Goal: Task Accomplishment & Management: Manage account settings

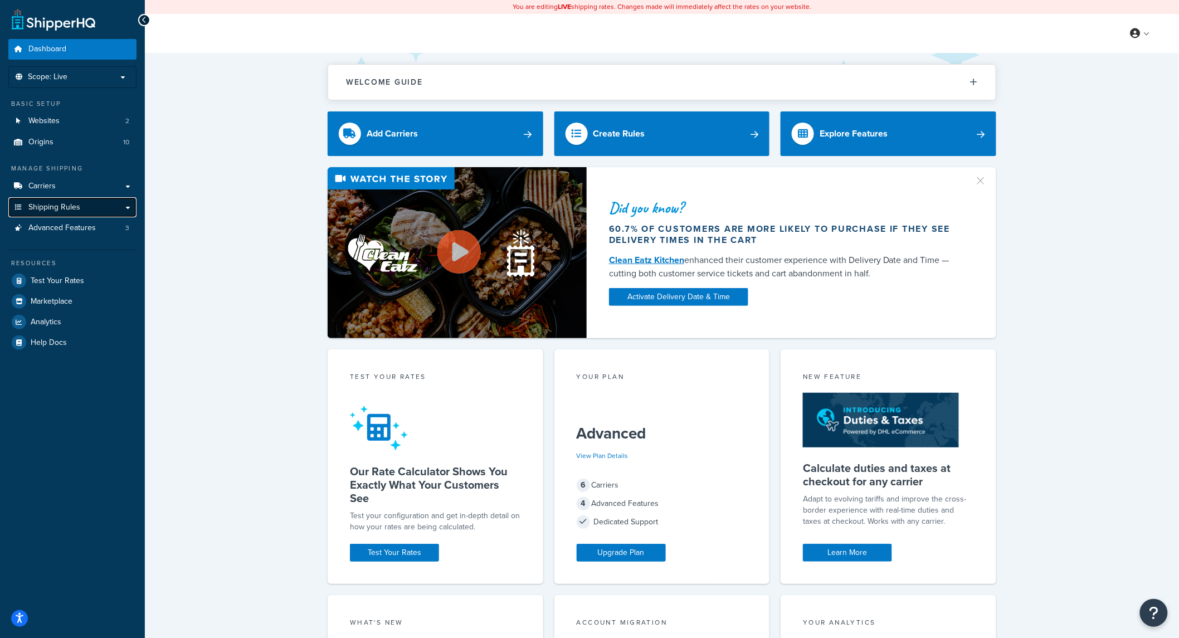
click at [126, 207] on link "Shipping Rules" at bounding box center [72, 207] width 128 height 21
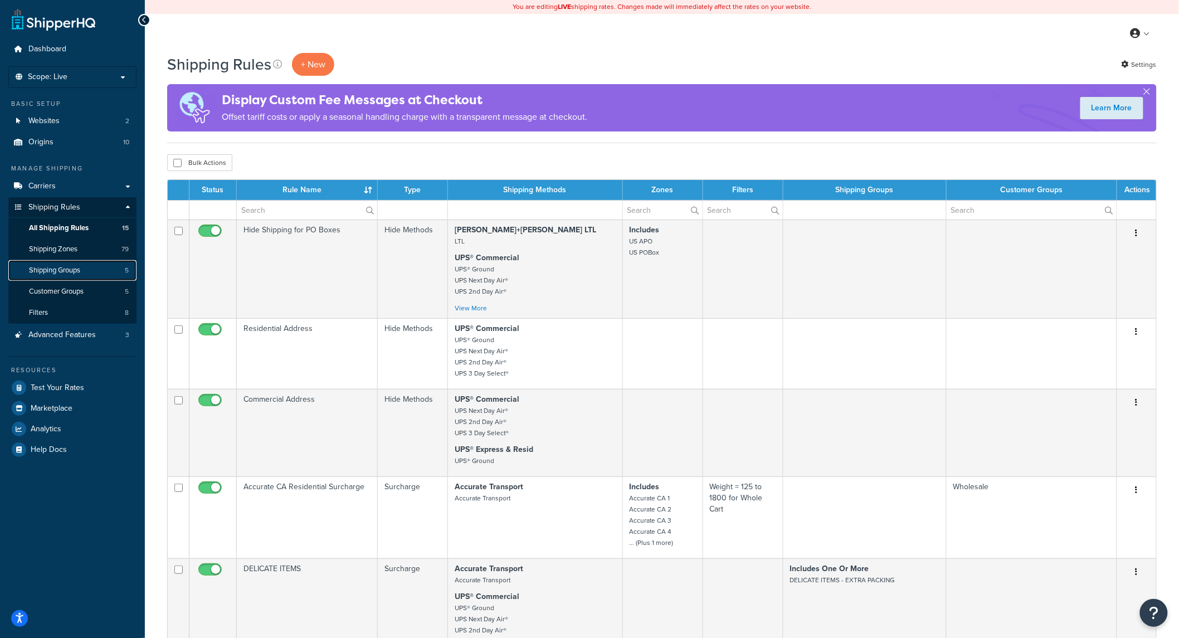
click at [106, 276] on link "Shipping Groups 5" at bounding box center [72, 270] width 128 height 21
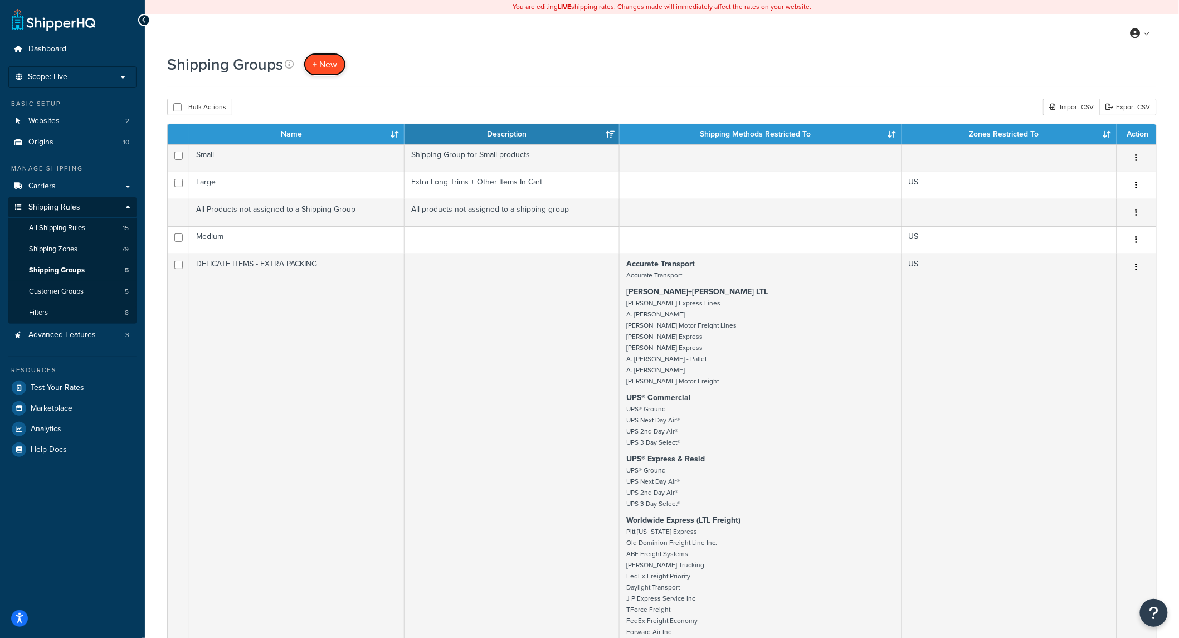
click at [313, 69] on span "+ New" at bounding box center [325, 64] width 25 height 13
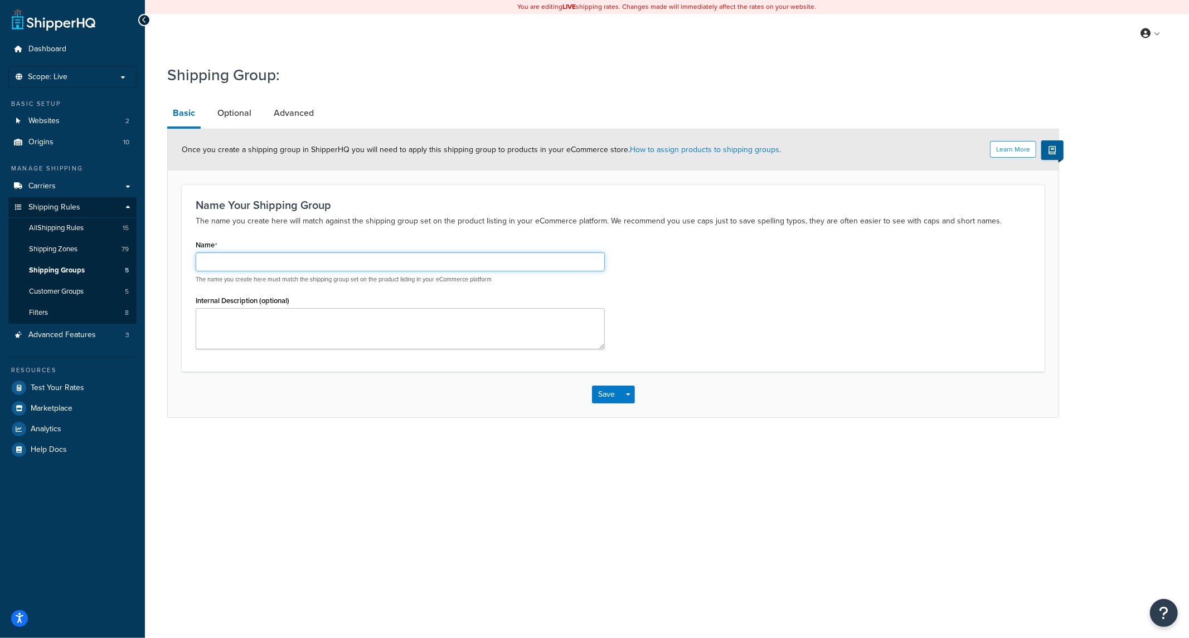
click at [266, 261] on input "Name" at bounding box center [400, 261] width 409 height 19
type input "Must Ship Freight"
click at [218, 114] on link "Optional" at bounding box center [234, 113] width 45 height 27
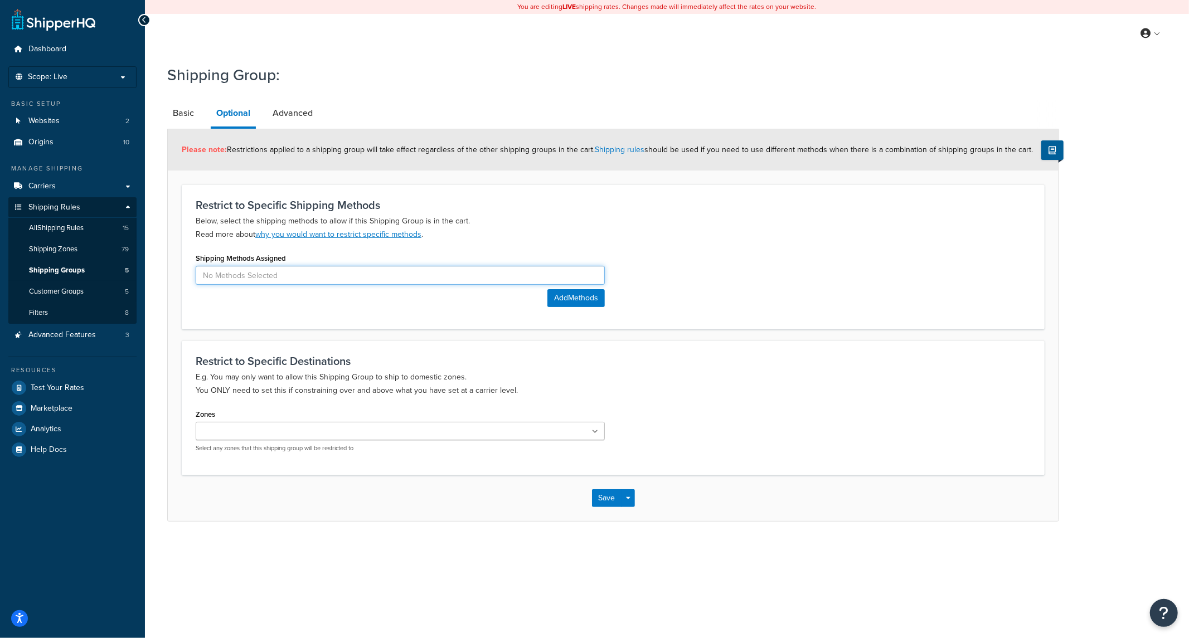
click at [264, 282] on input at bounding box center [400, 275] width 409 height 19
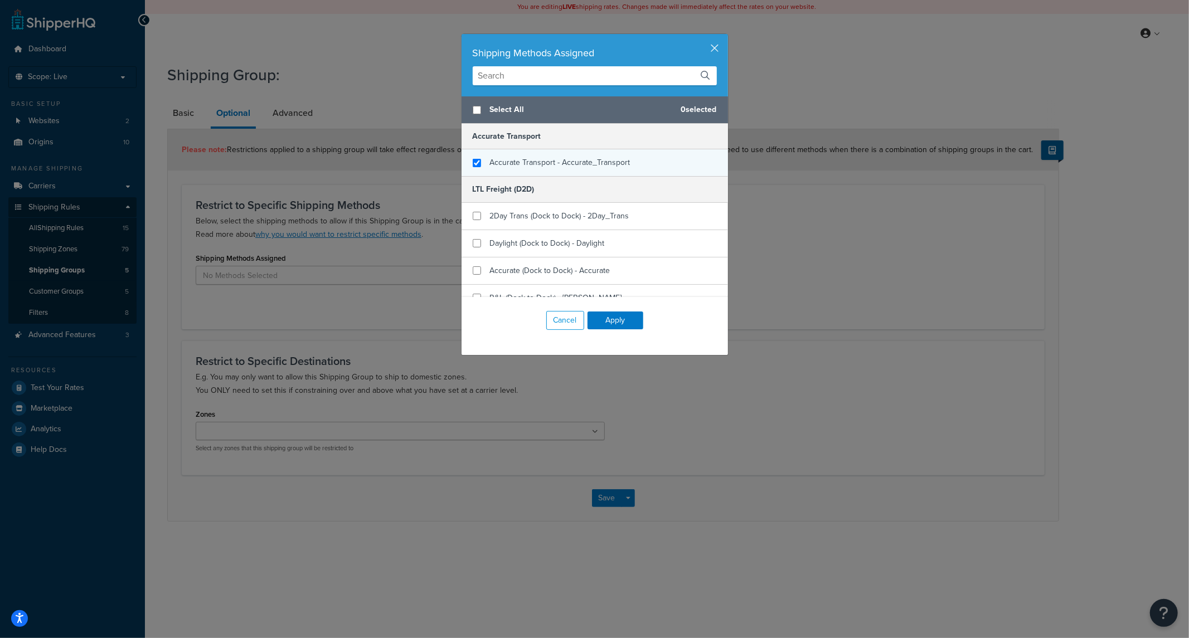
checkbox input "true"
click at [476, 154] on div "Accurate Transport - Accurate_Transport" at bounding box center [594, 162] width 266 height 27
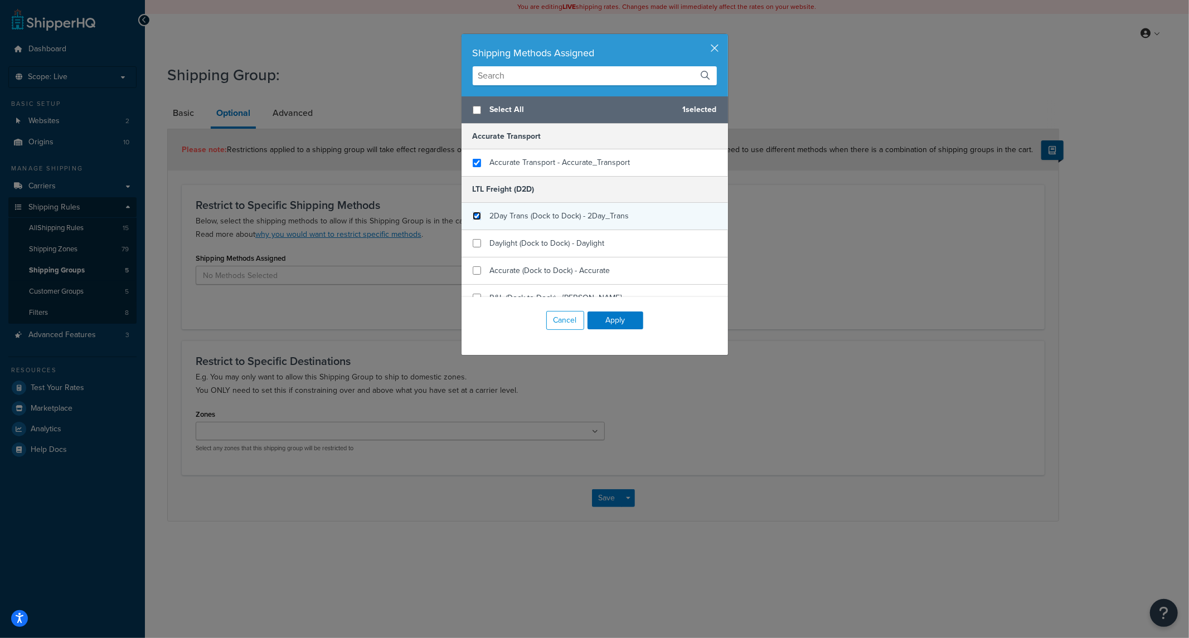
click at [473, 219] on input "checkbox" at bounding box center [477, 216] width 8 height 8
checkbox input "true"
drag, startPoint x: 471, startPoint y: 246, endPoint x: 469, endPoint y: 253, distance: 7.4
click at [473, 246] on input "checkbox" at bounding box center [477, 243] width 8 height 8
checkbox input "true"
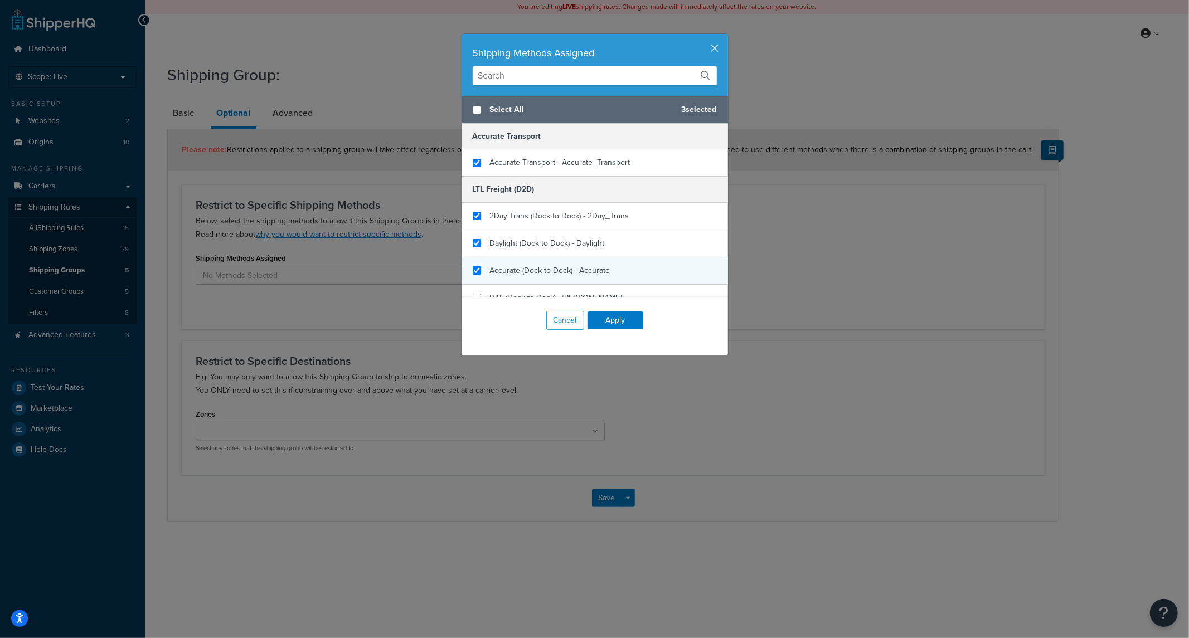
checkbox input "true"
click at [466, 268] on div "Accurate (Dock to Dock) - Accurate" at bounding box center [594, 270] width 266 height 27
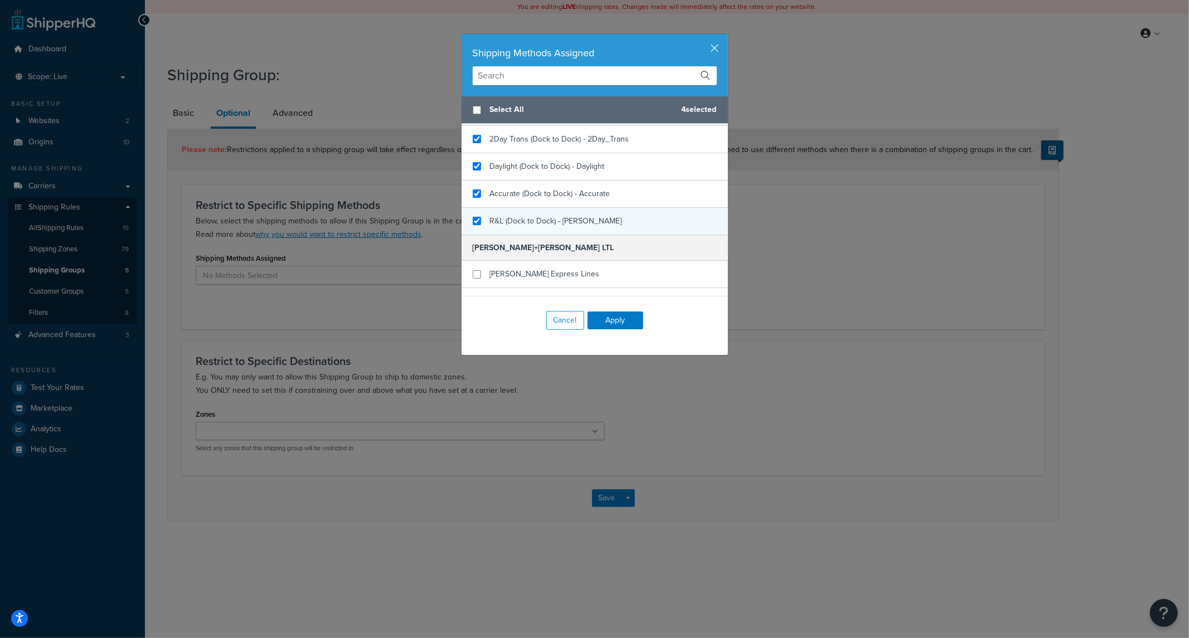
checkbox input "true"
click at [480, 216] on div "R&L (Dock to Dock) - R-L" at bounding box center [594, 221] width 266 height 27
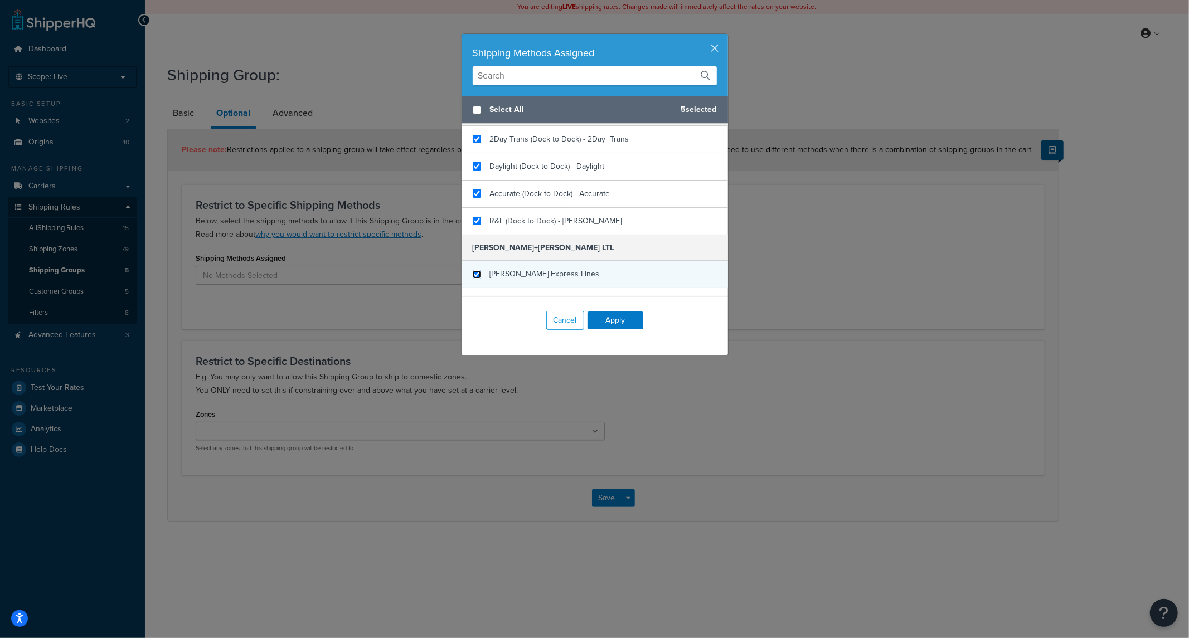
click at [473, 273] on input "checkbox" at bounding box center [477, 274] width 8 height 8
checkbox input "true"
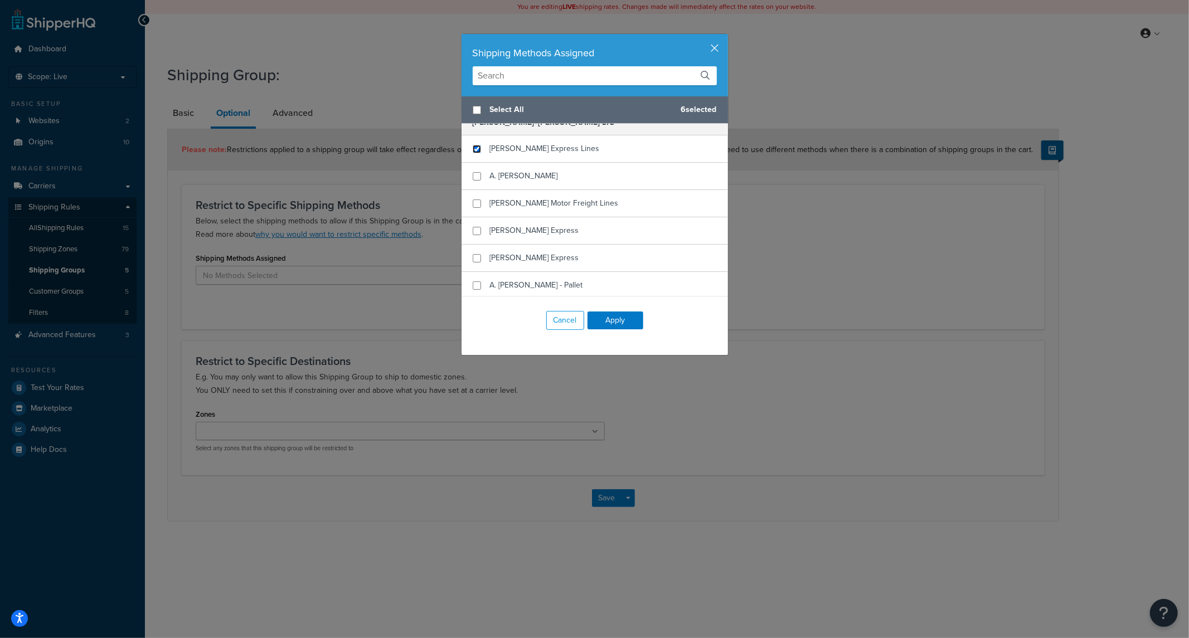
scroll to position [182, 0]
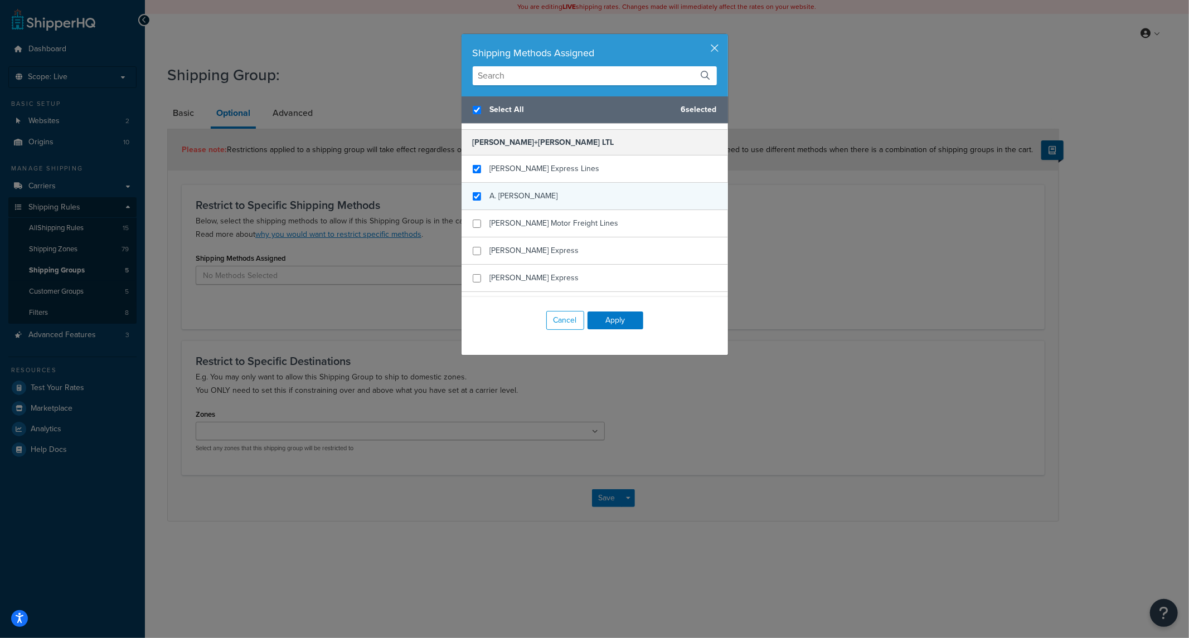
checkbox input "true"
click at [471, 201] on div "A. [PERSON_NAME]" at bounding box center [594, 196] width 266 height 27
checkbox input "false"
checkbox input "true"
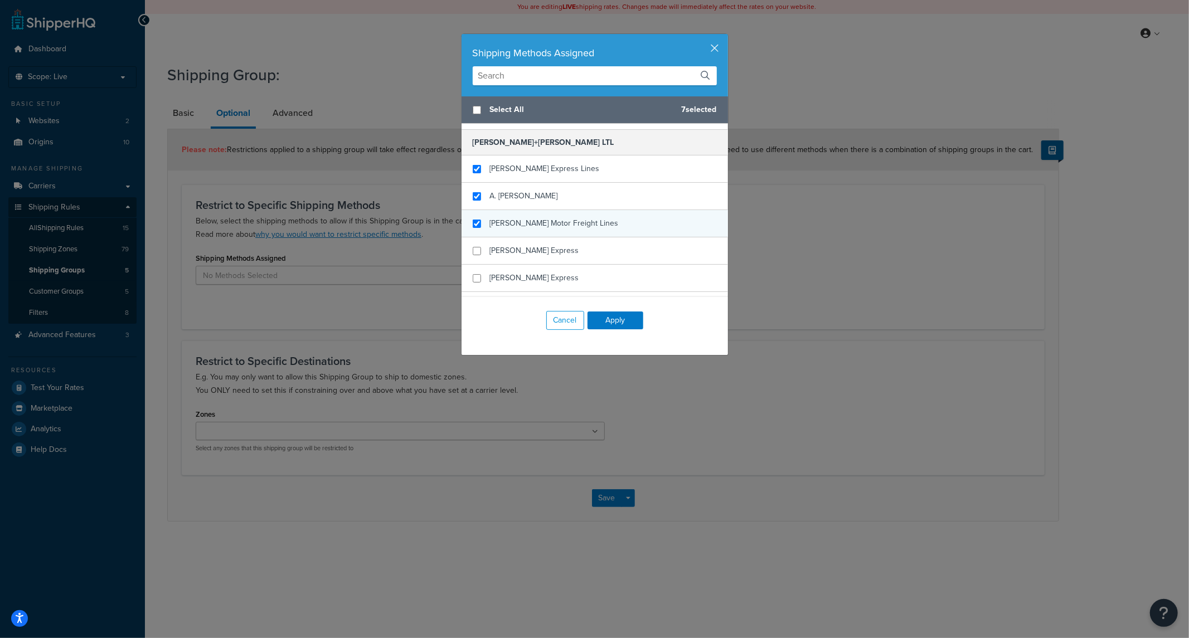
drag, startPoint x: 464, startPoint y: 226, endPoint x: 467, endPoint y: 247, distance: 21.4
click at [464, 227] on div "[PERSON_NAME] Motor Freight Lines" at bounding box center [594, 223] width 266 height 27
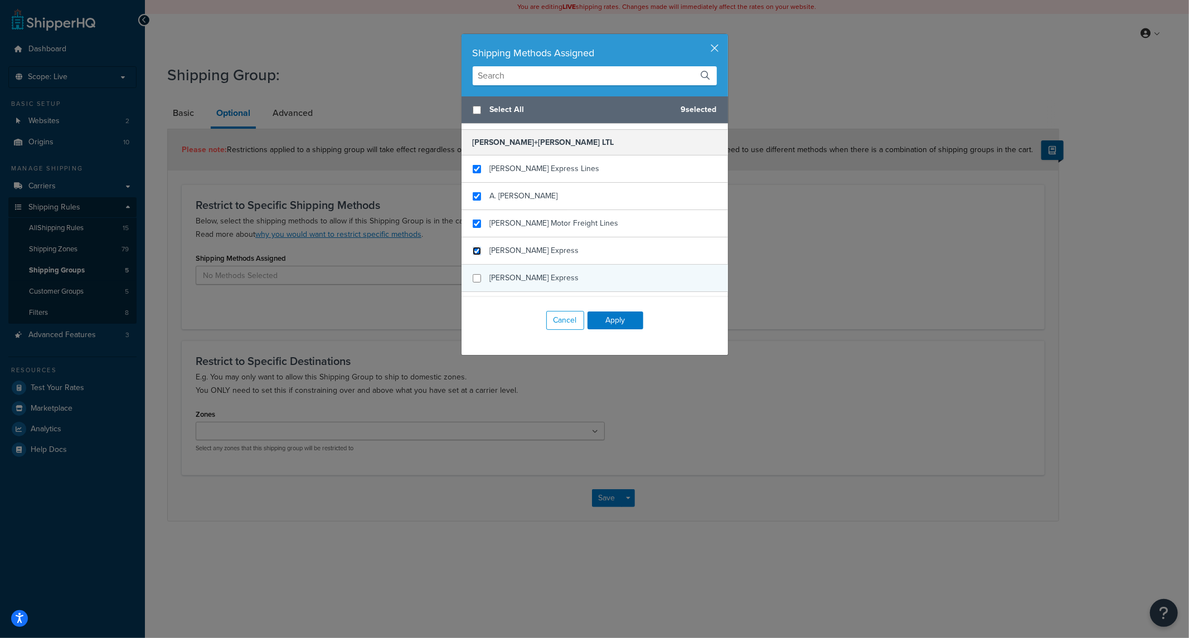
drag, startPoint x: 467, startPoint y: 250, endPoint x: 470, endPoint y: 277, distance: 27.4
click at [473, 251] on input "checkbox" at bounding box center [477, 251] width 8 height 8
checkbox input "true"
drag, startPoint x: 470, startPoint y: 278, endPoint x: 541, endPoint y: 290, distance: 71.9
click at [473, 279] on input "checkbox" at bounding box center [477, 278] width 8 height 8
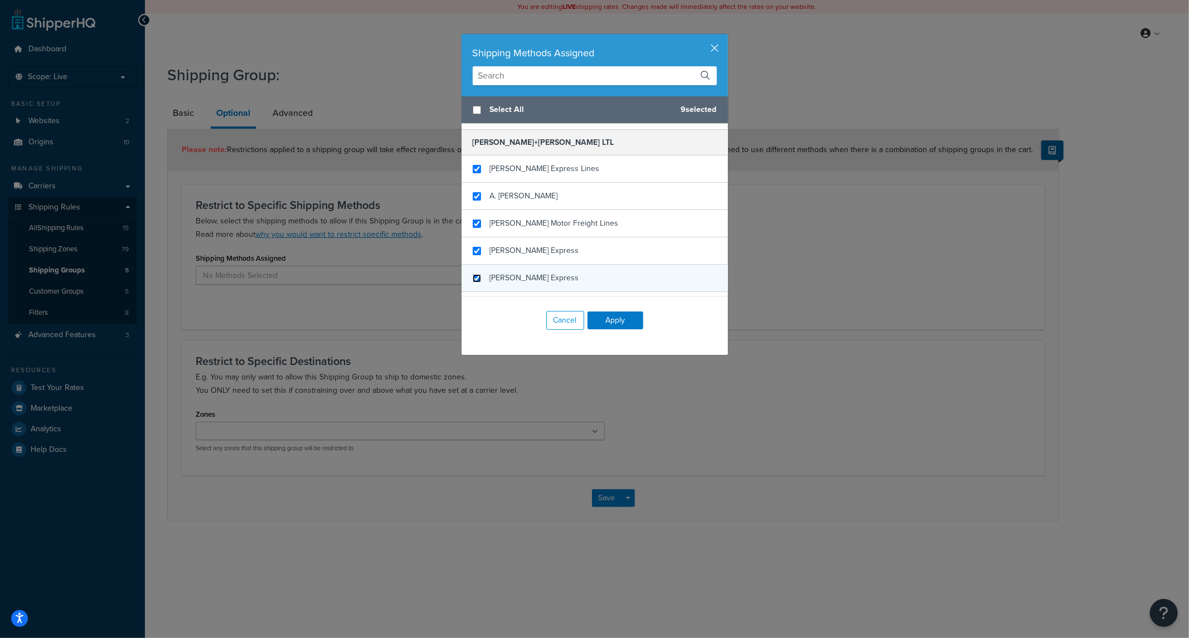
checkbox input "true"
drag, startPoint x: 712, startPoint y: 145, endPoint x: 721, endPoint y: 156, distance: 13.5
click at [720, 157] on div "Select All 10 selected Accurate Transport Accurate Transport - Accurate_Transpo…" at bounding box center [594, 196] width 266 height 201
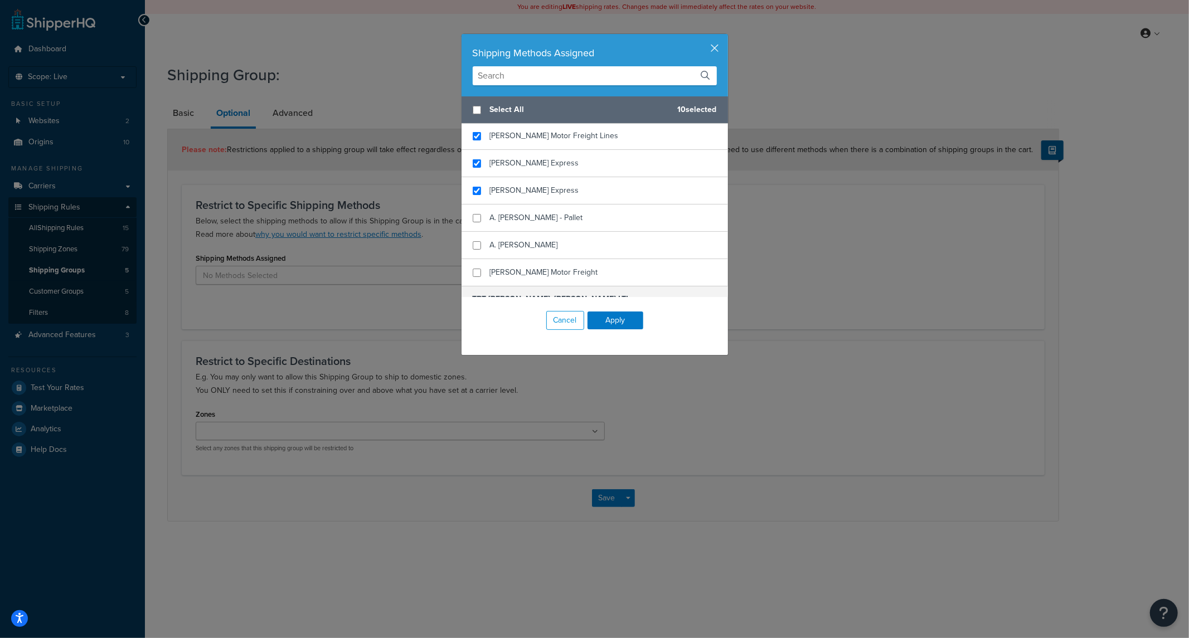
scroll to position [308, 0]
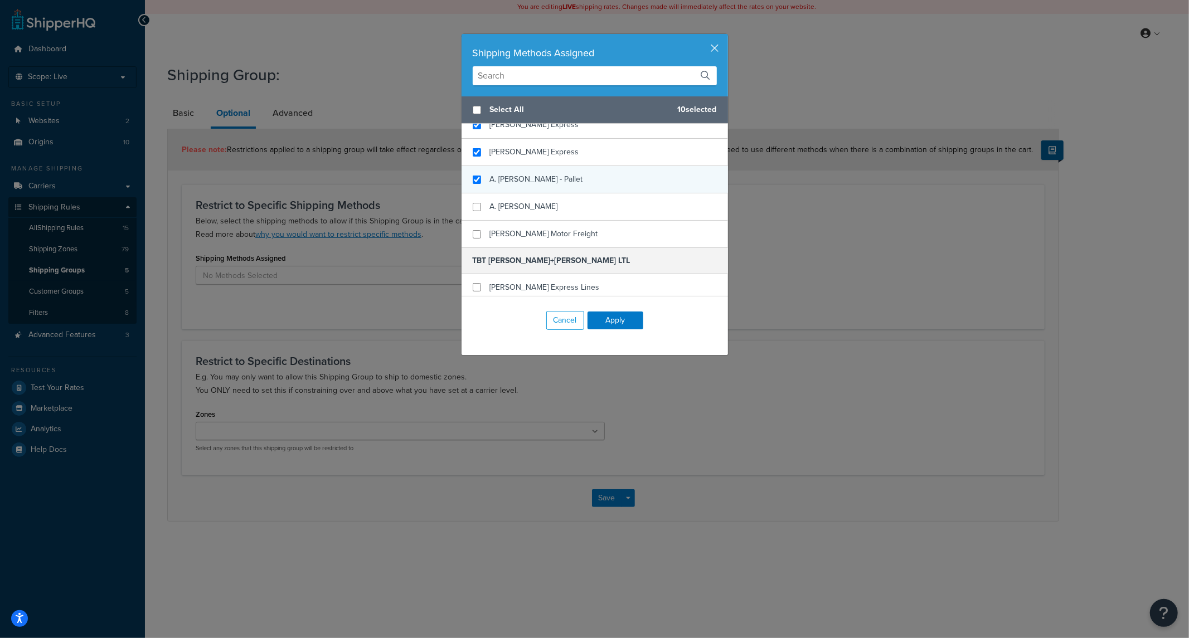
checkbox input "true"
drag, startPoint x: 474, startPoint y: 185, endPoint x: 474, endPoint y: 191, distance: 6.1
click at [474, 187] on div "A. [PERSON_NAME] - Pallet" at bounding box center [594, 179] width 266 height 27
drag, startPoint x: 474, startPoint y: 205, endPoint x: 470, endPoint y: 228, distance: 23.7
click at [474, 206] on input "checkbox" at bounding box center [477, 207] width 8 height 8
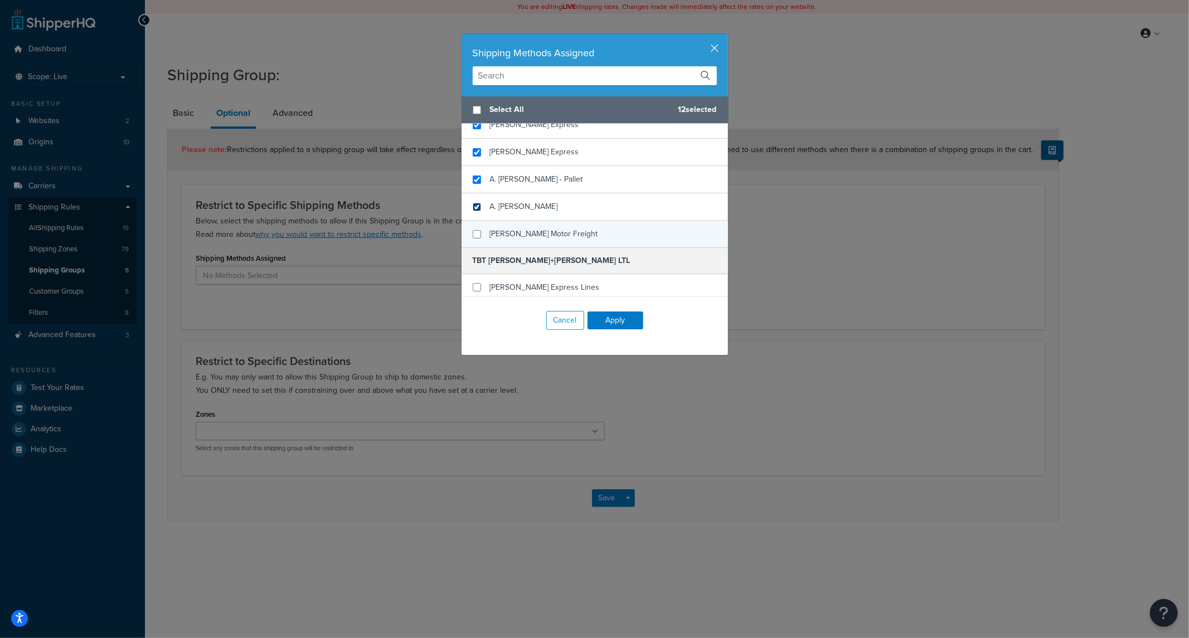
checkbox input "true"
click at [470, 229] on div "[PERSON_NAME] Motor Freight" at bounding box center [594, 234] width 266 height 27
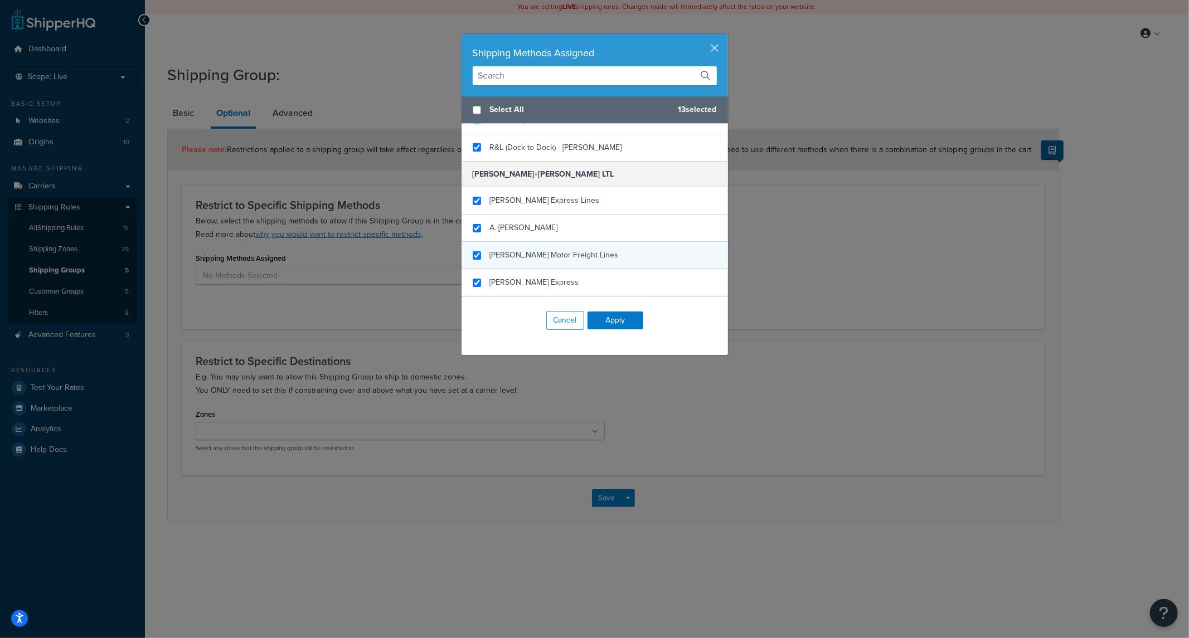
scroll to position [165, 0]
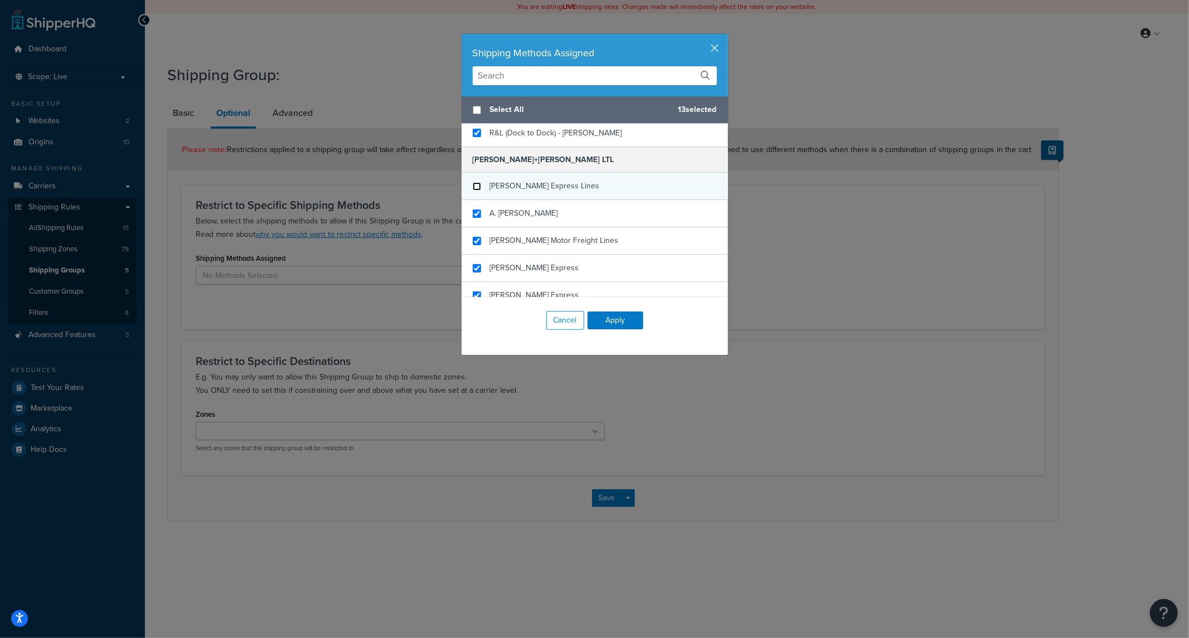
click at [473, 187] on input "checkbox" at bounding box center [477, 186] width 8 height 8
checkbox input "false"
drag, startPoint x: 474, startPoint y: 215, endPoint x: 471, endPoint y: 231, distance: 17.0
click at [474, 217] on input "checkbox" at bounding box center [477, 214] width 8 height 8
checkbox input "false"
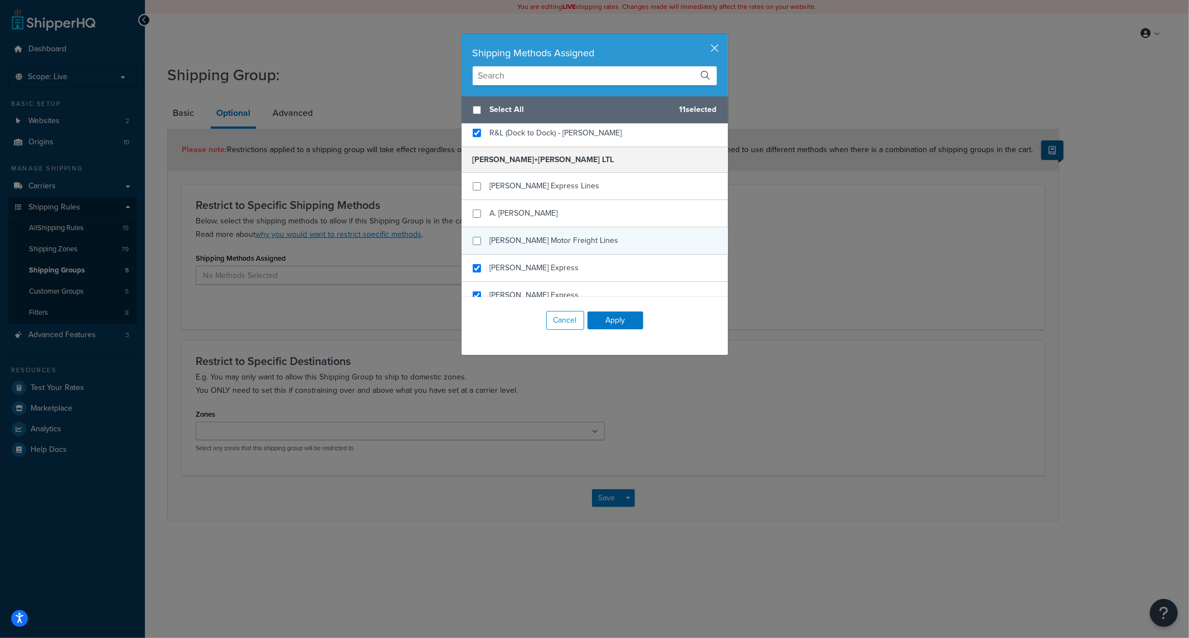
checkbox input "false"
drag, startPoint x: 469, startPoint y: 236, endPoint x: 470, endPoint y: 248, distance: 12.3
click at [469, 238] on div "[PERSON_NAME] Motor Freight Lines" at bounding box center [594, 240] width 266 height 27
checkbox input "false"
drag, startPoint x: 470, startPoint y: 262, endPoint x: 469, endPoint y: 278, distance: 15.6
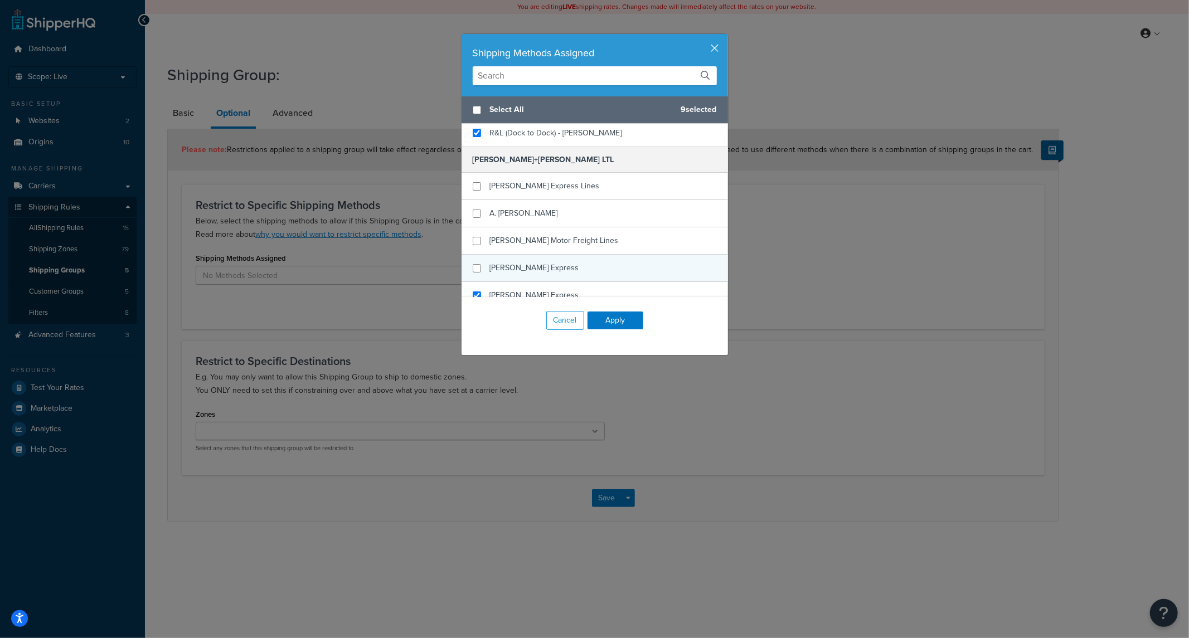
click at [470, 264] on div "[PERSON_NAME] Express" at bounding box center [594, 268] width 266 height 27
checkbox input "false"
drag, startPoint x: 471, startPoint y: 287, endPoint x: 482, endPoint y: 281, distance: 12.0
click at [472, 287] on div "[PERSON_NAME] Express" at bounding box center [594, 295] width 266 height 27
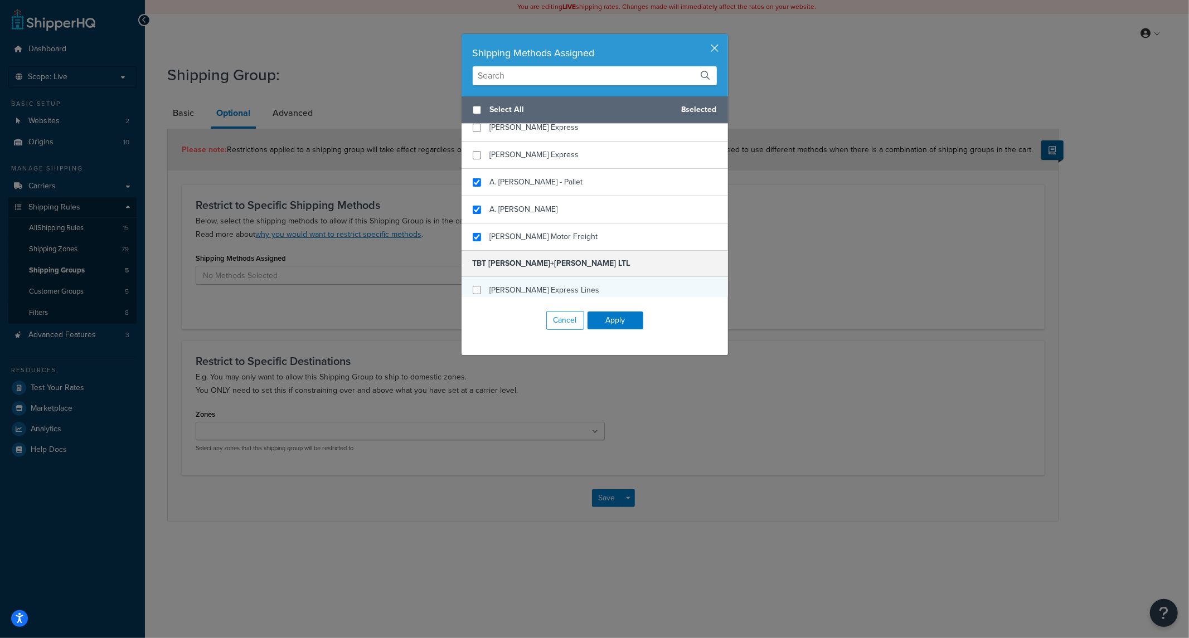
scroll to position [330, 0]
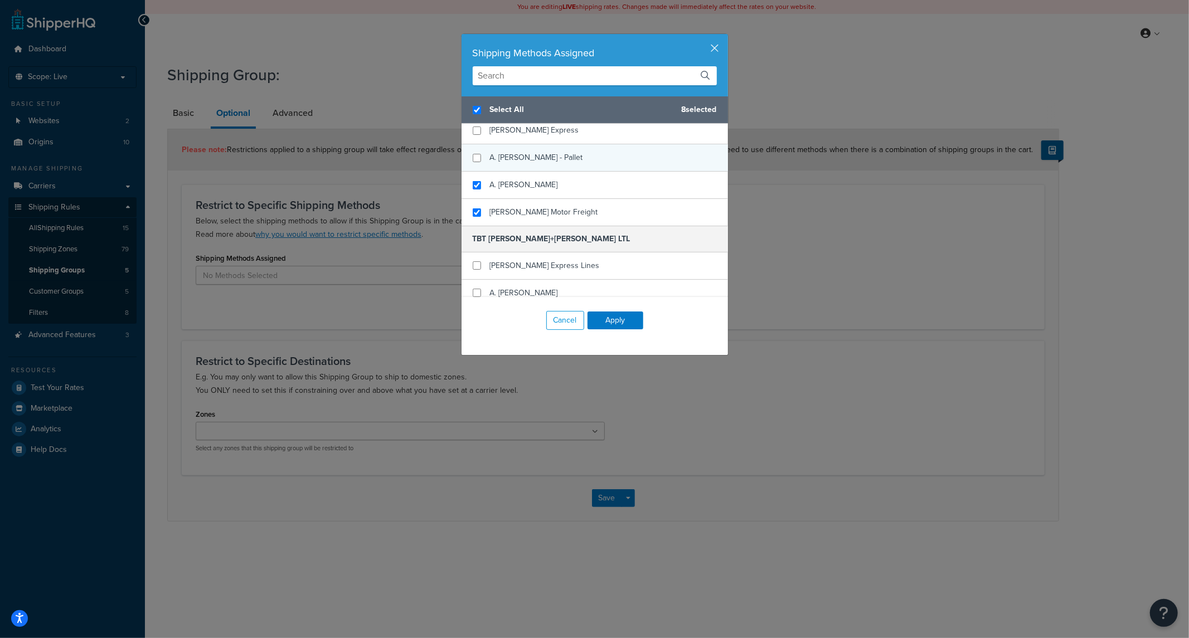
checkbox input "true"
checkbox input "false"
click at [479, 167] on div "A. [PERSON_NAME] - Pallet" at bounding box center [594, 157] width 266 height 27
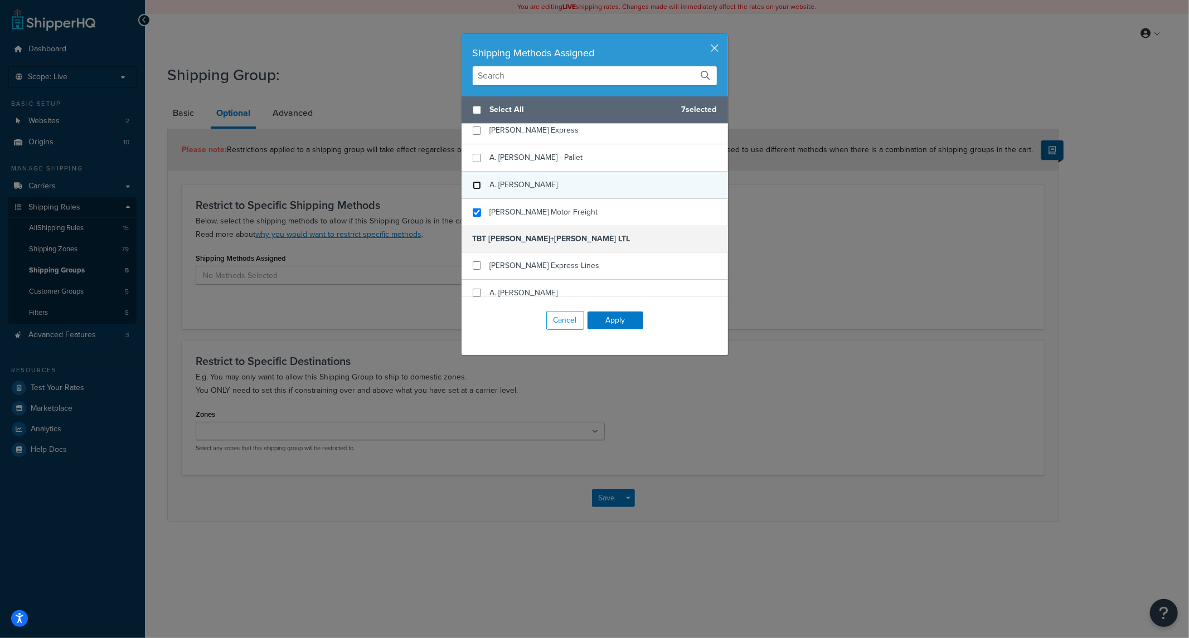
checkbox input "false"
drag, startPoint x: 472, startPoint y: 186, endPoint x: 473, endPoint y: 202, distance: 16.2
click at [473, 187] on input "checkbox" at bounding box center [477, 185] width 8 height 8
checkbox input "false"
drag, startPoint x: 473, startPoint y: 210, endPoint x: 472, endPoint y: 241, distance: 30.7
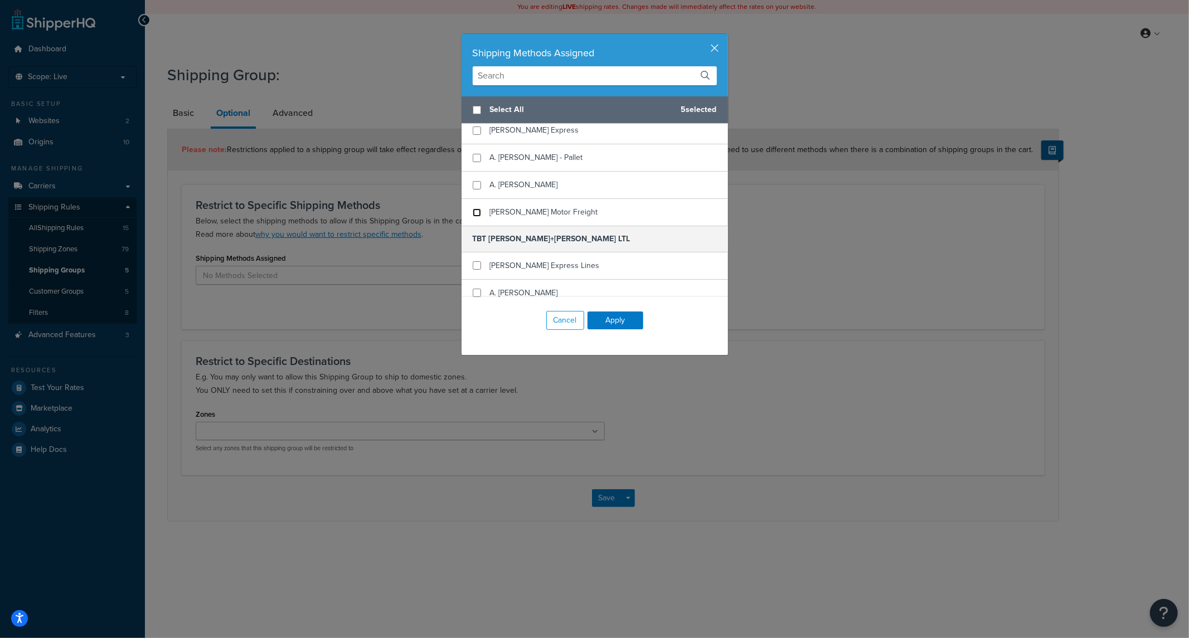
click at [474, 212] on input "checkbox" at bounding box center [477, 212] width 8 height 8
checkbox input "false"
click at [473, 265] on input "checkbox" at bounding box center [477, 265] width 8 height 8
checkbox input "true"
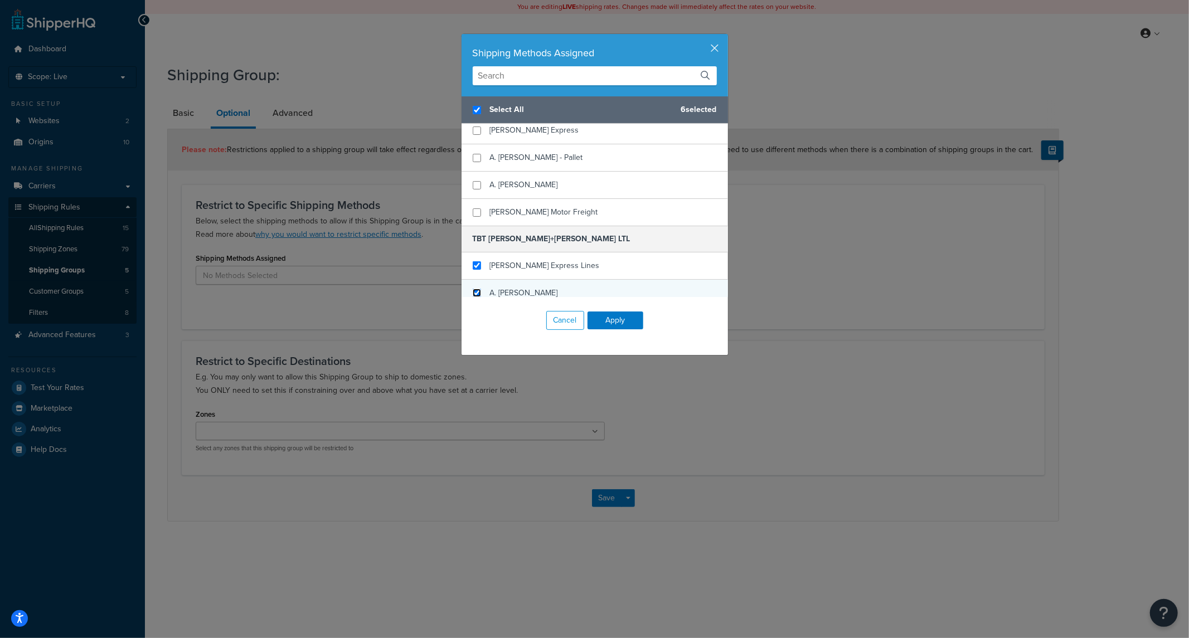
click at [473, 292] on input "checkbox" at bounding box center [477, 293] width 8 height 8
checkbox input "true"
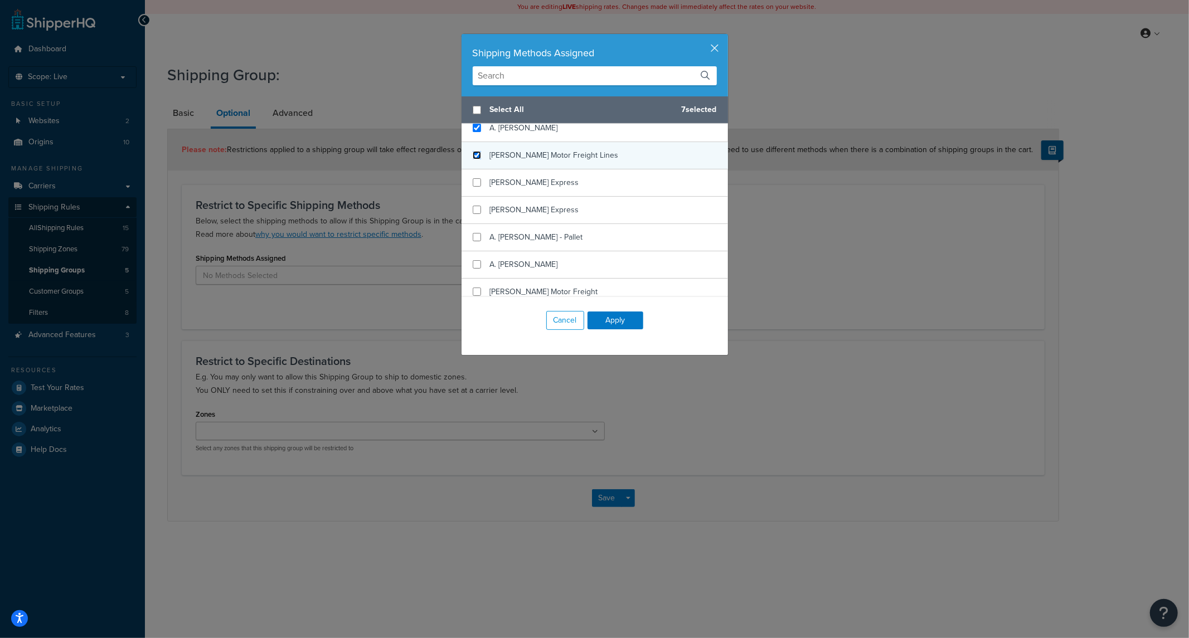
checkbox input "false"
drag, startPoint x: 472, startPoint y: 157, endPoint x: 477, endPoint y: 179, distance: 22.3
click at [473, 159] on input "checkbox" at bounding box center [477, 155] width 8 height 8
checkbox input "true"
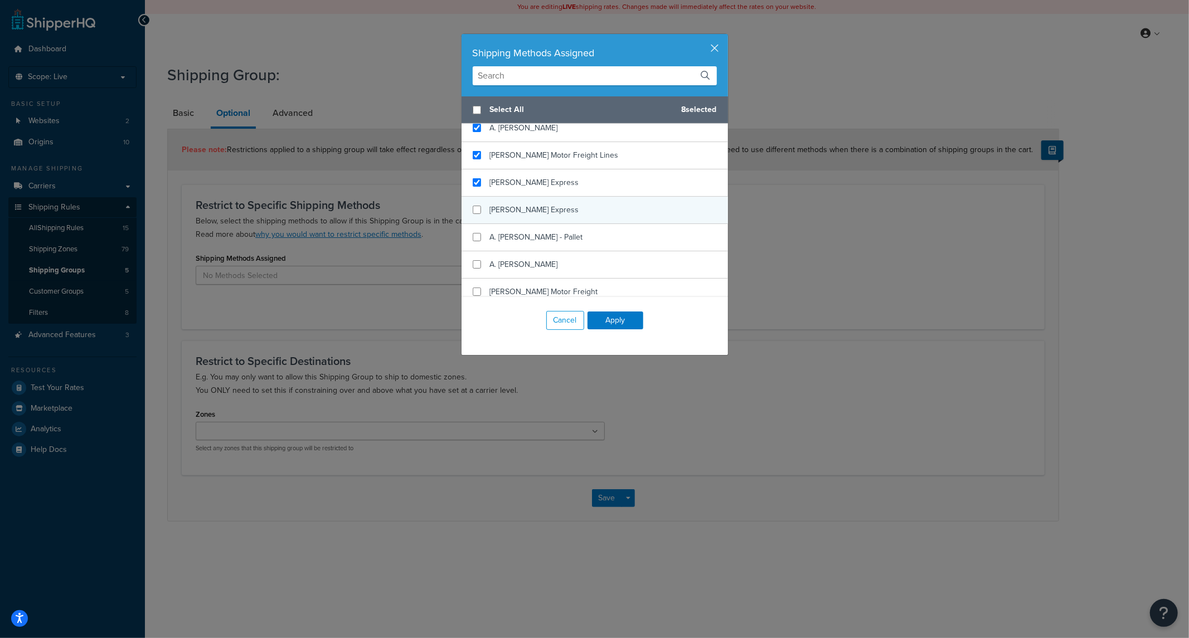
drag, startPoint x: 477, startPoint y: 179, endPoint x: 471, endPoint y: 204, distance: 25.7
click at [477, 181] on div "Estes Express" at bounding box center [594, 182] width 266 height 27
drag, startPoint x: 470, startPoint y: 210, endPoint x: 470, endPoint y: 221, distance: 11.7
click at [473, 212] on input "checkbox" at bounding box center [477, 210] width 8 height 8
checkbox input "true"
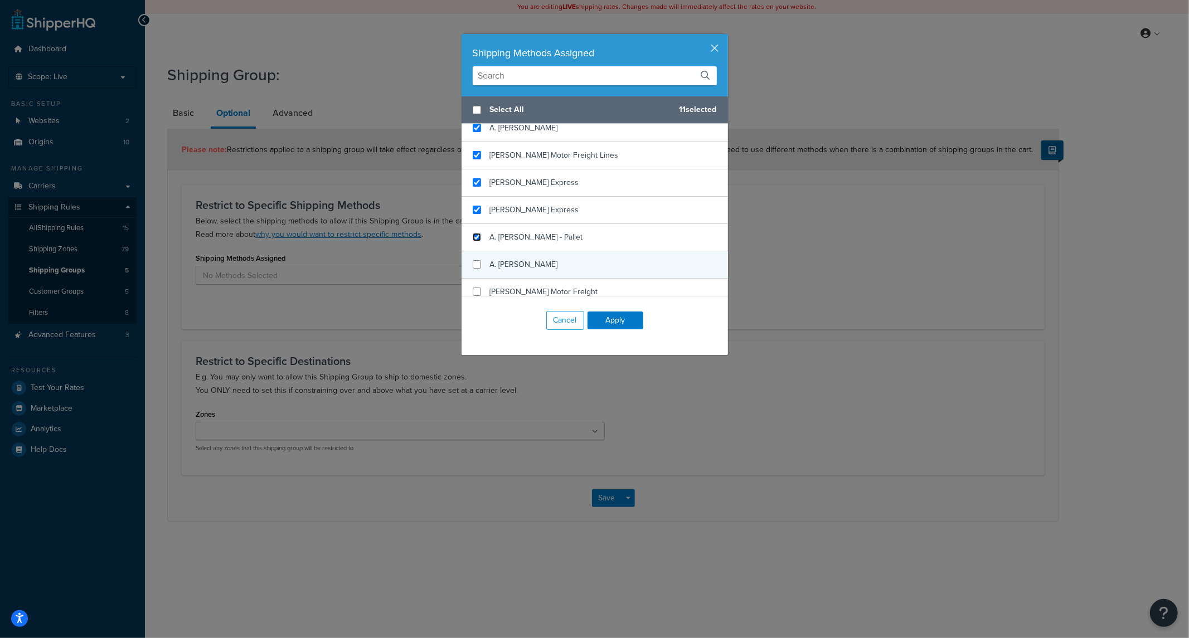
drag, startPoint x: 468, startPoint y: 237, endPoint x: 467, endPoint y: 262, distance: 25.7
click at [473, 240] on input "checkbox" at bounding box center [477, 237] width 8 height 8
checkbox input "true"
click at [473, 264] on input "checkbox" at bounding box center [477, 264] width 8 height 8
checkbox input "true"
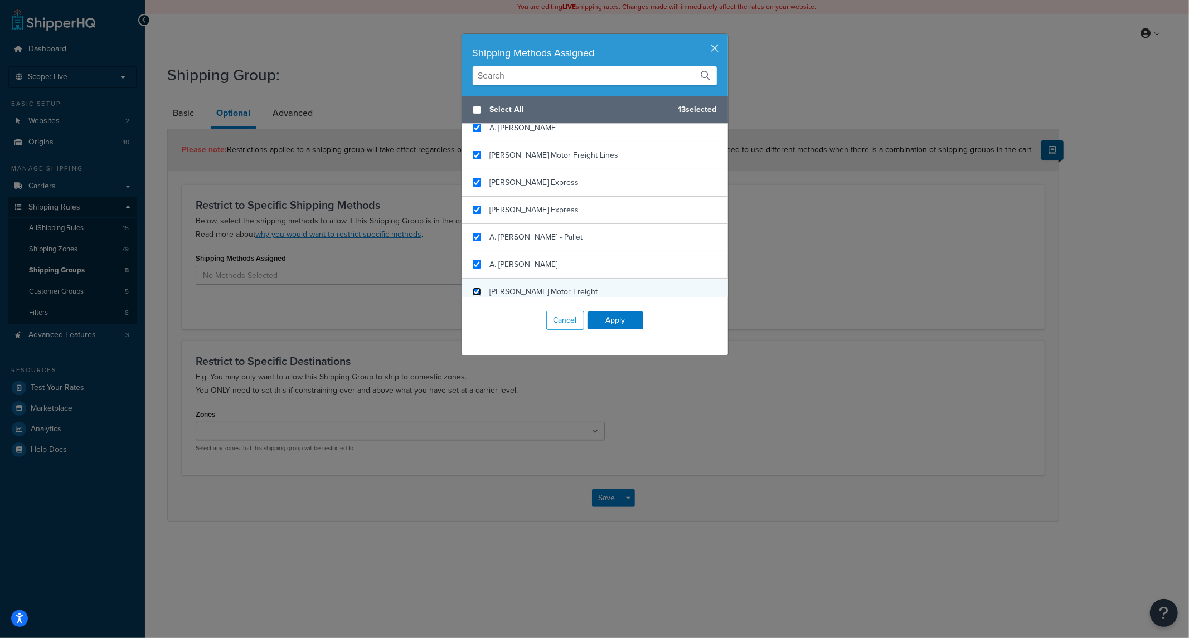
click at [473, 291] on input "checkbox" at bounding box center [477, 292] width 8 height 8
checkbox input "true"
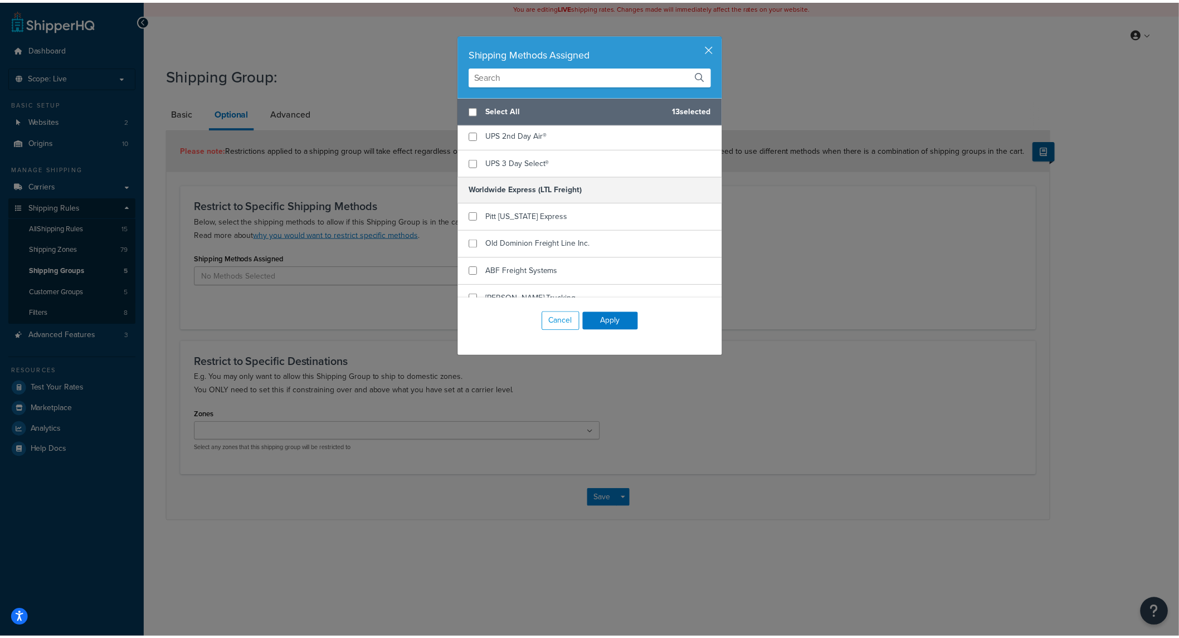
scroll to position [854, 0]
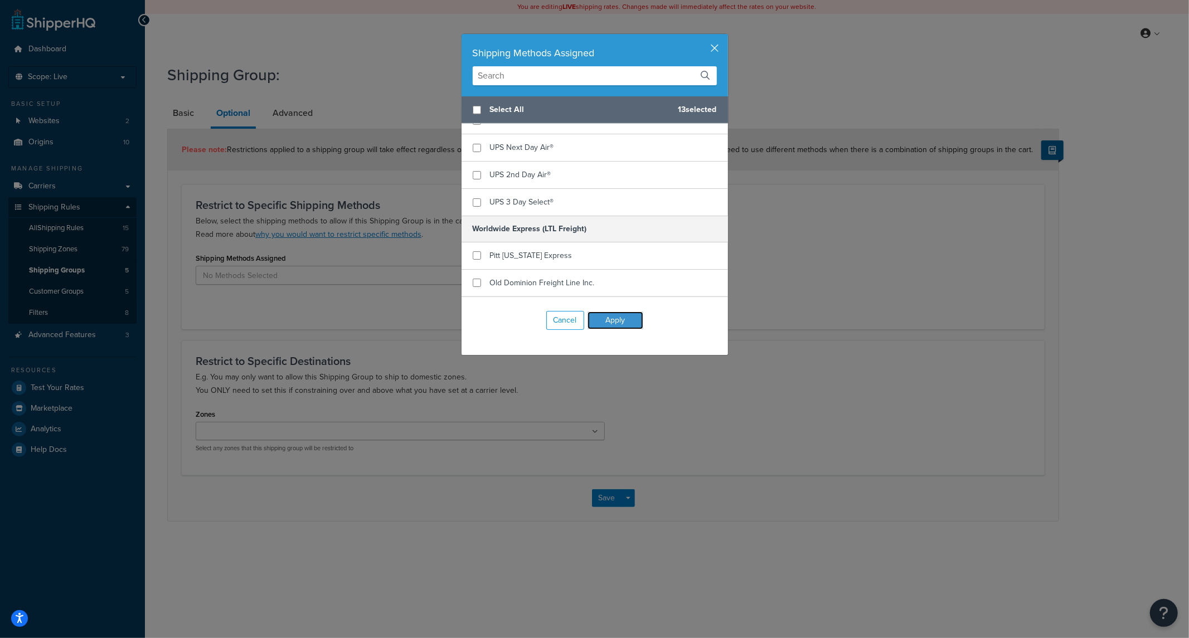
drag, startPoint x: 616, startPoint y: 322, endPoint x: 697, endPoint y: 339, distance: 82.0
click at [622, 324] on button "Apply" at bounding box center [615, 321] width 56 height 18
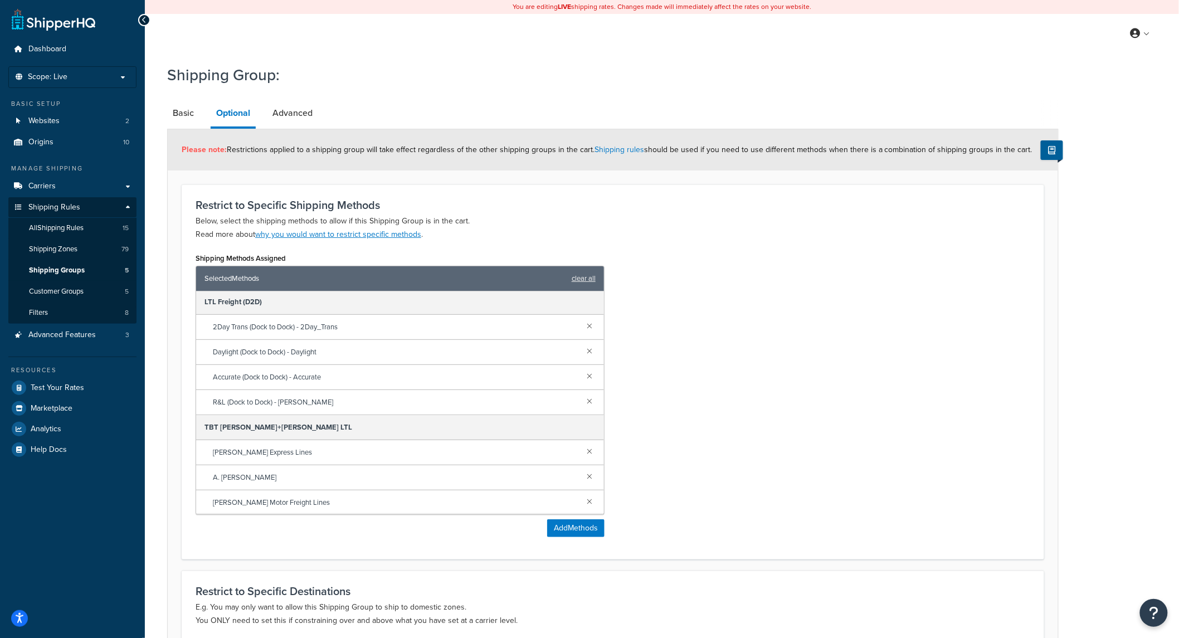
scroll to position [0, 0]
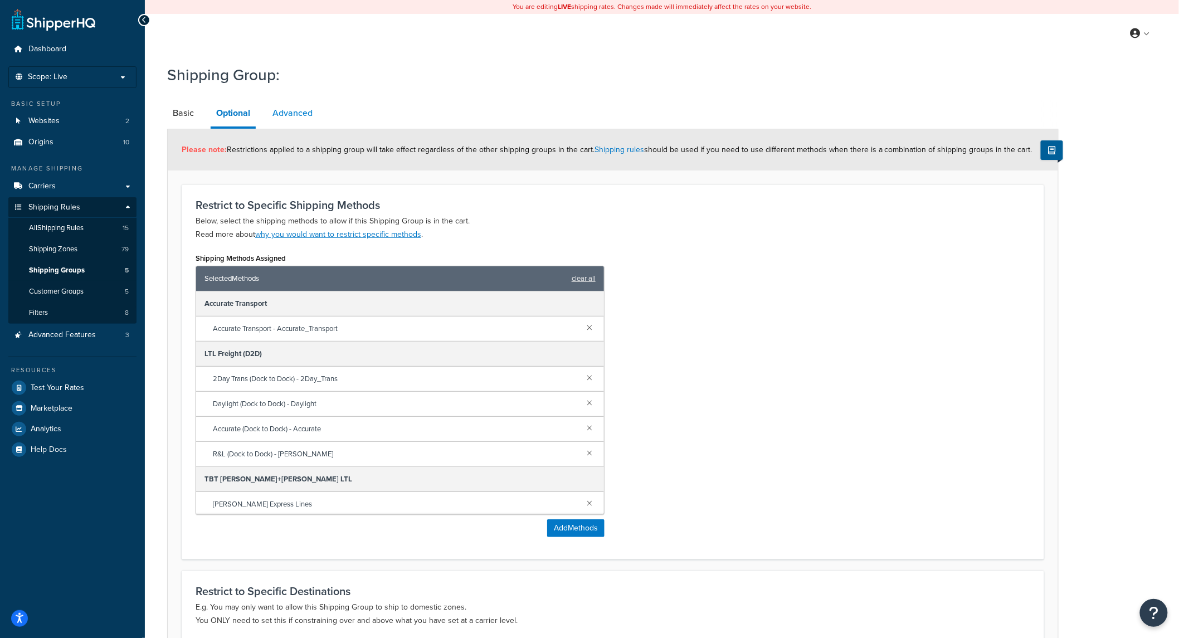
click at [293, 109] on link "Advanced" at bounding box center [292, 113] width 51 height 27
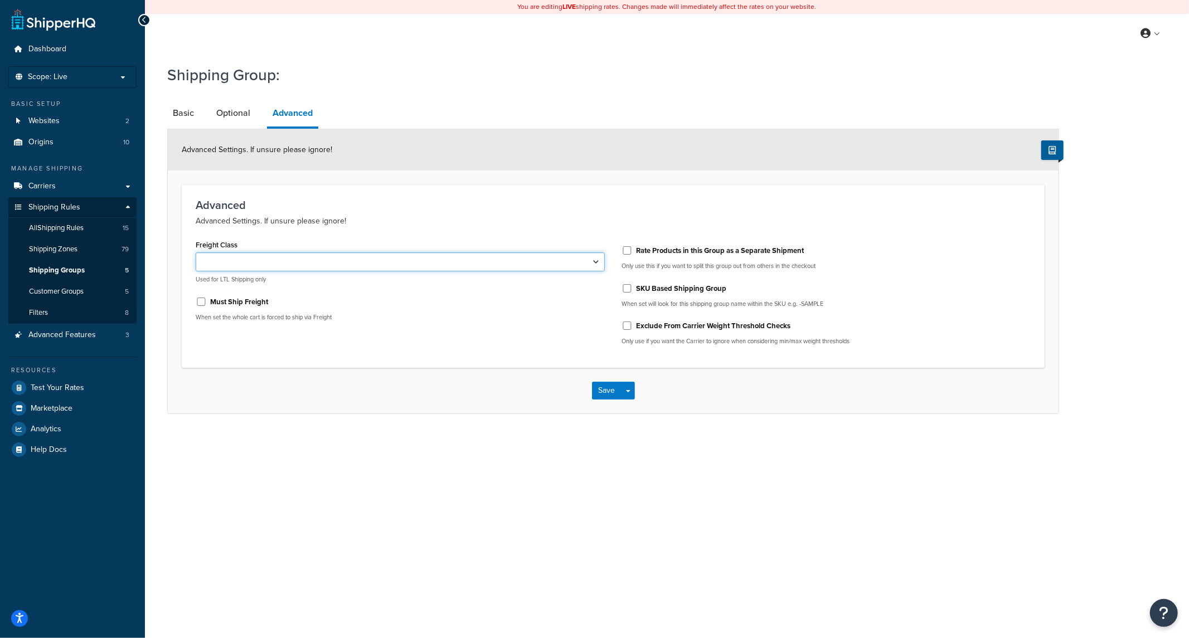
click at [491, 264] on select "50 55 60 65 70 77.5 85 92.5 100 110 125 150 175 200 250 300 400 500" at bounding box center [400, 261] width 409 height 19
click at [234, 309] on div "Must Ship Freight When set the whole cart is forced to ship via Freight" at bounding box center [400, 307] width 409 height 29
click at [249, 299] on label "Must Ship Freight" at bounding box center [239, 302] width 58 height 10
click at [207, 299] on input "Must Ship Freight" at bounding box center [201, 302] width 11 height 8
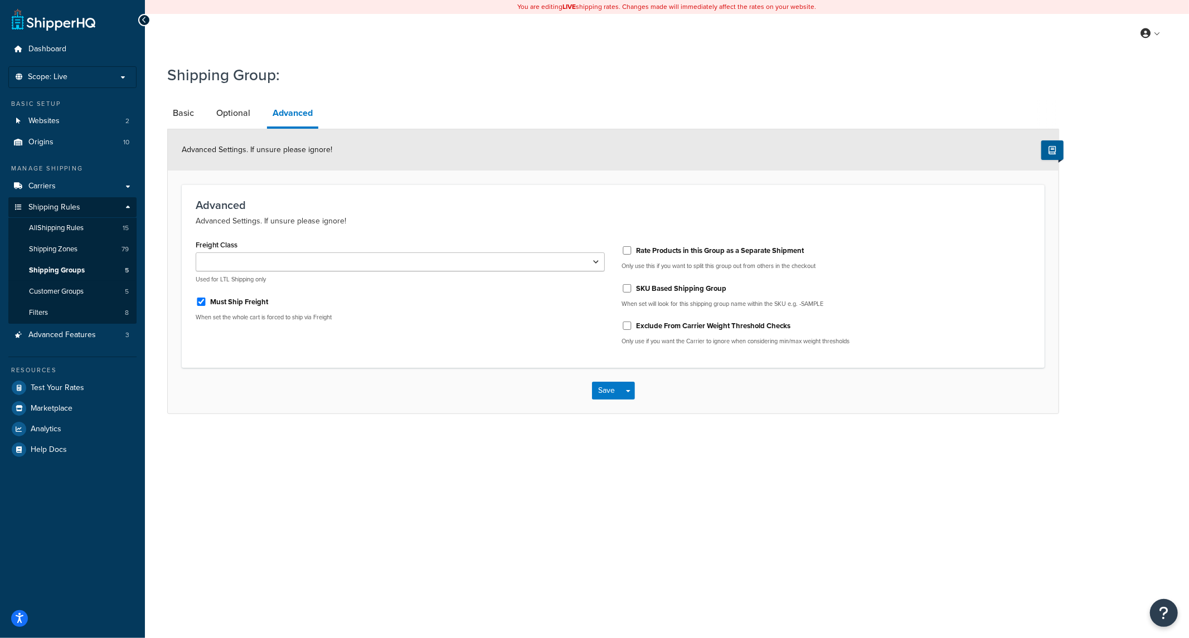
drag, startPoint x: 231, startPoint y: 308, endPoint x: 235, endPoint y: 300, distance: 8.7
click at [231, 307] on div "Must Ship Freight" at bounding box center [400, 301] width 409 height 17
click at [237, 297] on label "Must Ship Freight" at bounding box center [239, 302] width 58 height 10
click at [207, 298] on input "Must Ship Freight" at bounding box center [201, 302] width 11 height 8
checkbox input "false"
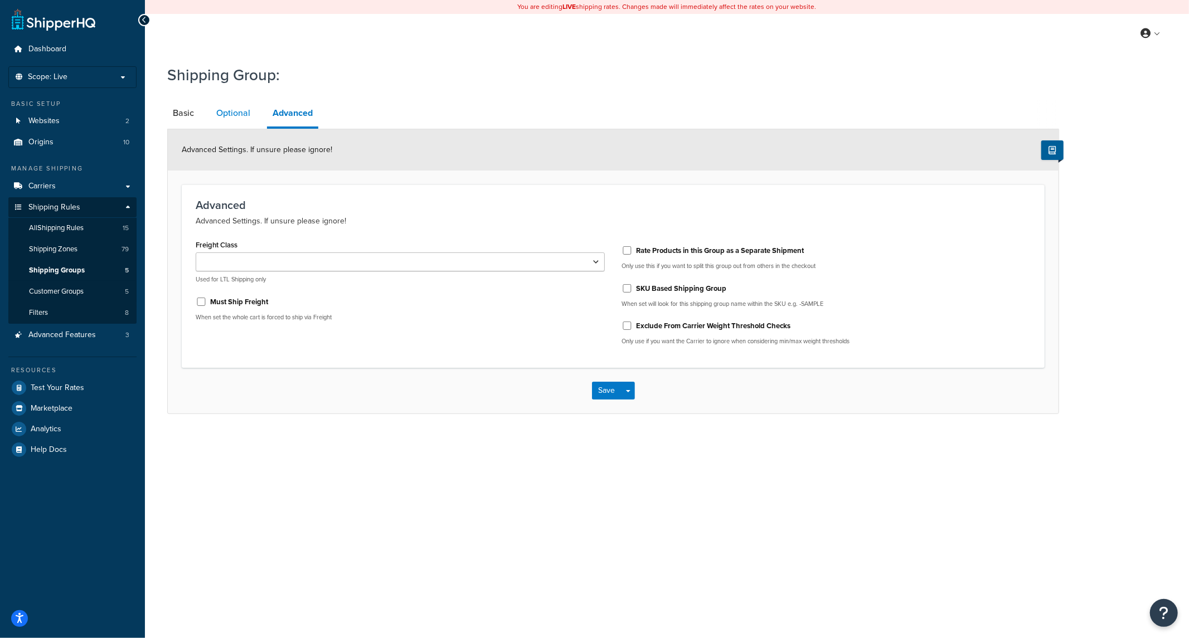
click at [241, 113] on link "Optional" at bounding box center [233, 113] width 45 height 27
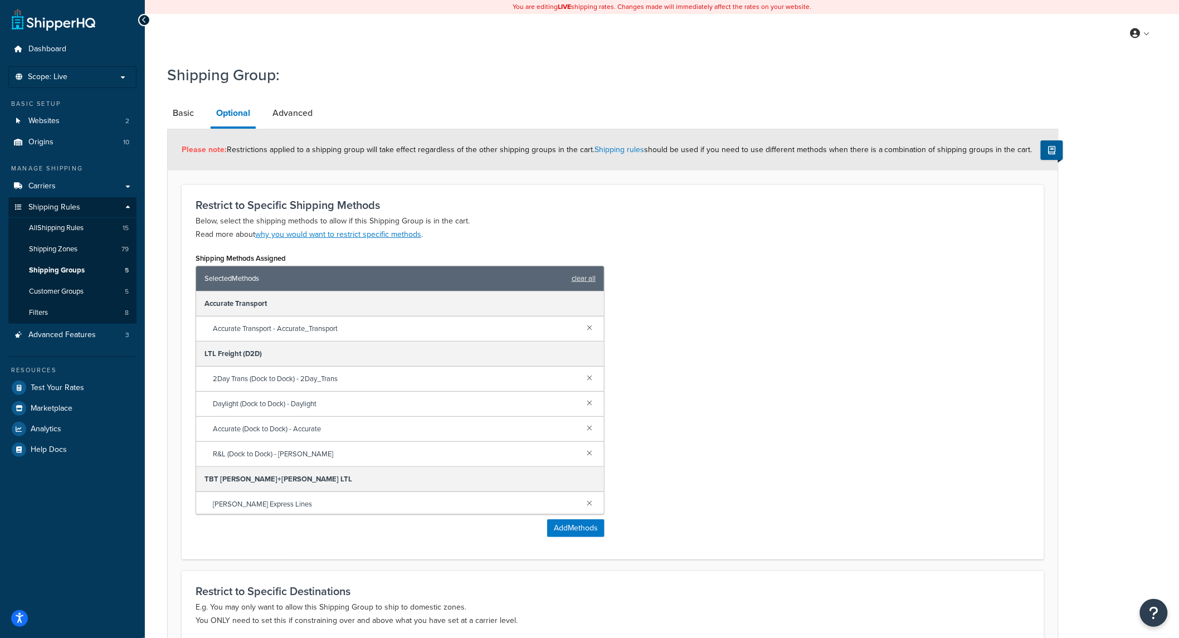
click at [309, 96] on div "Shipping Group: Basic Optional Advanced Please note: Restrictions applied to a …" at bounding box center [613, 405] width 892 height 693
click at [301, 109] on link "Advanced" at bounding box center [292, 113] width 51 height 27
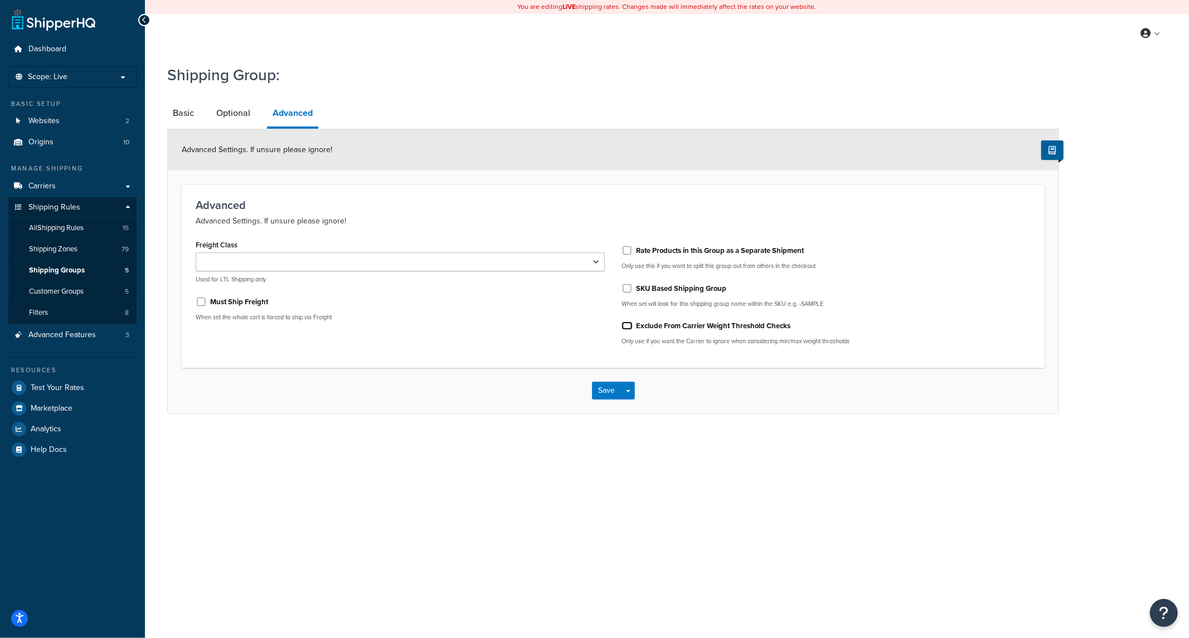
click at [624, 327] on input "Exclude From Carrier Weight Threshold Checks" at bounding box center [626, 326] width 11 height 8
checkbox input "true"
click at [216, 113] on link "Optional" at bounding box center [233, 113] width 45 height 27
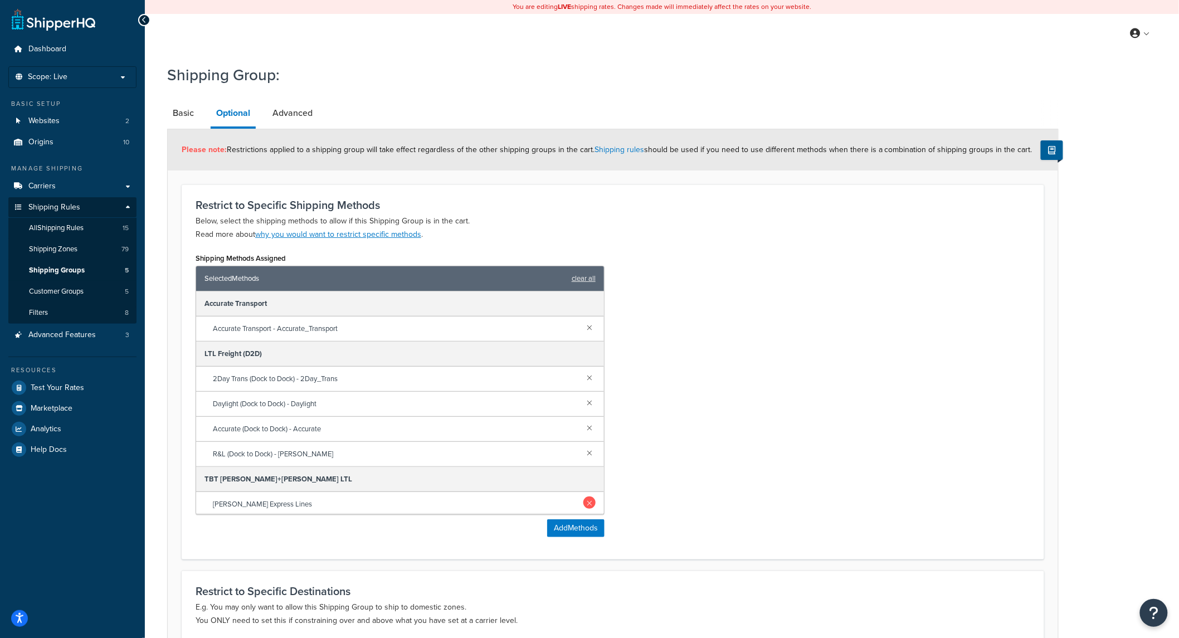
click at [583, 502] on link at bounding box center [589, 503] width 12 height 12
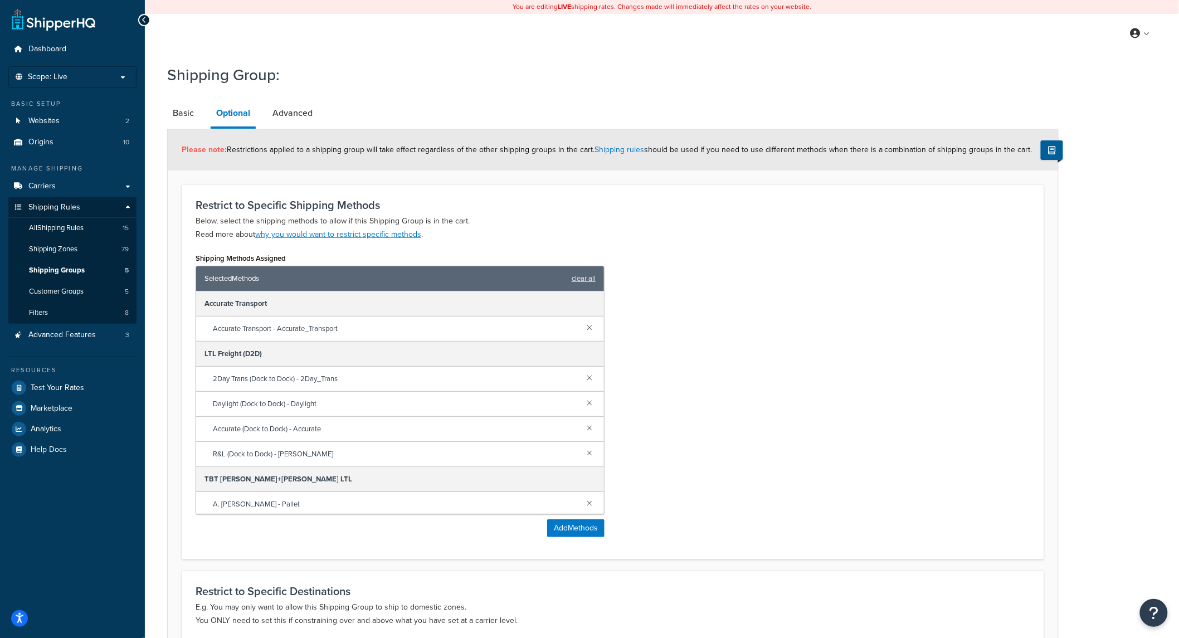
click at [583, 502] on link at bounding box center [589, 503] width 12 height 12
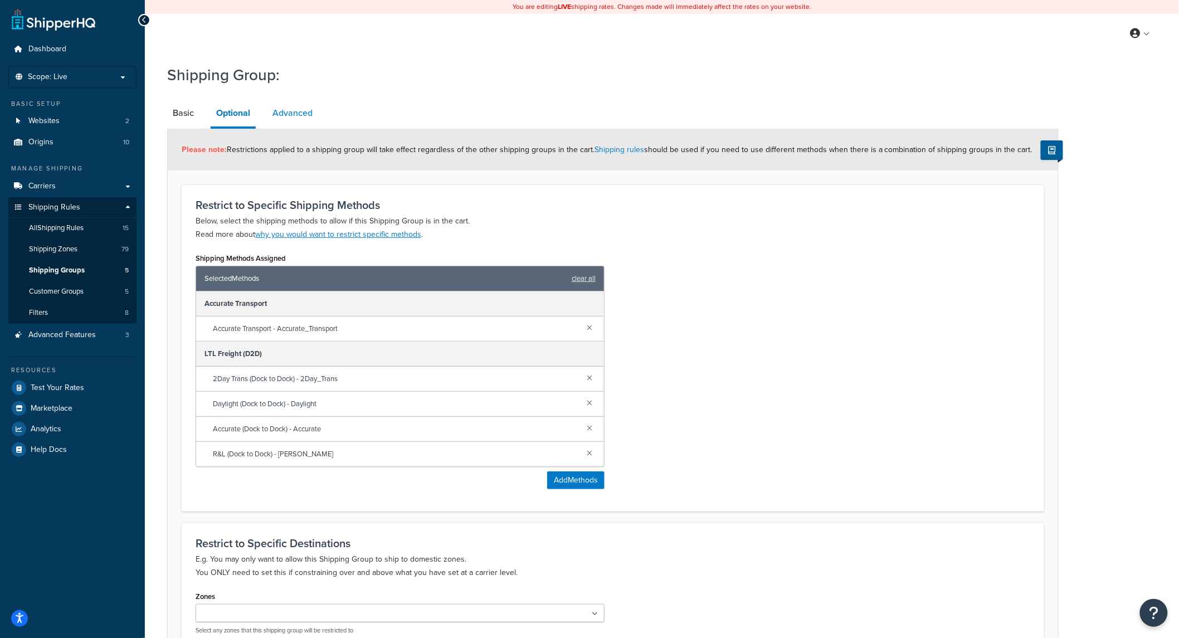
click at [303, 109] on link "Advanced" at bounding box center [292, 113] width 51 height 27
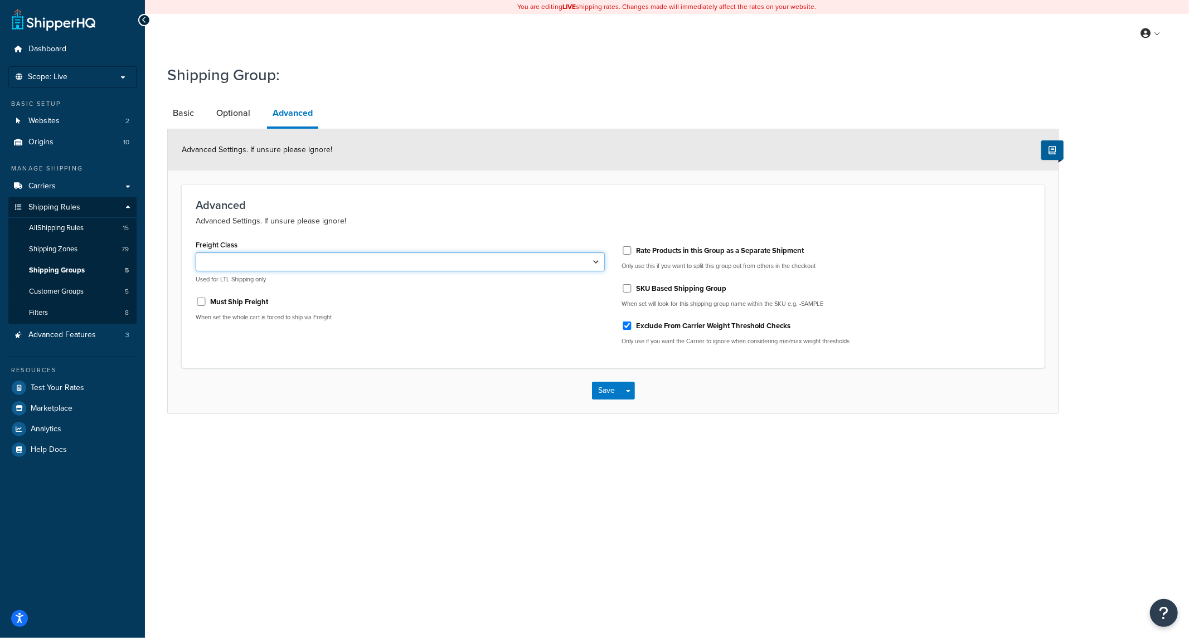
click at [359, 262] on select "50 55 60 65 70 77.5 85 92.5 100 110 125 150 175 200 250 300 400 500" at bounding box center [400, 261] width 409 height 19
click at [171, 109] on link "Basic" at bounding box center [183, 113] width 32 height 27
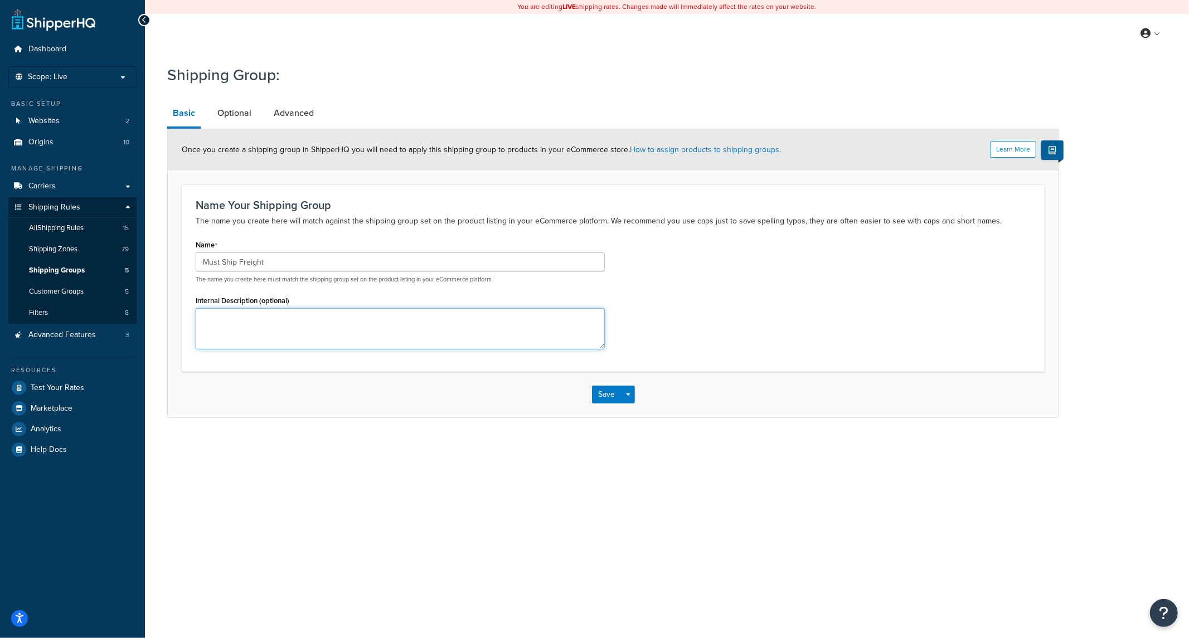
click at [308, 332] on textarea "Internal Description (optional)" at bounding box center [400, 328] width 409 height 41
type textarea "for table rates"
click at [293, 103] on link "Advanced" at bounding box center [293, 113] width 51 height 27
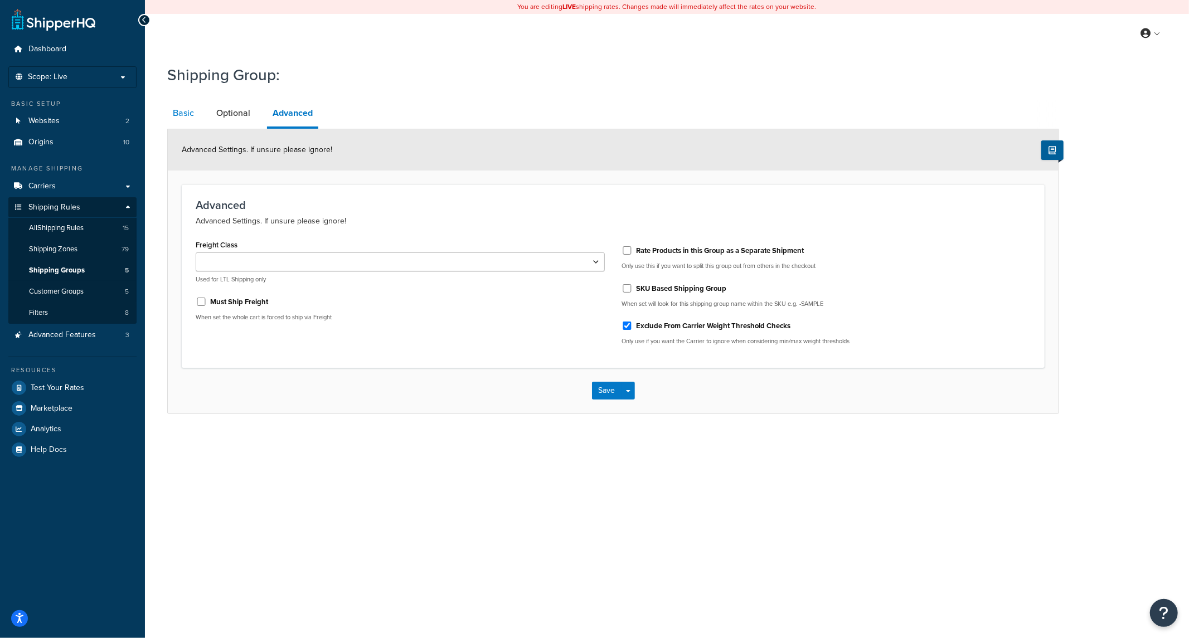
click at [176, 117] on link "Basic" at bounding box center [183, 113] width 32 height 27
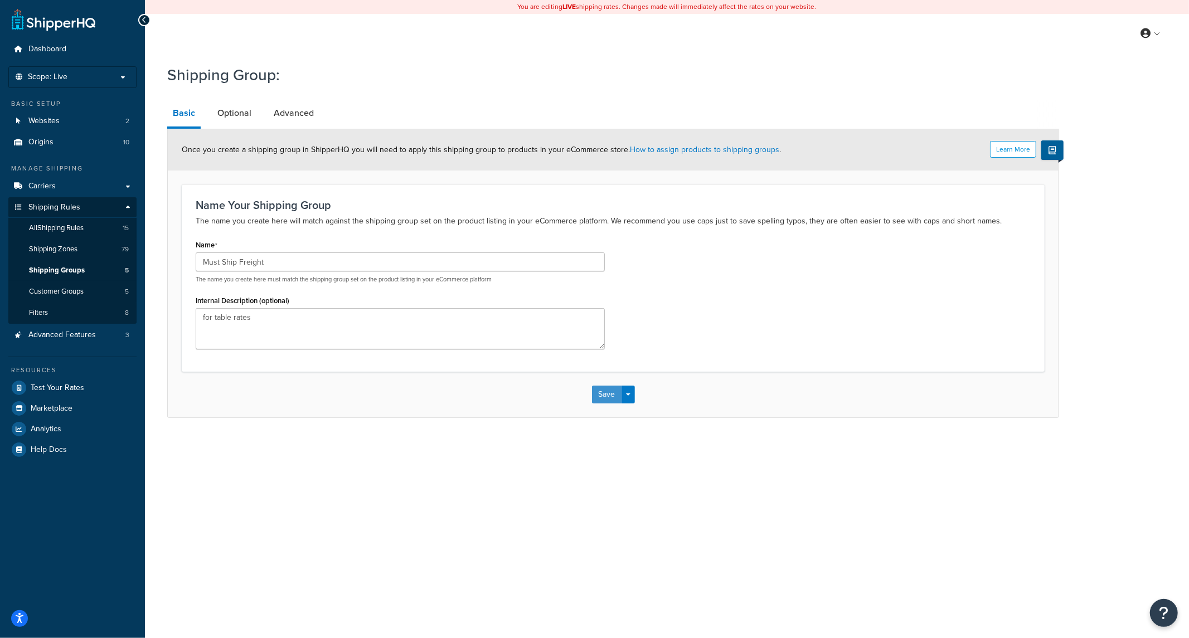
drag, startPoint x: 614, startPoint y: 396, endPoint x: 621, endPoint y: 398, distance: 8.1
click at [614, 393] on button "Save" at bounding box center [607, 395] width 30 height 18
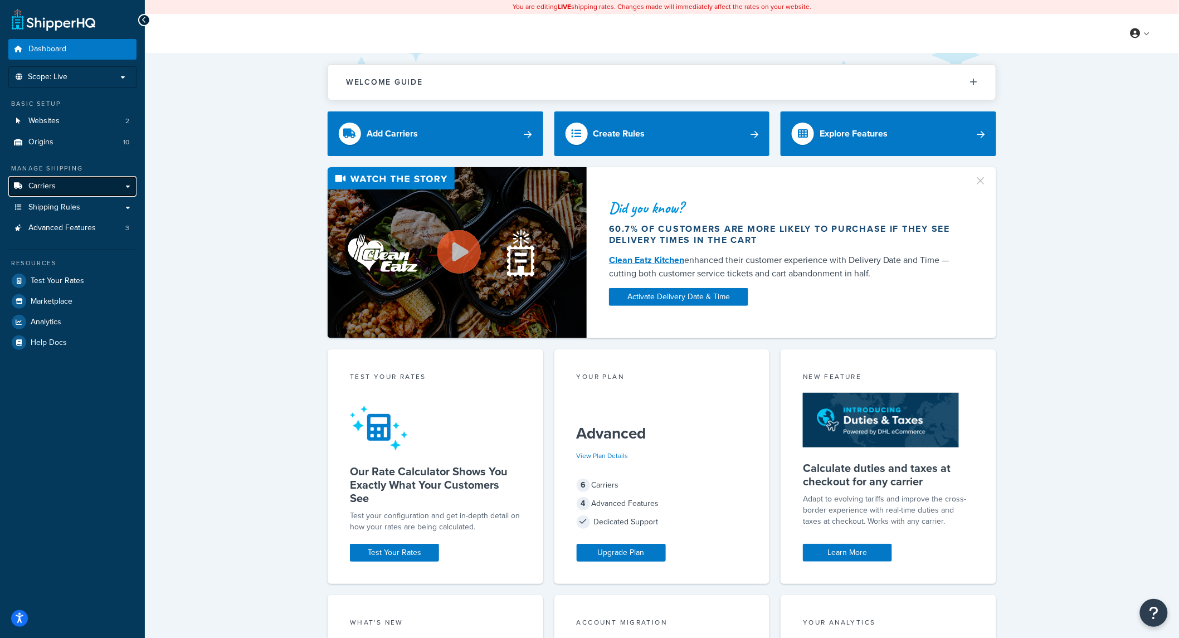
click at [57, 187] on link "Carriers" at bounding box center [72, 186] width 128 height 21
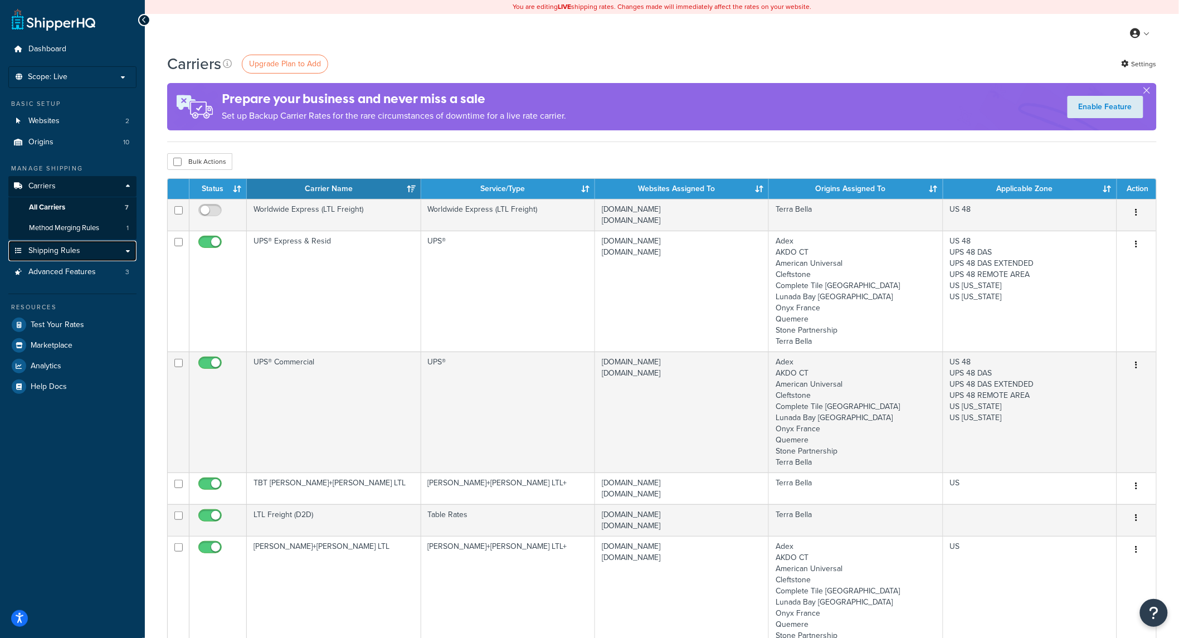
click at [99, 253] on link "Shipping Rules" at bounding box center [72, 251] width 128 height 21
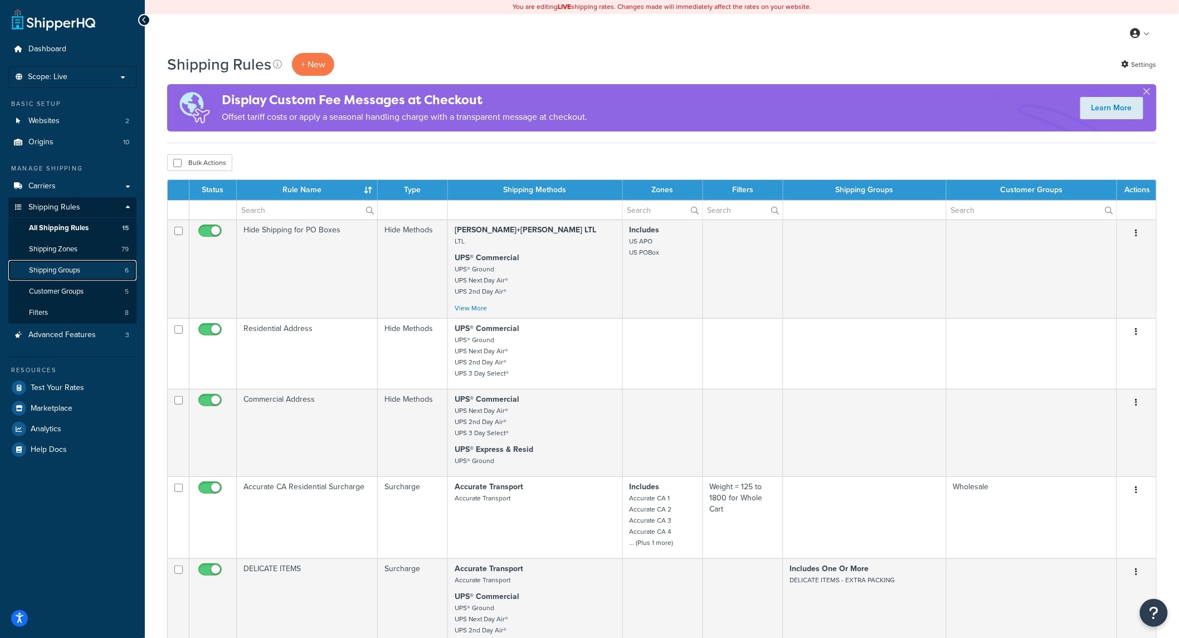
click at [71, 277] on link "Shipping Groups 6" at bounding box center [72, 270] width 128 height 21
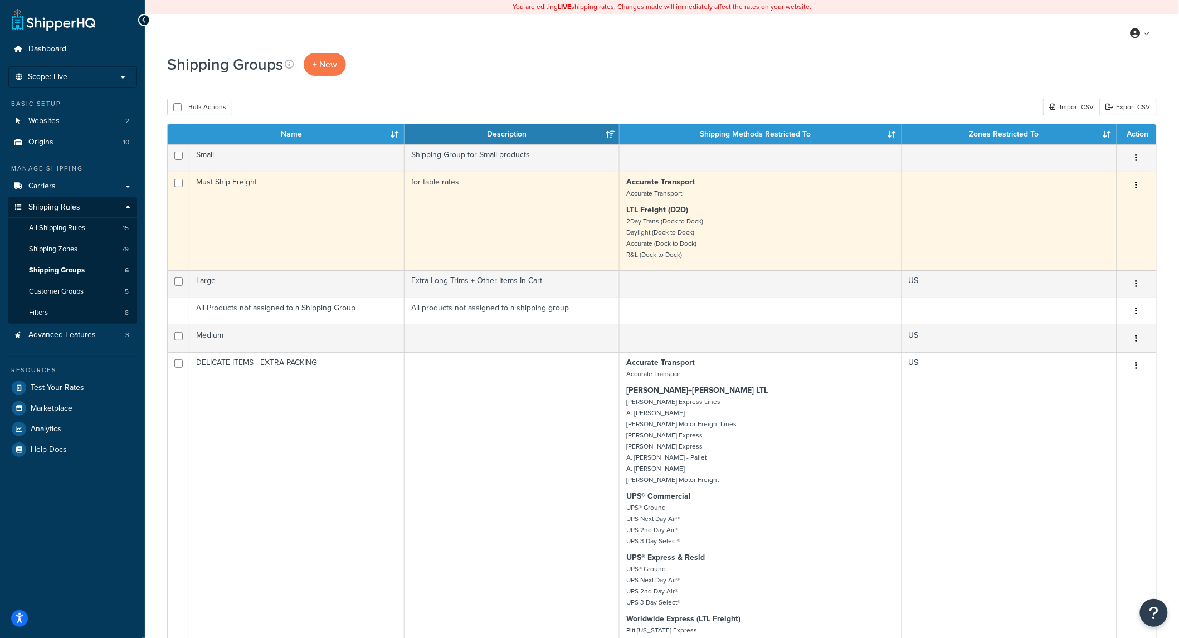
click at [1139, 186] on button "button" at bounding box center [1137, 186] width 16 height 18
click at [1099, 206] on link "Edit" at bounding box center [1092, 208] width 88 height 23
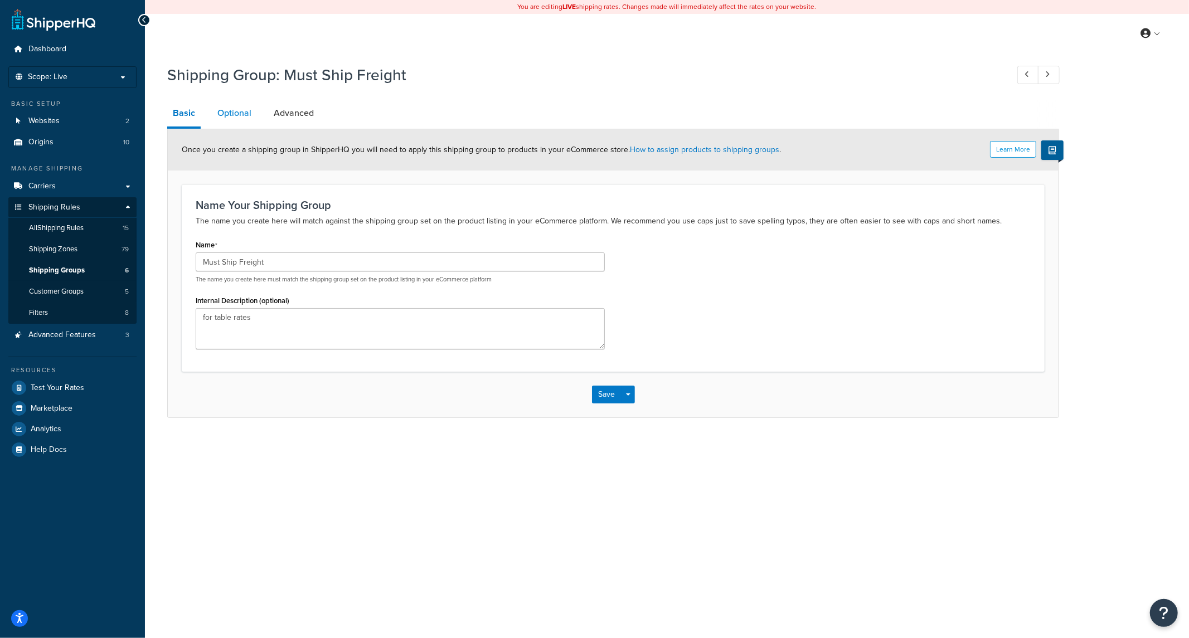
click at [246, 106] on link "Optional" at bounding box center [234, 113] width 45 height 27
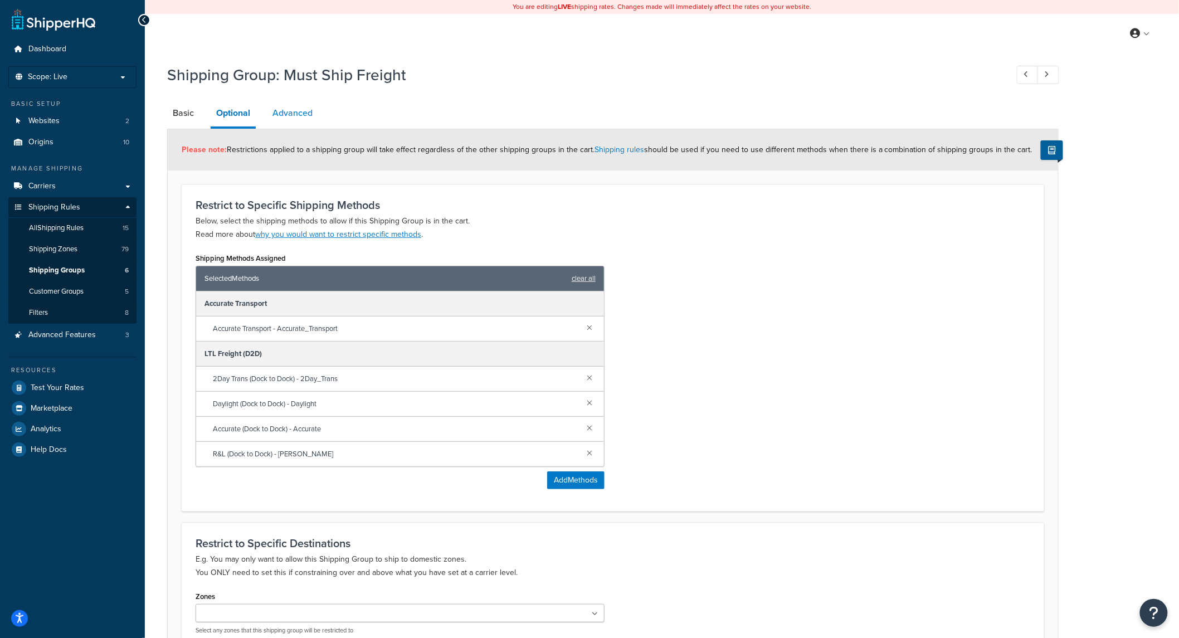
click at [306, 111] on link "Advanced" at bounding box center [292, 113] width 51 height 27
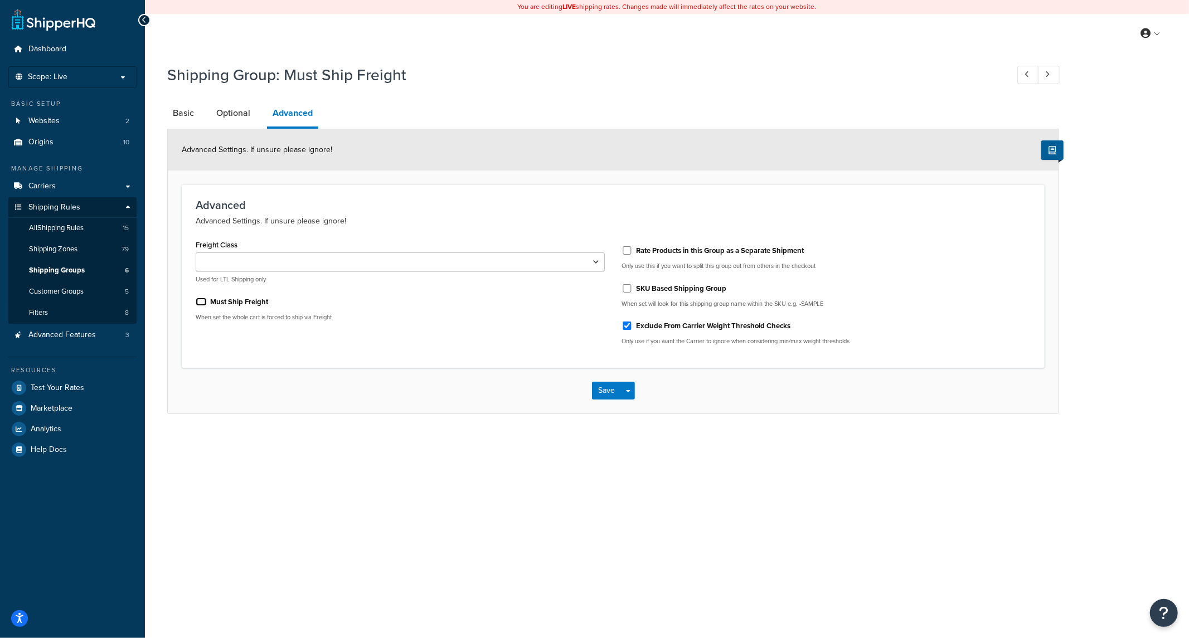
click at [205, 302] on input "Must Ship Freight" at bounding box center [201, 302] width 11 height 8
checkbox input "true"
drag, startPoint x: 605, startPoint y: 388, endPoint x: 683, endPoint y: 406, distance: 79.9
click at [604, 388] on button "Save" at bounding box center [607, 391] width 30 height 18
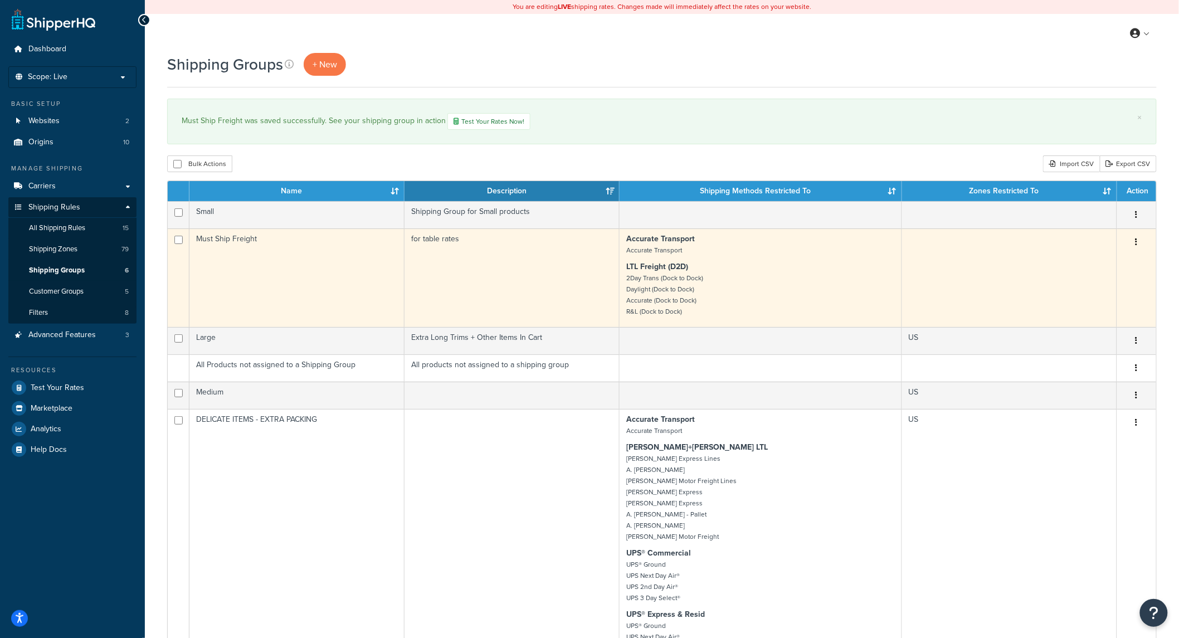
click at [1142, 239] on button "button" at bounding box center [1137, 242] width 16 height 18
click at [1074, 262] on link "Edit" at bounding box center [1092, 266] width 88 height 23
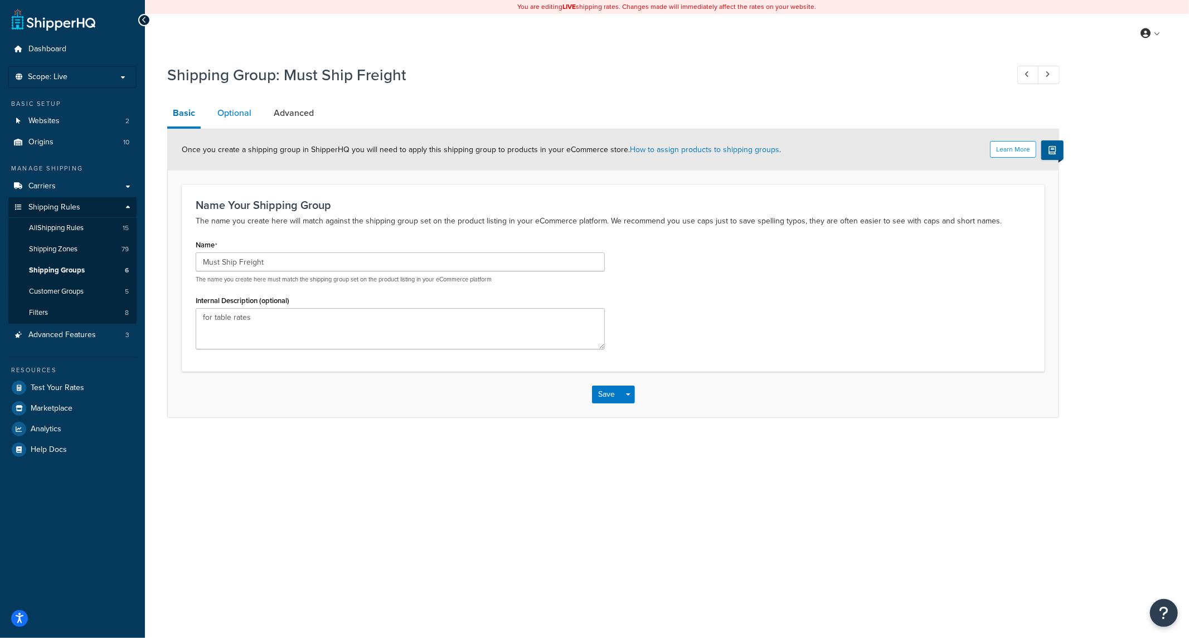
click at [225, 111] on link "Optional" at bounding box center [234, 113] width 45 height 27
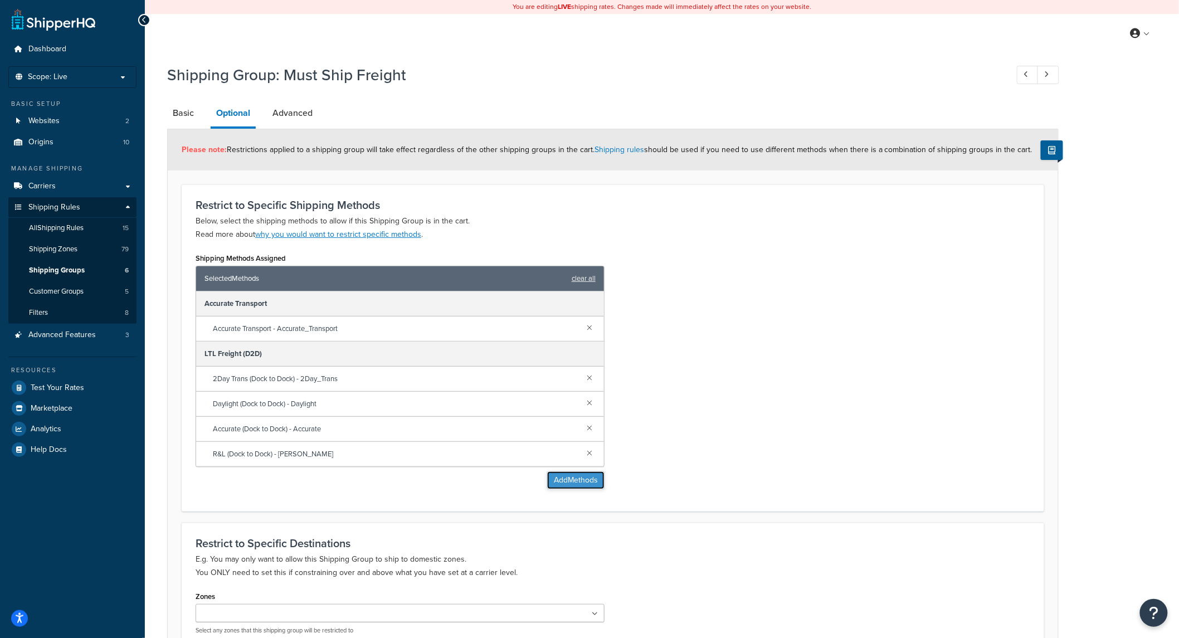
click at [583, 478] on button "Add Methods" at bounding box center [575, 480] width 57 height 18
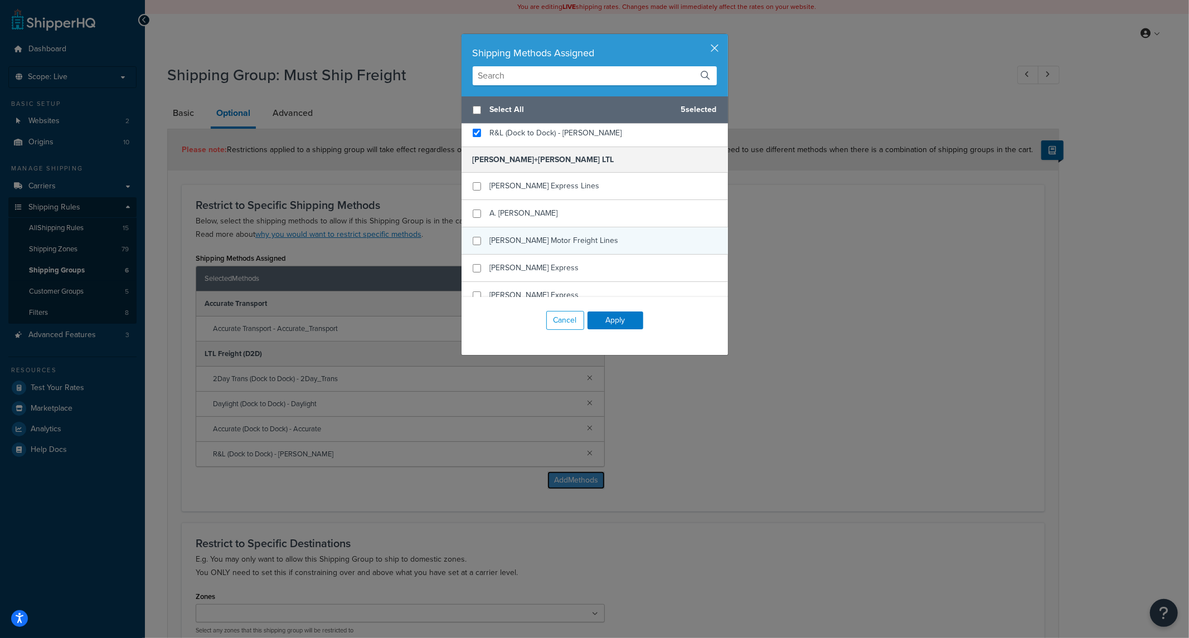
scroll to position [330, 0]
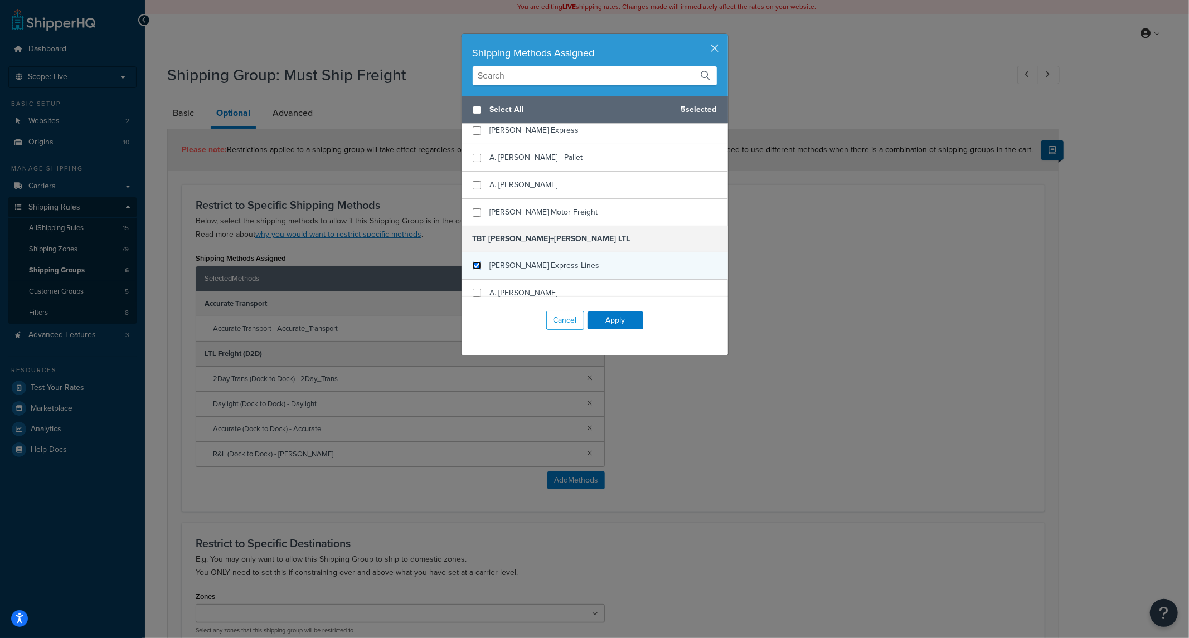
click at [473, 265] on input "checkbox" at bounding box center [477, 265] width 8 height 8
checkbox input "true"
click at [466, 292] on div "A. [PERSON_NAME]" at bounding box center [594, 293] width 266 height 27
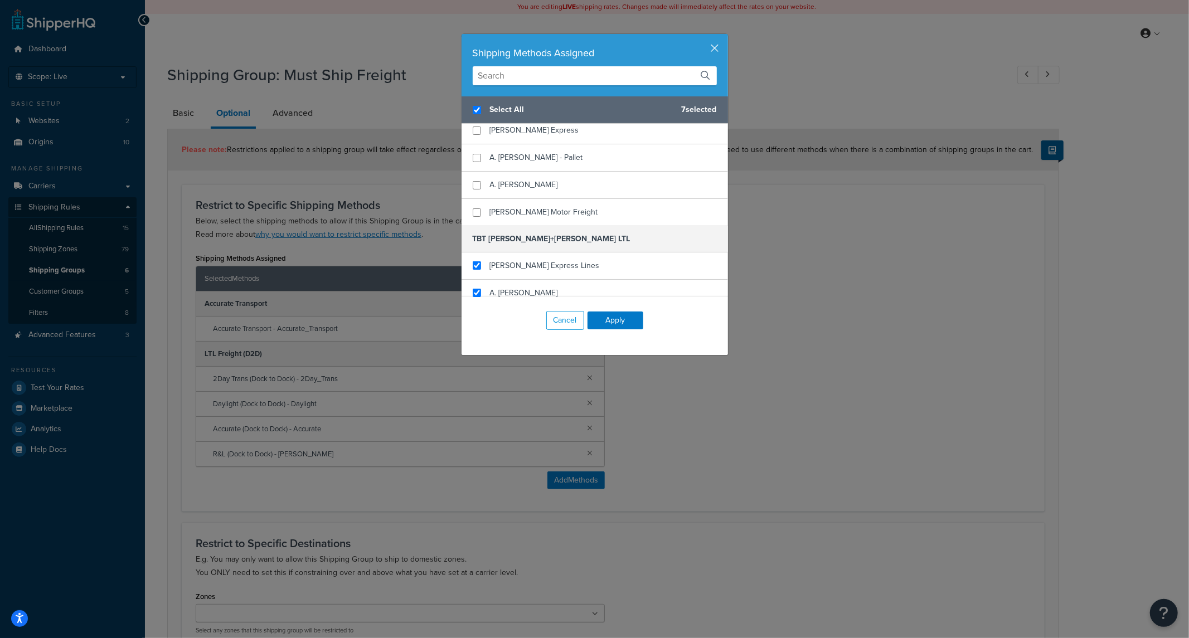
scroll to position [495, 0]
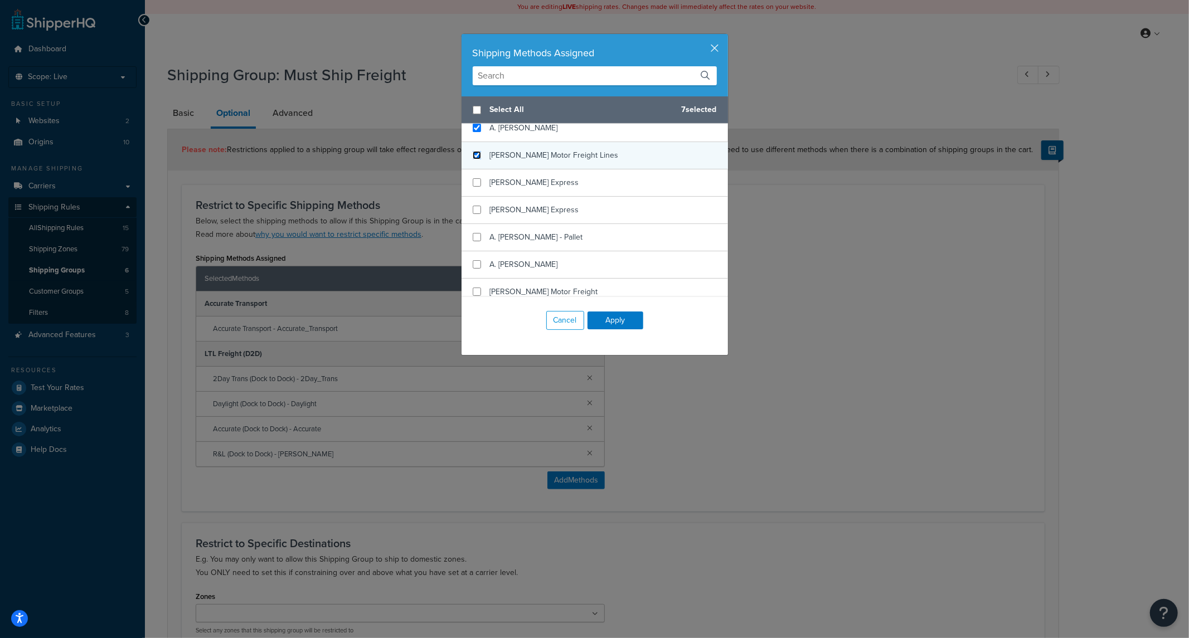
checkbox input "false"
click at [473, 152] on input "checkbox" at bounding box center [477, 155] width 8 height 8
checkbox input "true"
click at [474, 184] on input "checkbox" at bounding box center [477, 182] width 8 height 8
checkbox input "true"
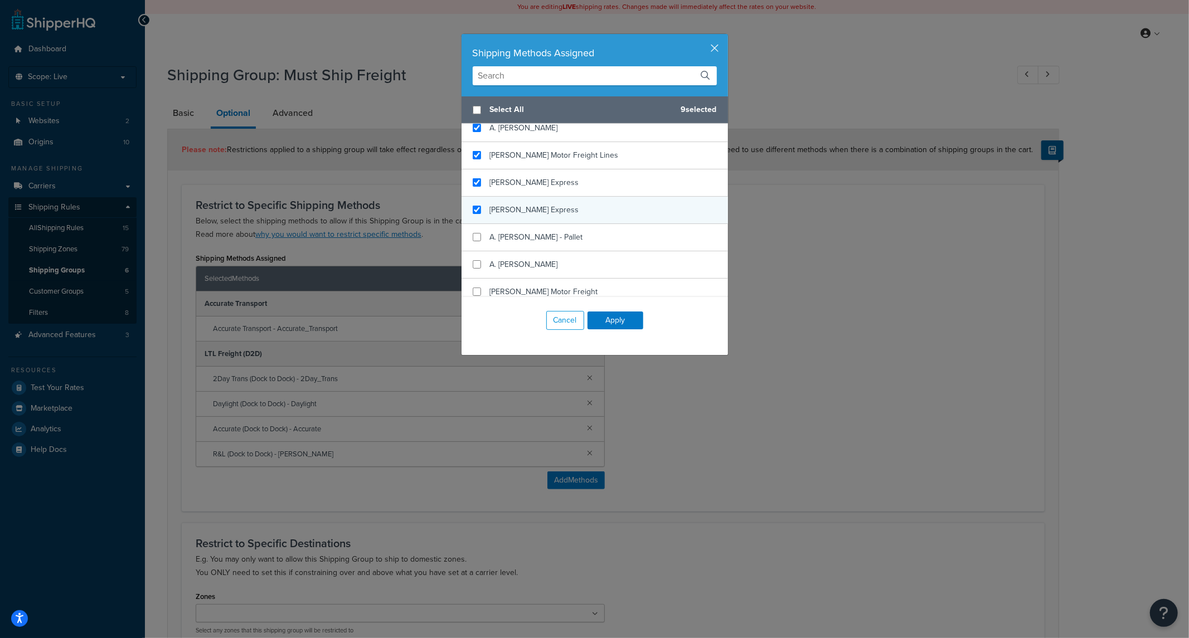
checkbox input "true"
click at [475, 221] on div "[PERSON_NAME] Express" at bounding box center [594, 210] width 266 height 27
click at [474, 241] on input "checkbox" at bounding box center [477, 237] width 8 height 8
checkbox input "true"
drag, startPoint x: 475, startPoint y: 265, endPoint x: 474, endPoint y: 275, distance: 9.5
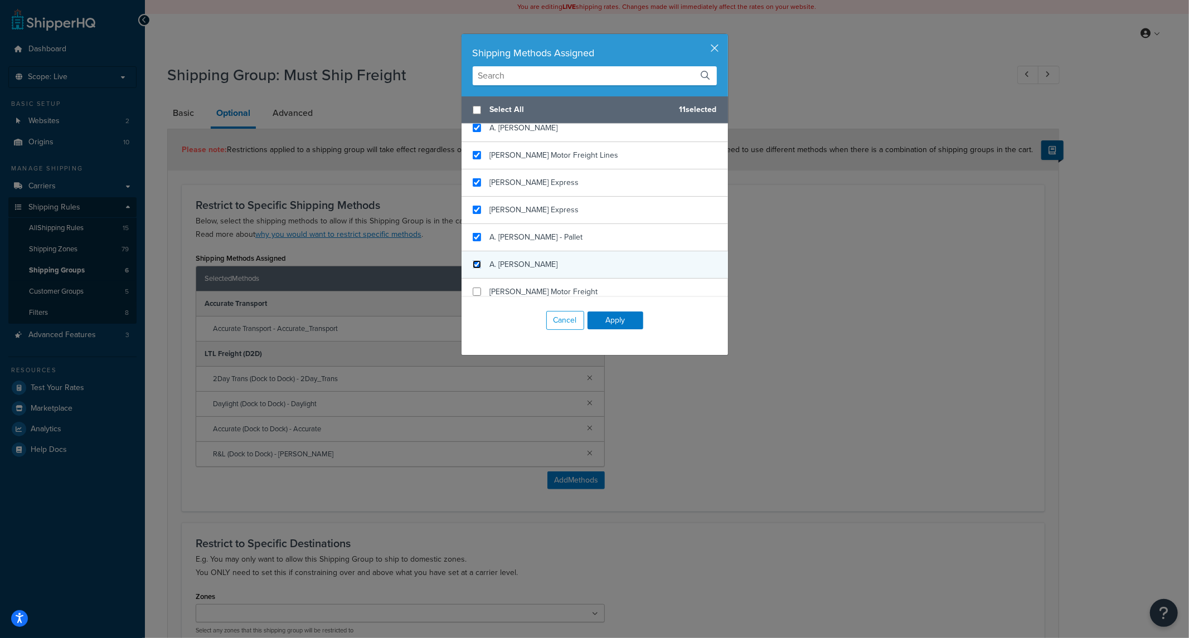
click at [474, 266] on input "checkbox" at bounding box center [477, 264] width 8 height 8
checkbox input "true"
click at [473, 291] on input "checkbox" at bounding box center [477, 292] width 8 height 8
checkbox input "true"
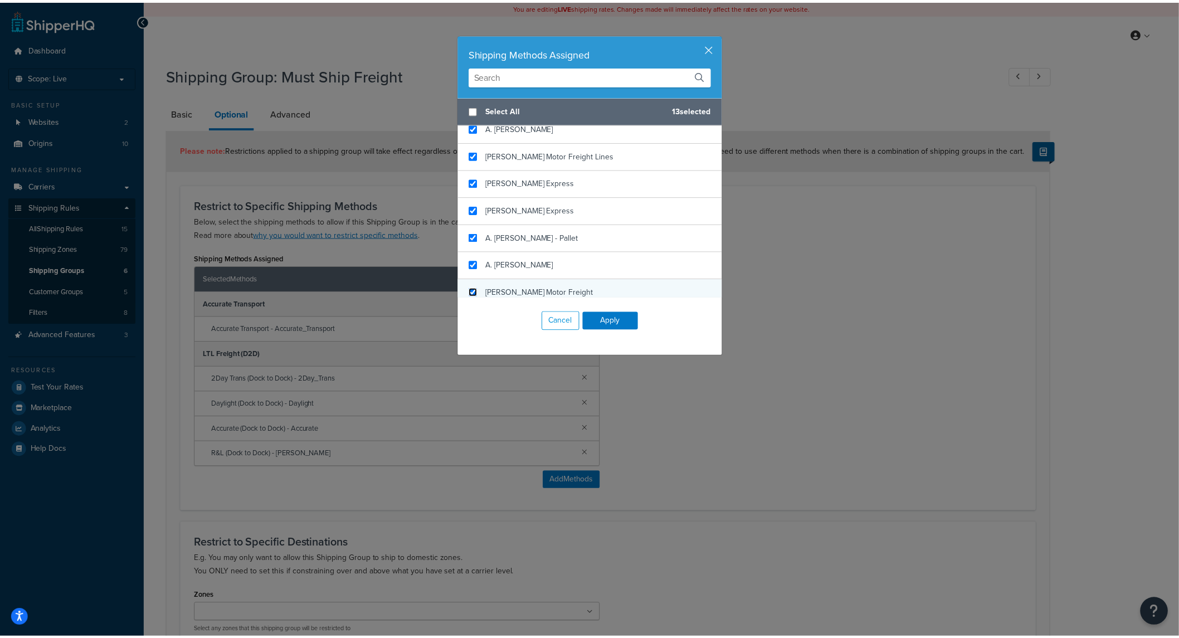
scroll to position [660, 0]
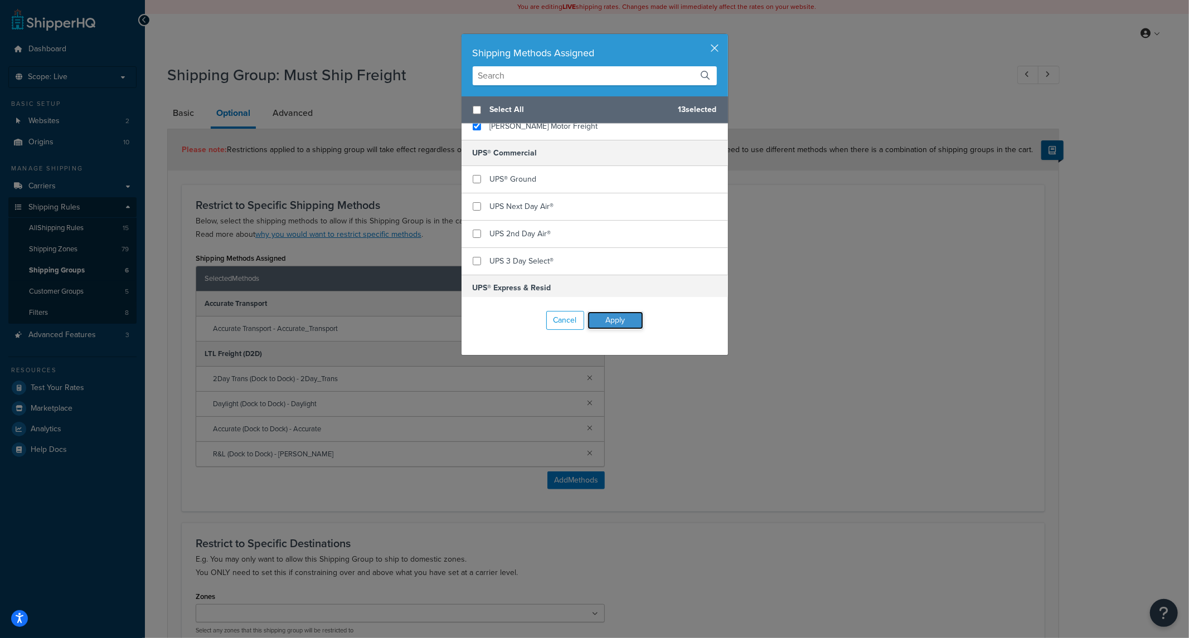
click at [610, 312] on button "Apply" at bounding box center [615, 321] width 56 height 18
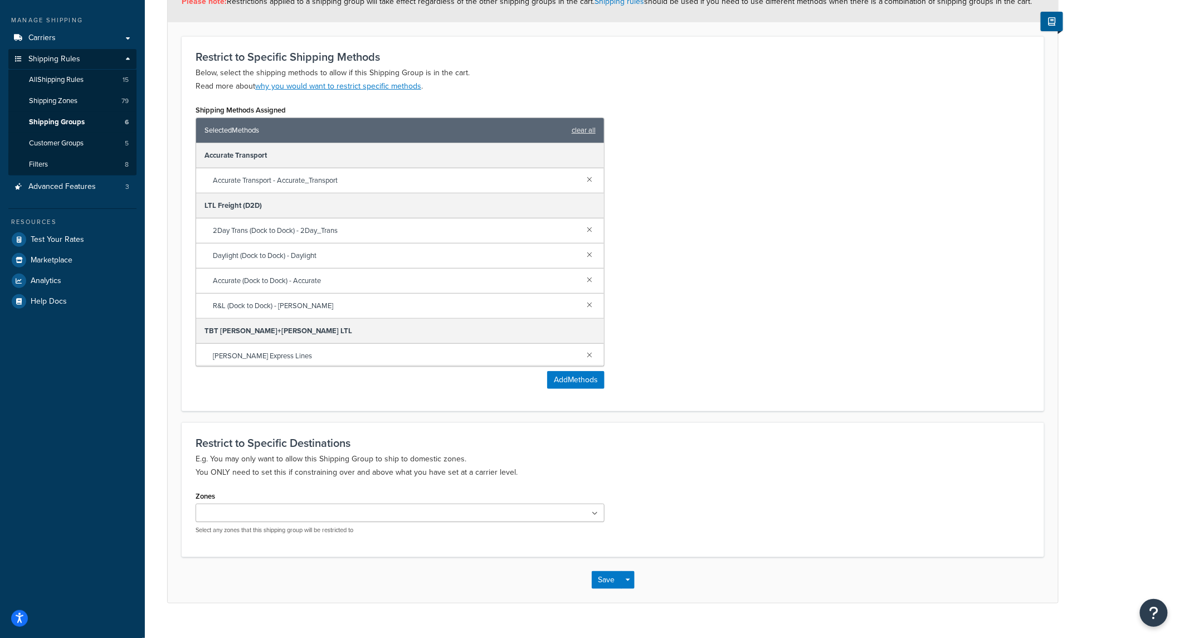
scroll to position [169, 0]
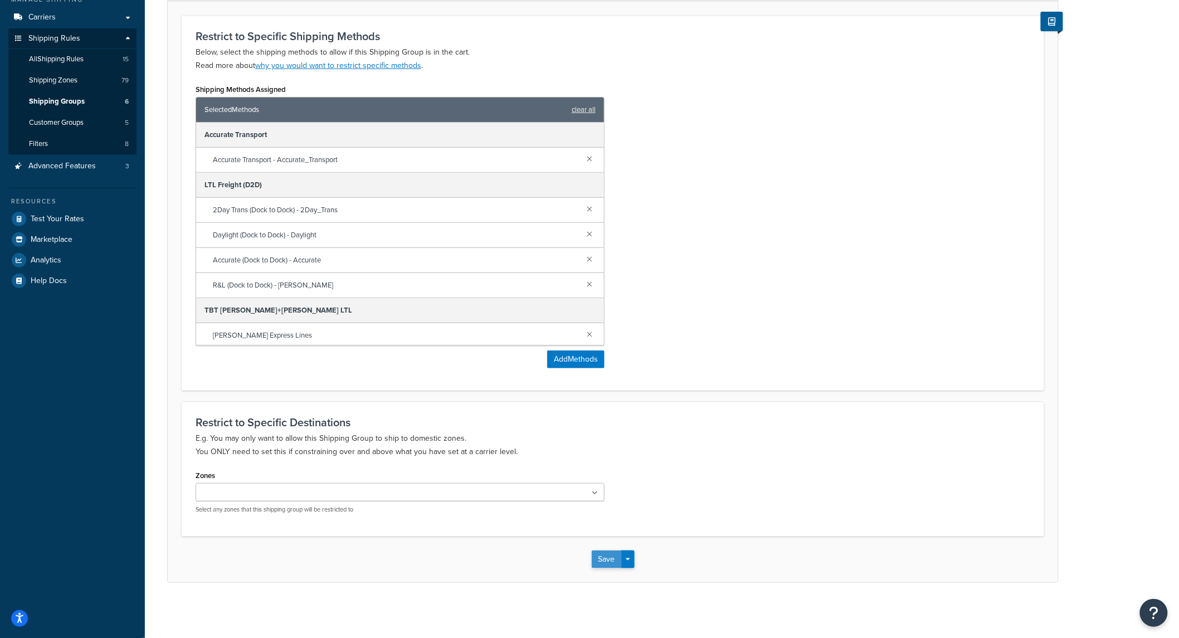
click at [609, 552] on button "Save" at bounding box center [607, 560] width 30 height 18
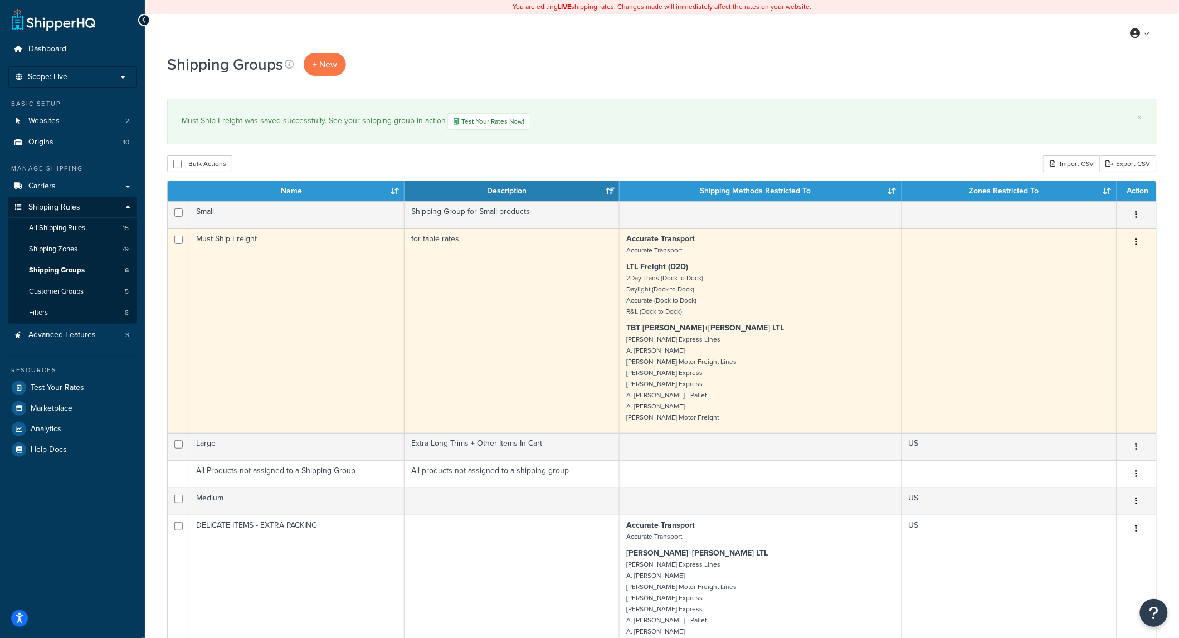
click at [1138, 240] on button "button" at bounding box center [1137, 242] width 16 height 18
click at [1098, 264] on link "Edit" at bounding box center [1092, 266] width 88 height 23
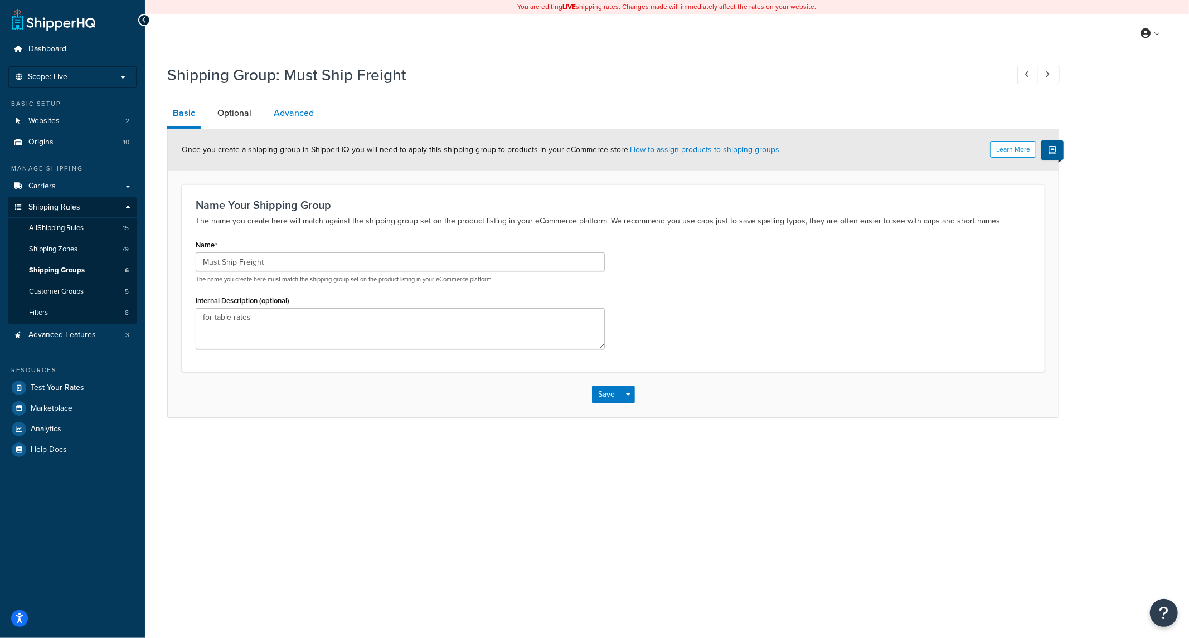
click at [290, 115] on link "Advanced" at bounding box center [293, 113] width 51 height 27
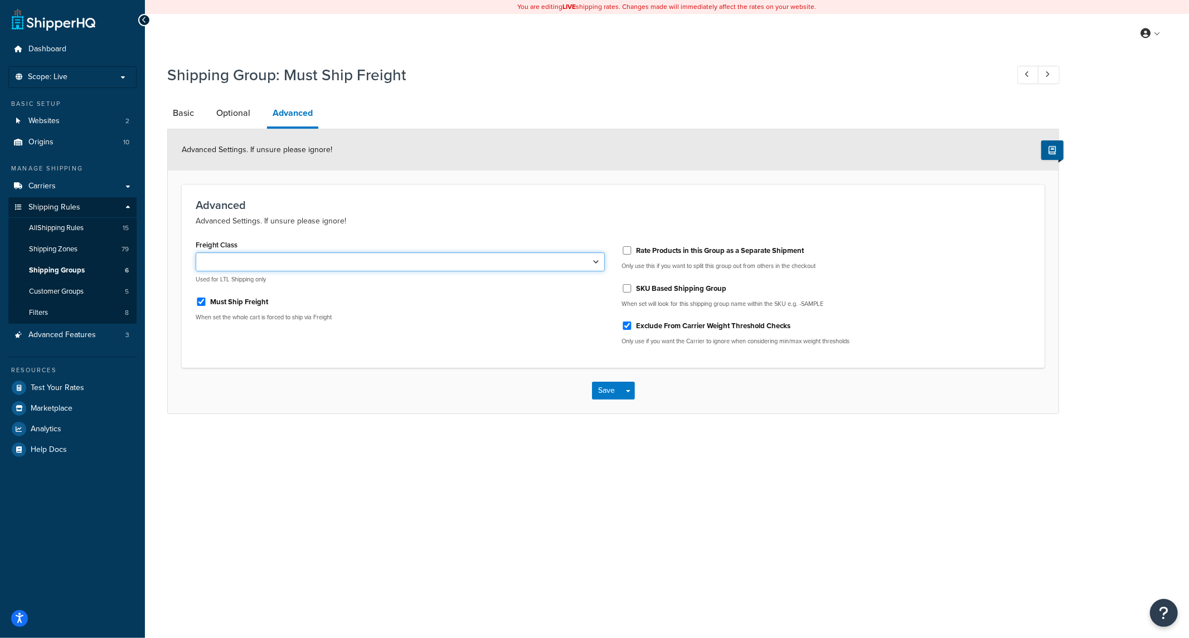
click at [372, 269] on select "50 55 60 65 70 77.5 85 92.5 100 110 125 150 175 200 250 300 400 500" at bounding box center [400, 261] width 409 height 19
click at [382, 196] on div "Advanced Advanced Settings. If unsure please ignore! Freight Class 50 55 60 65 …" at bounding box center [613, 275] width 863 height 183
click at [228, 110] on link "Optional" at bounding box center [233, 113] width 45 height 27
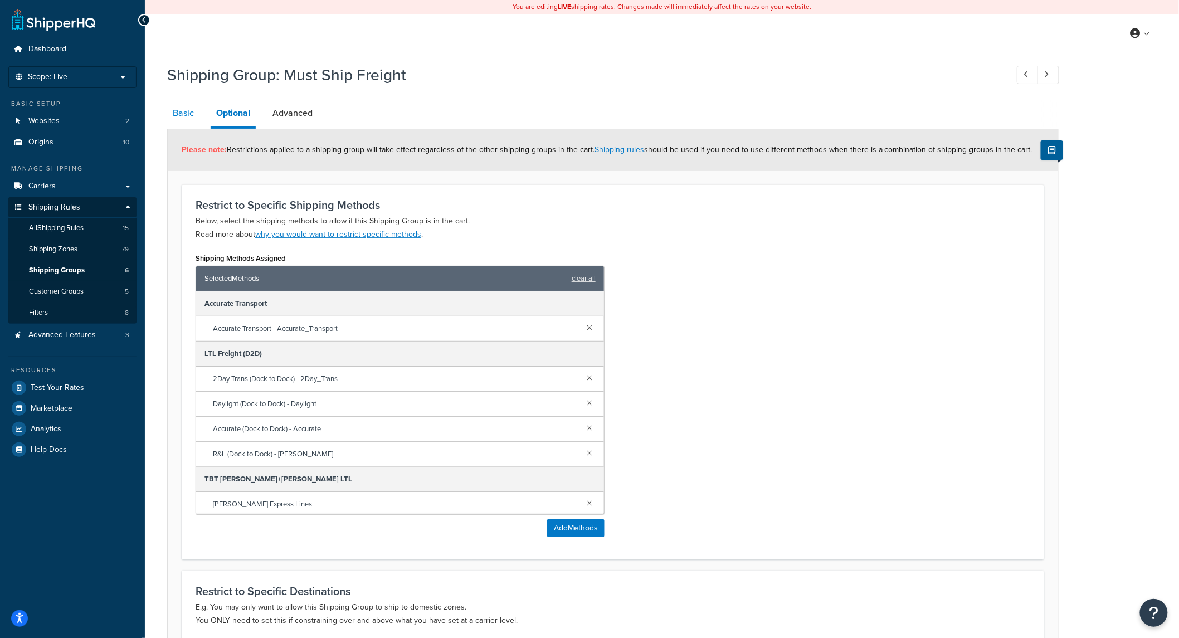
click at [181, 110] on link "Basic" at bounding box center [183, 113] width 32 height 27
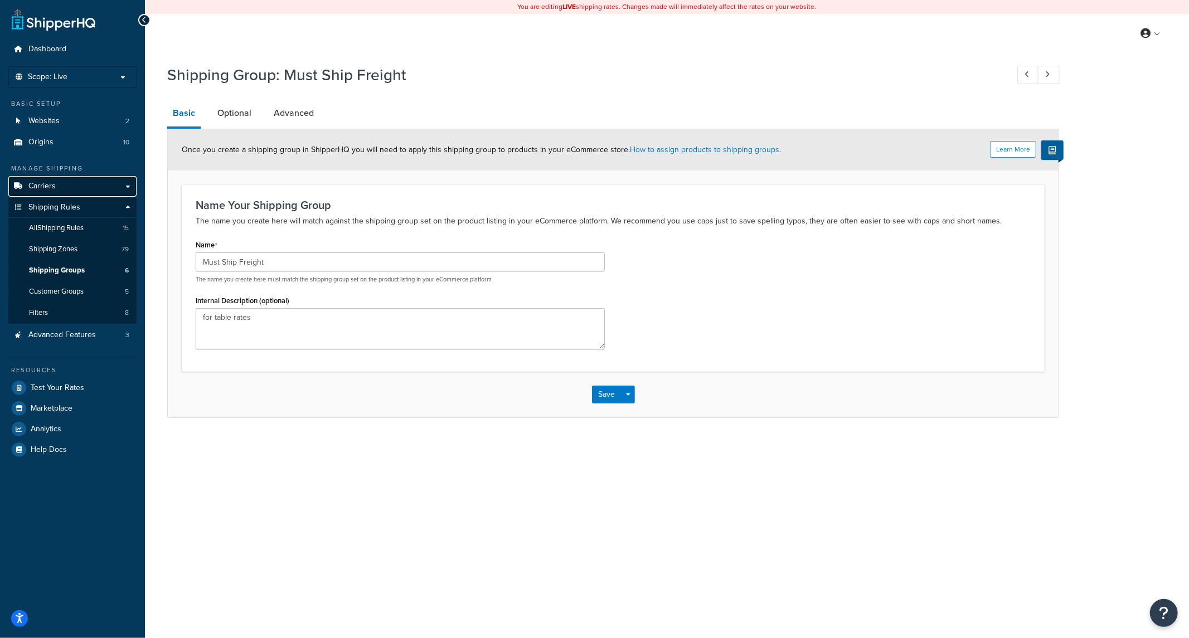
click at [51, 188] on span "Carriers" at bounding box center [41, 186] width 27 height 9
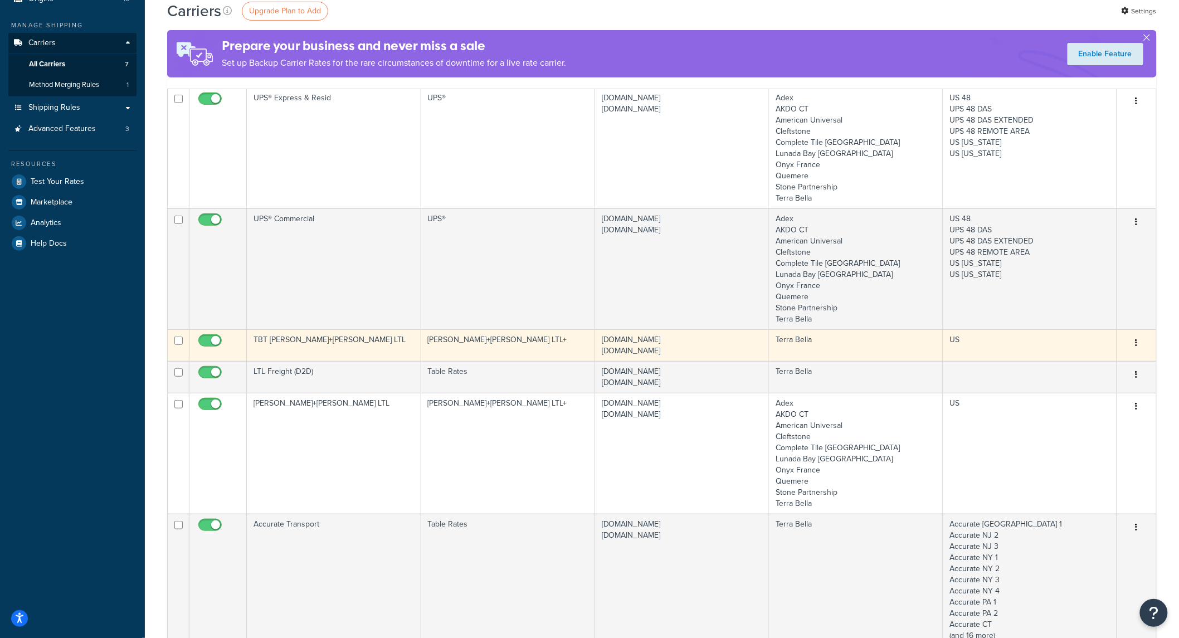
scroll to position [165, 0]
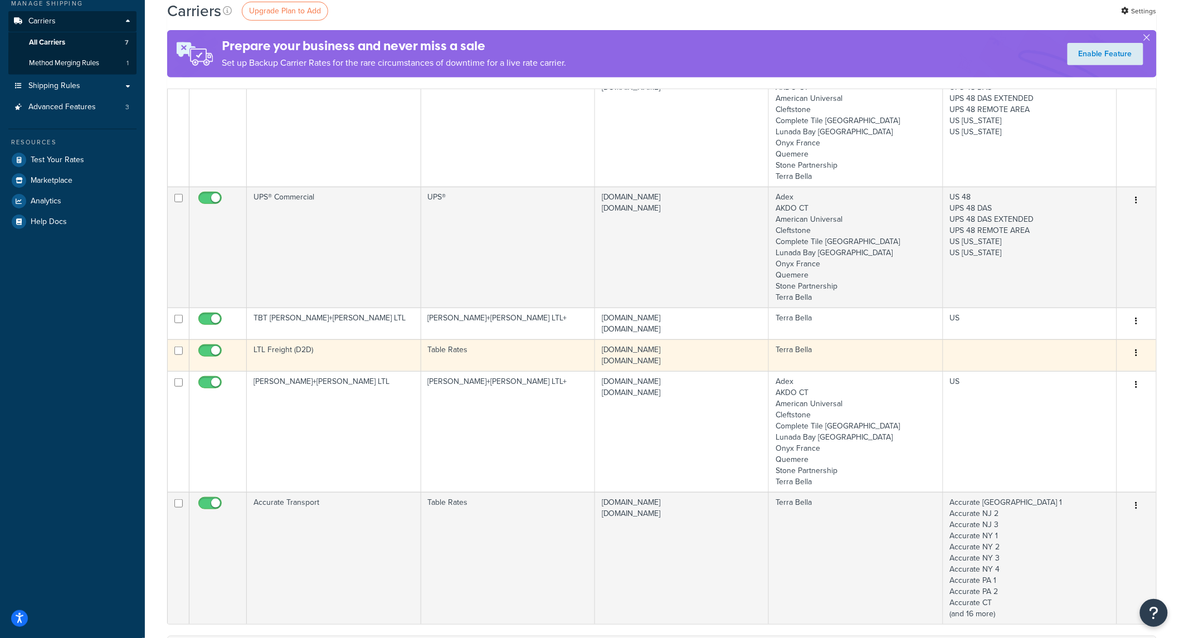
click at [1134, 358] on button "button" at bounding box center [1137, 353] width 16 height 18
click at [1098, 370] on link "Edit" at bounding box center [1092, 375] width 88 height 23
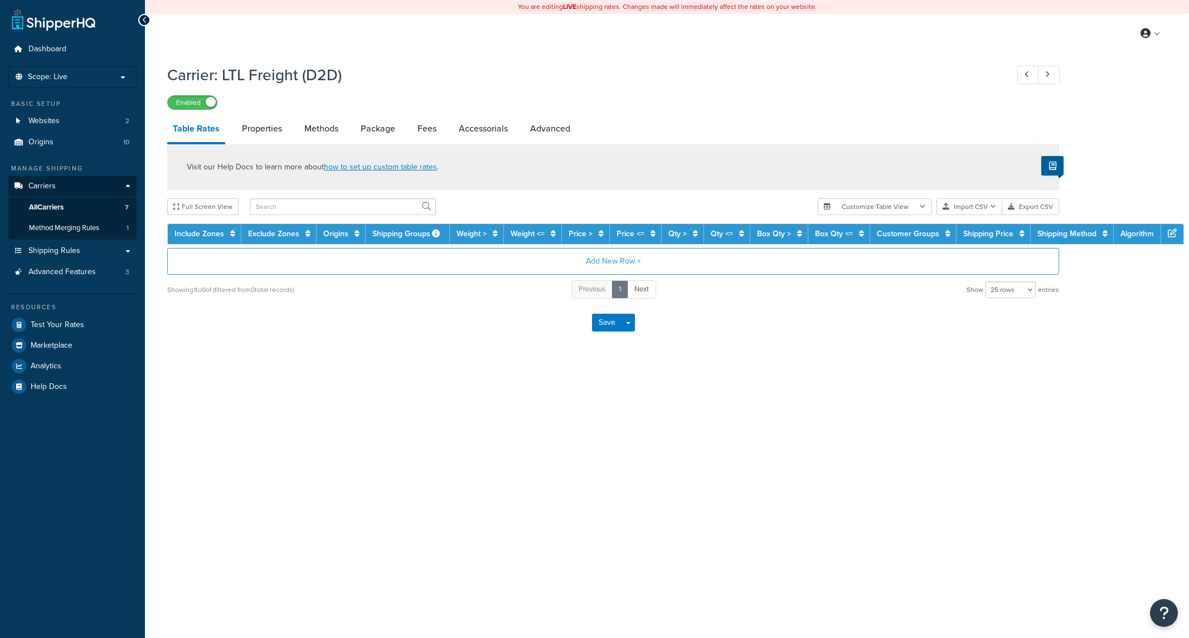
select select "25"
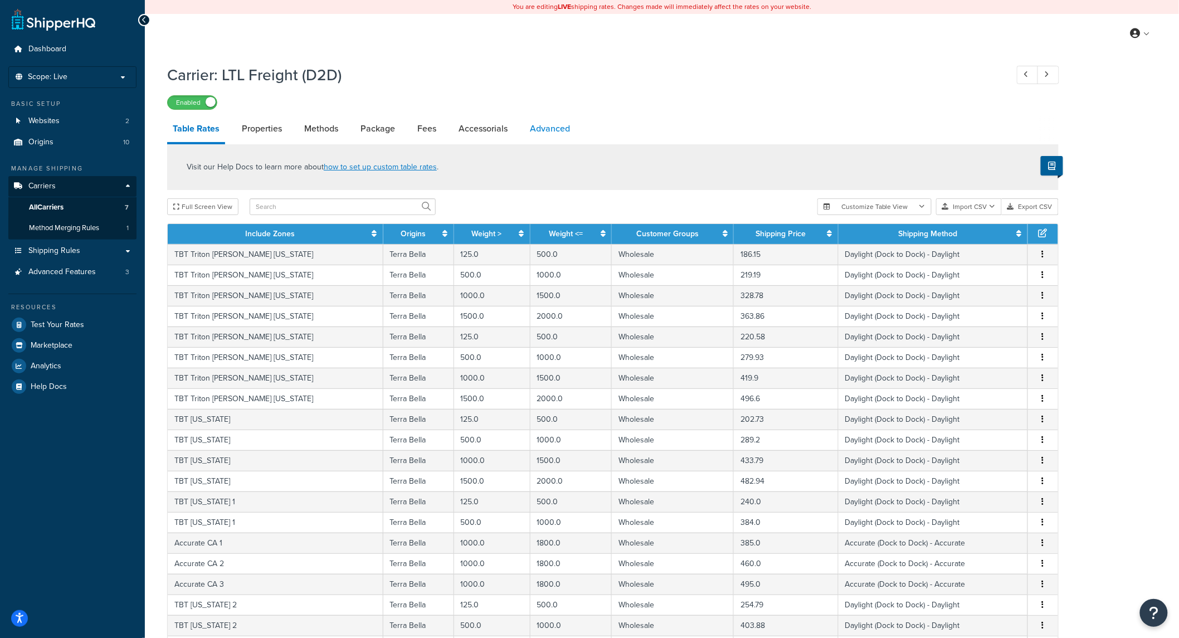
click at [559, 133] on link "Advanced" at bounding box center [549, 128] width 51 height 27
select select "false"
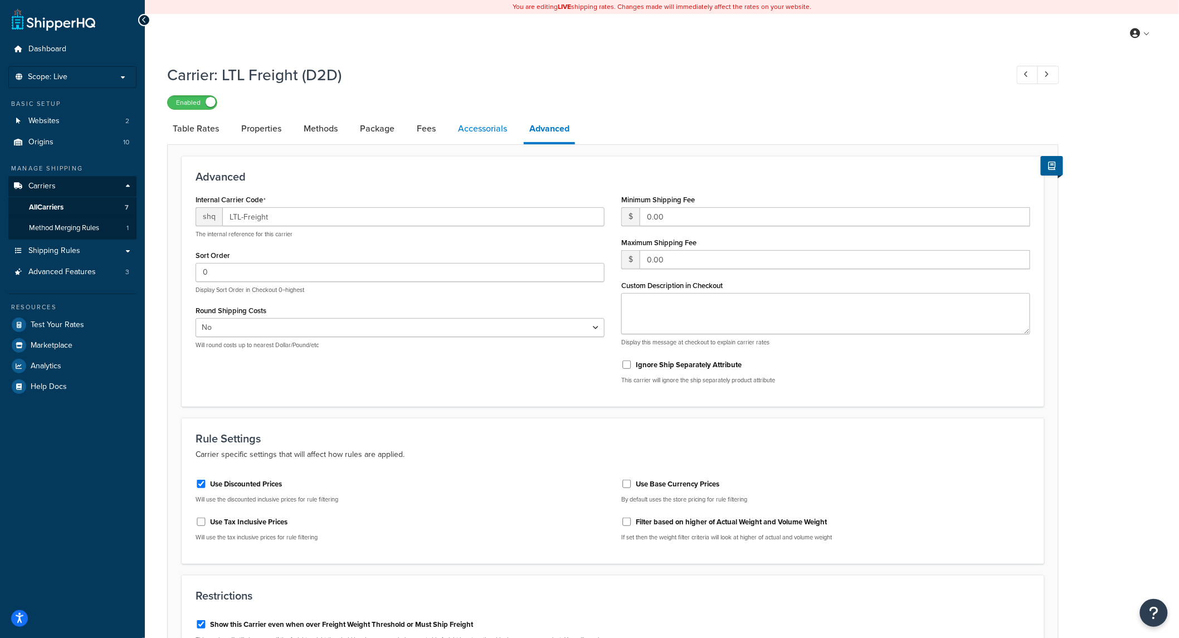
click at [469, 137] on link "Accessorials" at bounding box center [482, 128] width 60 height 27
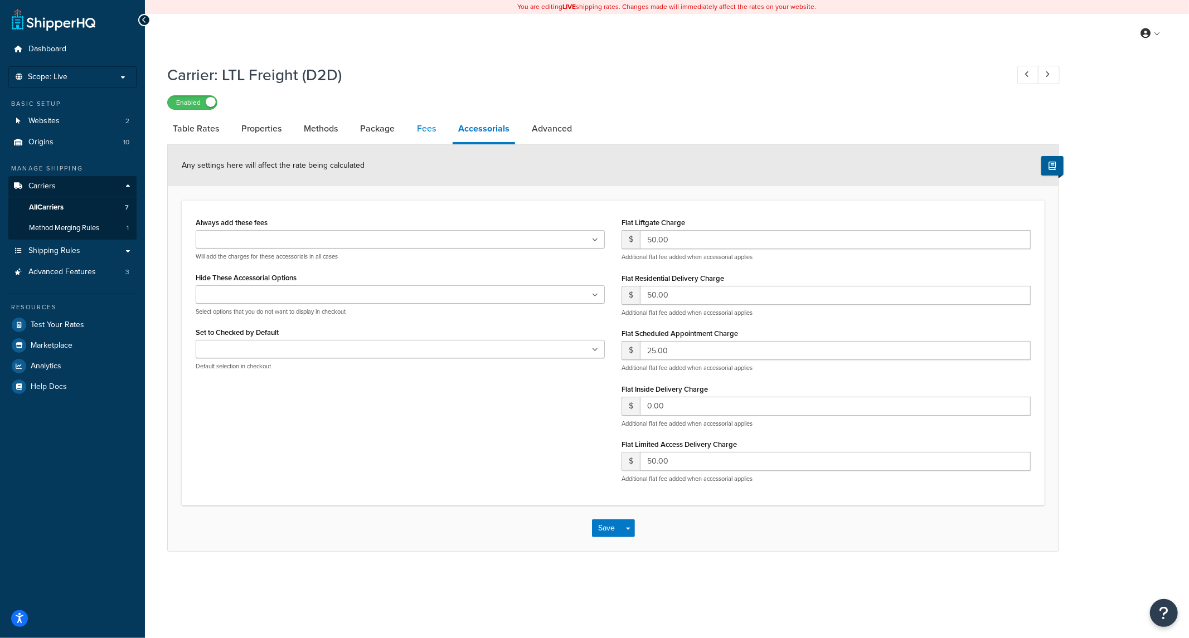
click at [413, 126] on link "Fees" at bounding box center [426, 128] width 30 height 27
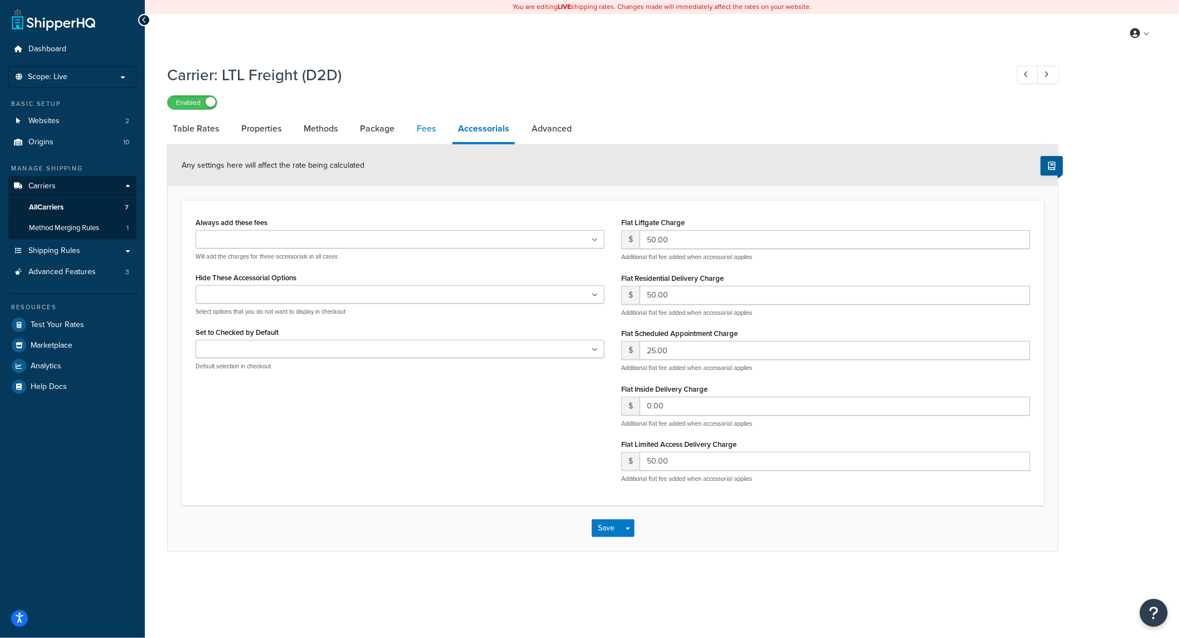
select select "AFTER"
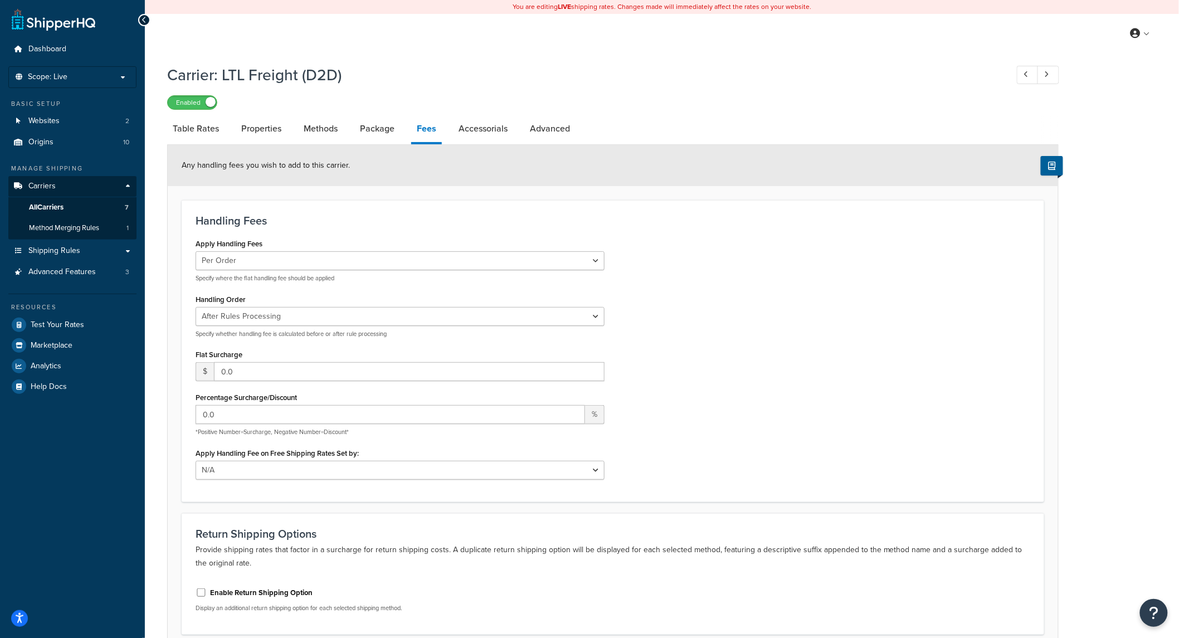
click at [441, 125] on li "Fees" at bounding box center [432, 129] width 42 height 29
click at [461, 132] on link "Accessorials" at bounding box center [483, 128] width 60 height 27
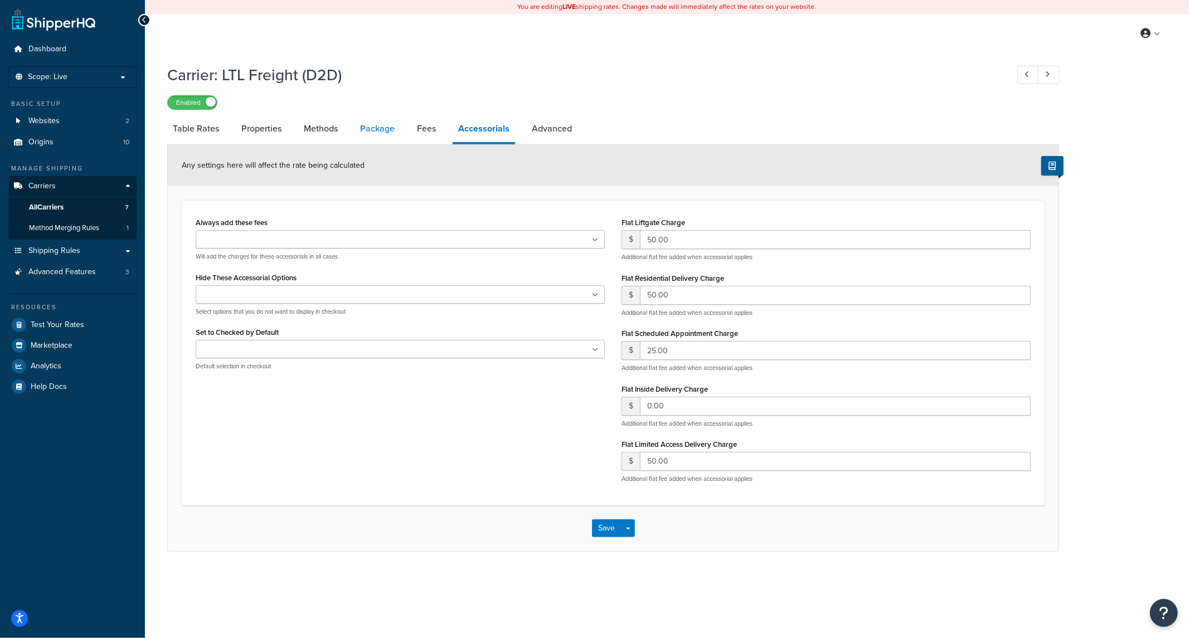
click at [381, 132] on link "Package" at bounding box center [377, 128] width 46 height 27
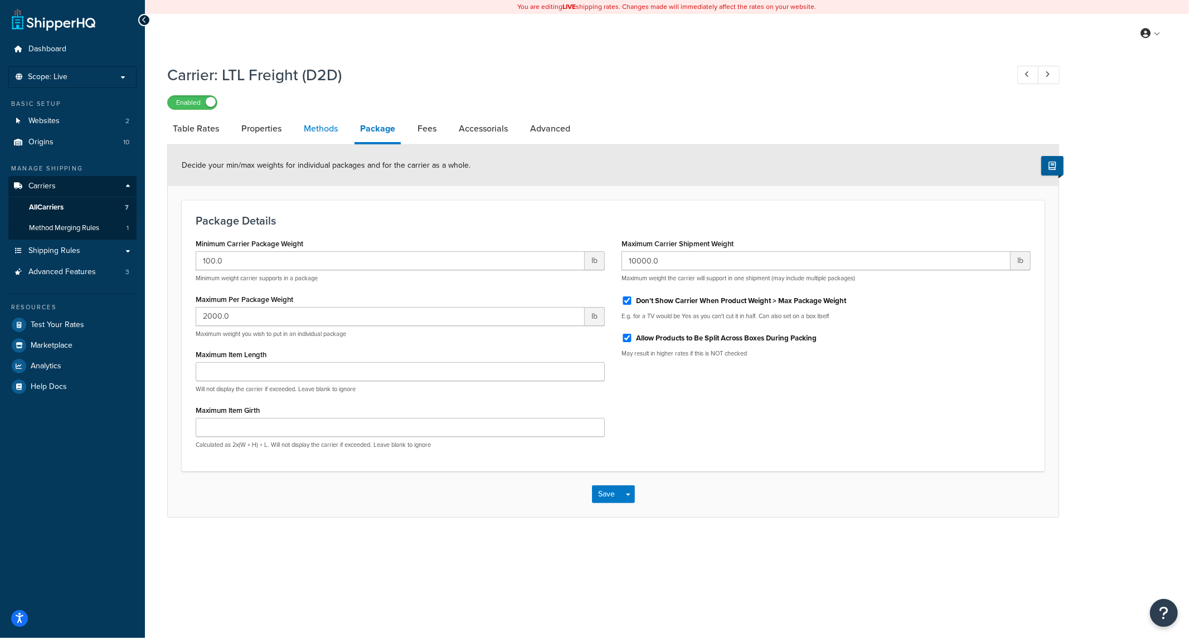
click at [337, 130] on link "Methods" at bounding box center [320, 128] width 45 height 27
select select "25"
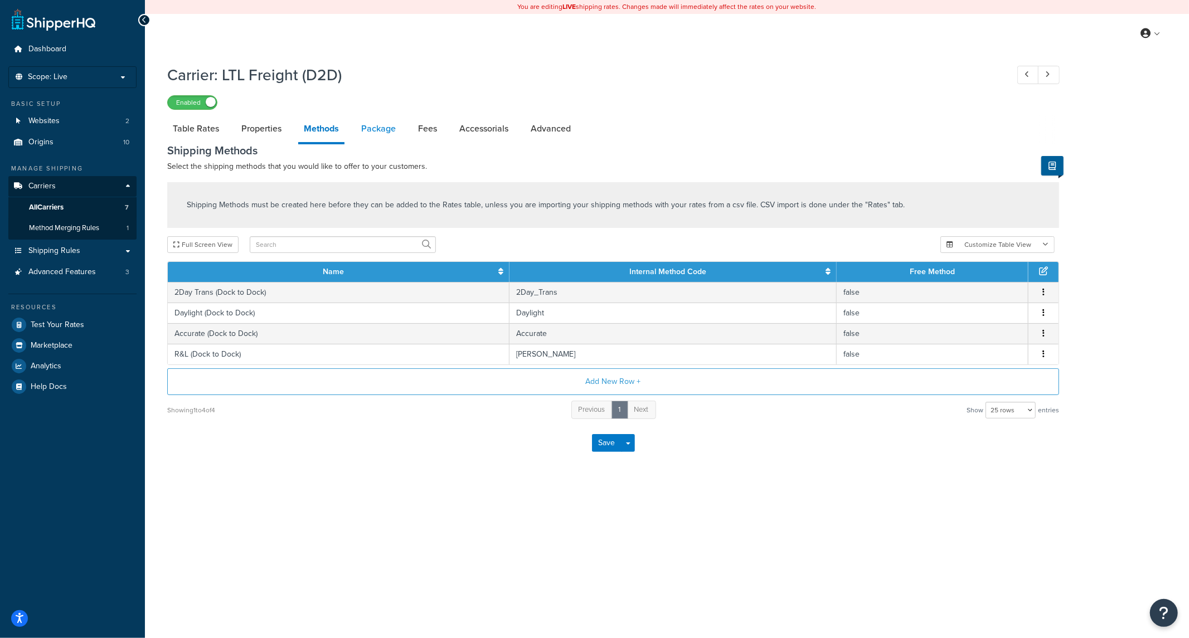
click at [372, 126] on link "Package" at bounding box center [379, 128] width 46 height 27
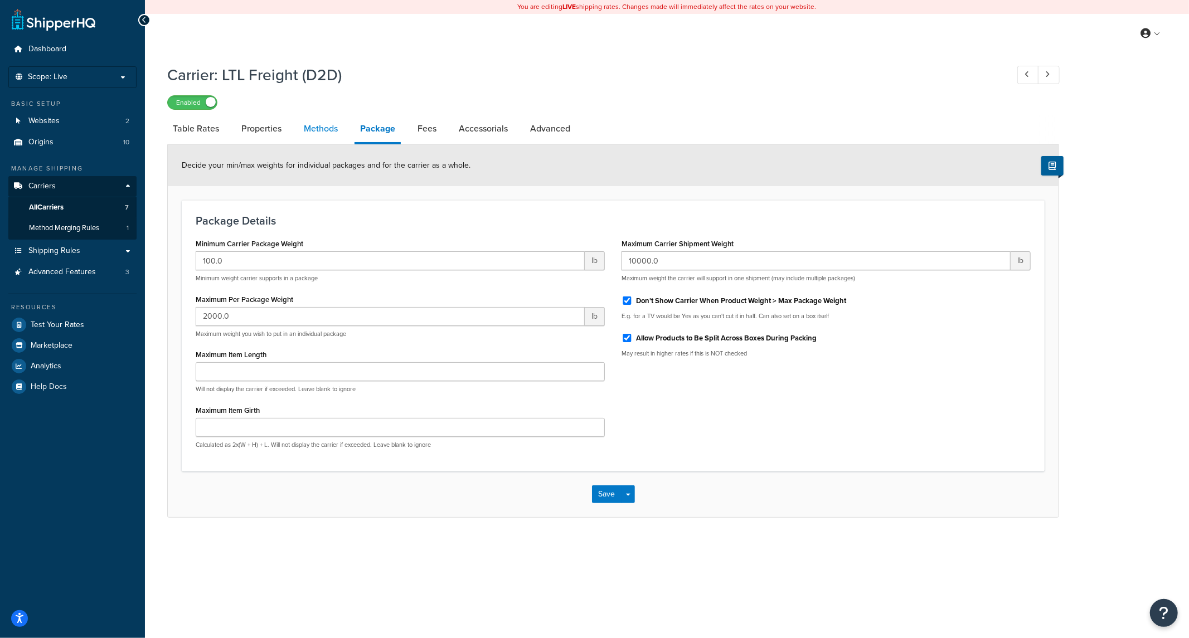
click at [322, 130] on link "Methods" at bounding box center [320, 128] width 45 height 27
select select "25"
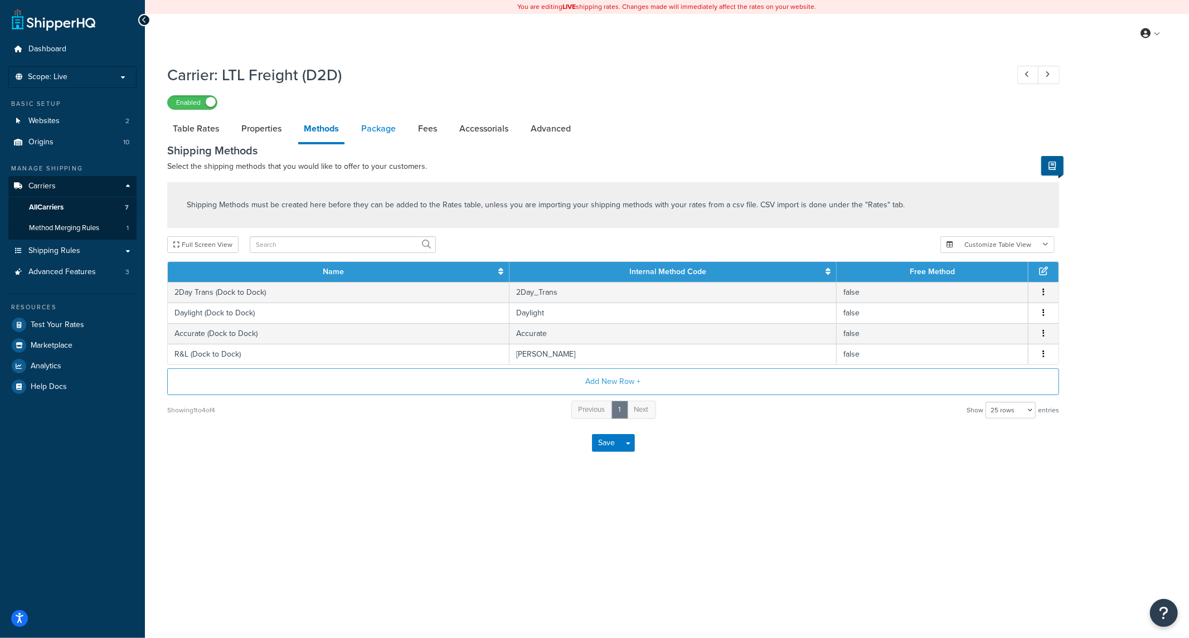
click at [372, 129] on link "Package" at bounding box center [379, 128] width 46 height 27
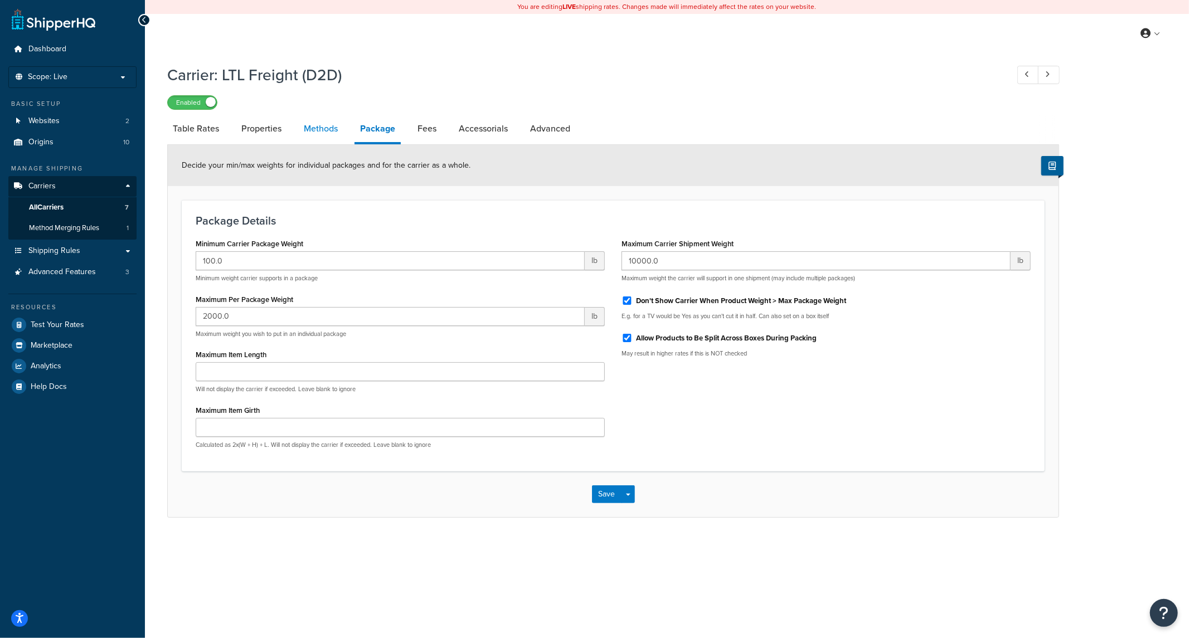
click at [337, 134] on link "Methods" at bounding box center [320, 128] width 45 height 27
select select "25"
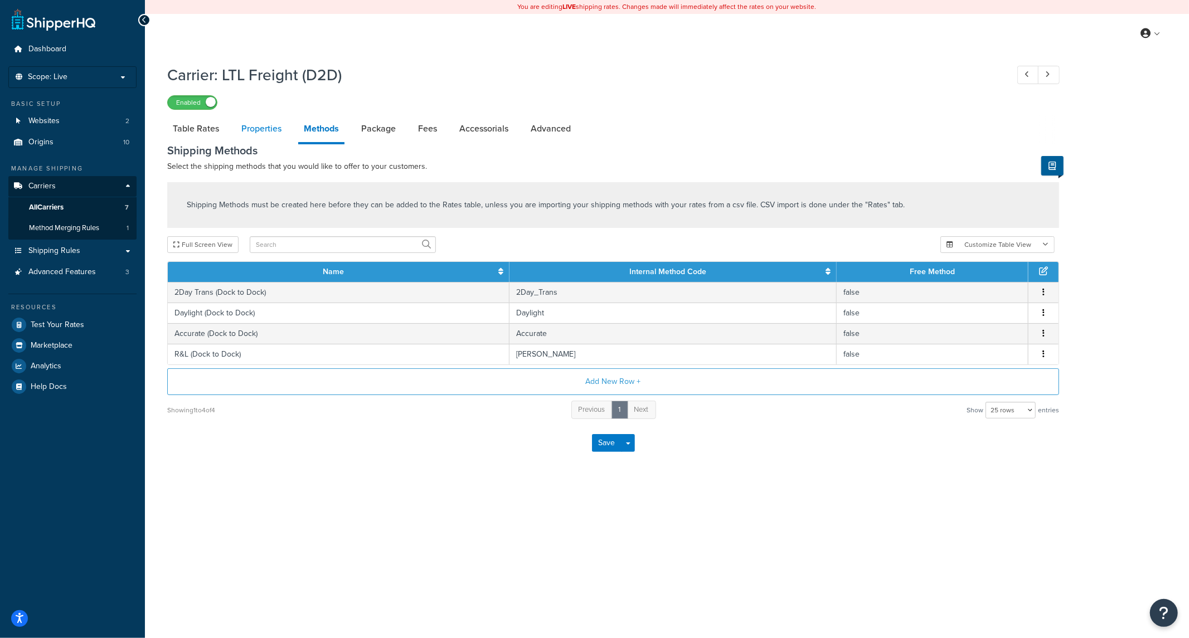
click at [254, 139] on link "Properties" at bounding box center [261, 128] width 51 height 27
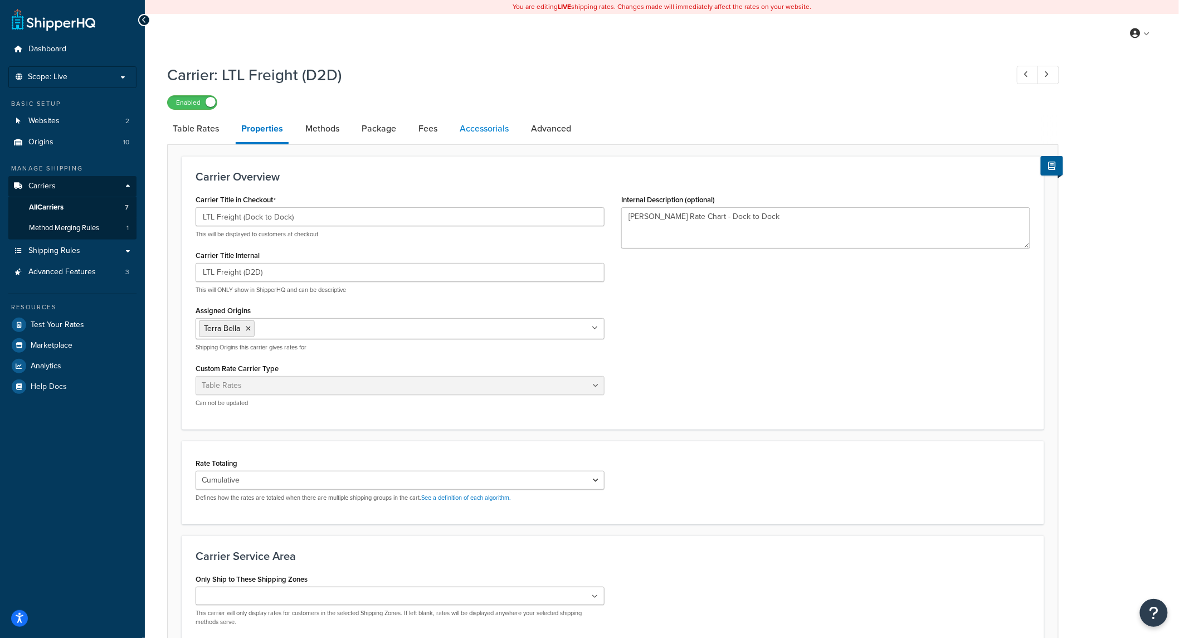
click at [497, 136] on link "Accessorials" at bounding box center [484, 128] width 60 height 27
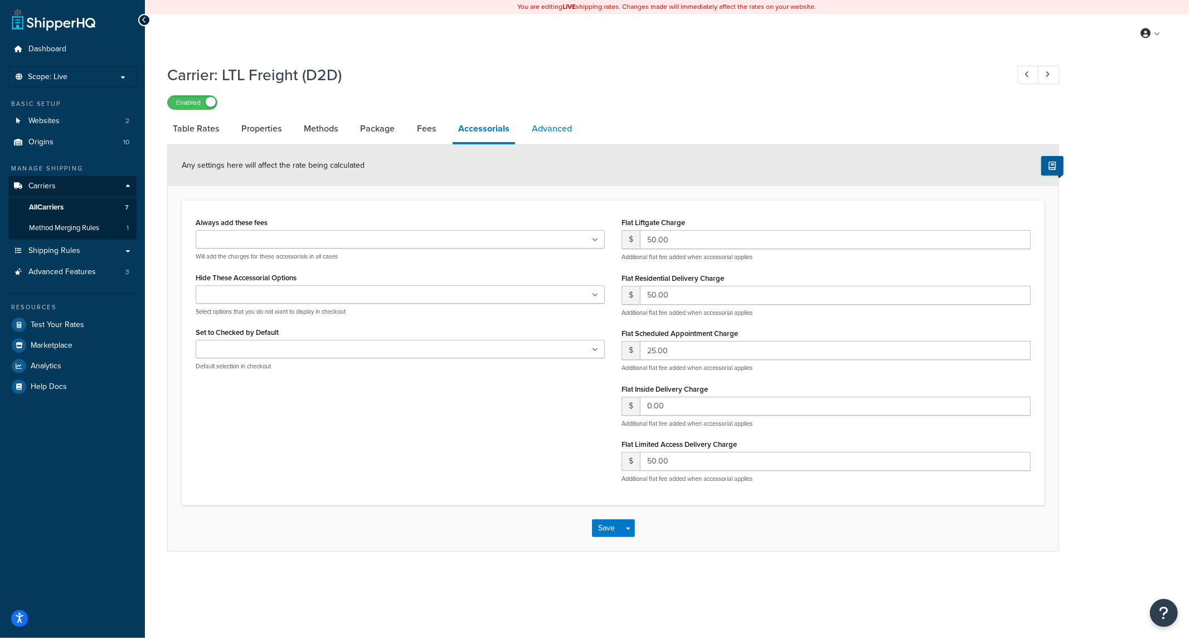
click at [538, 125] on link "Advanced" at bounding box center [551, 128] width 51 height 27
select select "false"
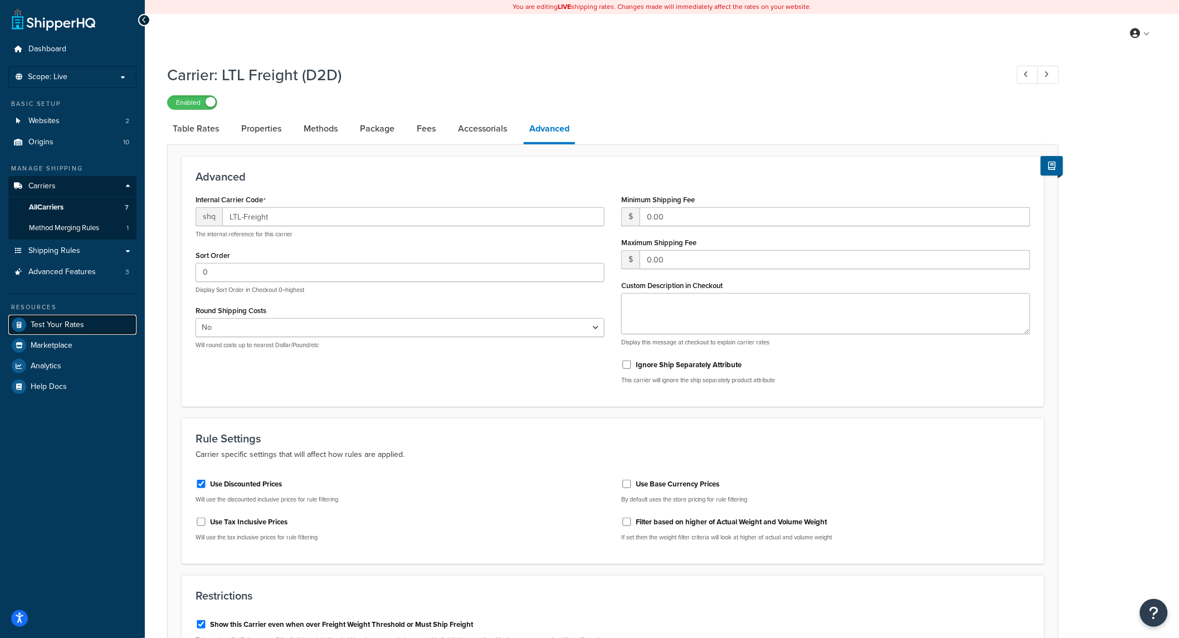
click at [49, 323] on span "Test Your Rates" at bounding box center [57, 324] width 53 height 9
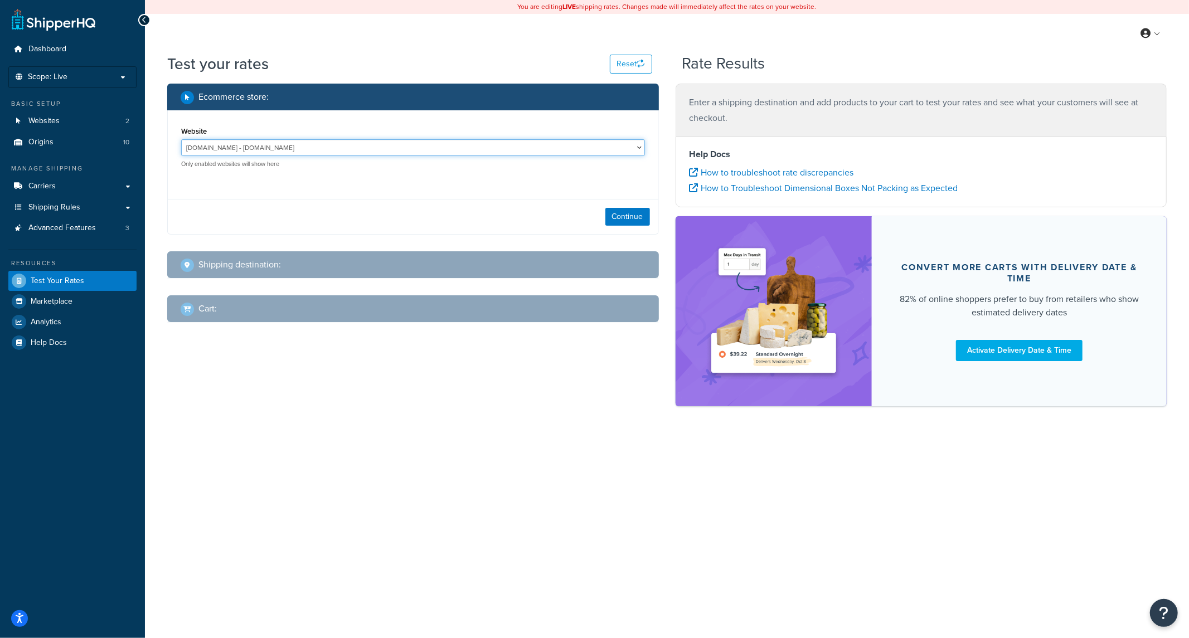
click at [338, 150] on select "completetile.com - completetile.com terrabella.design - terrabella.design" at bounding box center [413, 147] width 464 height 17
select select "f0590a72f4d173f699101fbc78d6c536"
click at [181, 139] on select "completetile.com - completetile.com terrabella.design - terrabella.design" at bounding box center [413, 147] width 464 height 17
click at [636, 216] on button "Continue" at bounding box center [627, 217] width 45 height 18
select select "TX"
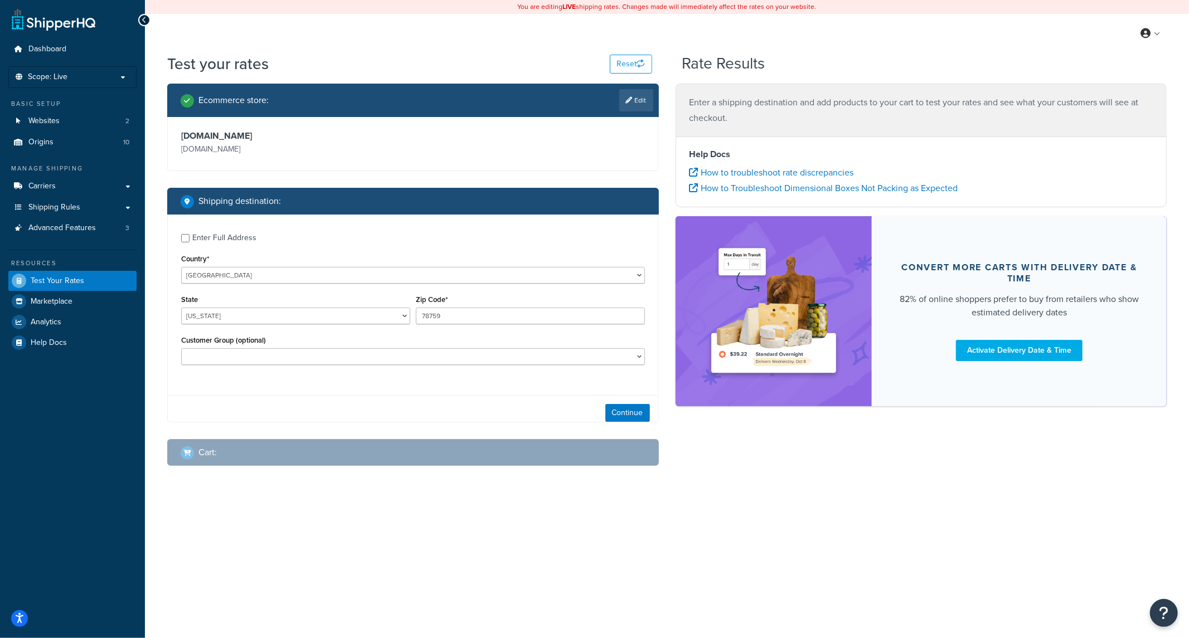
click at [204, 231] on div "Enter Full Address" at bounding box center [224, 238] width 64 height 16
click at [189, 234] on input "Enter Full Address" at bounding box center [185, 238] width 8 height 8
checkbox input "true"
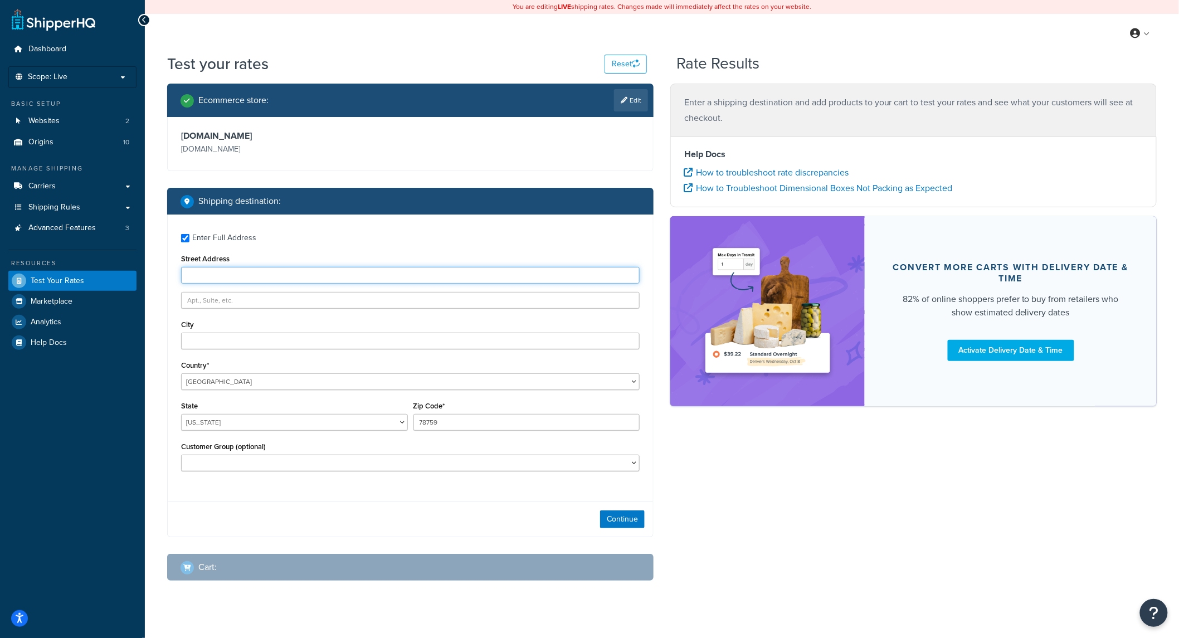
drag, startPoint x: 223, startPoint y: 267, endPoint x: 231, endPoint y: 276, distance: 12.2
click at [223, 270] on input "Street Address" at bounding box center [410, 275] width 459 height 17
type input "15-52 215 Street"
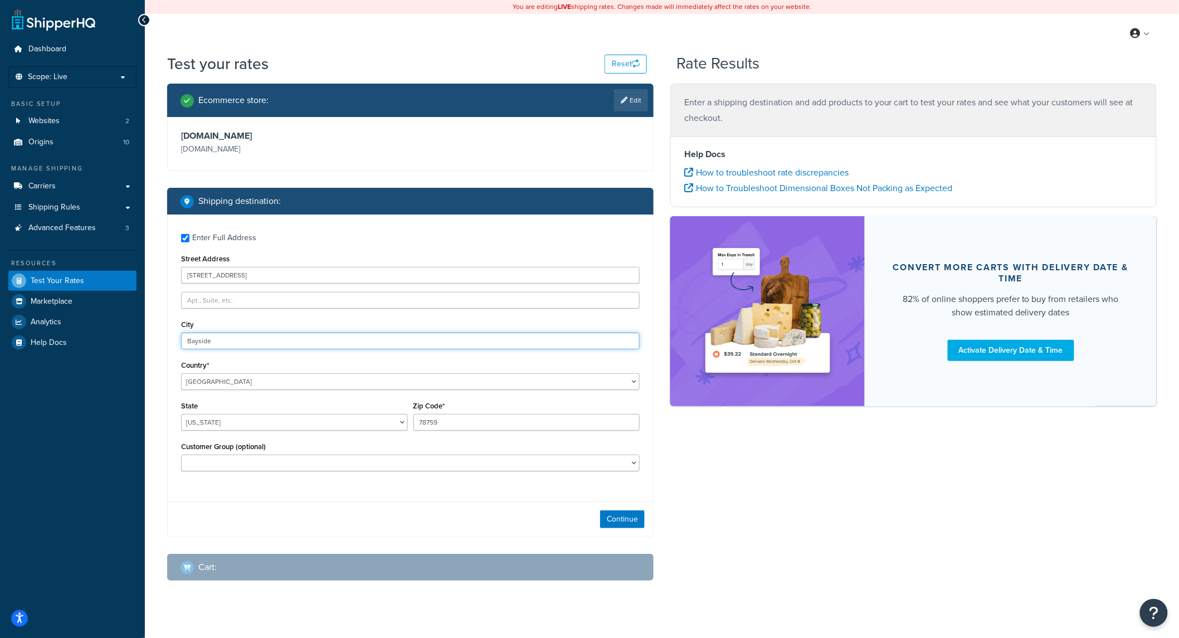
type input "Bayside"
select select "NY"
type input "11360"
drag, startPoint x: 617, startPoint y: 461, endPoint x: 609, endPoint y: 465, distance: 9.0
click at [616, 461] on select "Logged In Not Logged in Retail Wholesale" at bounding box center [410, 463] width 459 height 17
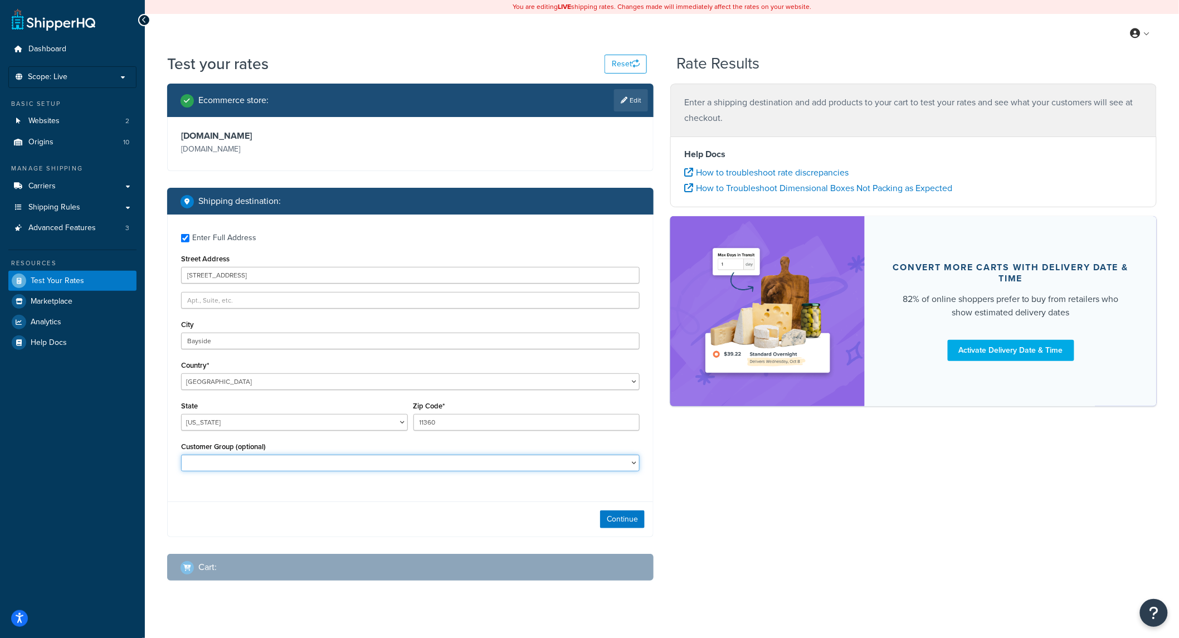
select select "Wholesale"
click at [181, 455] on select "Logged In Not Logged in Retail Wholesale" at bounding box center [410, 463] width 459 height 17
click at [634, 526] on button "Continue" at bounding box center [622, 519] width 45 height 18
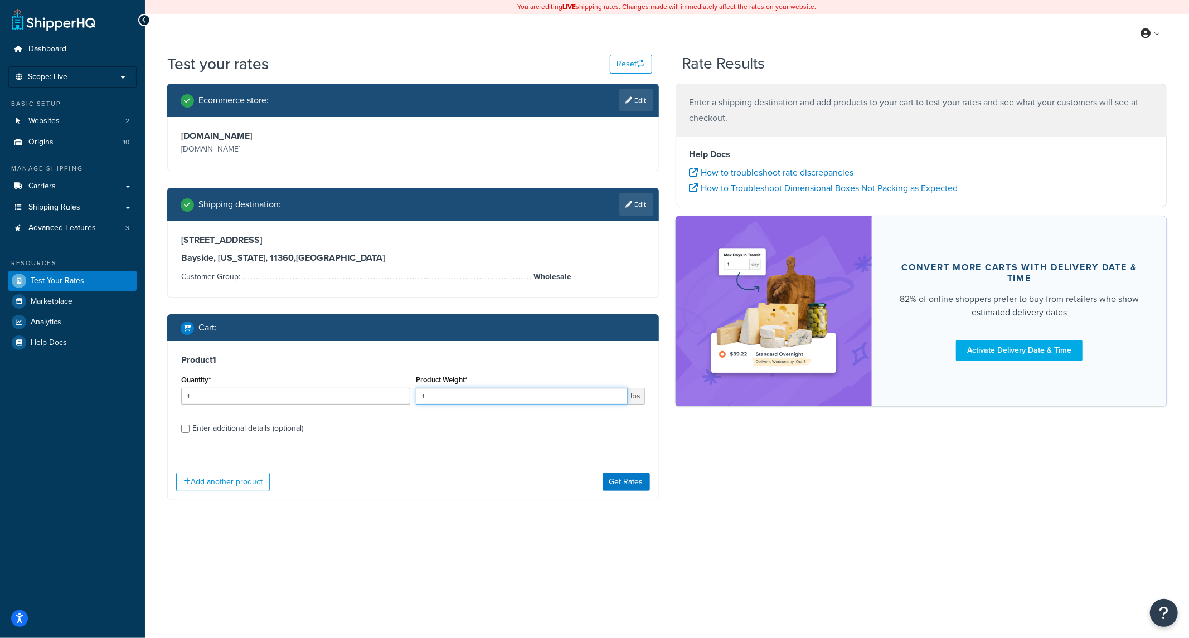
click at [454, 396] on input "1" at bounding box center [522, 396] width 212 height 17
click at [470, 398] on input "50" at bounding box center [522, 396] width 212 height 17
click at [471, 397] on input "50" at bounding box center [522, 396] width 212 height 17
type input "25"
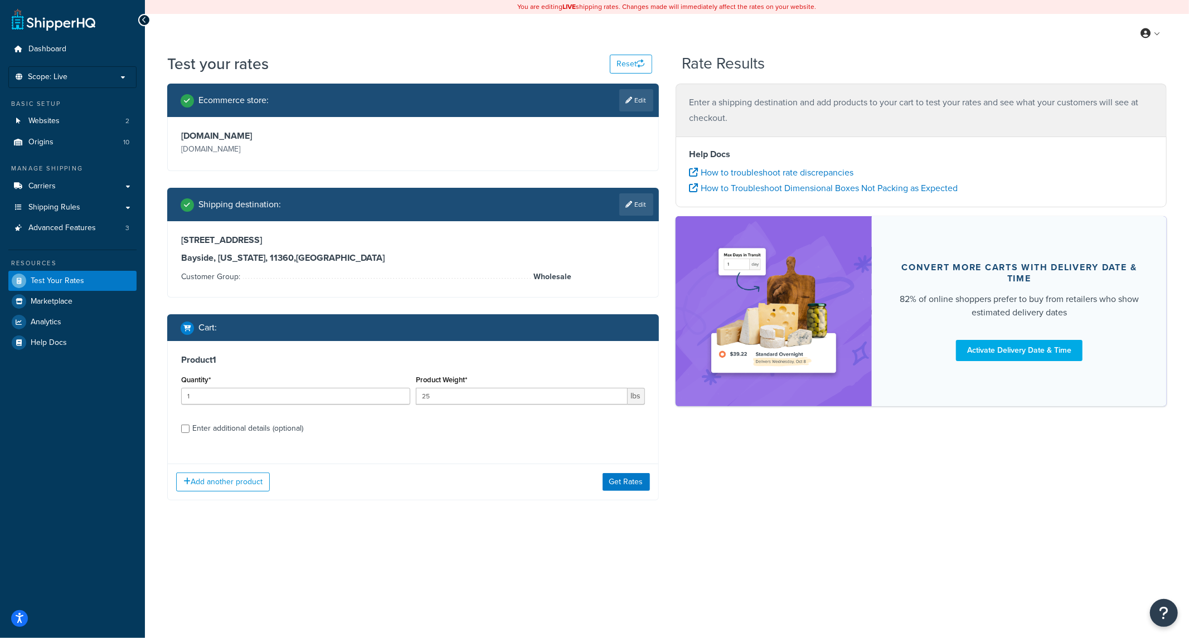
drag, startPoint x: 432, startPoint y: 472, endPoint x: 341, endPoint y: 474, distance: 90.9
click at [430, 474] on div "Add another product Get Rates" at bounding box center [413, 482] width 490 height 36
click at [262, 422] on div "Enter additional details (optional)" at bounding box center [247, 429] width 111 height 16
click at [189, 425] on input "Enter additional details (optional)" at bounding box center [185, 429] width 8 height 8
checkbox input "true"
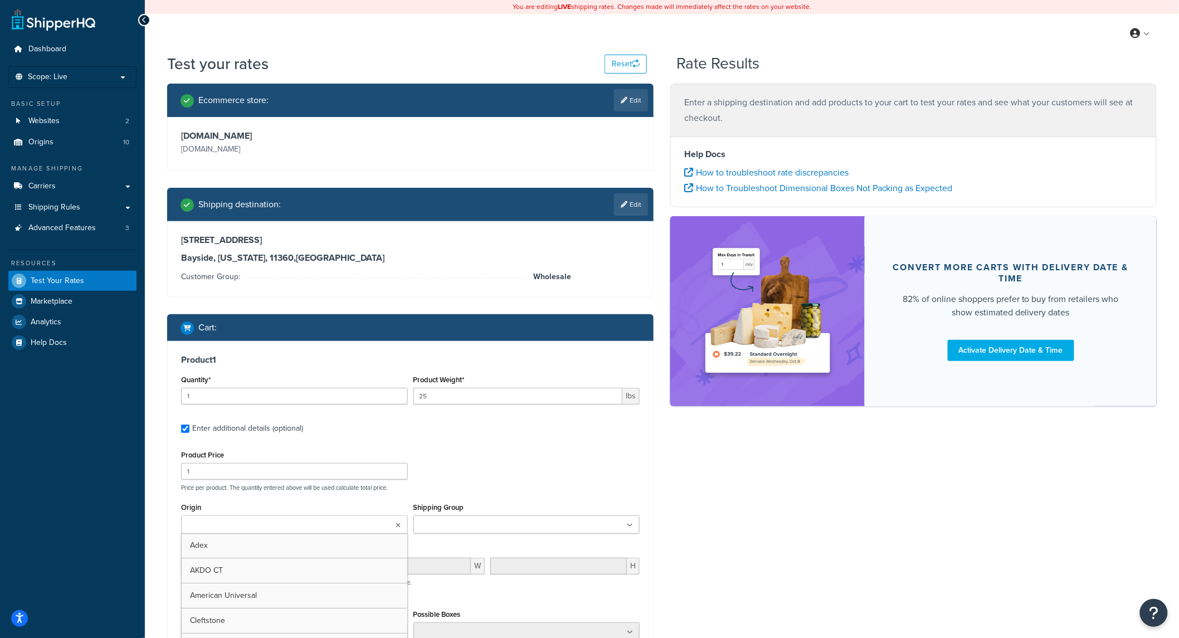
click at [327, 524] on ul at bounding box center [294, 524] width 227 height 18
type input "terr"
drag, startPoint x: 293, startPoint y: 543, endPoint x: 422, endPoint y: 533, distance: 129.7
click at [466, 524] on input "Shipping Group" at bounding box center [466, 525] width 99 height 12
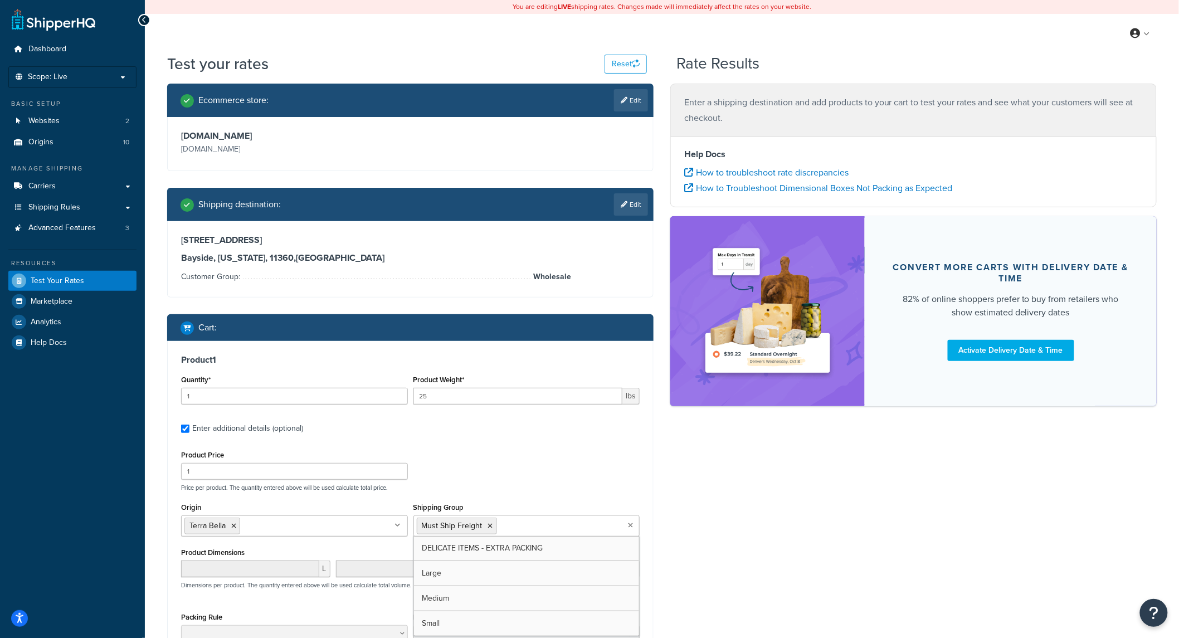
click at [843, 571] on div "Ecommerce store : Edit terrabella.design terrabella.design Shipping destination…" at bounding box center [662, 440] width 1006 height 713
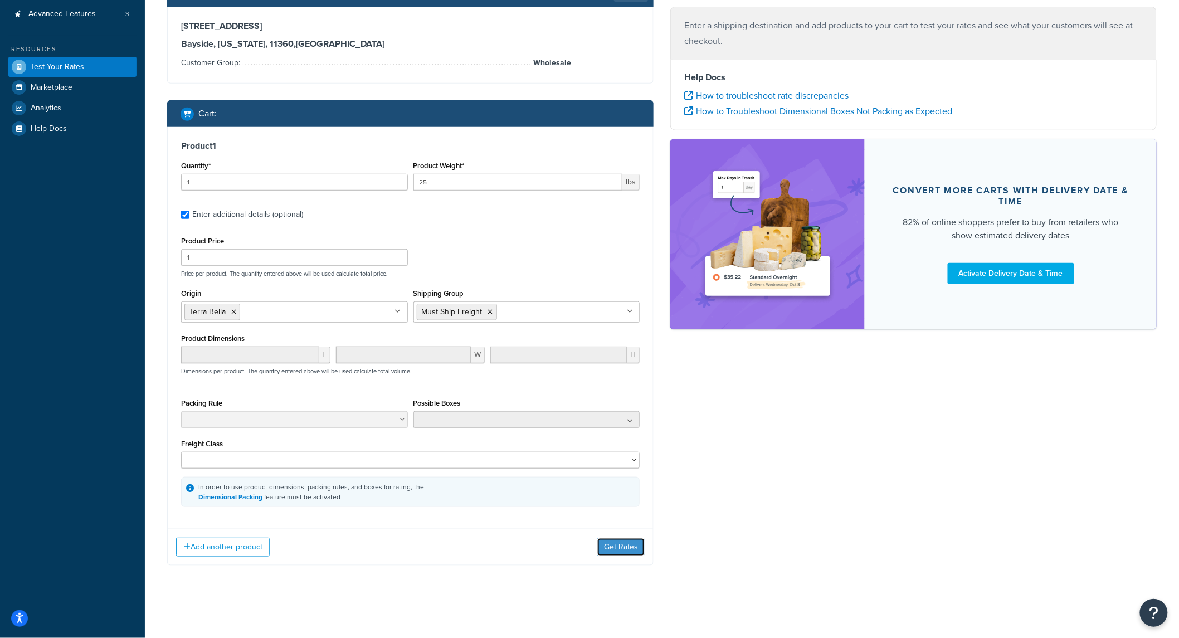
drag, startPoint x: 636, startPoint y: 552, endPoint x: 782, endPoint y: 558, distance: 146.1
click at [635, 553] on button "Get Rates" at bounding box center [620, 547] width 47 height 18
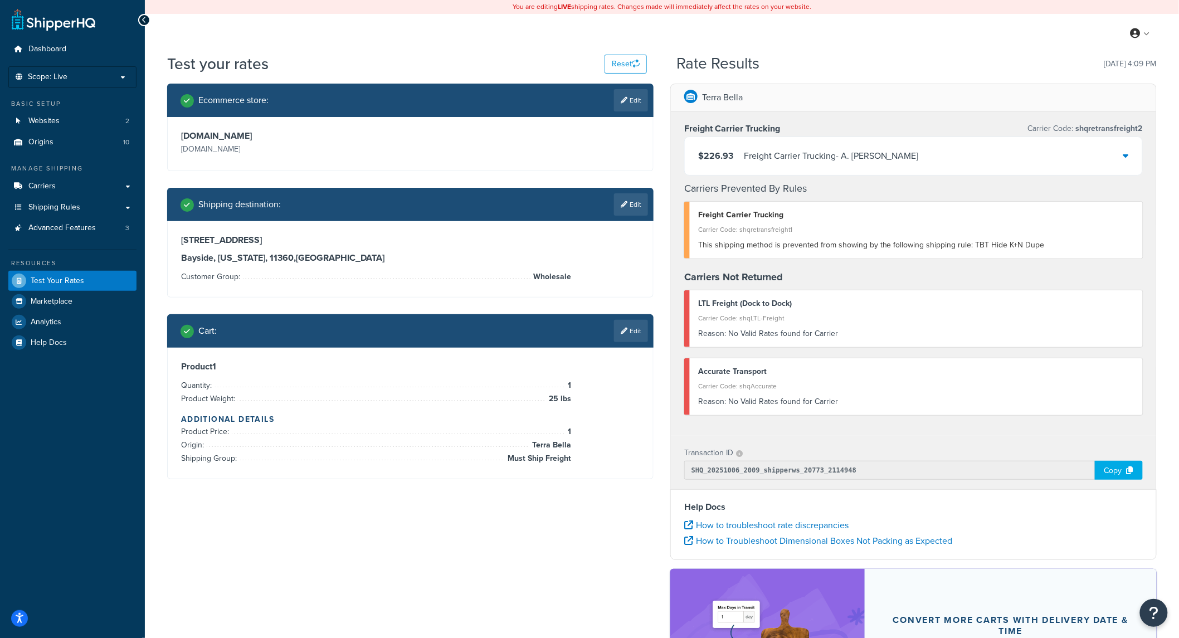
click at [843, 329] on div "Reason: No Valid Rates found for Carrier" at bounding box center [916, 334] width 436 height 16
drag, startPoint x: 960, startPoint y: 283, endPoint x: 966, endPoint y: 294, distance: 12.5
click at [960, 283] on h4 "Carriers Not Returned" at bounding box center [913, 277] width 459 height 15
click at [1020, 314] on div "Carrier Code: shqLTL-Freight" at bounding box center [916, 318] width 436 height 16
click at [1101, 461] on div "Copy" at bounding box center [1119, 470] width 48 height 19
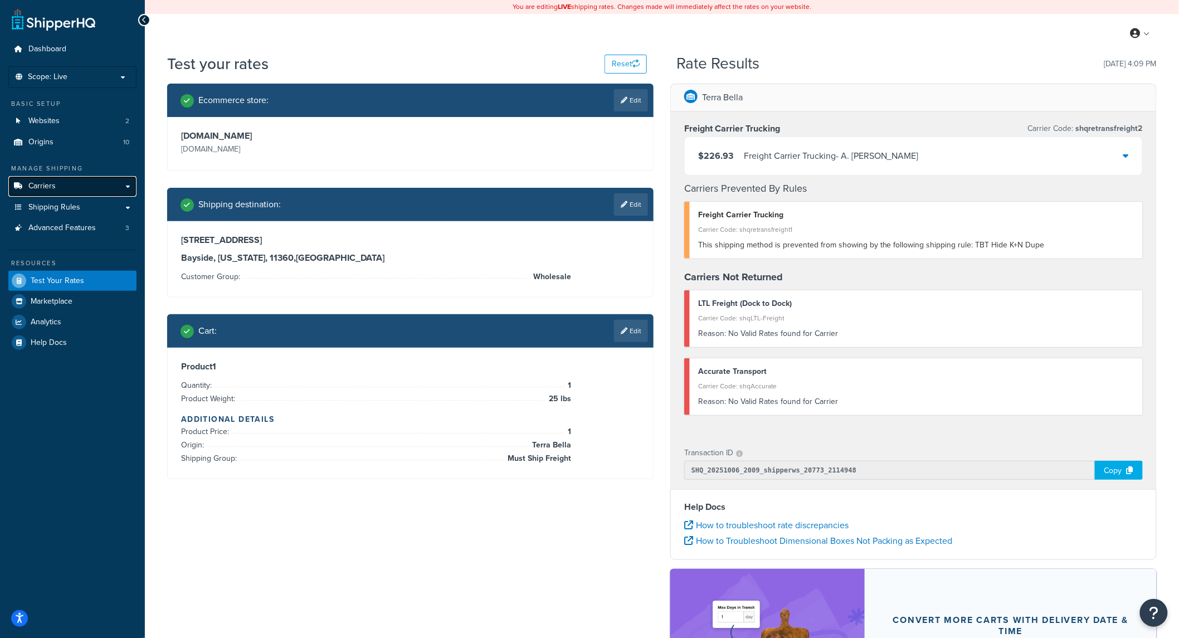
click at [47, 176] on link "Carriers" at bounding box center [72, 186] width 128 height 21
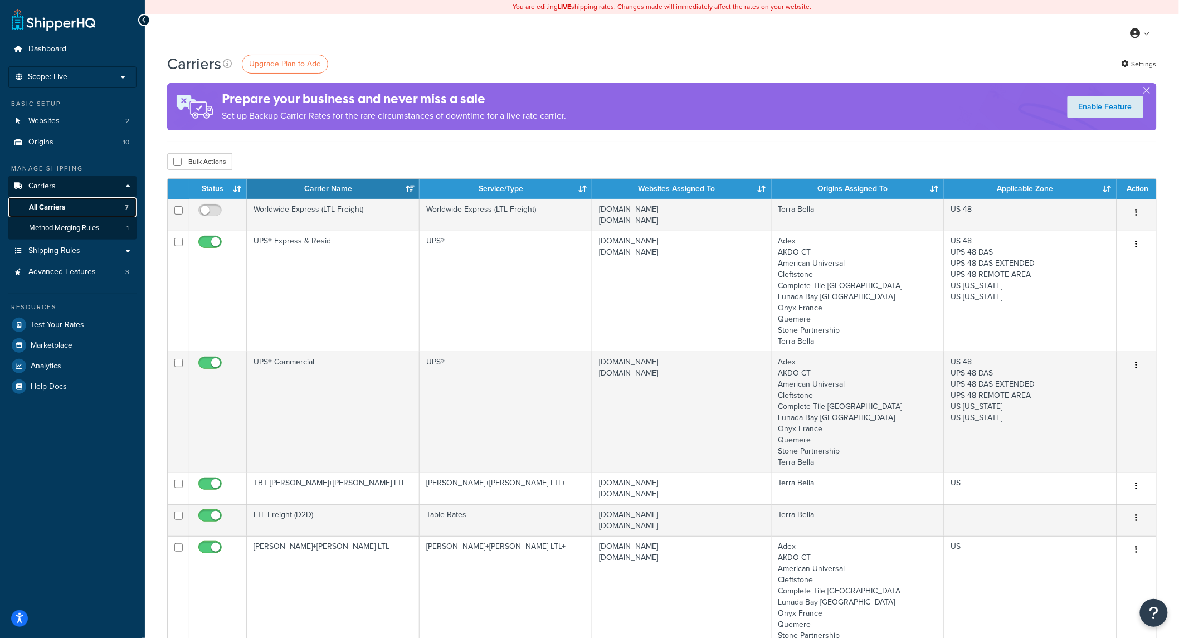
click at [125, 211] on span "7" at bounding box center [127, 207] width 4 height 9
click at [63, 251] on span "Shipping Rules" at bounding box center [54, 250] width 52 height 9
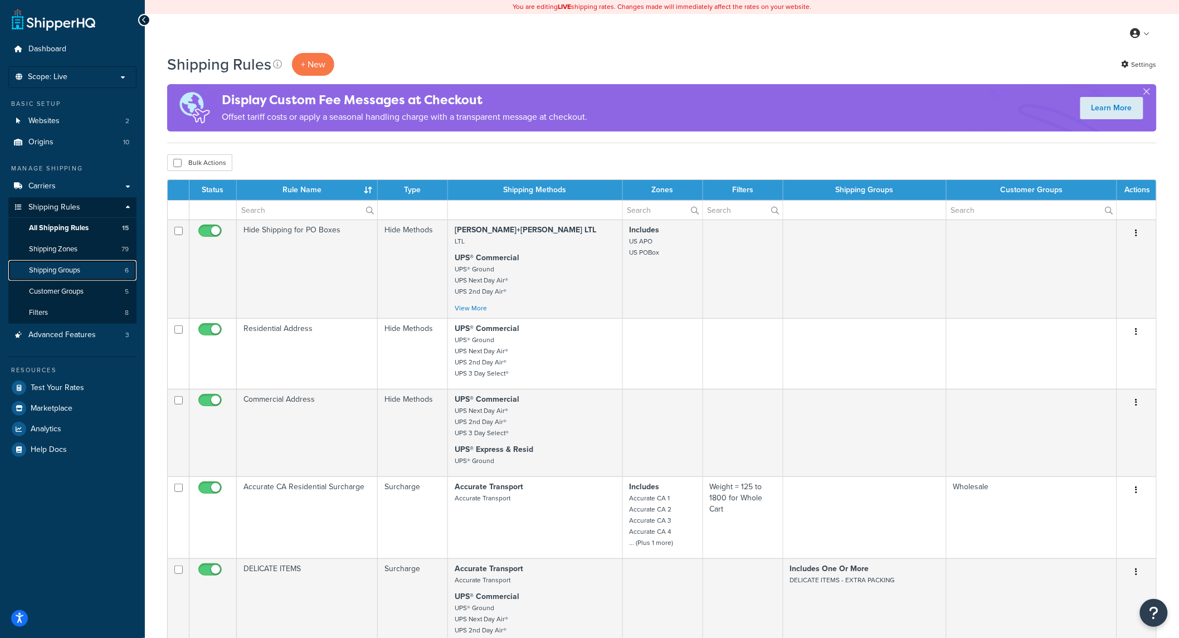
click at [36, 280] on link "Shipping Groups 6" at bounding box center [72, 270] width 128 height 21
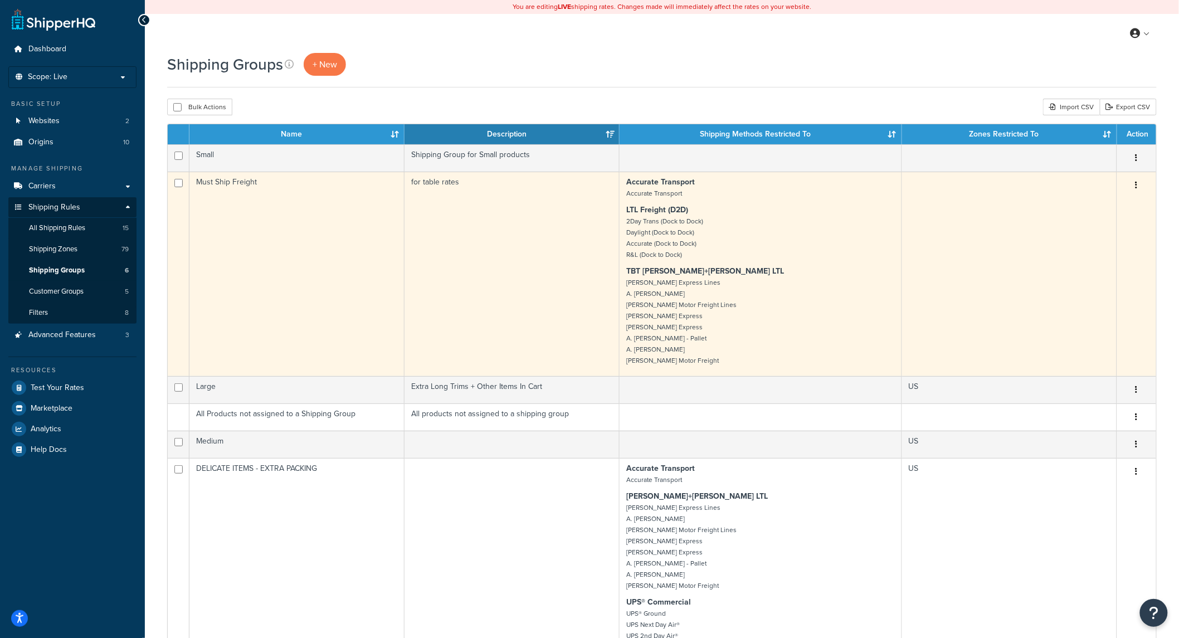
click at [1138, 182] on button "button" at bounding box center [1137, 186] width 16 height 18
click at [1102, 205] on link "Edit" at bounding box center [1092, 208] width 88 height 23
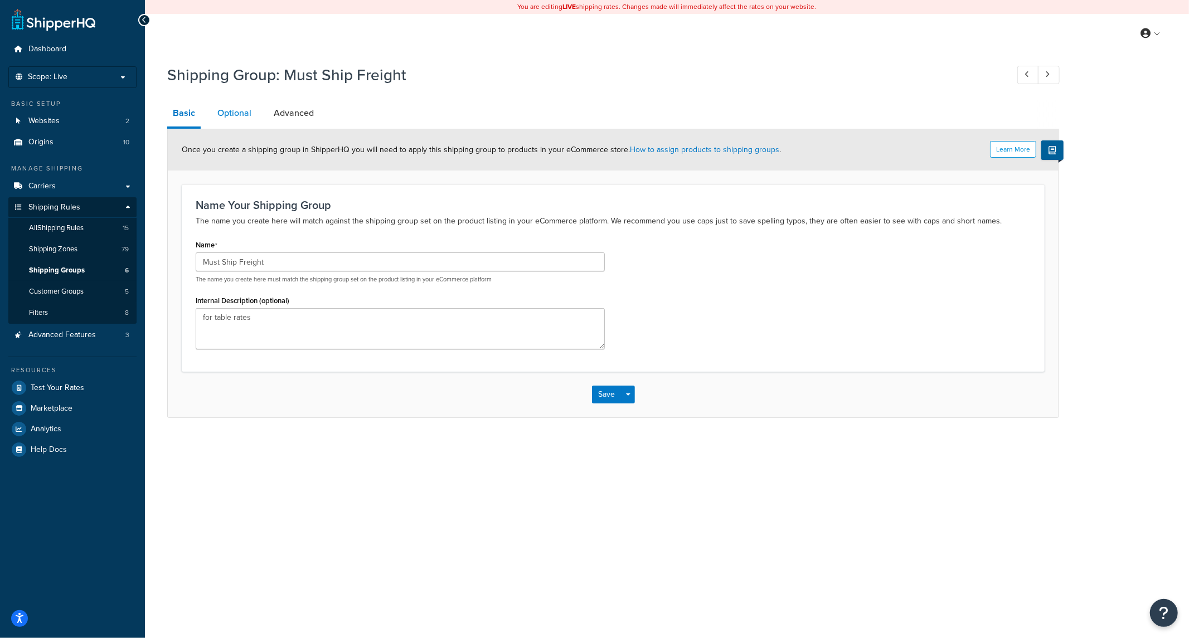
click at [233, 113] on link "Optional" at bounding box center [234, 113] width 45 height 27
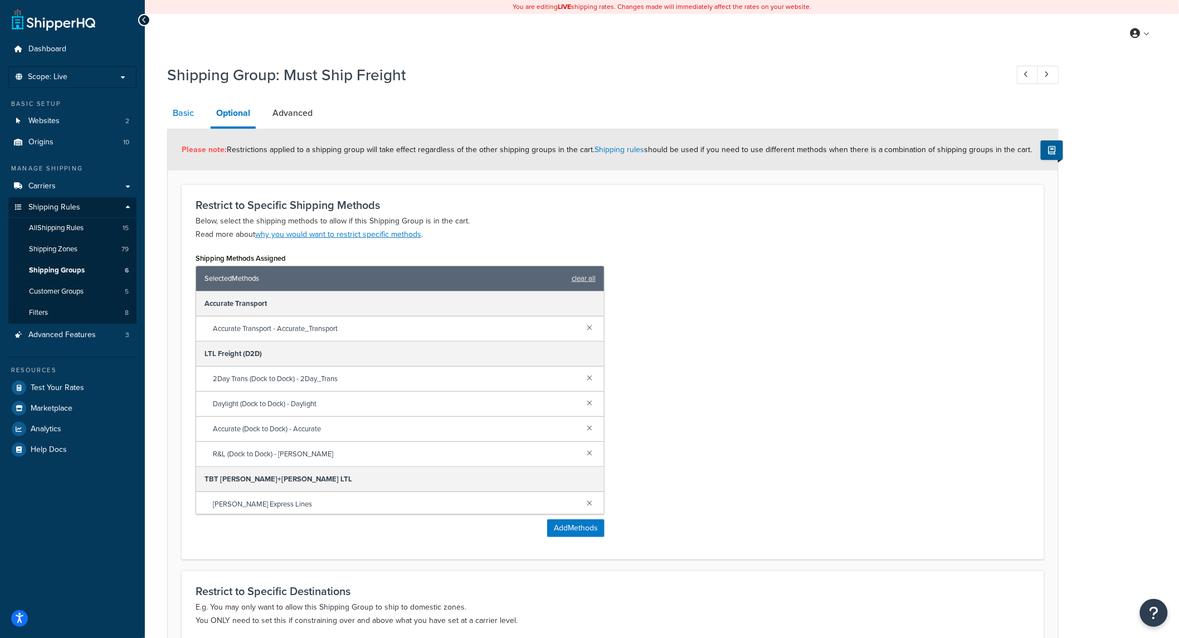
click at [186, 119] on link "Basic" at bounding box center [183, 113] width 32 height 27
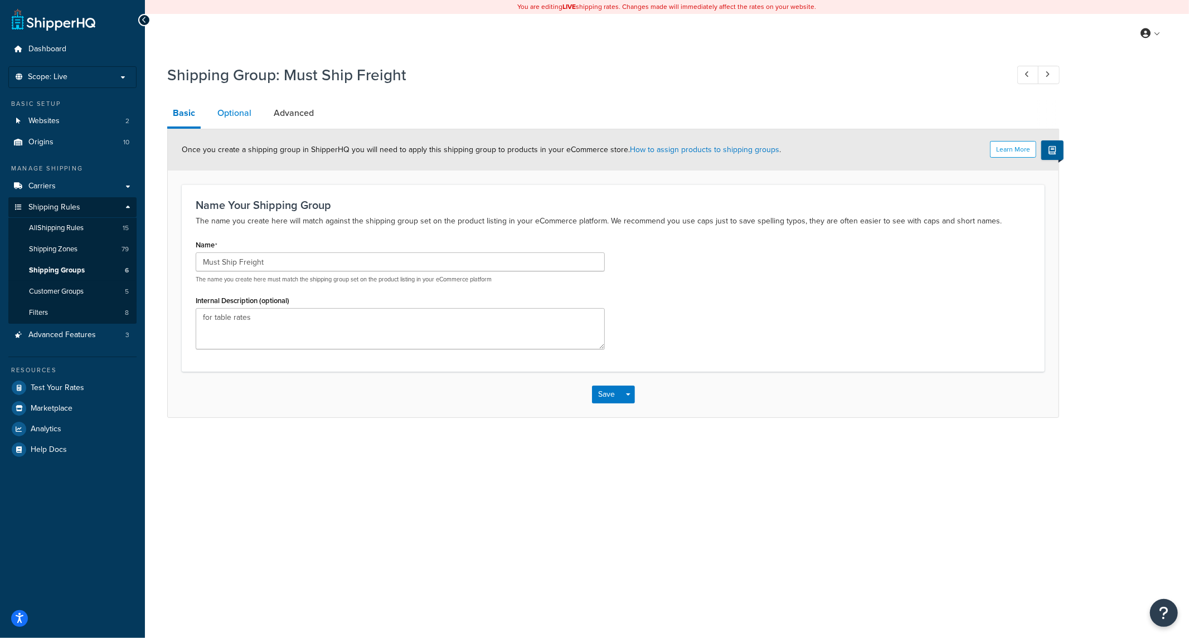
click at [220, 115] on link "Optional" at bounding box center [234, 113] width 45 height 27
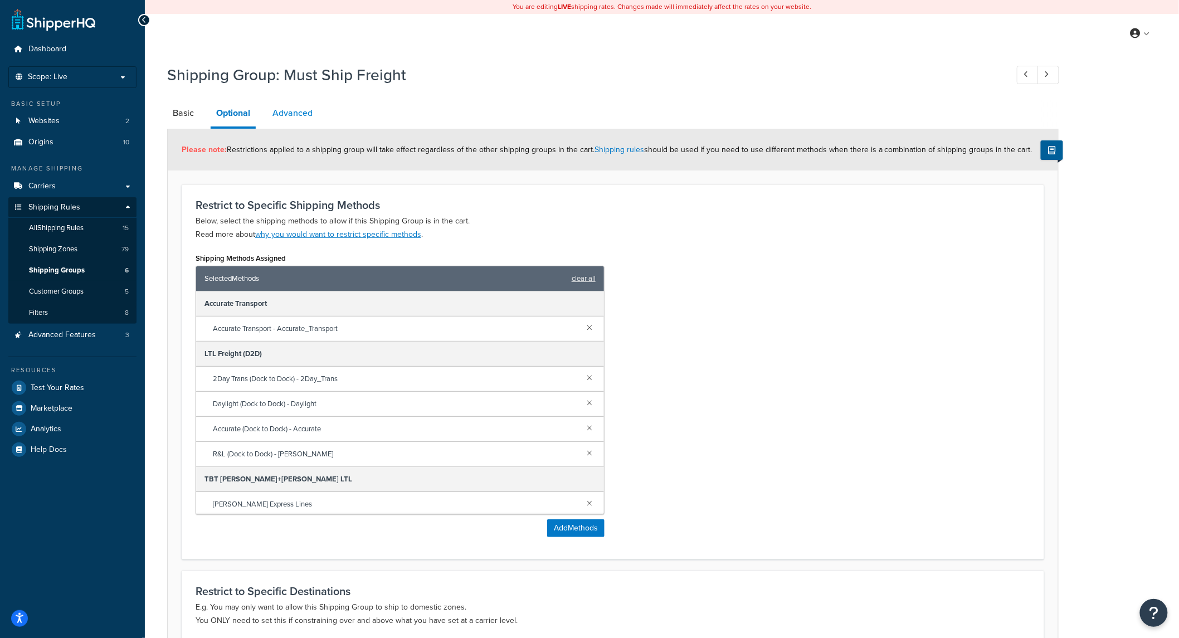
click at [294, 123] on link "Advanced" at bounding box center [292, 113] width 51 height 27
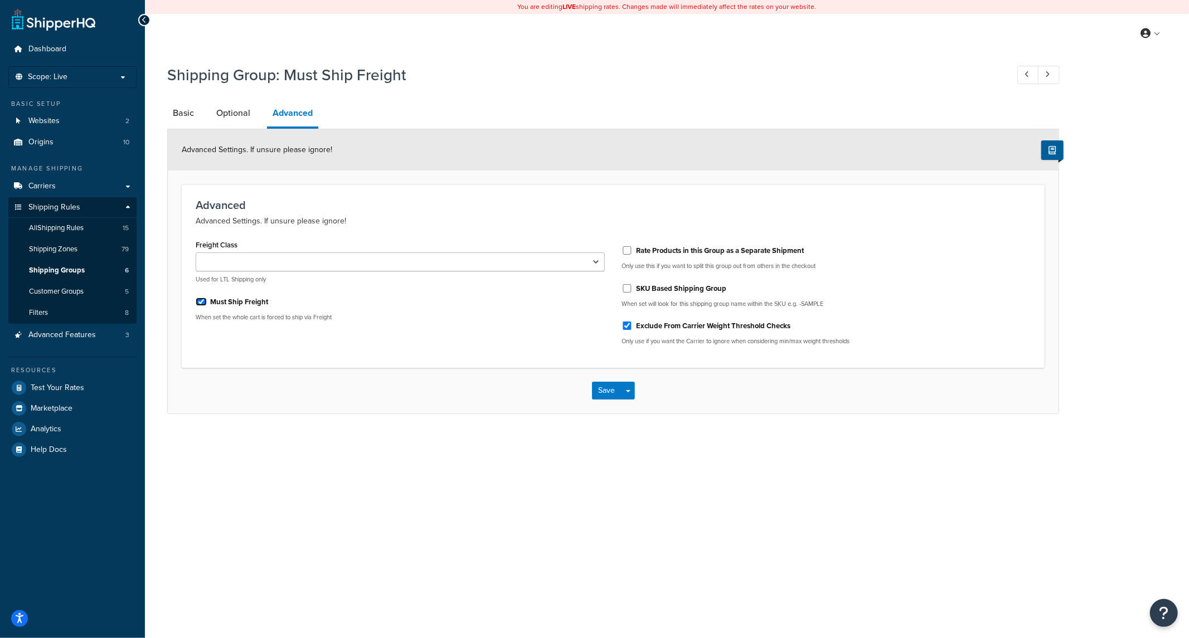
drag, startPoint x: 204, startPoint y: 299, endPoint x: 429, endPoint y: 360, distance: 233.2
click at [206, 302] on input "Must Ship Freight" at bounding box center [201, 302] width 11 height 8
checkbox input "false"
click at [613, 390] on button "Save" at bounding box center [607, 391] width 30 height 18
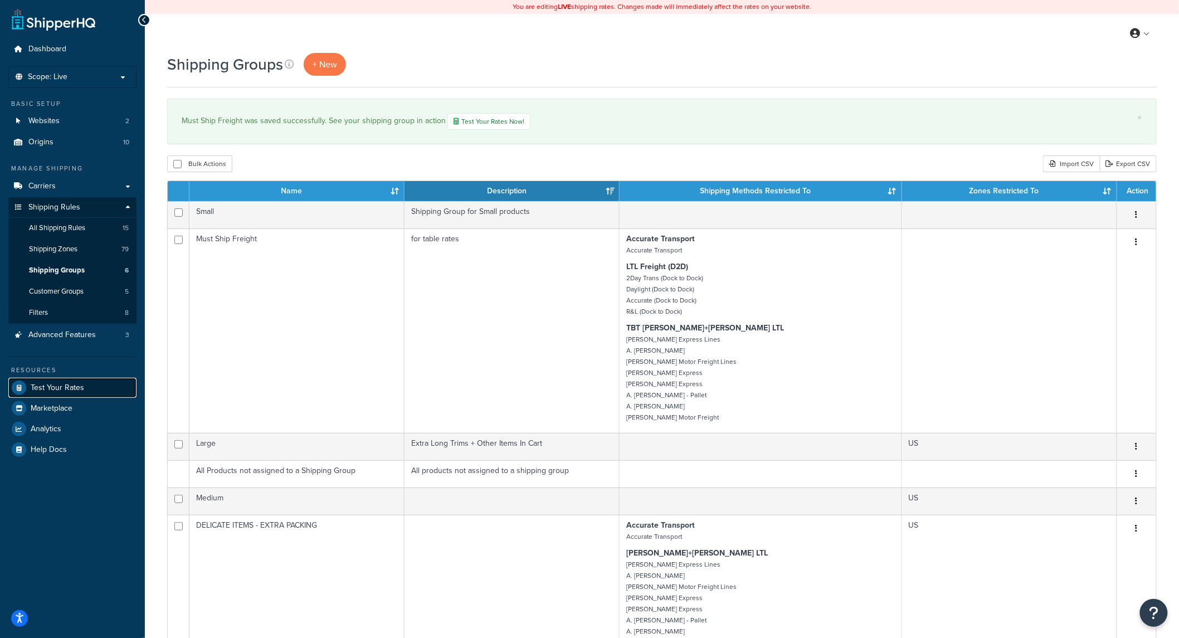
click at [47, 385] on span "Test Your Rates" at bounding box center [57, 387] width 53 height 9
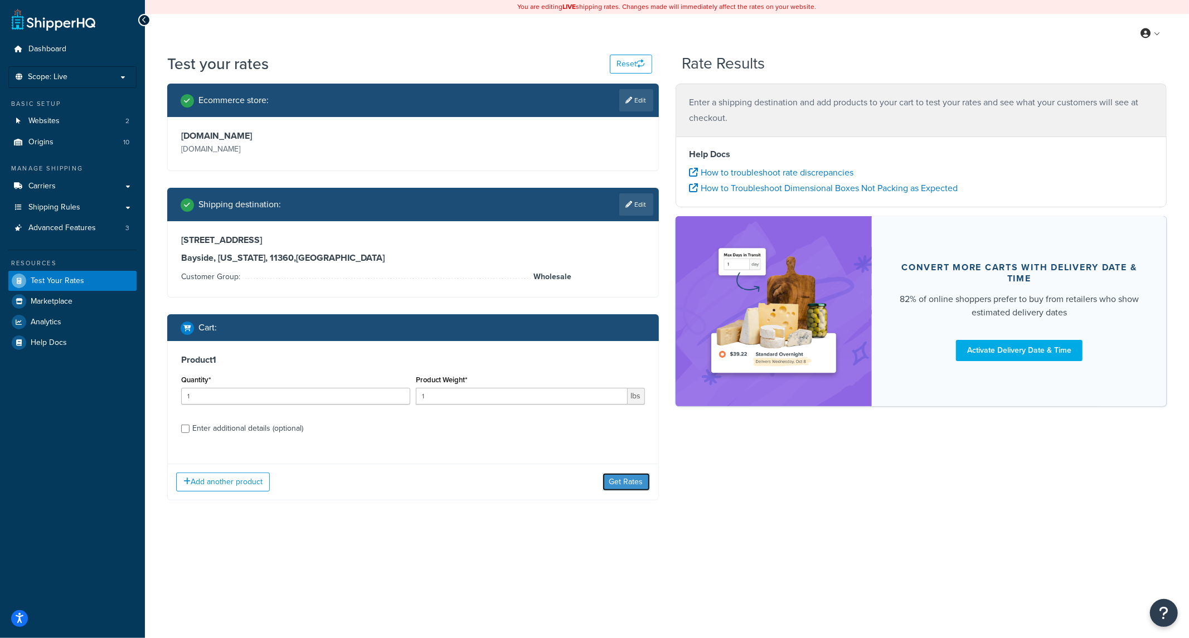
drag, startPoint x: 630, startPoint y: 483, endPoint x: 617, endPoint y: 482, distance: 12.3
click at [631, 482] on button "Get Rates" at bounding box center [625, 482] width 47 height 18
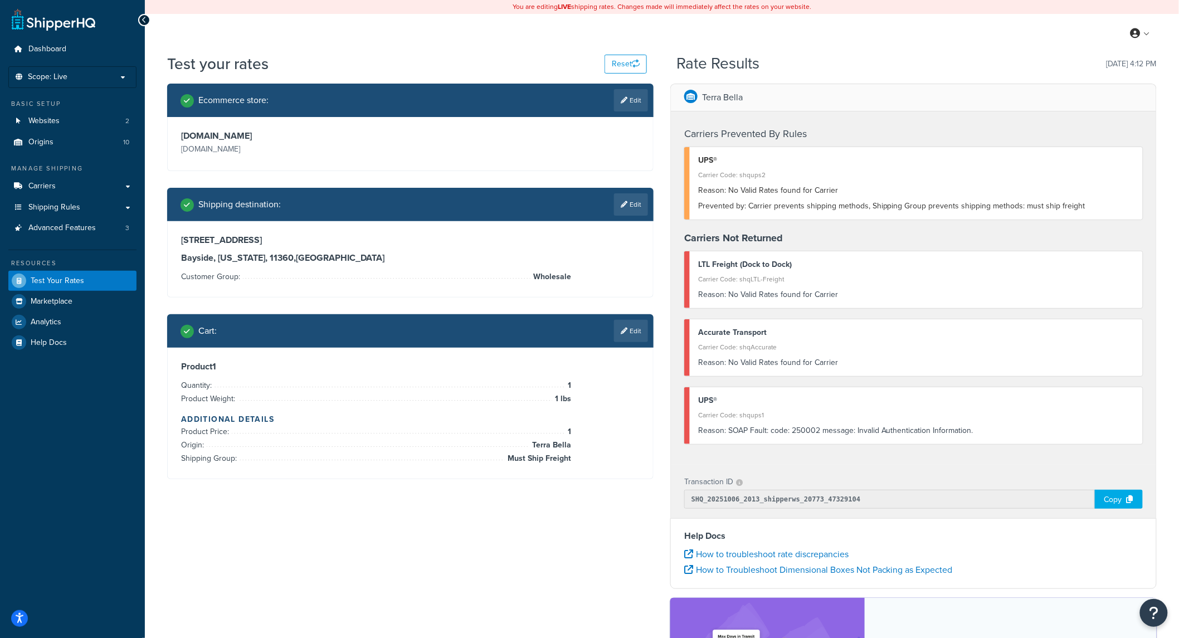
click at [911, 157] on div "UPS®" at bounding box center [916, 161] width 436 height 16
drag, startPoint x: 826, startPoint y: 193, endPoint x: 820, endPoint y: 197, distance: 7.6
click at [826, 193] on div "Reason: No Valid Rates found for Carrier" at bounding box center [916, 191] width 436 height 16
click at [120, 207] on link "Shipping Rules" at bounding box center [72, 207] width 128 height 21
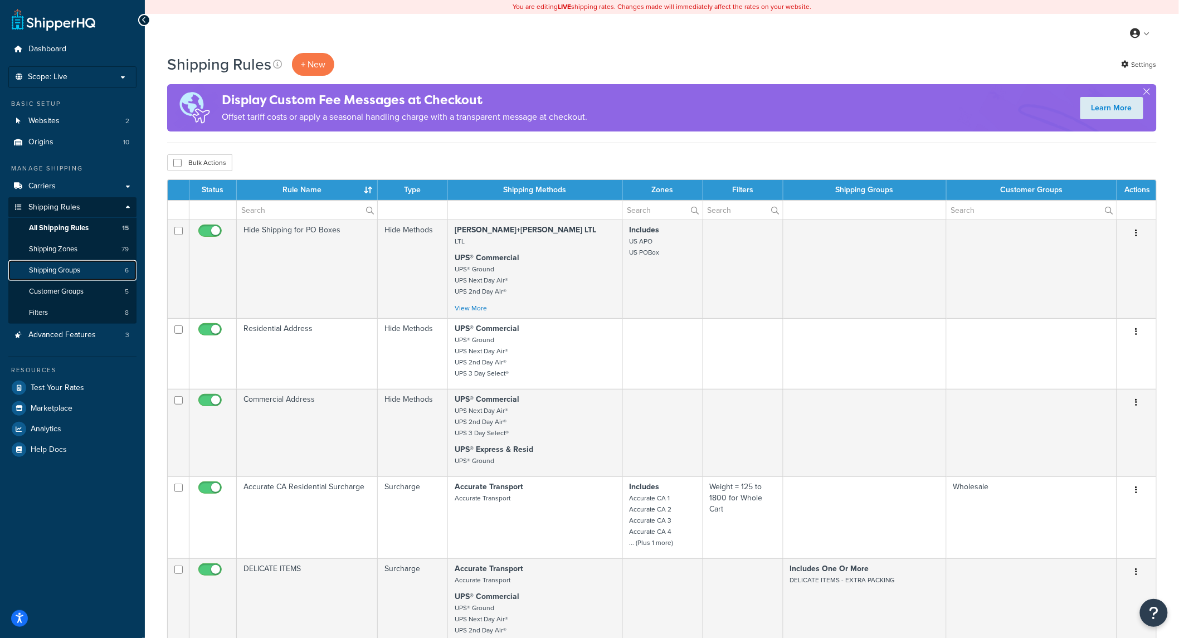
click at [59, 273] on span "Shipping Groups" at bounding box center [54, 270] width 51 height 9
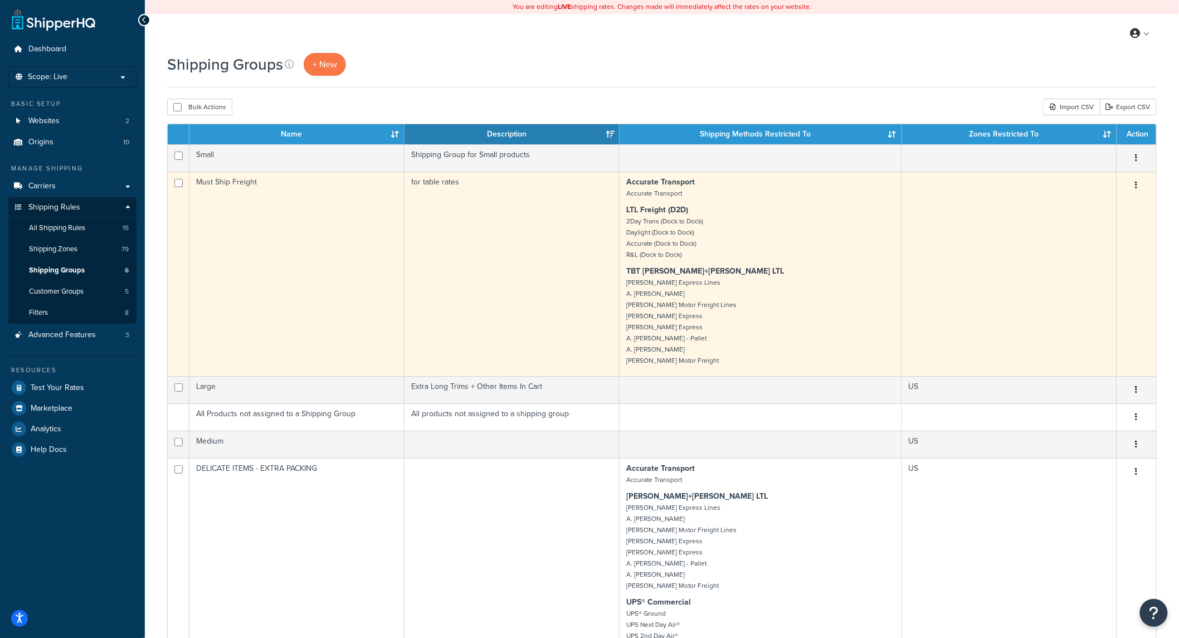
click at [1140, 187] on button "button" at bounding box center [1137, 186] width 16 height 18
click at [1104, 198] on link "Edit" at bounding box center [1092, 208] width 88 height 23
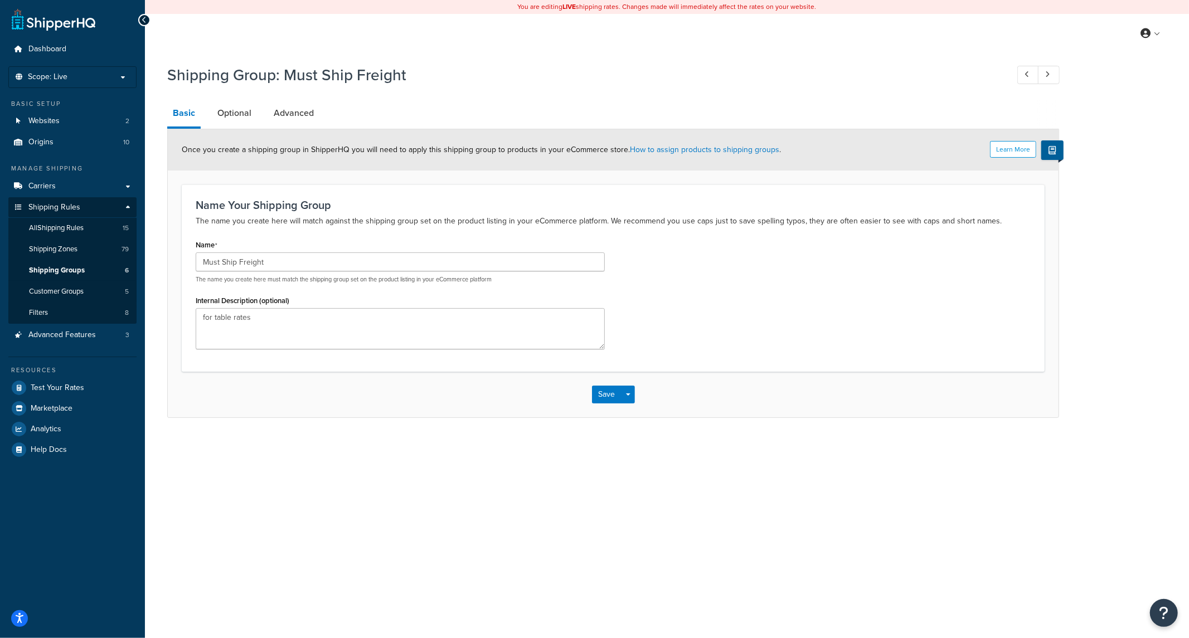
drag, startPoint x: 319, startPoint y: 110, endPoint x: 294, endPoint y: 119, distance: 27.1
click at [317, 110] on li "Advanced" at bounding box center [299, 113] width 62 height 27
click at [293, 113] on link "Advanced" at bounding box center [293, 113] width 51 height 27
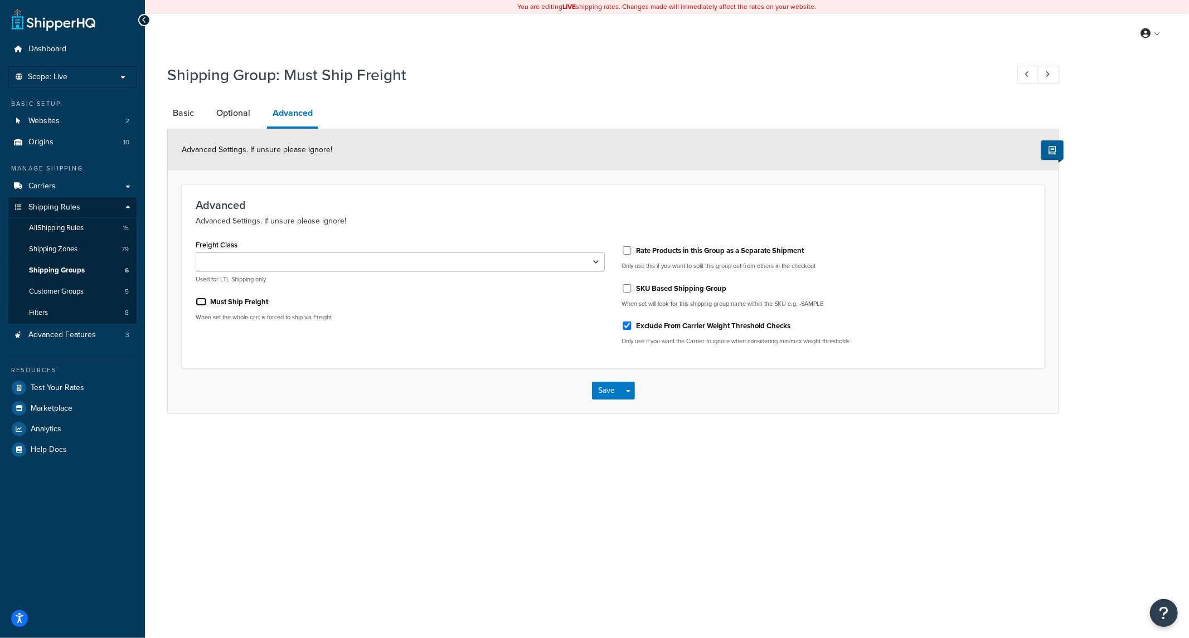
click at [199, 302] on input "Must Ship Freight" at bounding box center [201, 302] width 11 height 8
checkbox input "true"
click at [608, 396] on button "Save" at bounding box center [607, 391] width 30 height 18
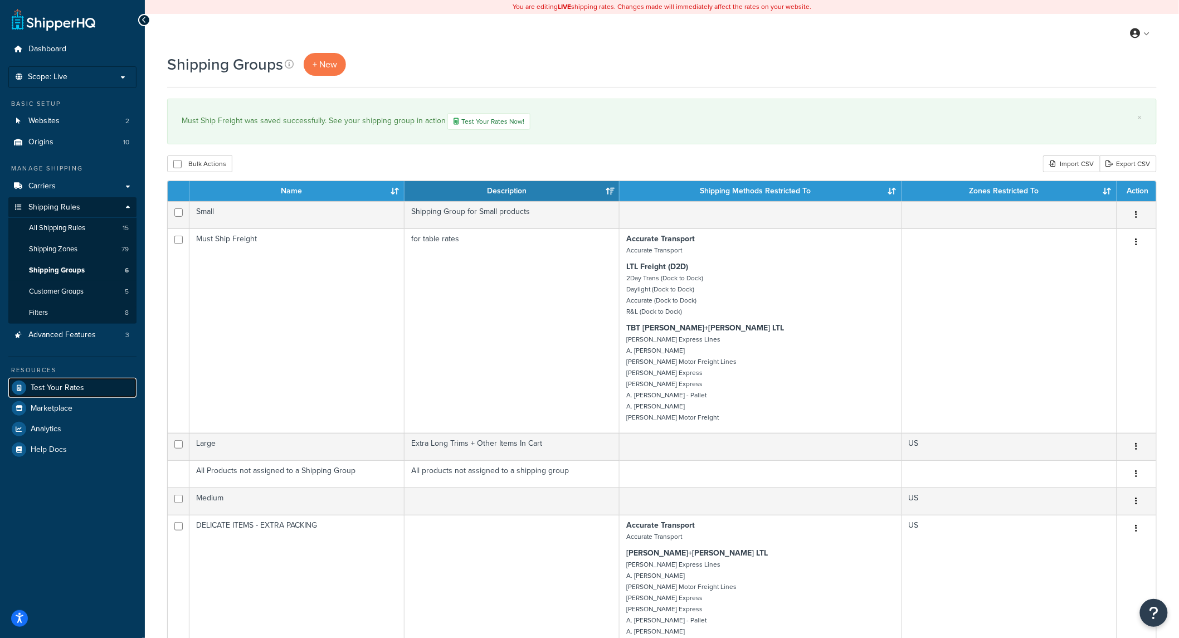
click at [75, 396] on link "Test Your Rates" at bounding box center [72, 388] width 128 height 20
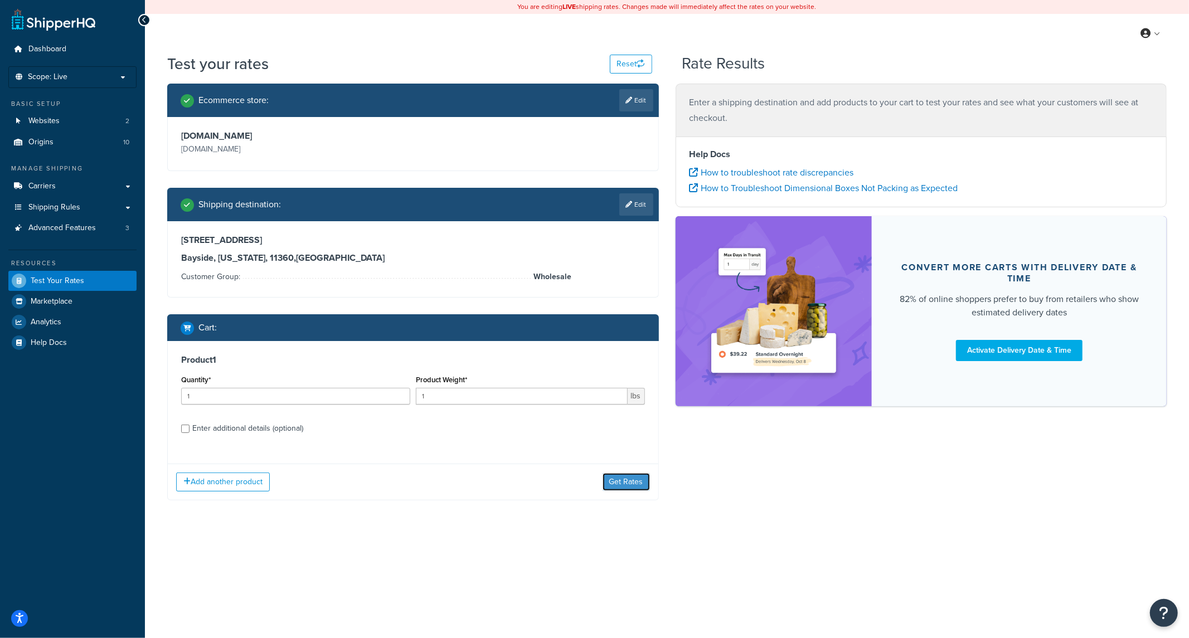
drag, startPoint x: 629, startPoint y: 482, endPoint x: 641, endPoint y: 484, distance: 12.4
click at [628, 482] on button "Get Rates" at bounding box center [625, 482] width 47 height 18
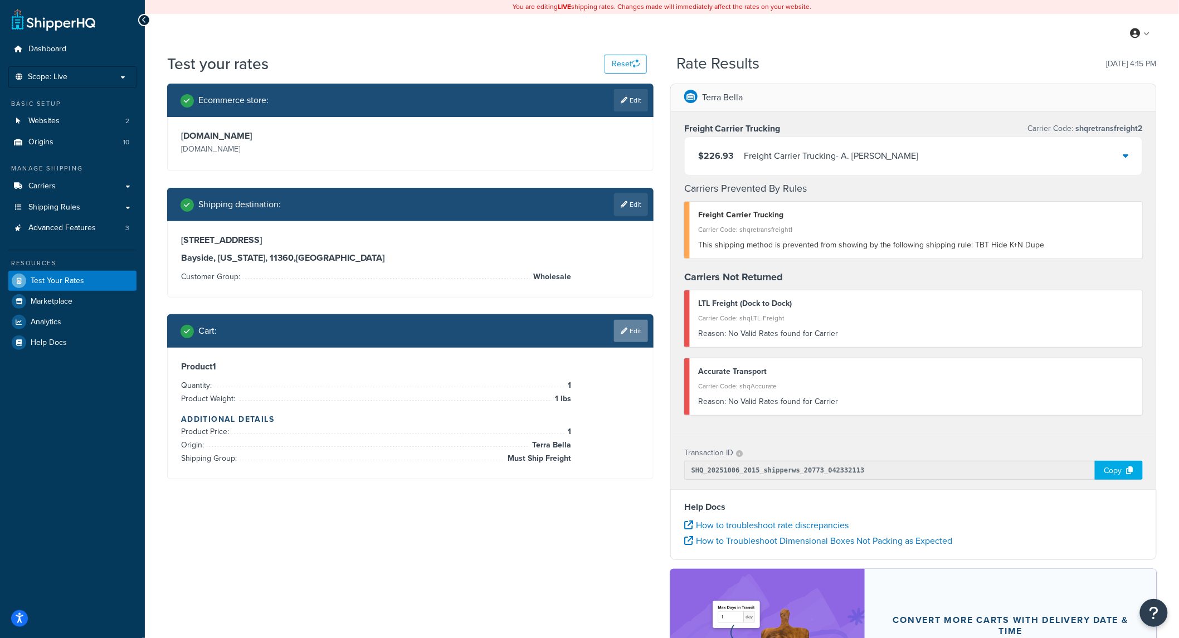
click at [629, 333] on link "Edit" at bounding box center [631, 331] width 34 height 22
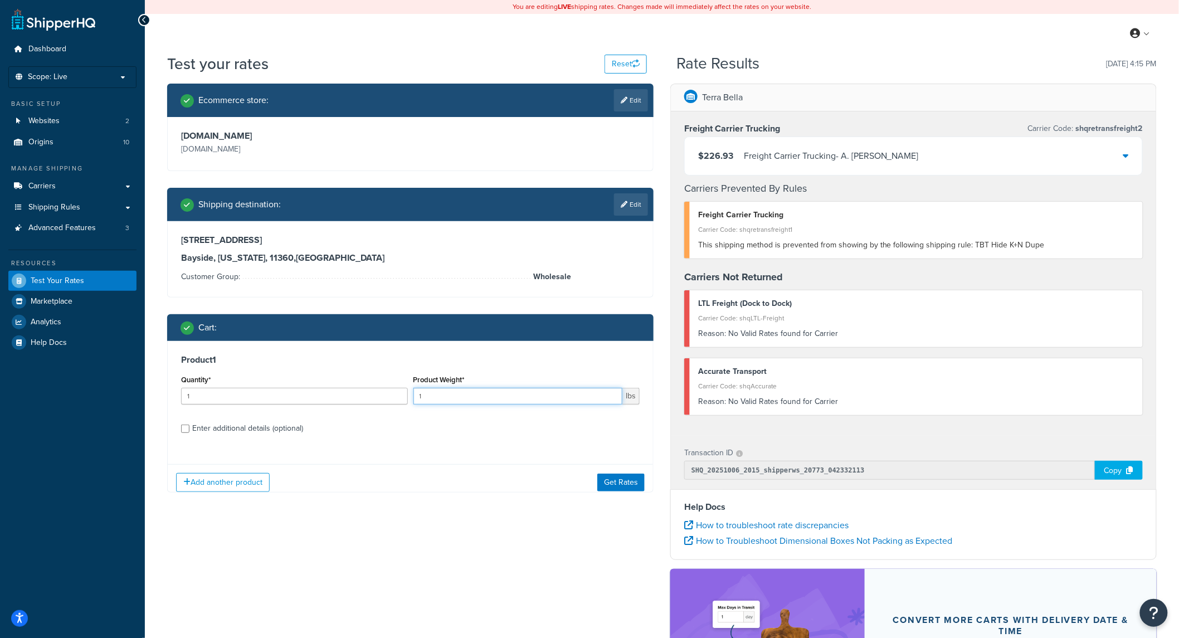
click at [502, 396] on input "1" at bounding box center [518, 396] width 210 height 17
type input "25"
click at [620, 482] on button "Get Rates" at bounding box center [620, 482] width 47 height 18
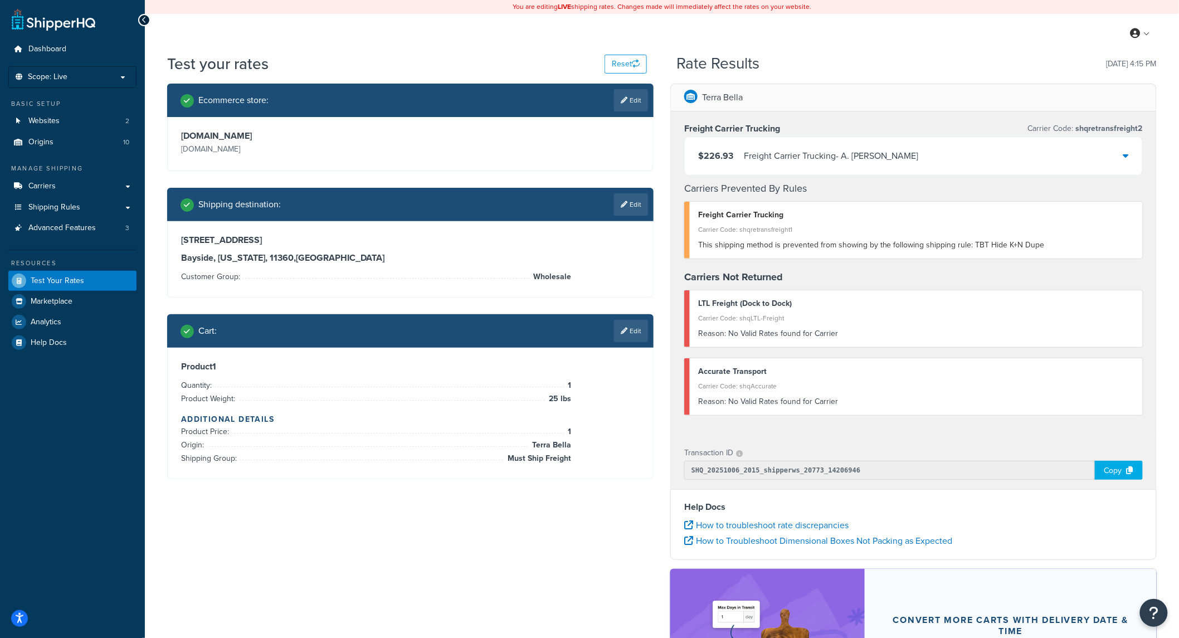
click at [1106, 469] on div "Copy" at bounding box center [1119, 470] width 48 height 19
click at [776, 365] on div "Accurate Transport" at bounding box center [916, 372] width 436 height 16
click at [764, 385] on div "Carrier Code: shqAccurate" at bounding box center [916, 386] width 436 height 16
click at [46, 187] on span "Carriers" at bounding box center [41, 186] width 27 height 9
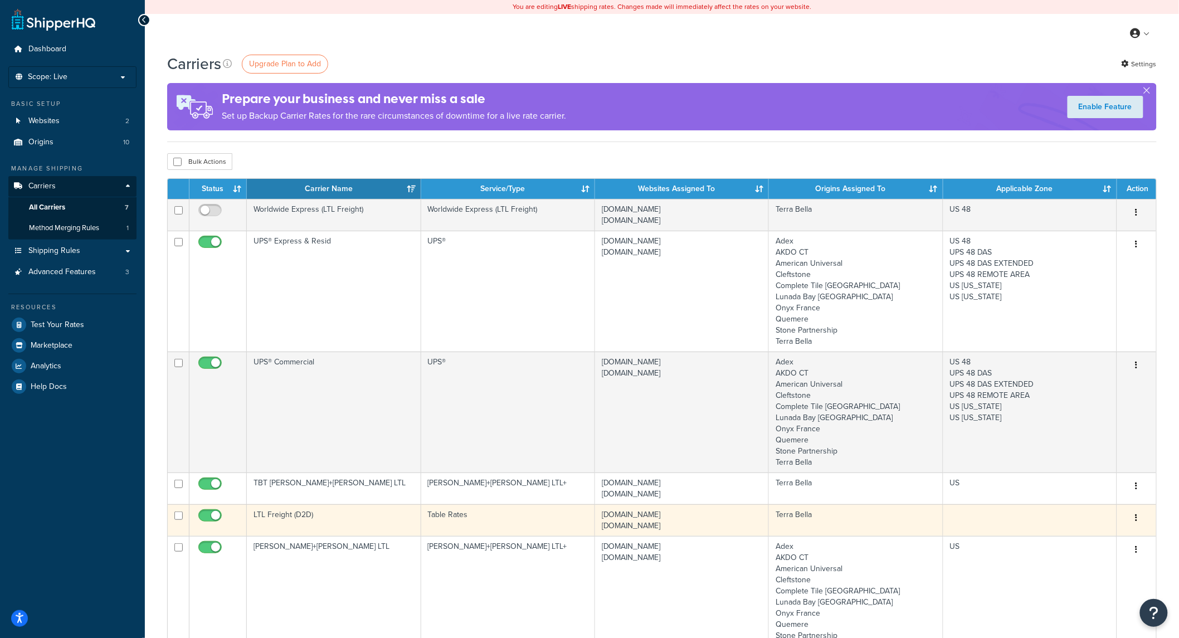
click at [420, 518] on td "LTL Freight (D2D)" at bounding box center [334, 520] width 174 height 32
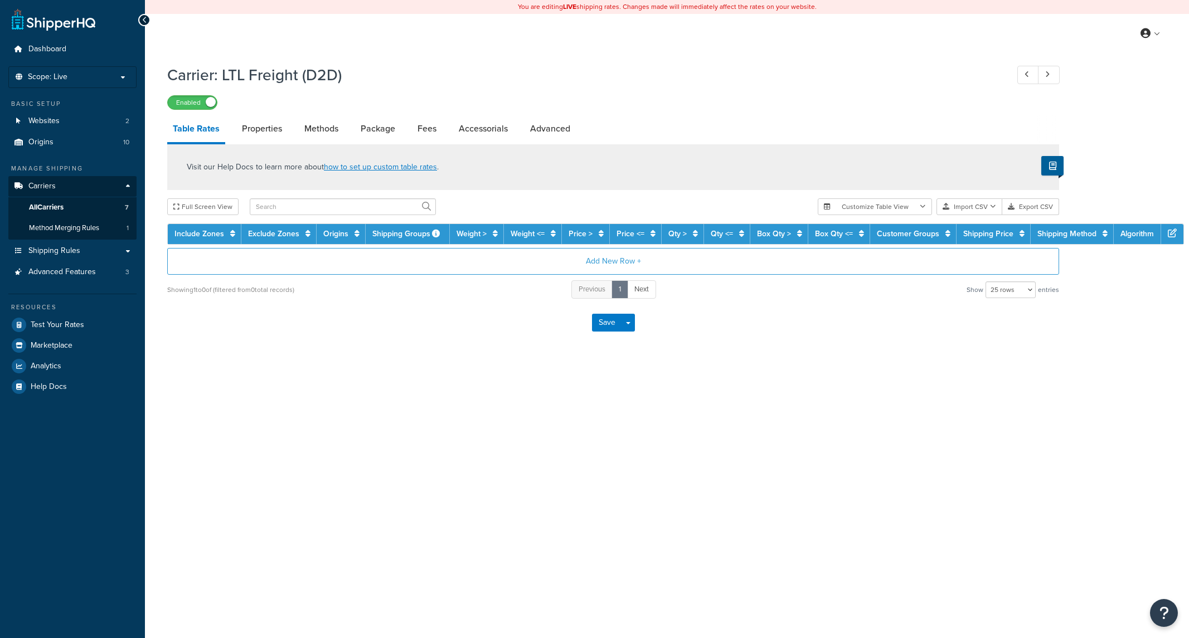
select select "25"
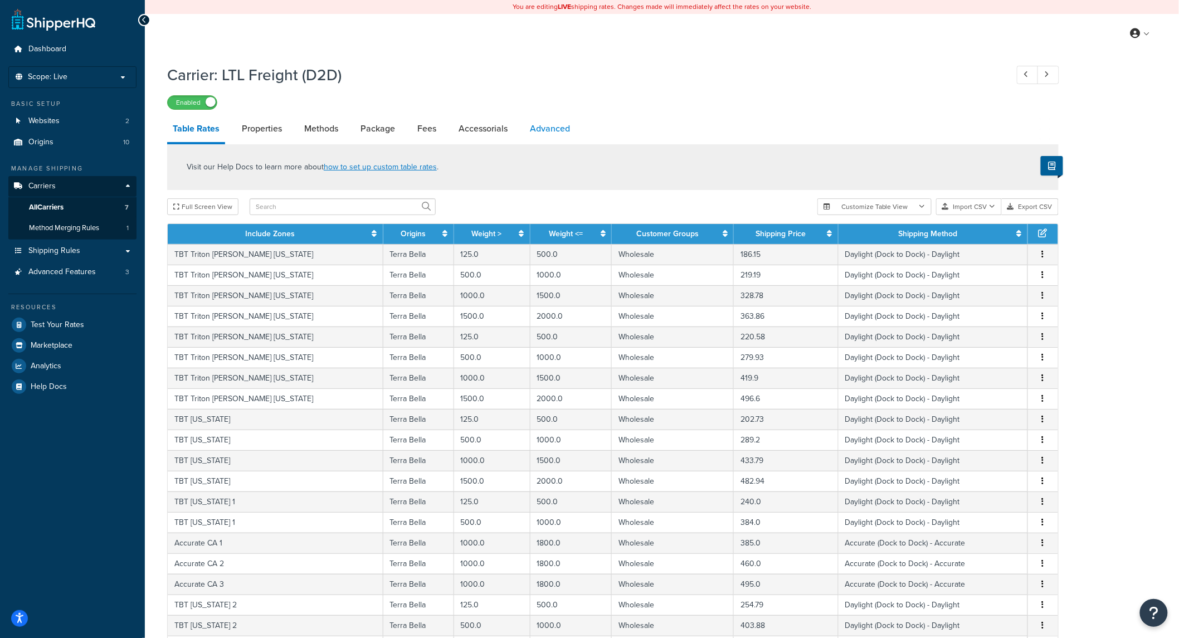
click at [550, 126] on link "Advanced" at bounding box center [549, 128] width 51 height 27
select select "false"
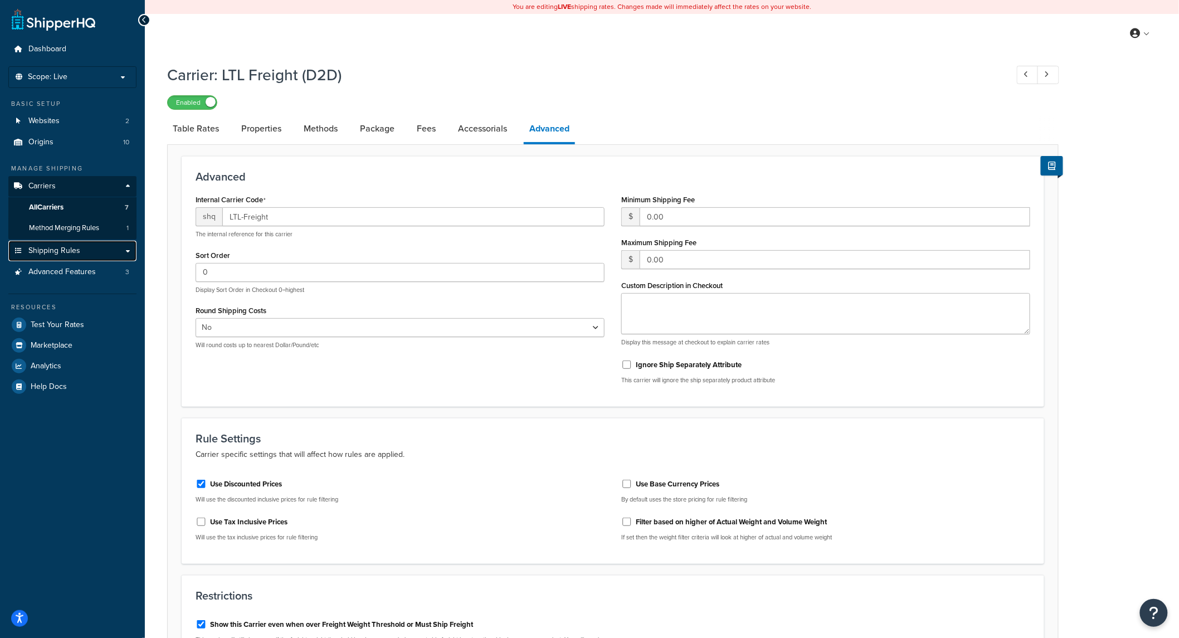
click at [75, 257] on link "Shipping Rules" at bounding box center [72, 251] width 128 height 21
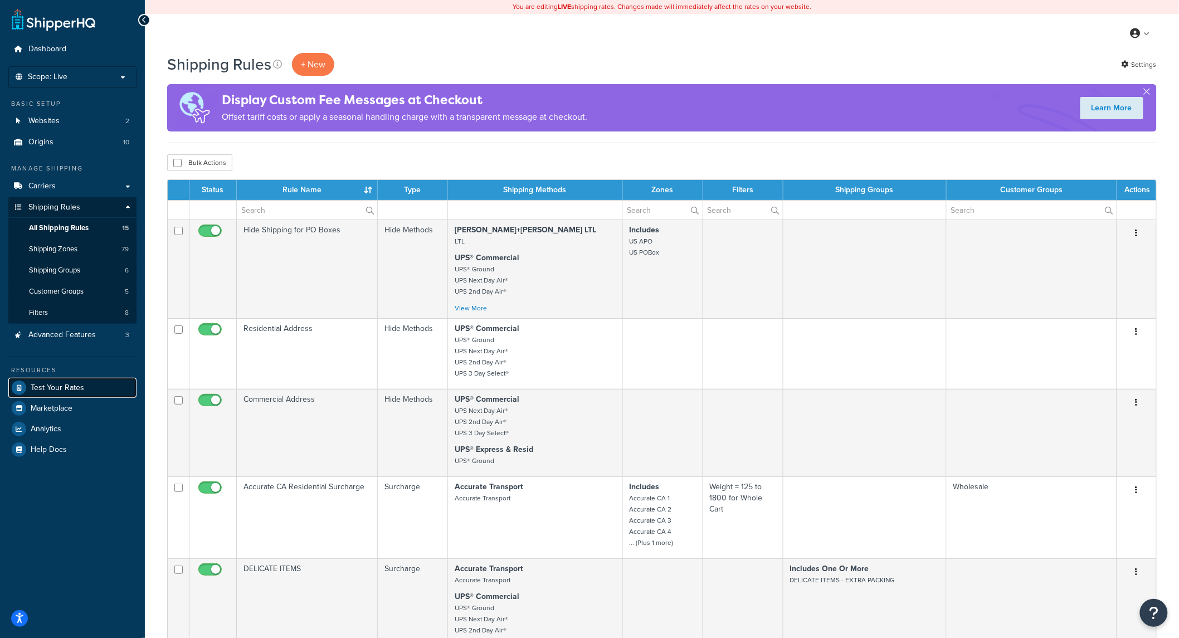
click at [33, 383] on span "Test Your Rates" at bounding box center [57, 387] width 53 height 9
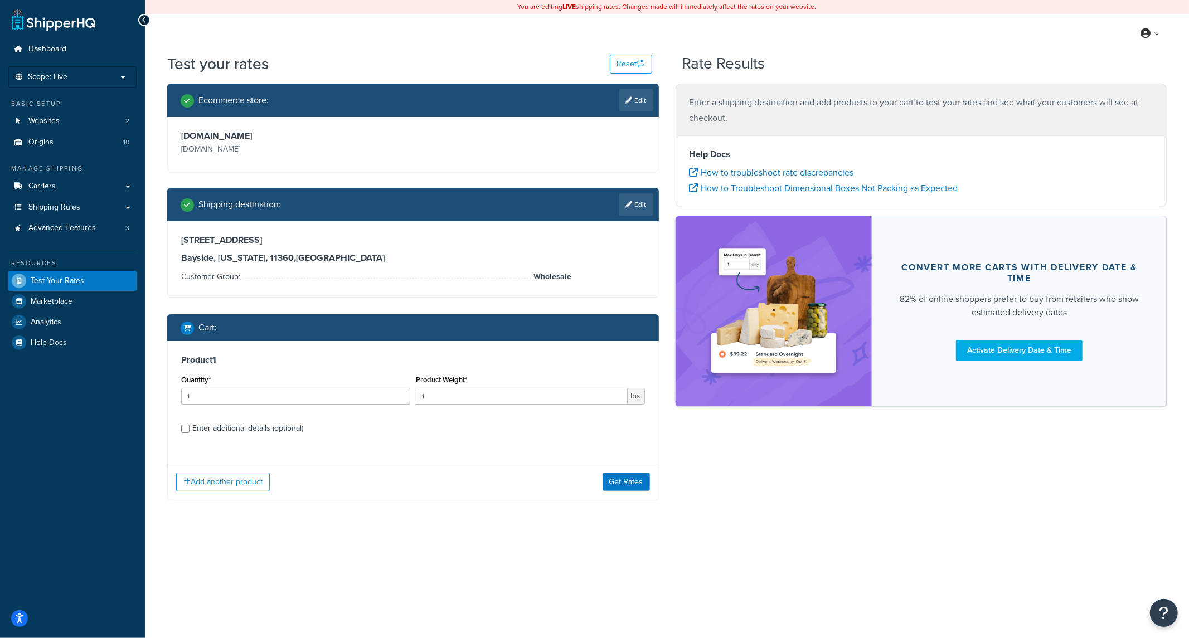
click at [463, 407] on div "Product Weight* 1 lbs" at bounding box center [530, 392] width 235 height 41
click at [467, 400] on input "1" at bounding box center [522, 396] width 212 height 17
type input "50"
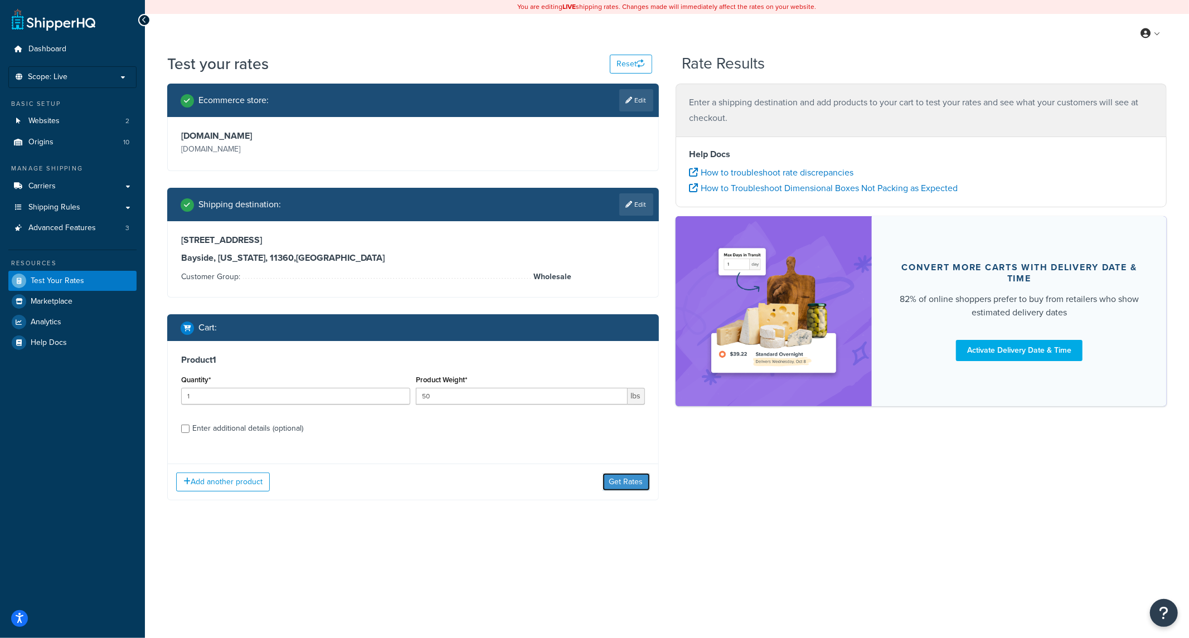
click at [624, 481] on button "Get Rates" at bounding box center [625, 482] width 47 height 18
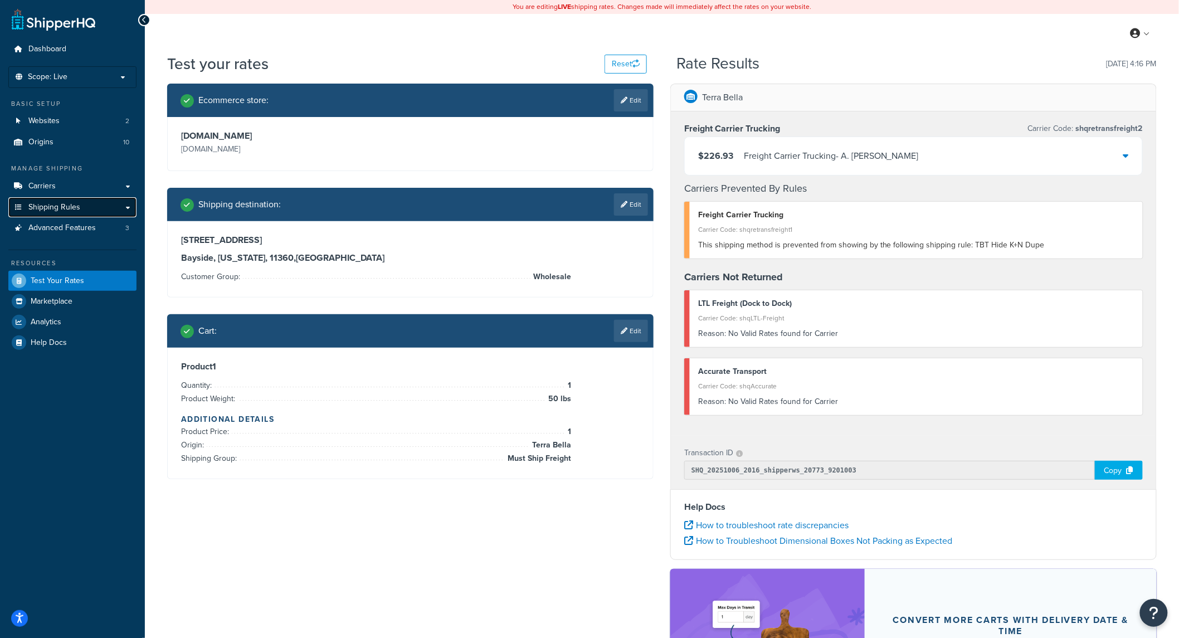
click at [54, 204] on span "Shipping Rules" at bounding box center [54, 207] width 52 height 9
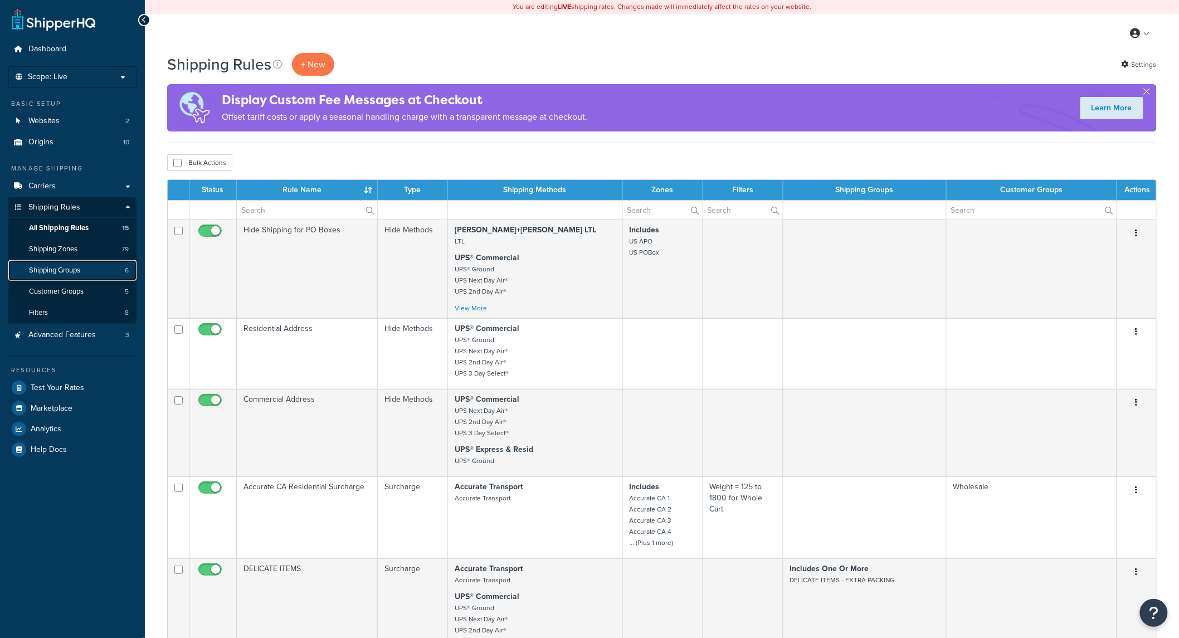
click at [42, 270] on span "Shipping Groups" at bounding box center [54, 270] width 51 height 9
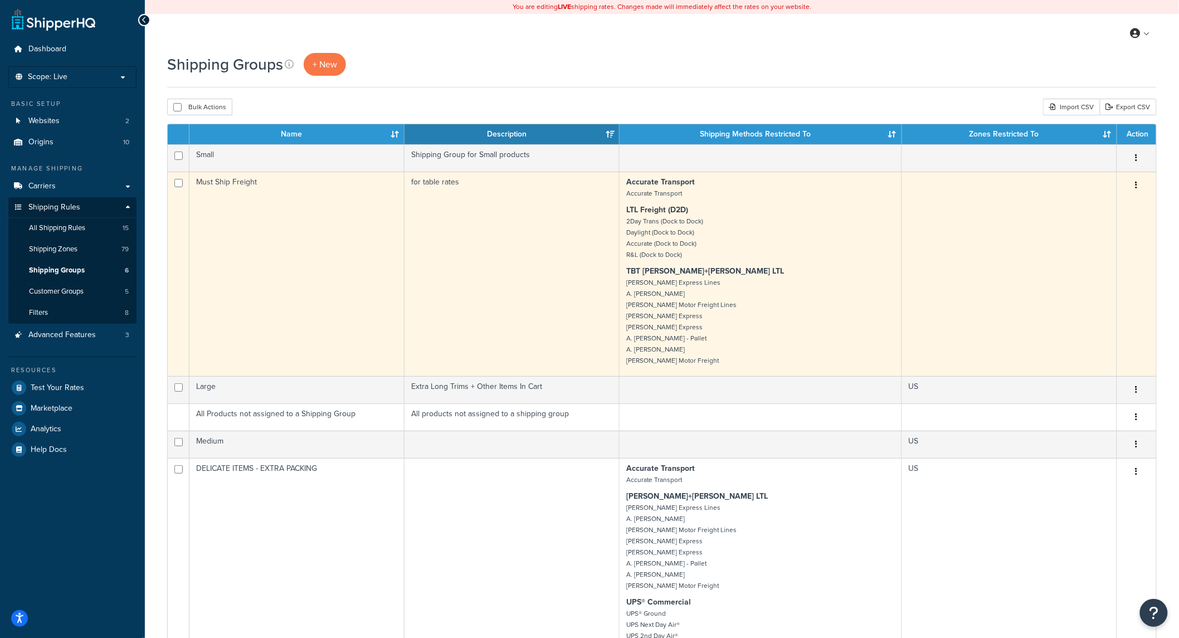
click at [1138, 186] on button "button" at bounding box center [1137, 186] width 16 height 18
click at [1108, 205] on link "Edit" at bounding box center [1092, 208] width 88 height 23
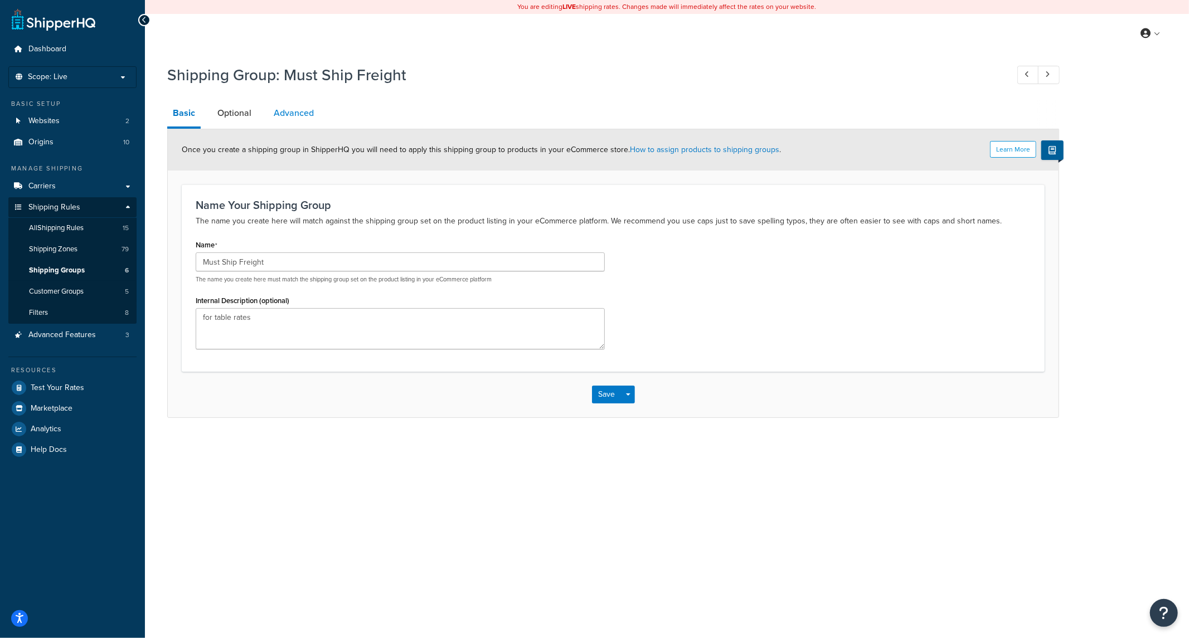
click at [275, 123] on link "Advanced" at bounding box center [293, 113] width 51 height 27
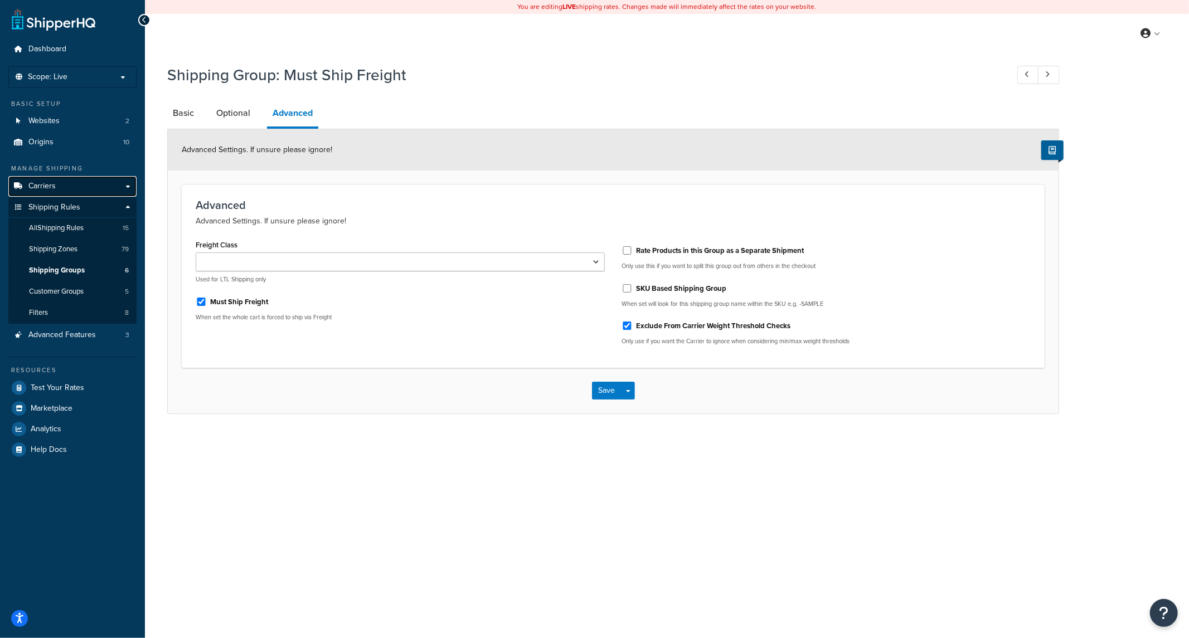
click at [45, 186] on span "Carriers" at bounding box center [41, 186] width 27 height 9
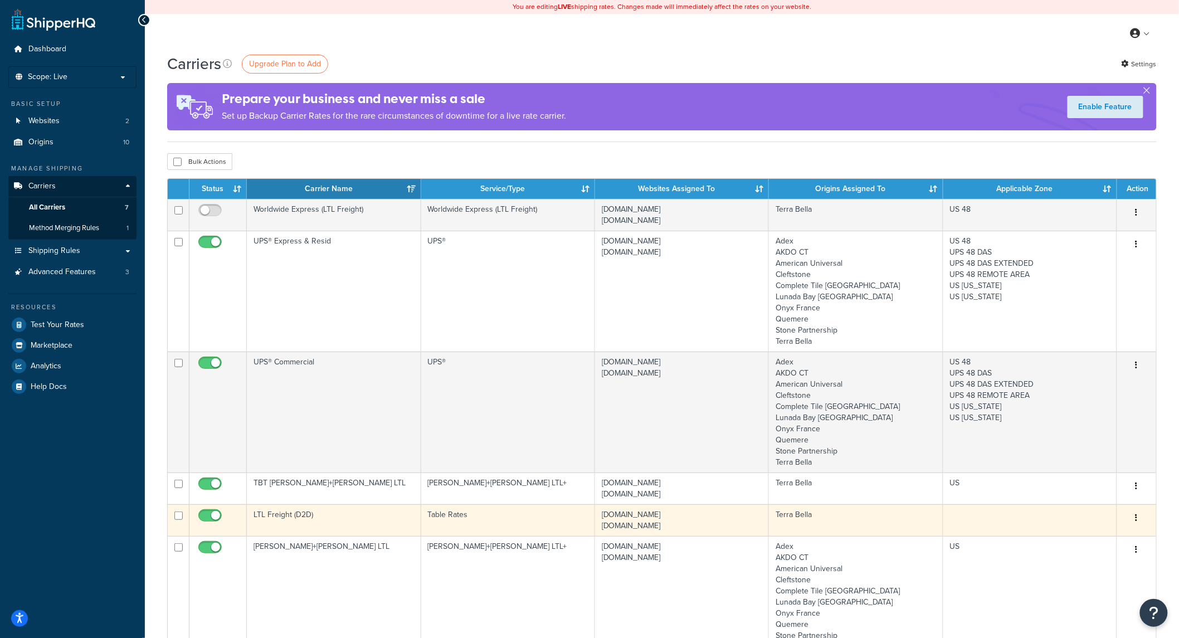
click at [734, 512] on td "[DOMAIN_NAME] [DOMAIN_NAME]" at bounding box center [682, 520] width 174 height 32
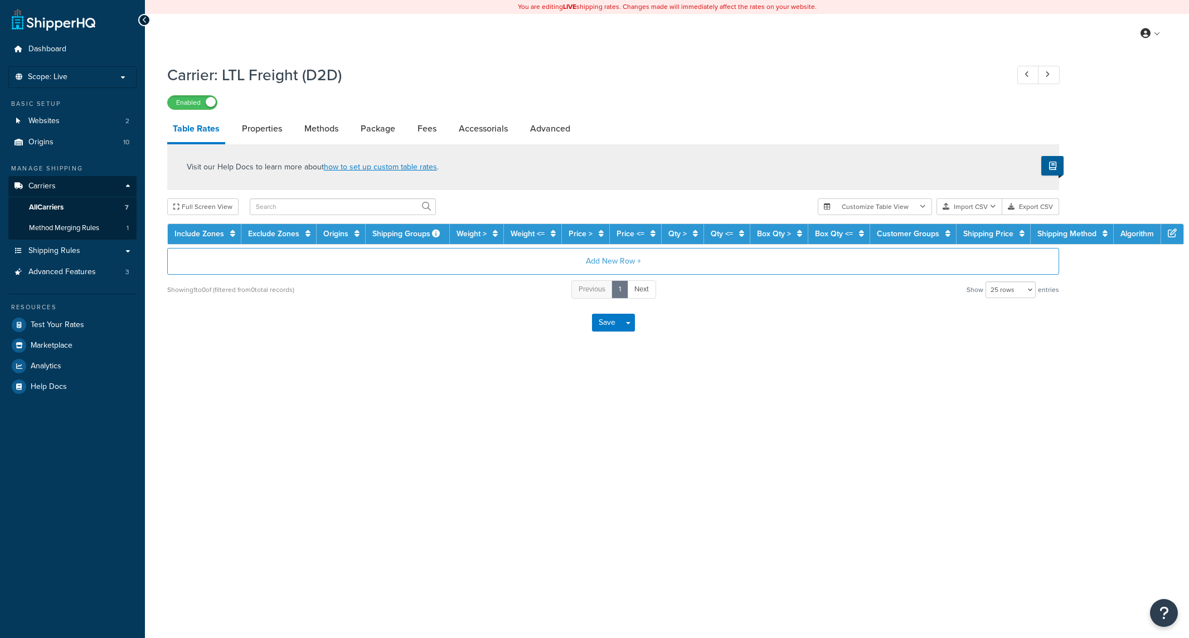
select select "25"
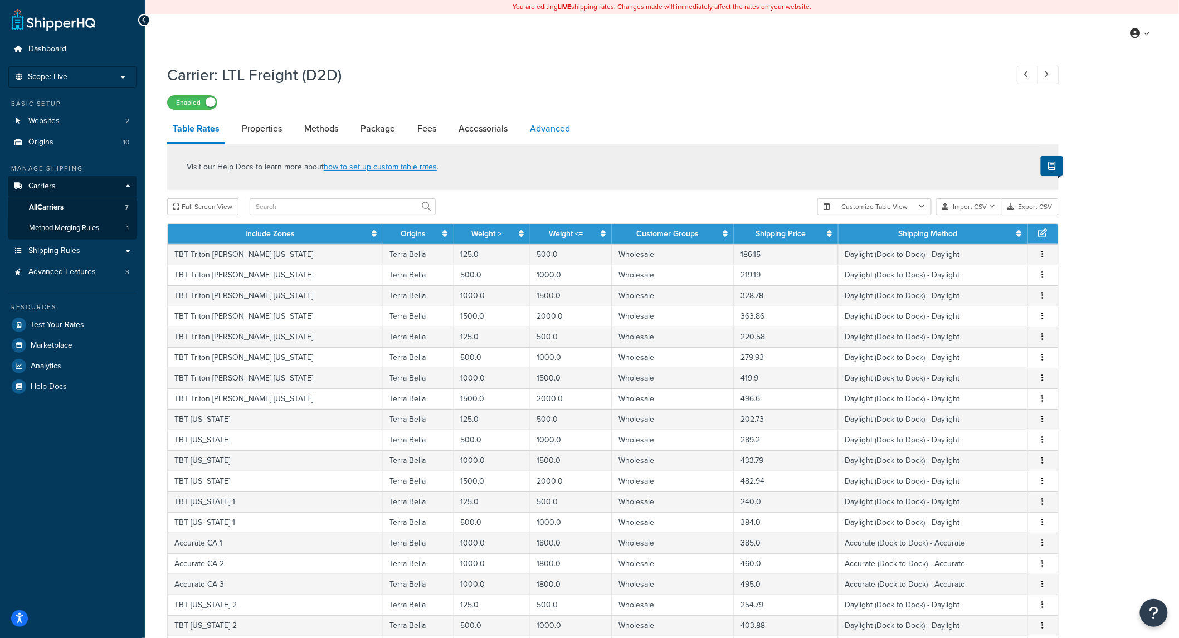
click at [551, 129] on link "Advanced" at bounding box center [549, 128] width 51 height 27
select select "false"
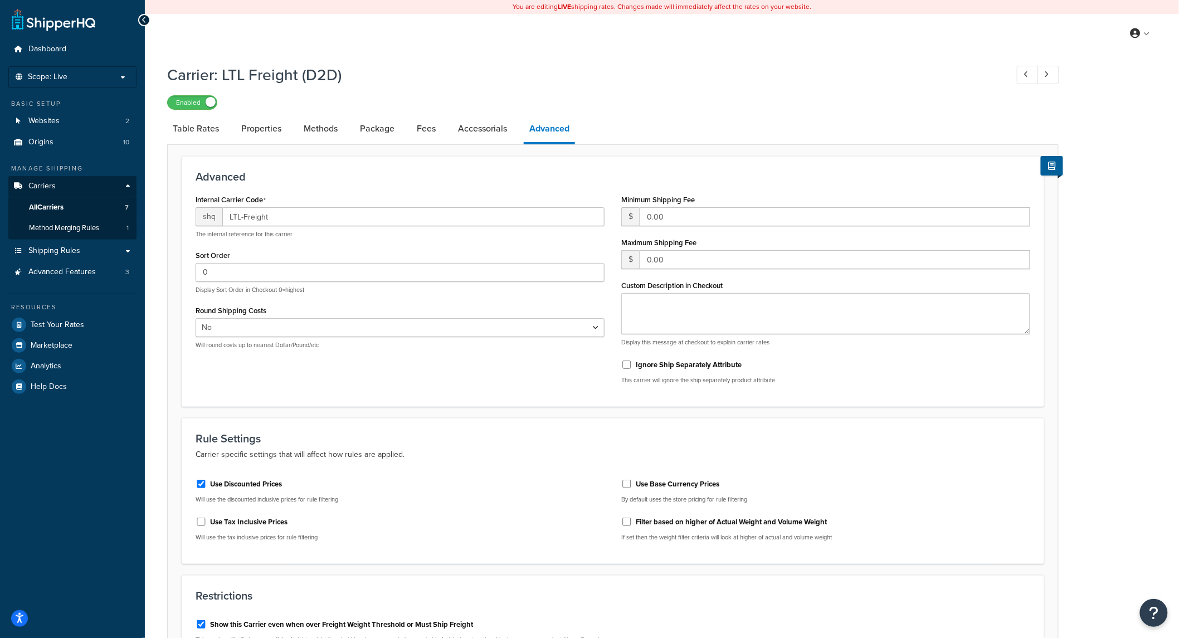
scroll to position [330, 0]
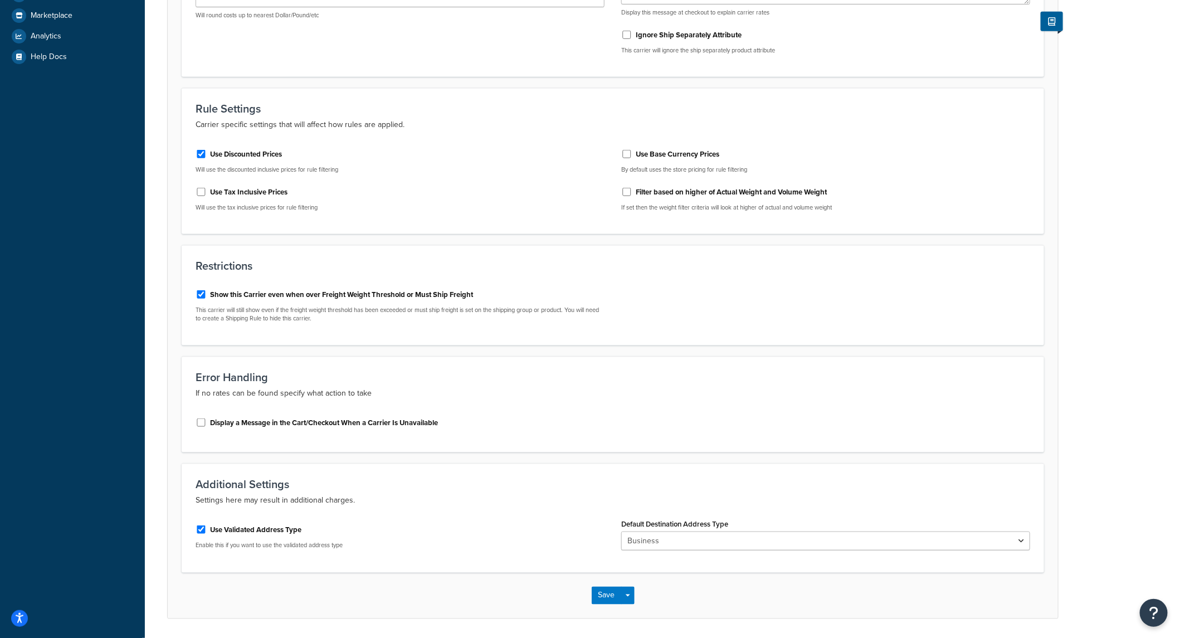
click at [120, 216] on div "Dashboard Scope: Live Basic Setup Websites 2 Origins 10 Manage Shipping Carrier…" at bounding box center [72, 172] width 145 height 1005
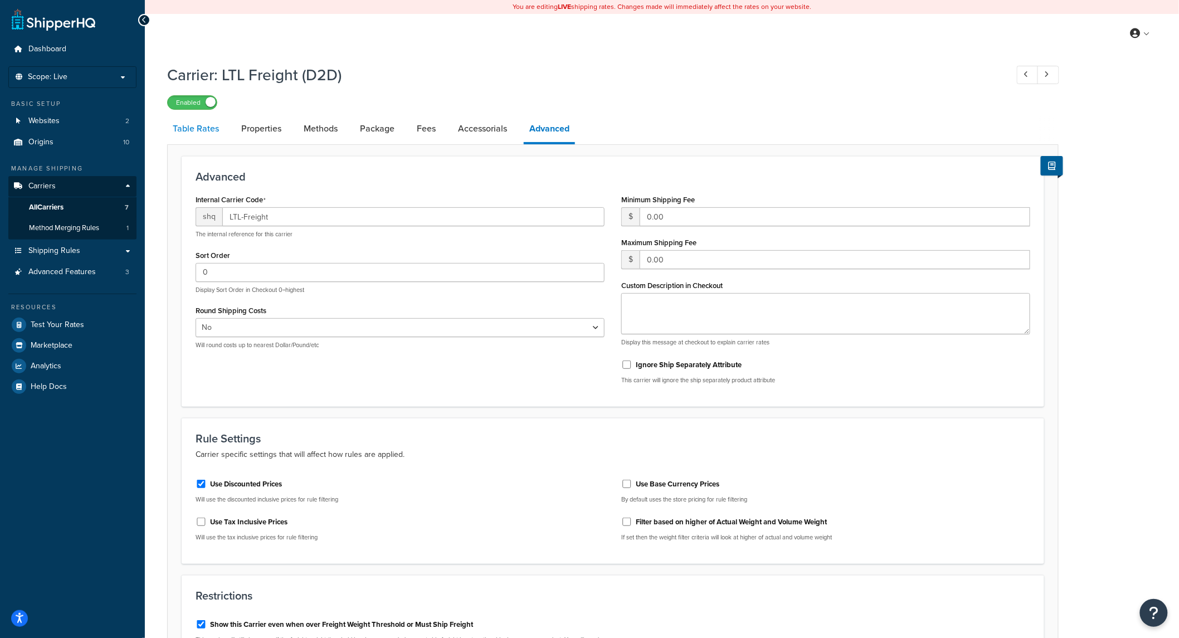
click at [201, 124] on link "Table Rates" at bounding box center [195, 128] width 57 height 27
select select "25"
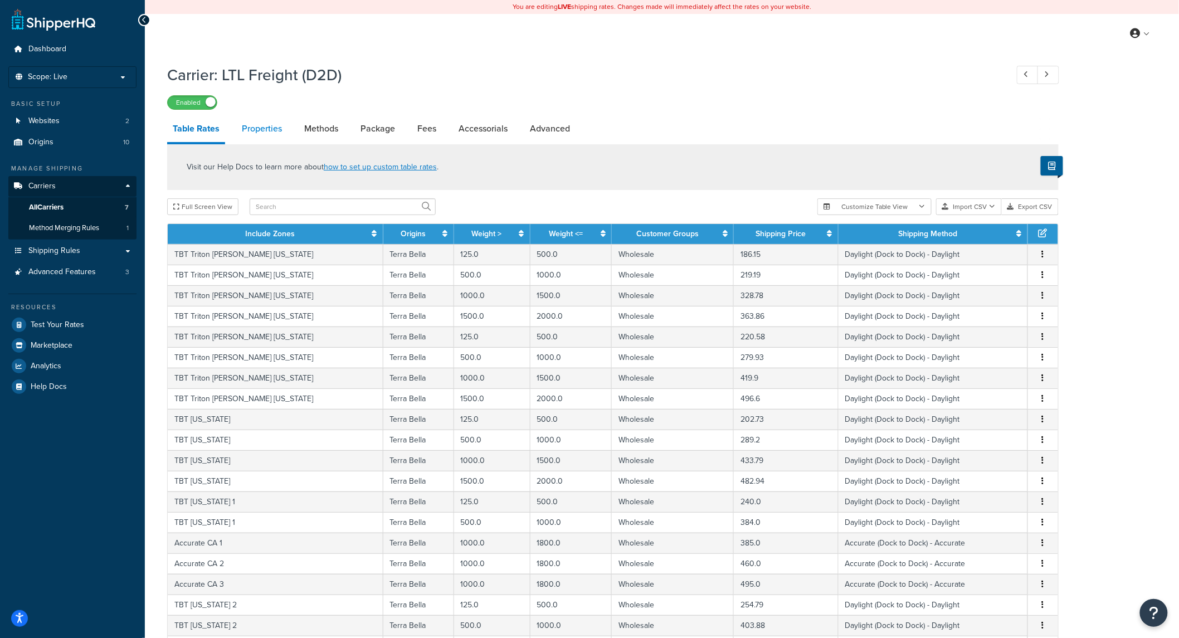
click at [266, 130] on link "Properties" at bounding box center [261, 128] width 51 height 27
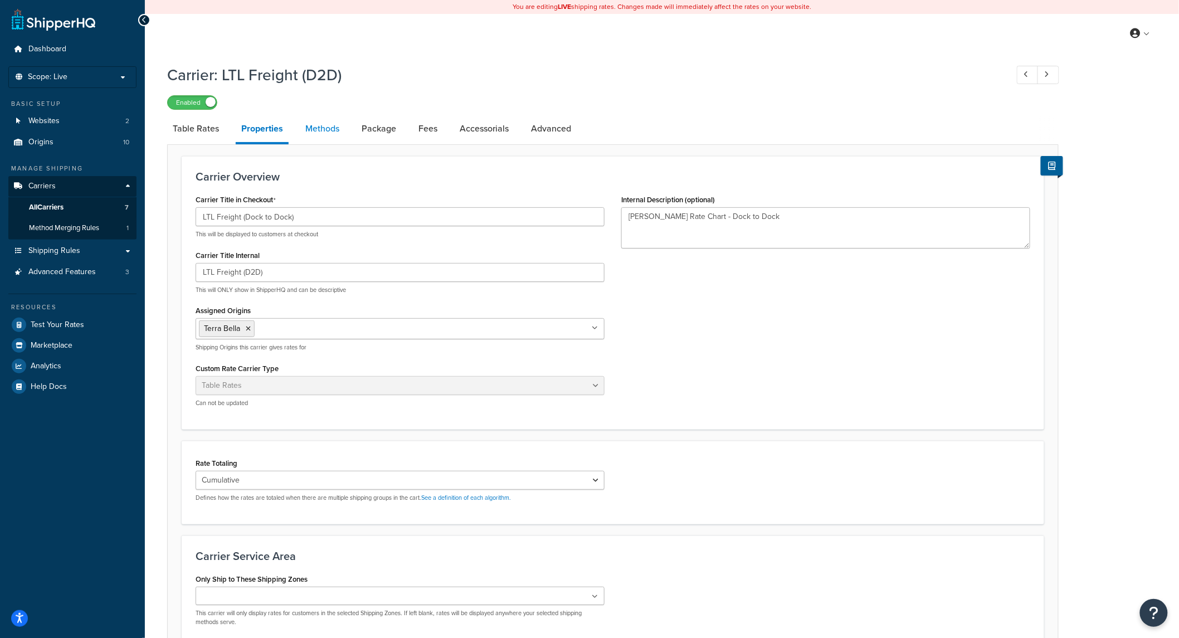
click at [316, 129] on link "Methods" at bounding box center [322, 128] width 45 height 27
select select "25"
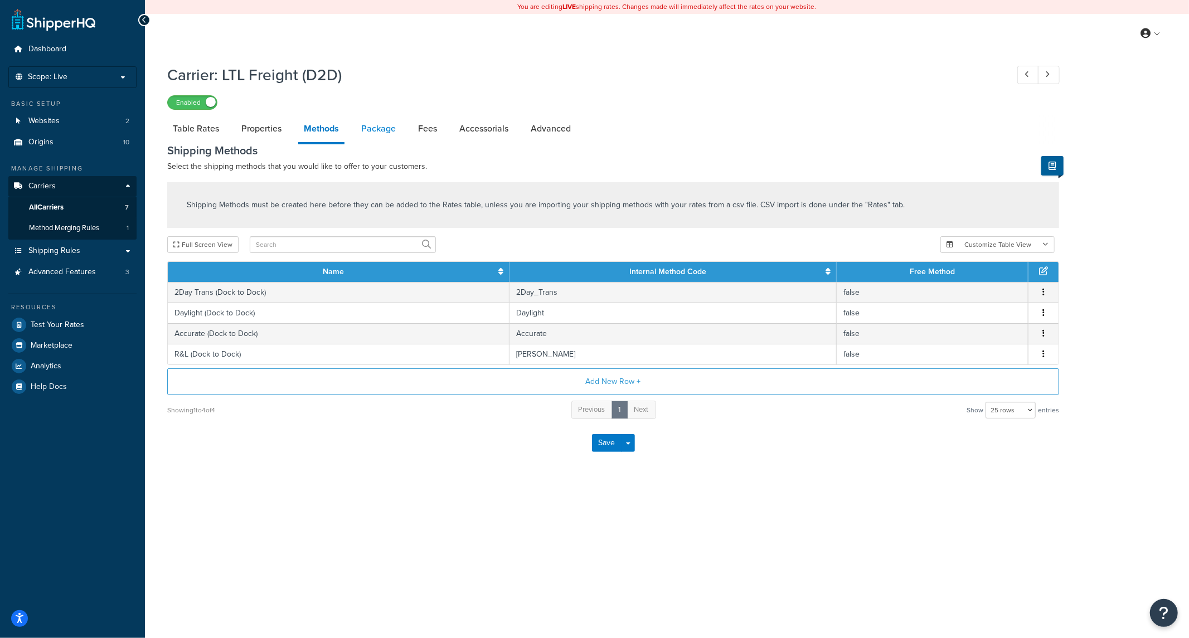
click at [387, 134] on link "Package" at bounding box center [379, 128] width 46 height 27
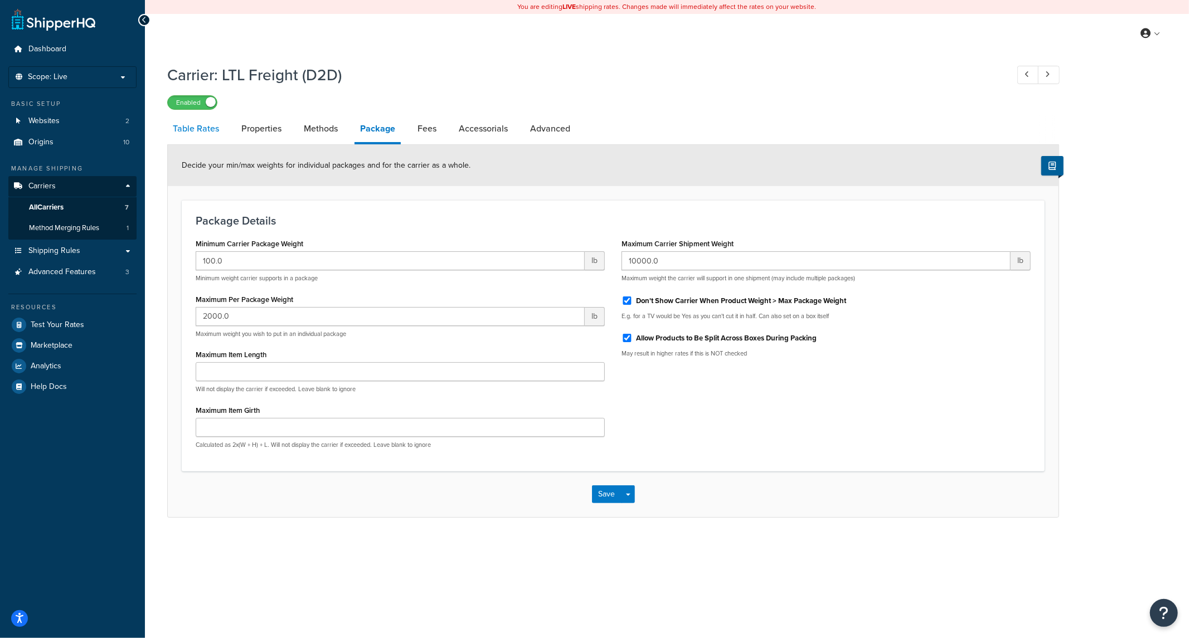
click at [191, 129] on link "Table Rates" at bounding box center [195, 128] width 57 height 27
select select "25"
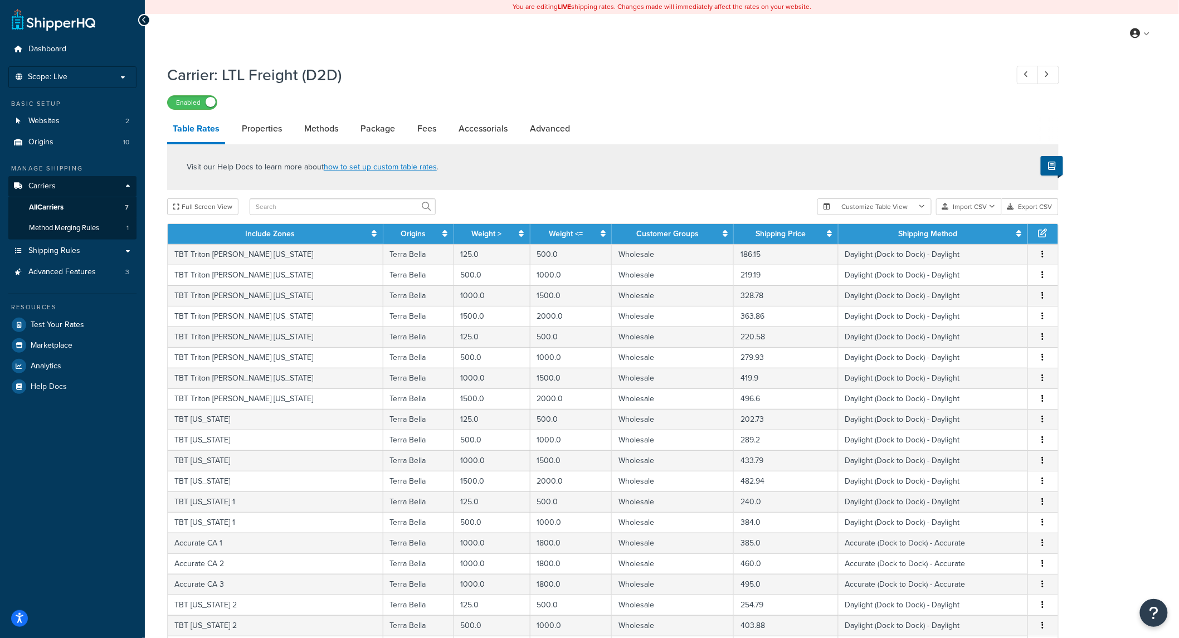
click at [390, 132] on link "Package" at bounding box center [378, 128] width 46 height 27
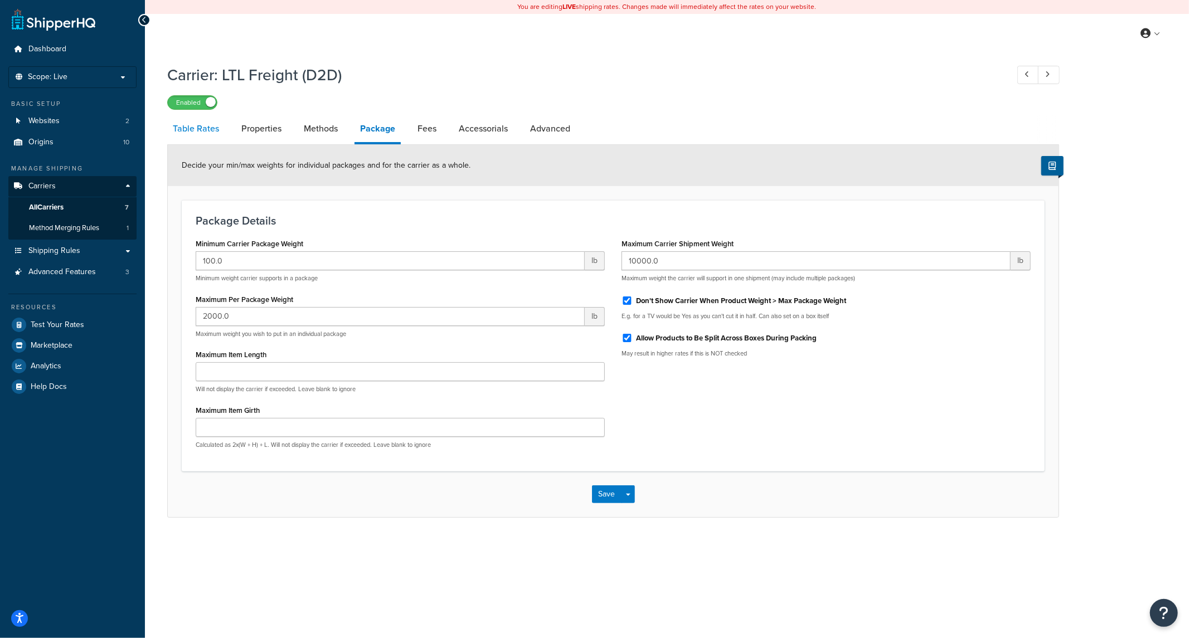
click at [191, 137] on link "Table Rates" at bounding box center [195, 128] width 57 height 27
select select "25"
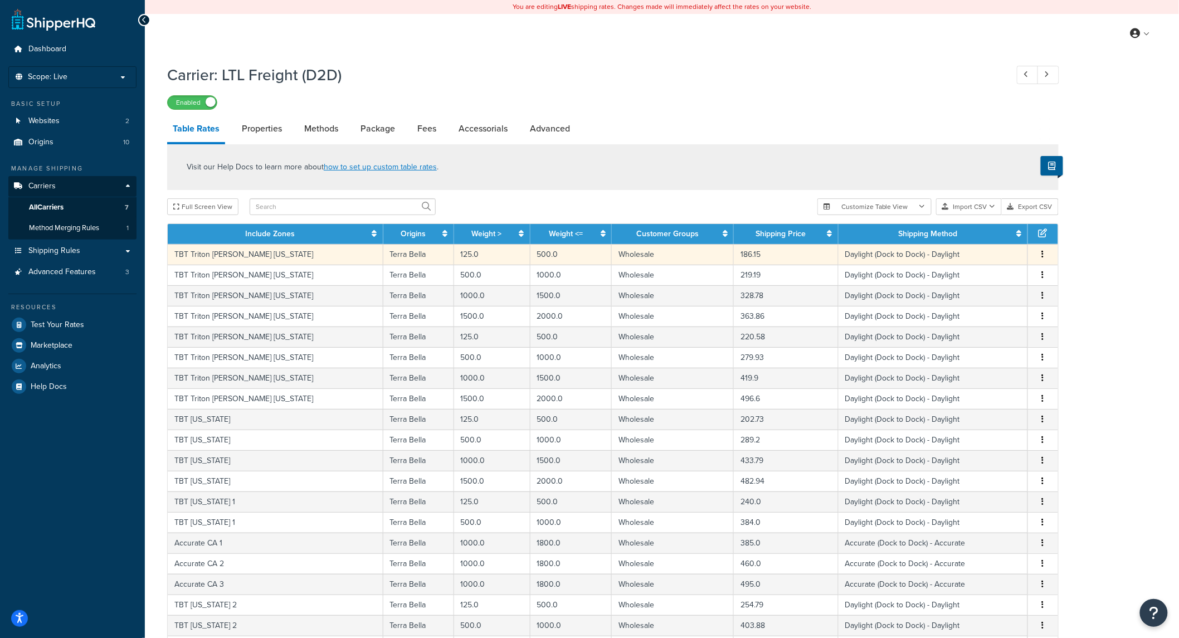
click at [1044, 256] on icon "button" at bounding box center [1043, 254] width 2 height 8
click at [979, 254] on div "Duplicate" at bounding box center [986, 256] width 79 height 23
select select "182218"
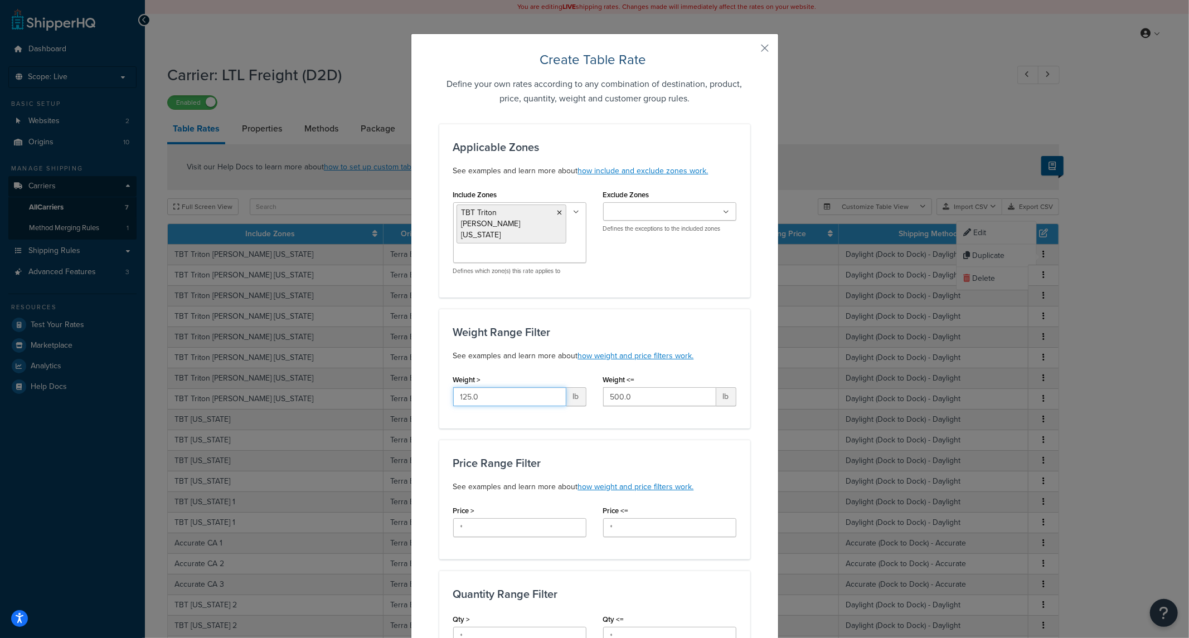
click at [521, 387] on input "125.0" at bounding box center [509, 396] width 113 height 19
type input "1"
type input "125"
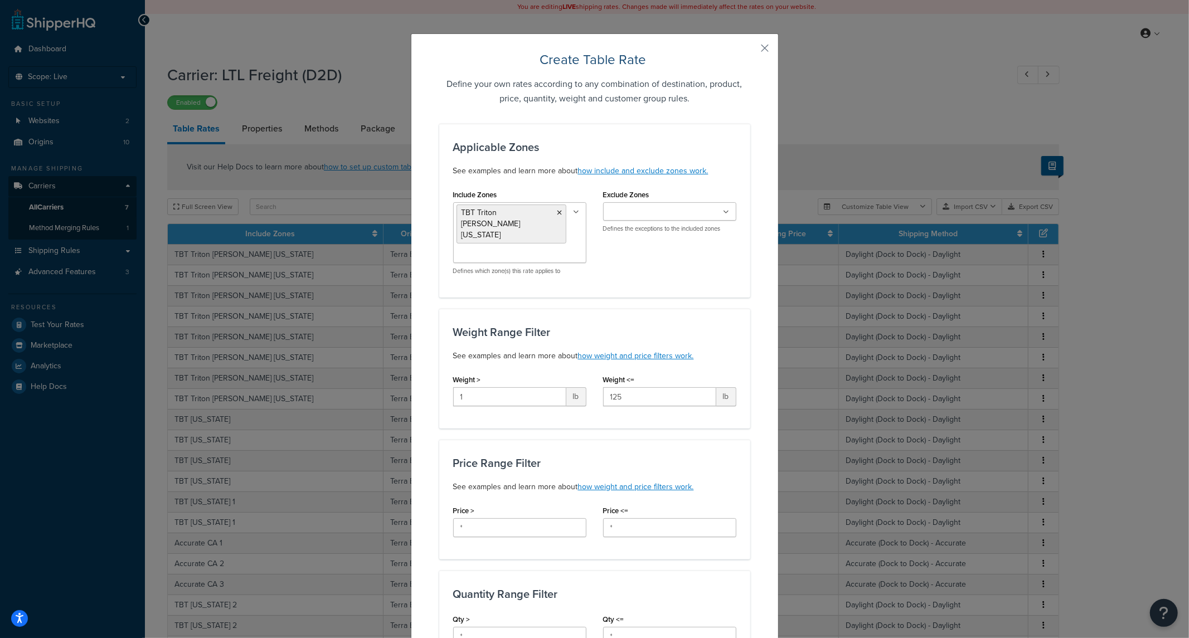
click at [586, 480] on p "See examples and learn more about how weight and price filters work." at bounding box center [594, 486] width 283 height 13
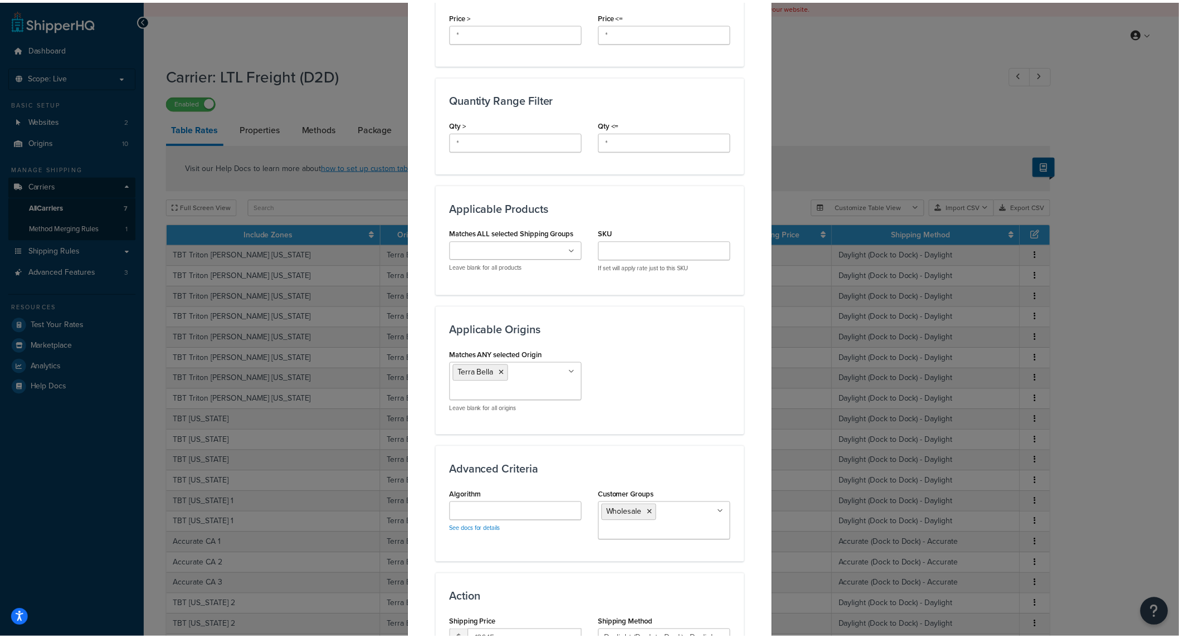
scroll to position [602, 0]
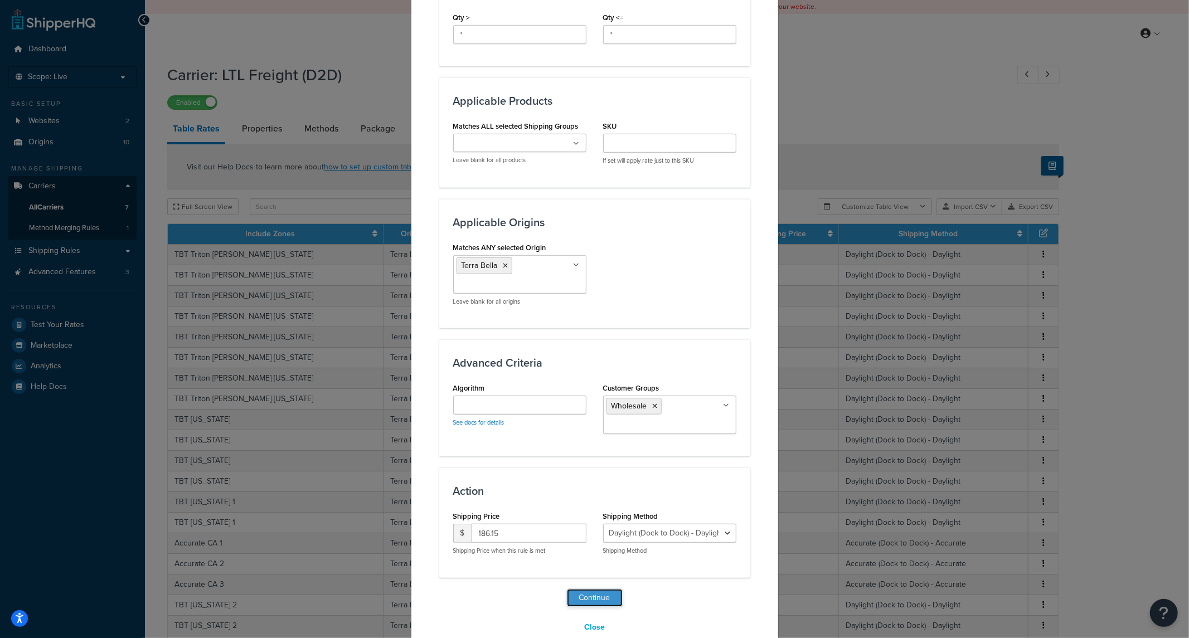
click at [586, 589] on button "Continue" at bounding box center [595, 598] width 56 height 18
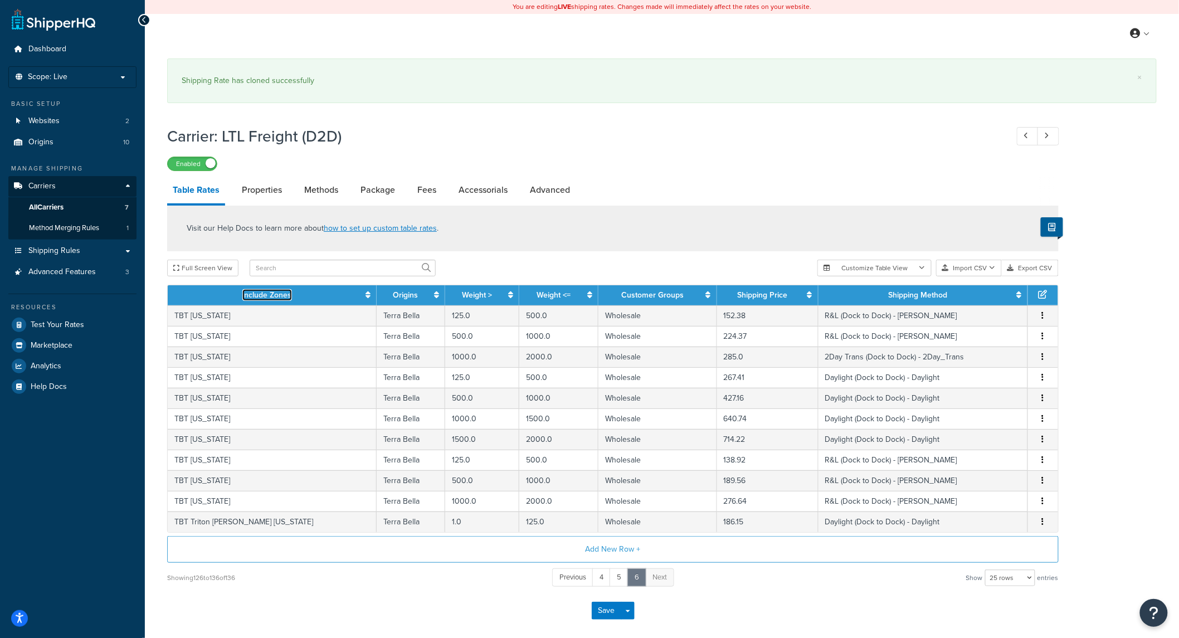
click at [242, 293] on link "Include Zones" at bounding box center [267, 295] width 50 height 12
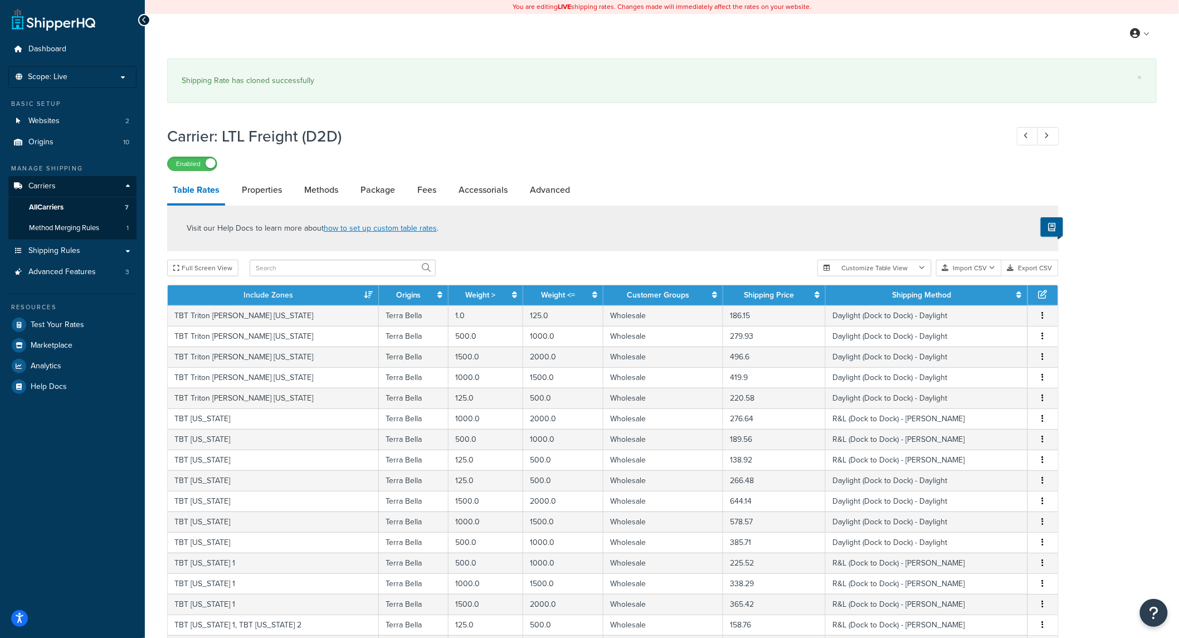
click at [230, 293] on th "Include Zones" at bounding box center [273, 295] width 211 height 20
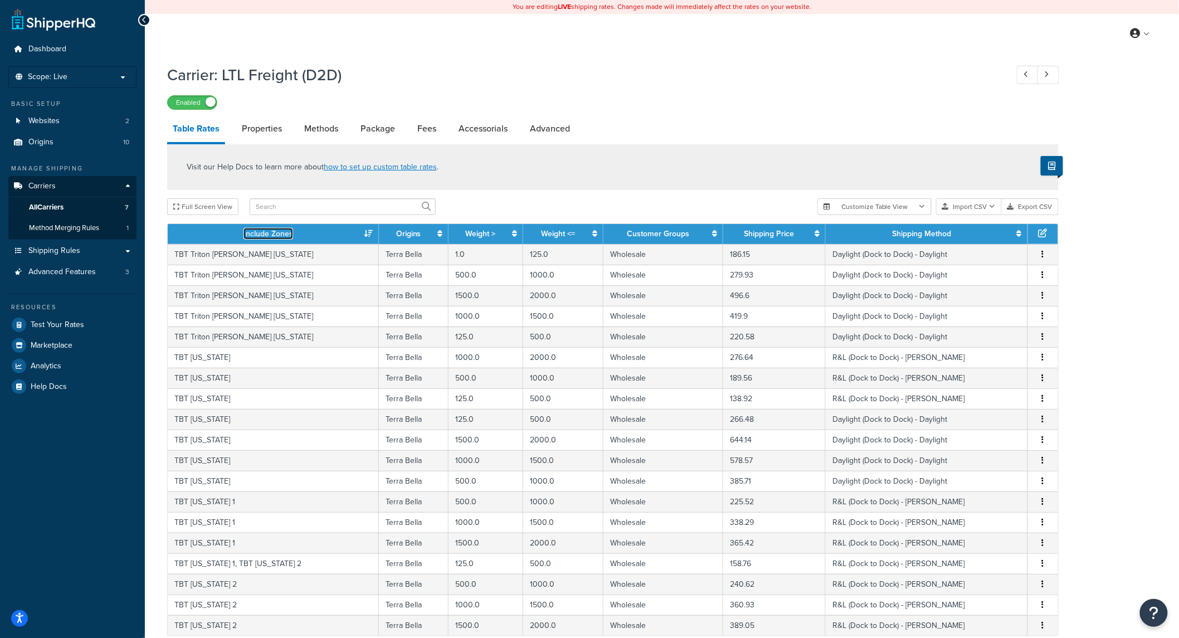
click at [267, 231] on link "Include Zones" at bounding box center [269, 234] width 50 height 12
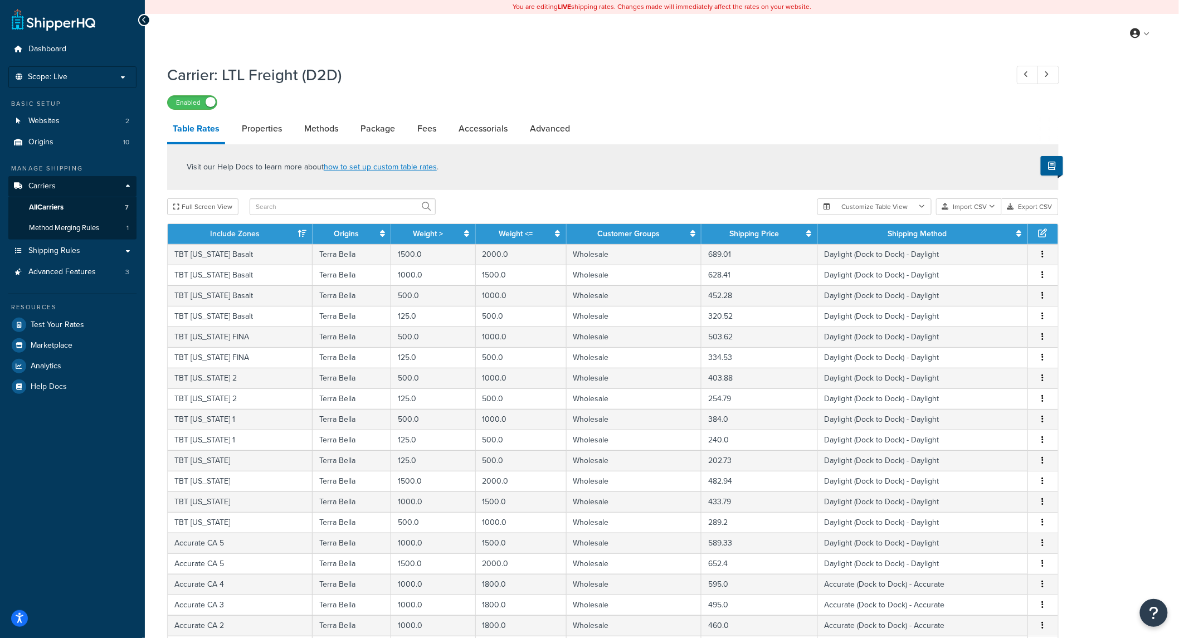
click at [267, 231] on th "Include Zones" at bounding box center [240, 234] width 145 height 20
click at [270, 233] on th "Include Zones" at bounding box center [240, 234] width 145 height 20
click at [234, 232] on link "Include Zones" at bounding box center [235, 234] width 50 height 12
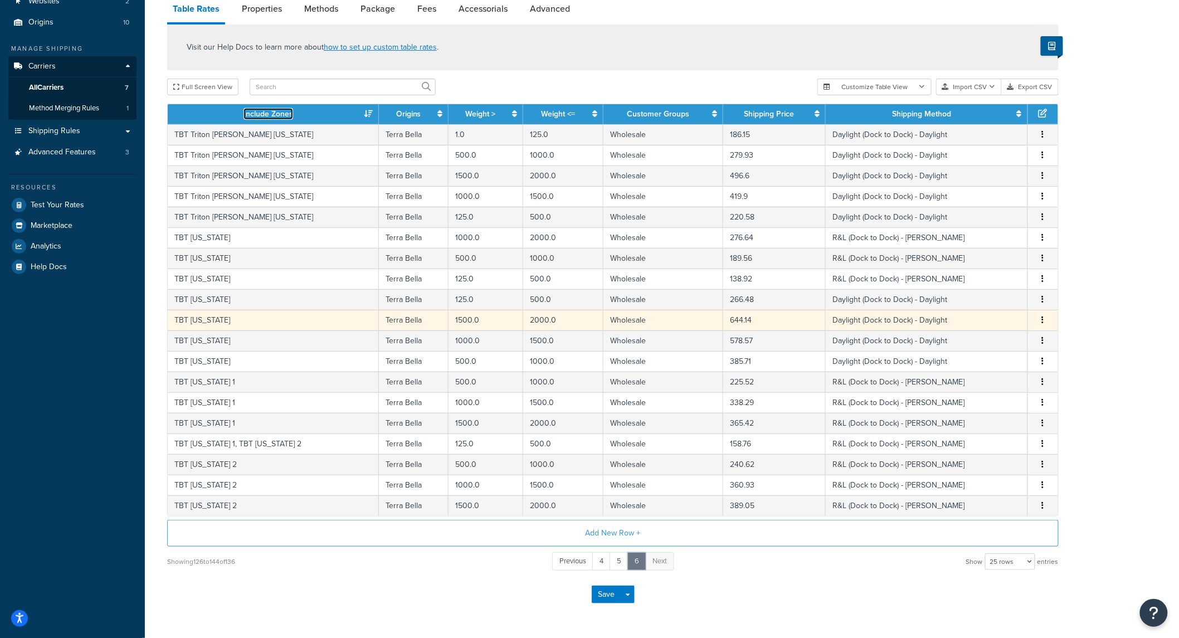
scroll to position [157, 0]
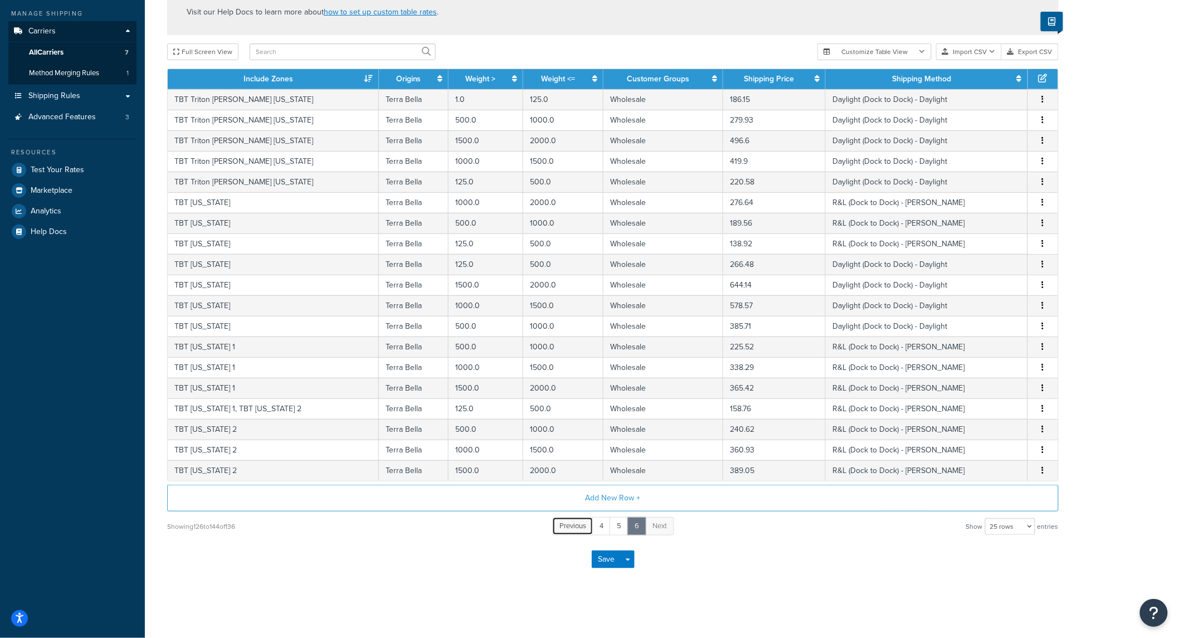
click at [573, 525] on span "Previous" at bounding box center [572, 525] width 27 height 11
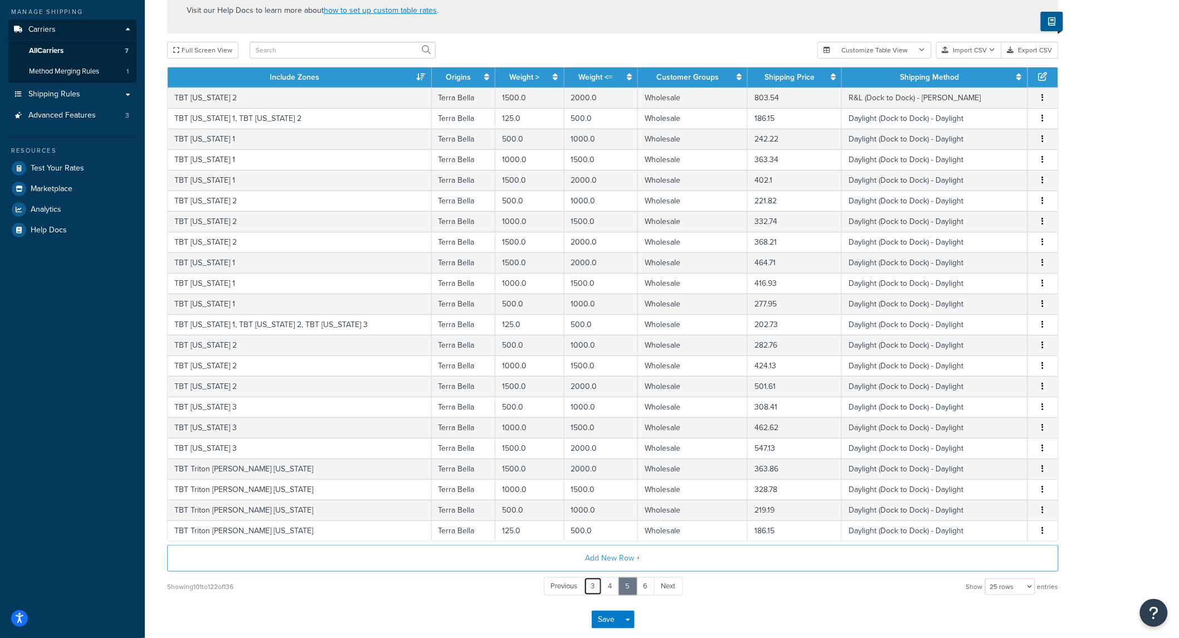
click at [589, 587] on link "3" at bounding box center [593, 586] width 18 height 18
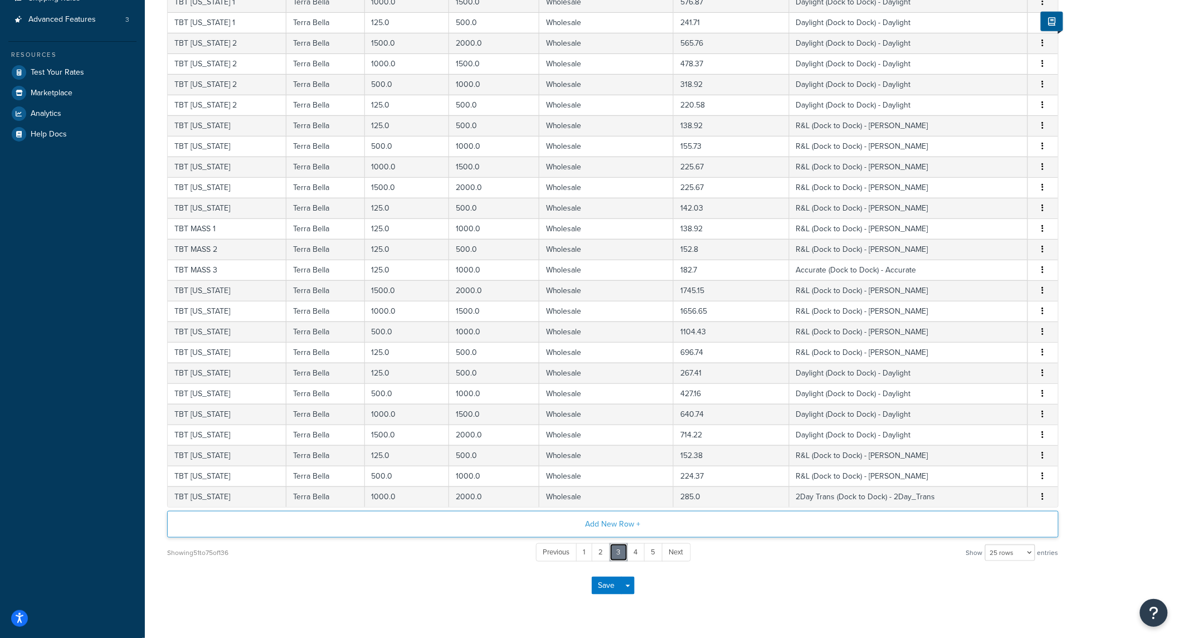
scroll to position [280, 0]
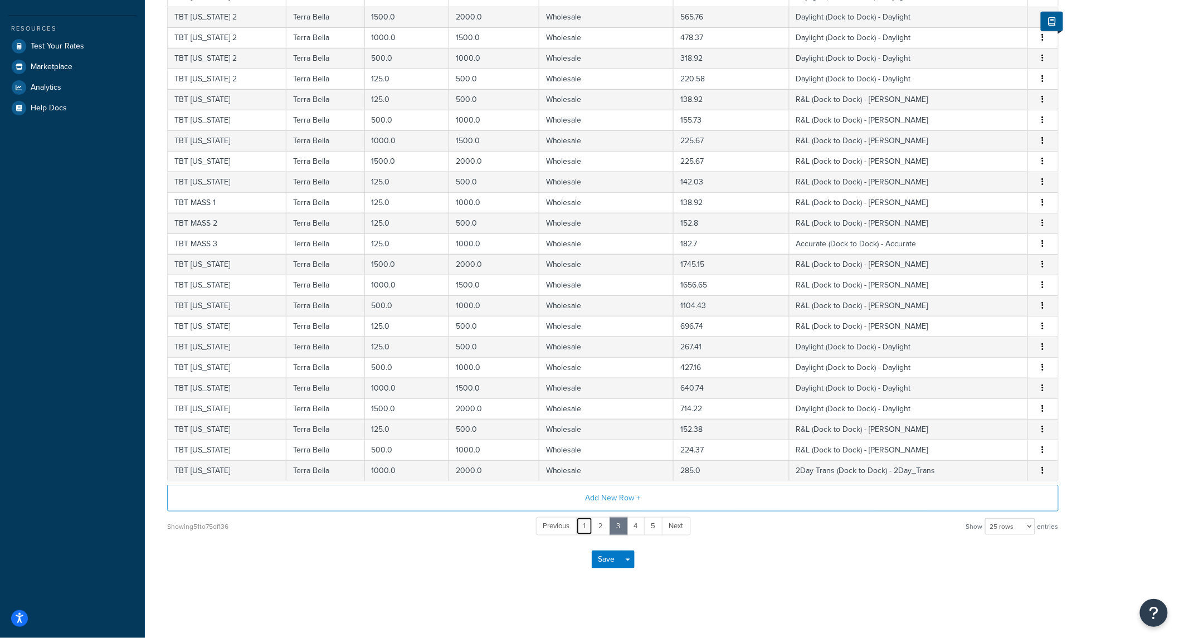
click at [586, 528] on link "1" at bounding box center [584, 526] width 17 height 18
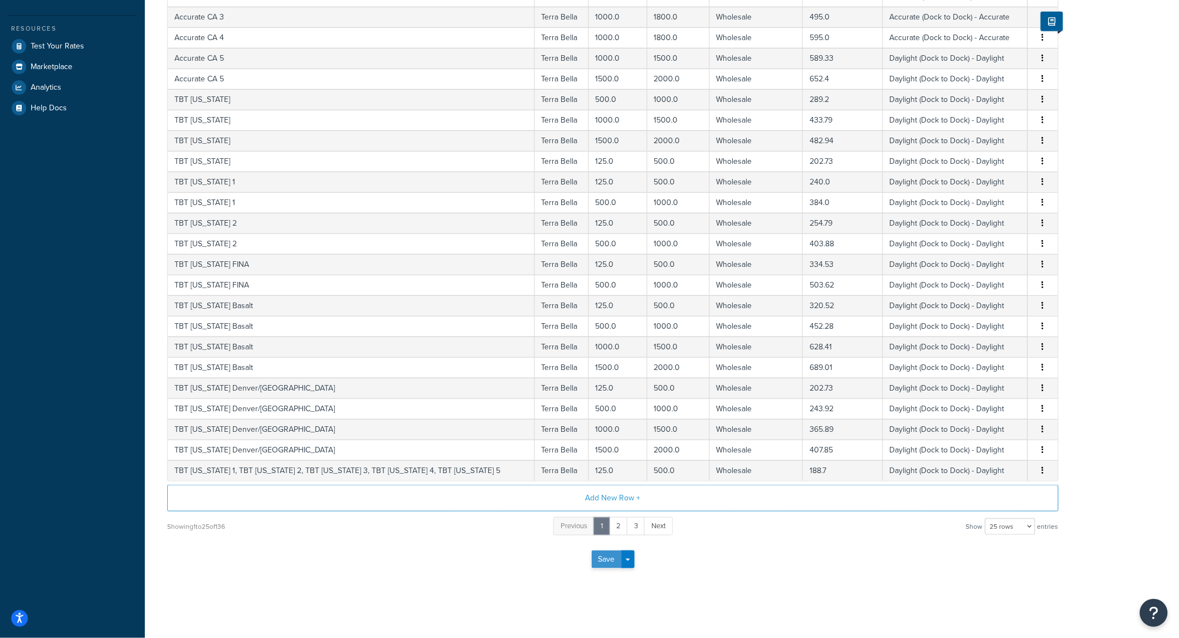
click at [605, 563] on button "Save" at bounding box center [607, 560] width 30 height 18
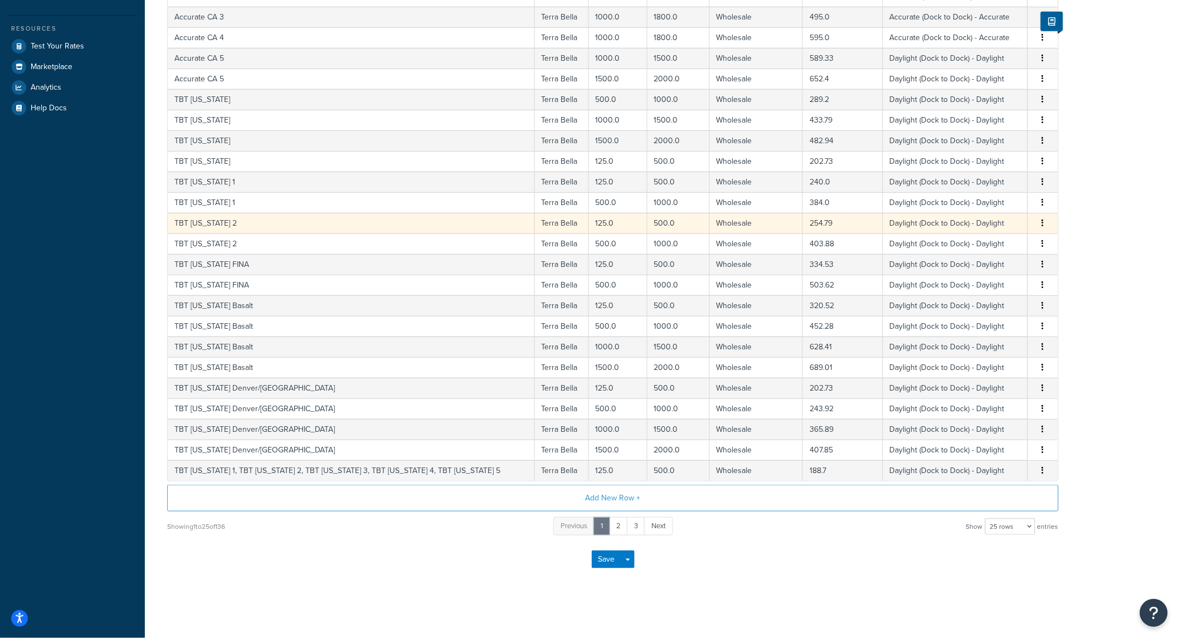
scroll to position [0, 0]
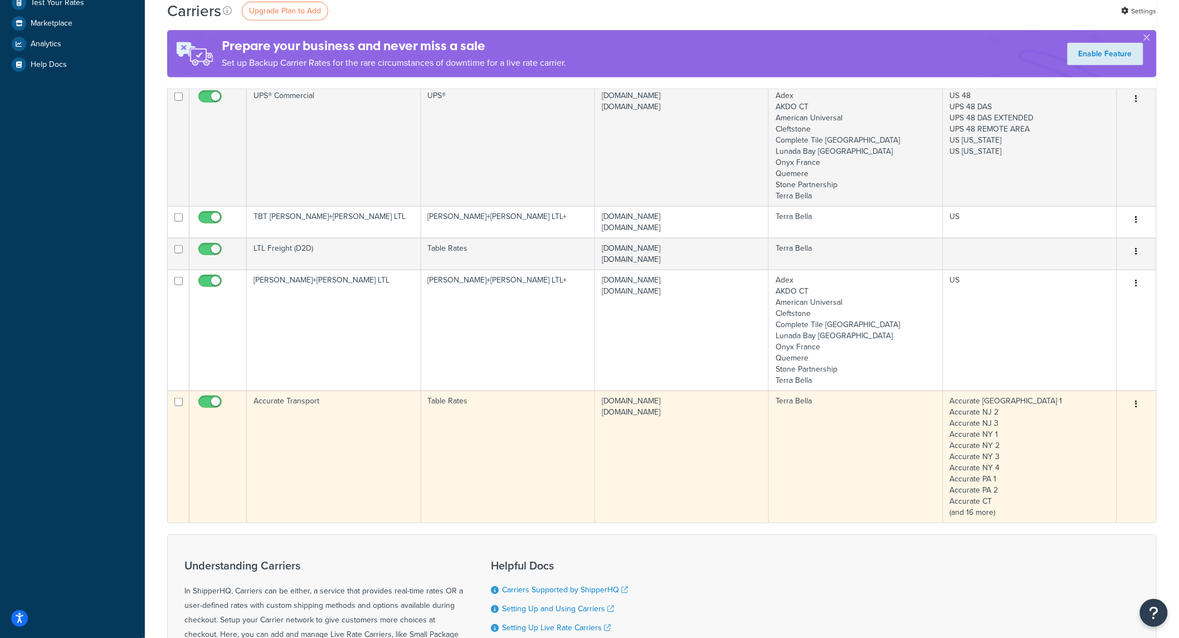
scroll to position [330, 0]
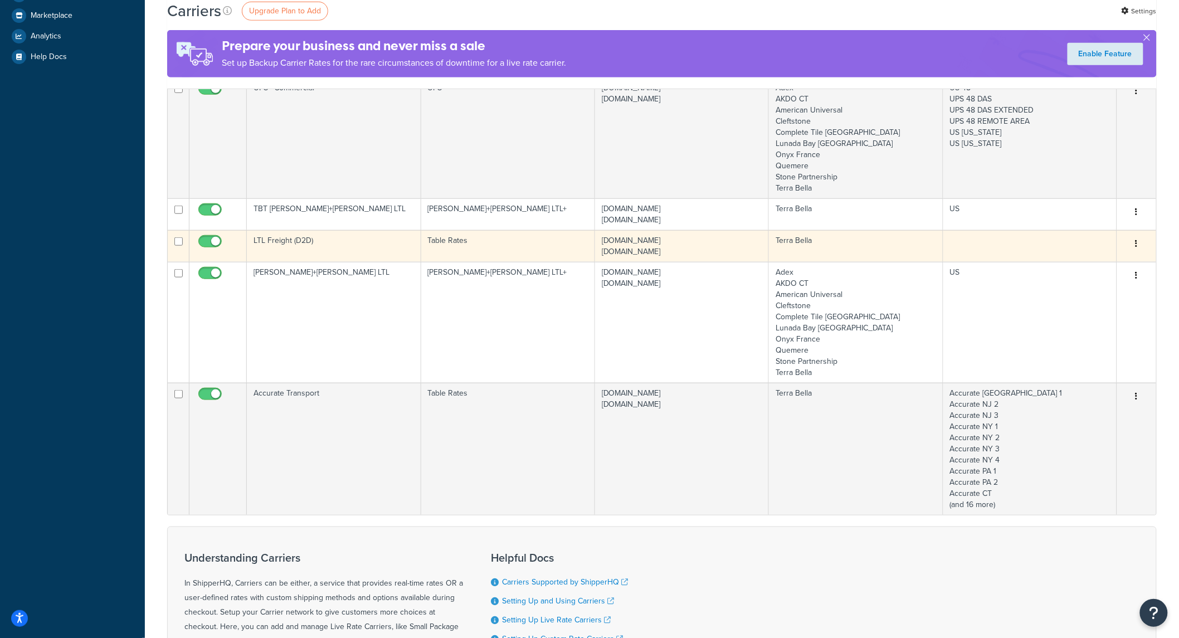
click at [317, 239] on td "LTL Freight (D2D)" at bounding box center [334, 246] width 174 height 32
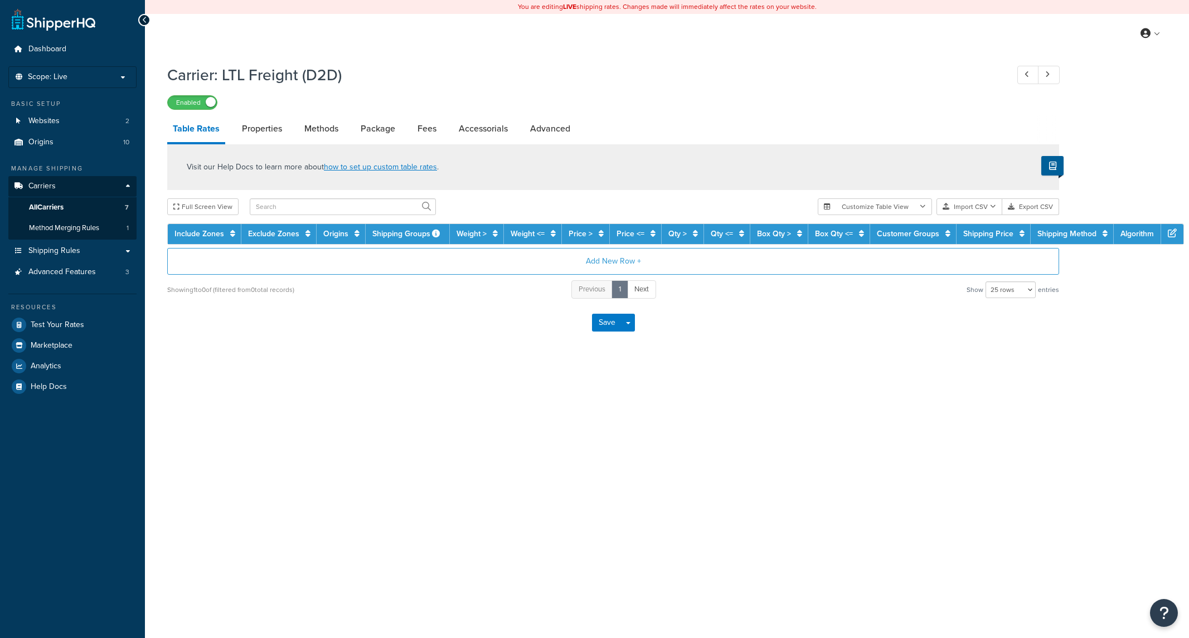
select select "25"
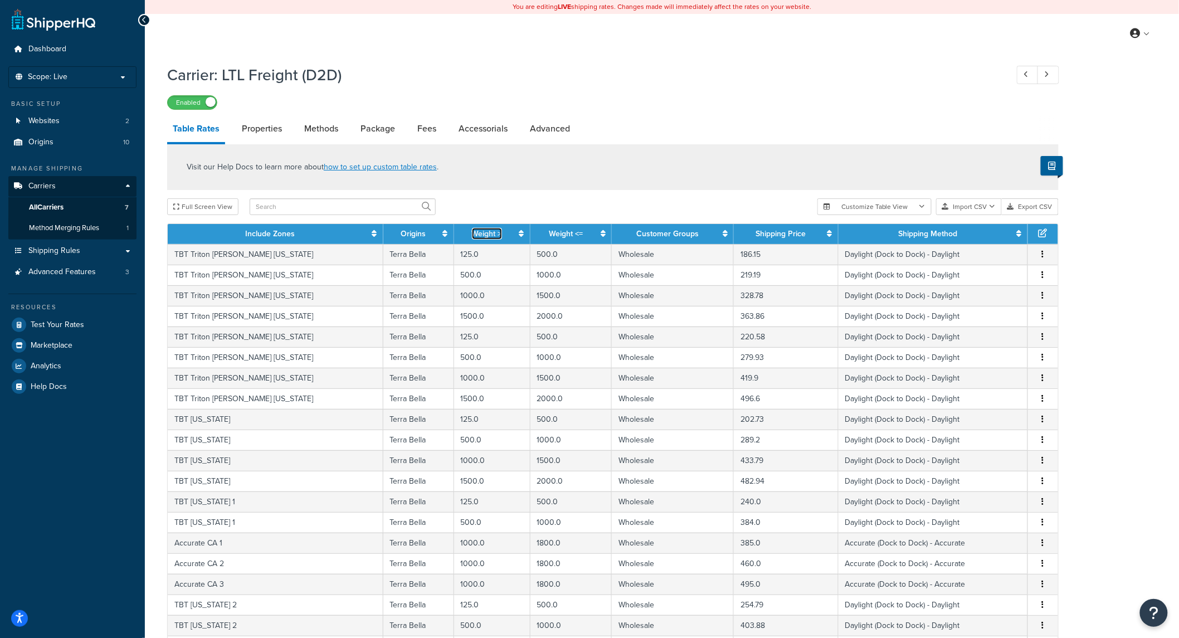
click at [472, 236] on link "Weight >" at bounding box center [487, 234] width 30 height 12
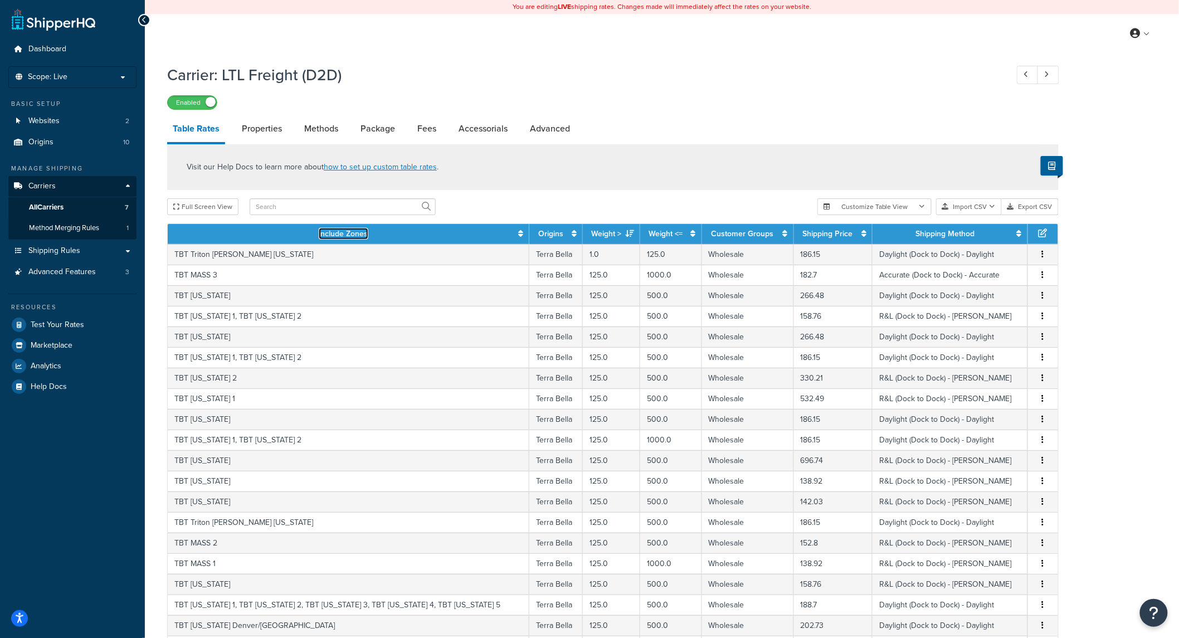
click at [518, 232] on icon at bounding box center [520, 234] width 5 height 8
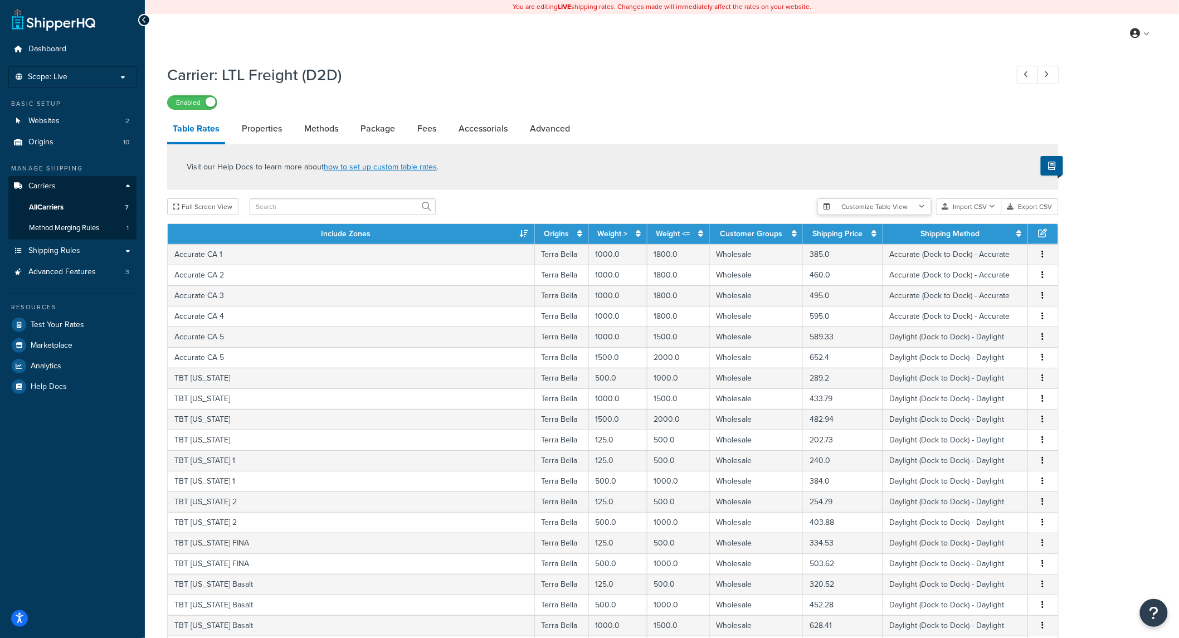
click at [895, 208] on button "Customize Table View" at bounding box center [874, 206] width 114 height 17
drag, startPoint x: 738, startPoint y: 164, endPoint x: 732, endPoint y: 174, distance: 11.0
click at [737, 164] on div "Visit our Help Docs to learn more about how to set up custom table rates ." at bounding box center [613, 167] width 892 height 46
drag, startPoint x: 533, startPoint y: 98, endPoint x: 525, endPoint y: 93, distance: 9.0
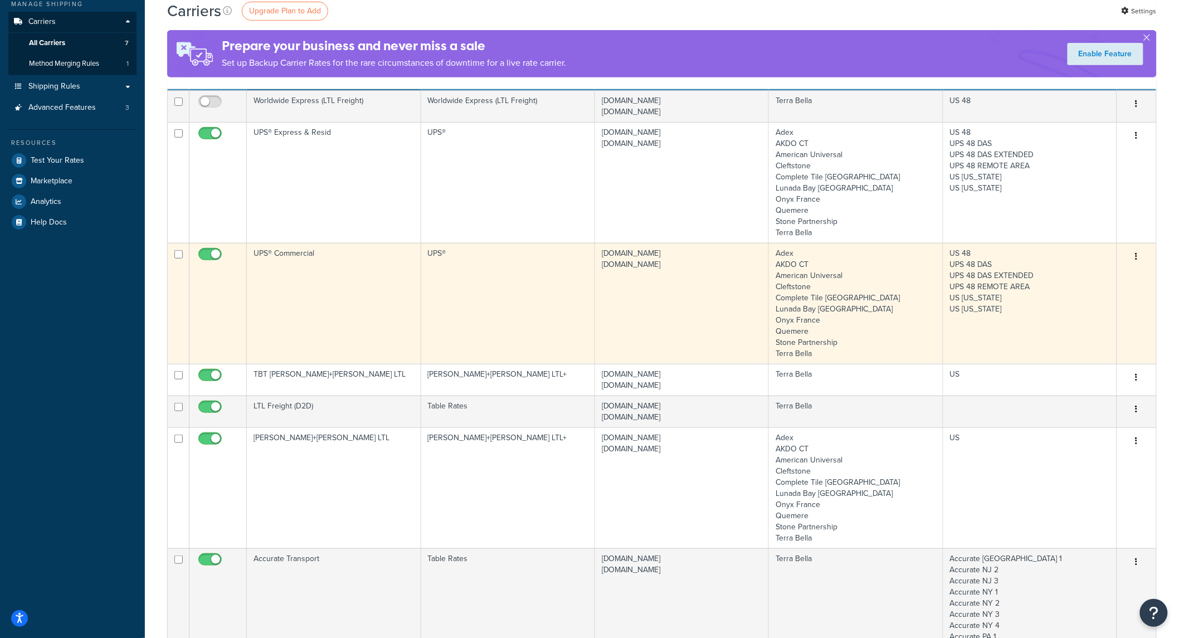
scroll to position [330, 0]
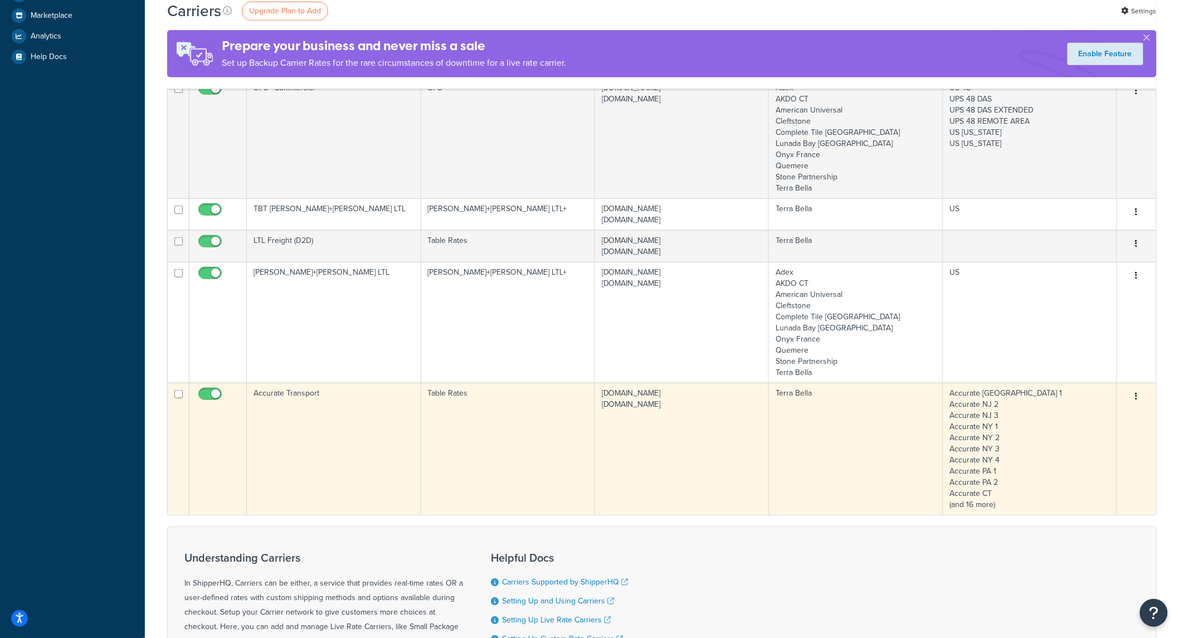
click at [805, 407] on td "Terra Bella" at bounding box center [856, 449] width 174 height 132
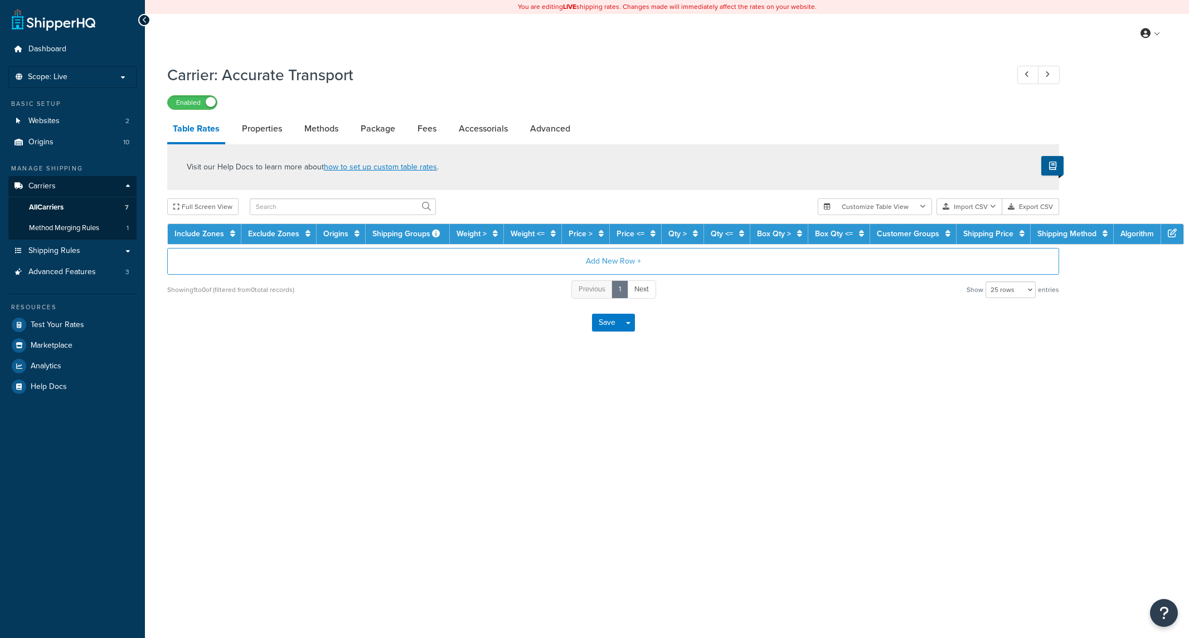
select select "25"
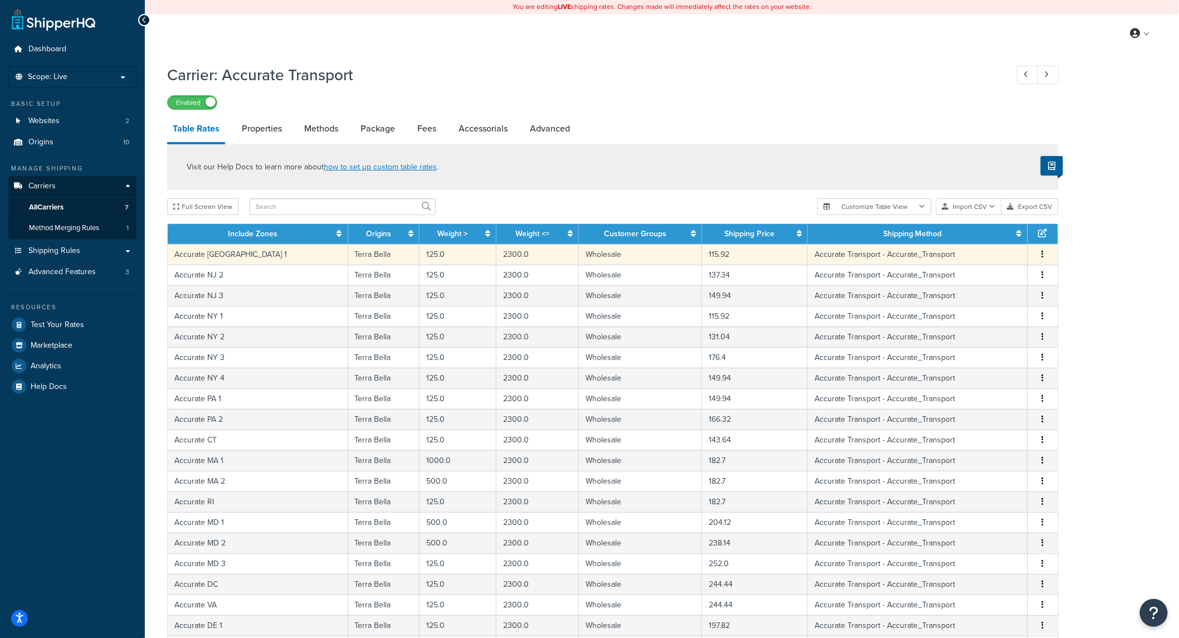
click at [1040, 255] on button "button" at bounding box center [1043, 255] width 9 height 12
click at [329, 129] on link "Methods" at bounding box center [321, 128] width 45 height 27
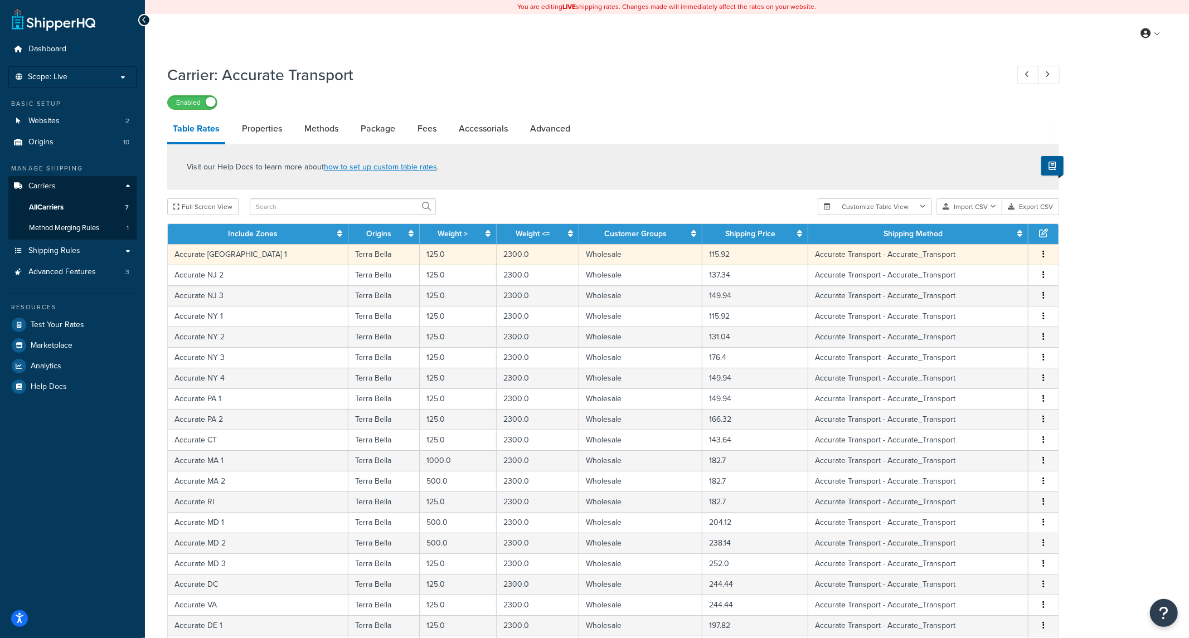
select select "25"
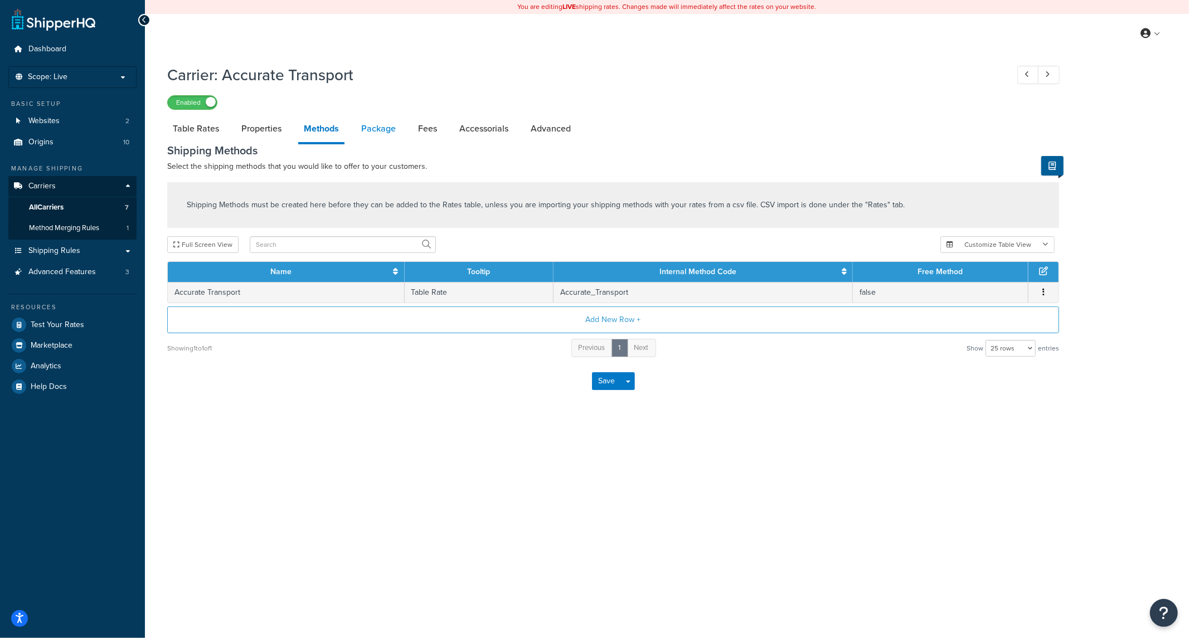
click at [369, 130] on link "Package" at bounding box center [379, 128] width 46 height 27
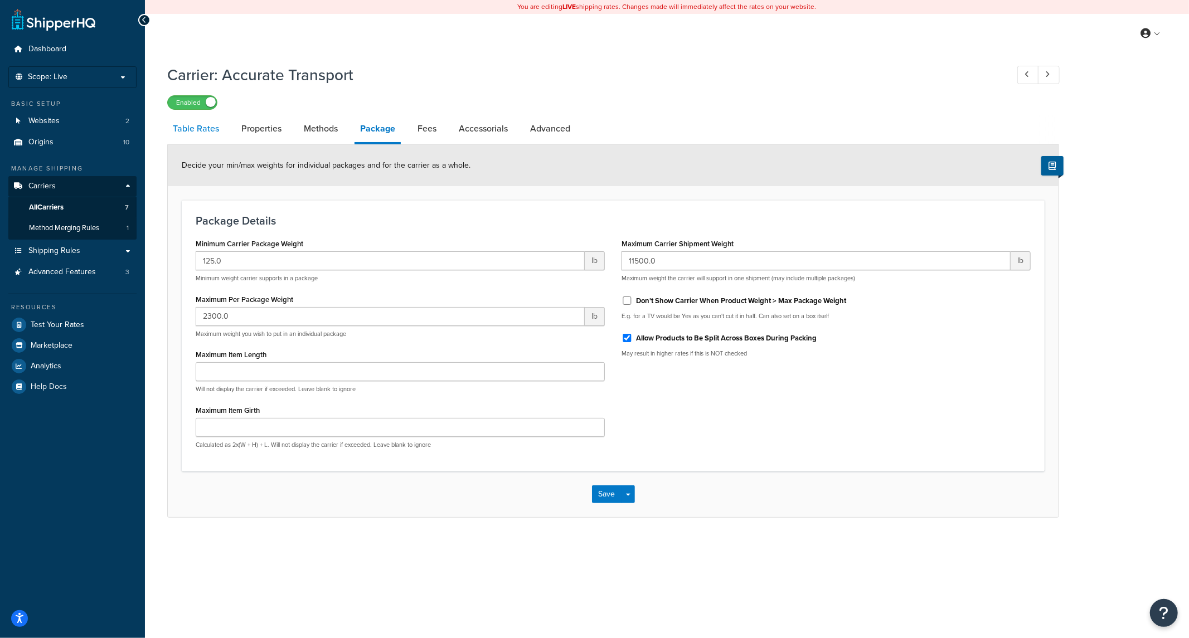
click at [186, 125] on link "Table Rates" at bounding box center [195, 128] width 57 height 27
select select "25"
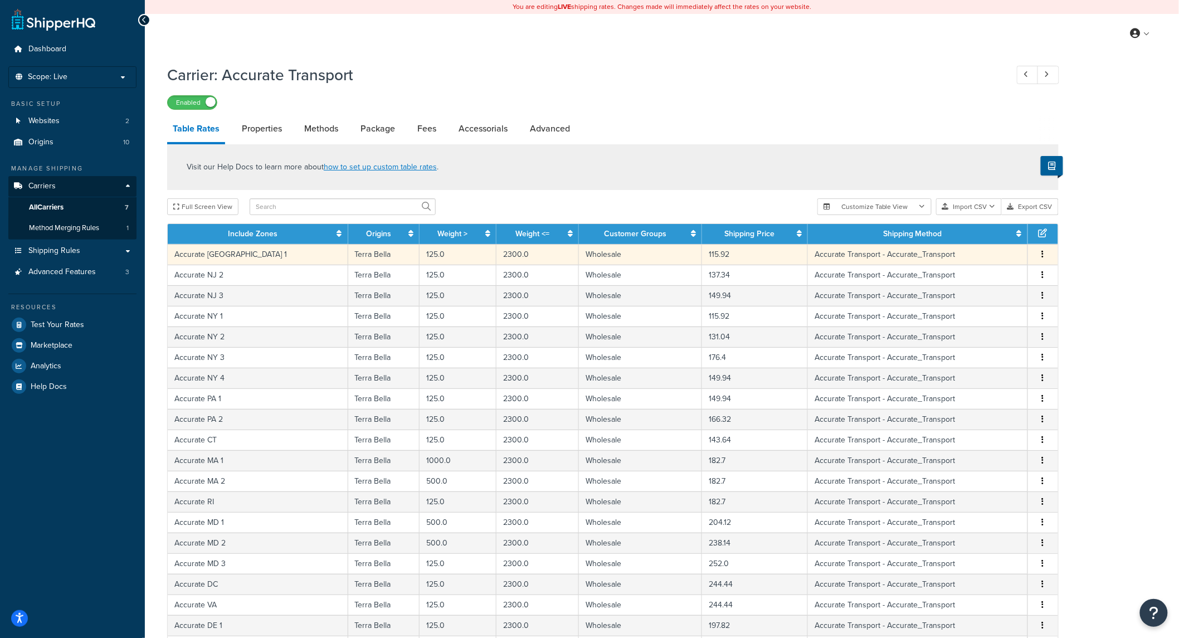
click at [1043, 252] on icon "button" at bounding box center [1043, 254] width 2 height 8
click at [999, 249] on div "Duplicate" at bounding box center [986, 256] width 79 height 23
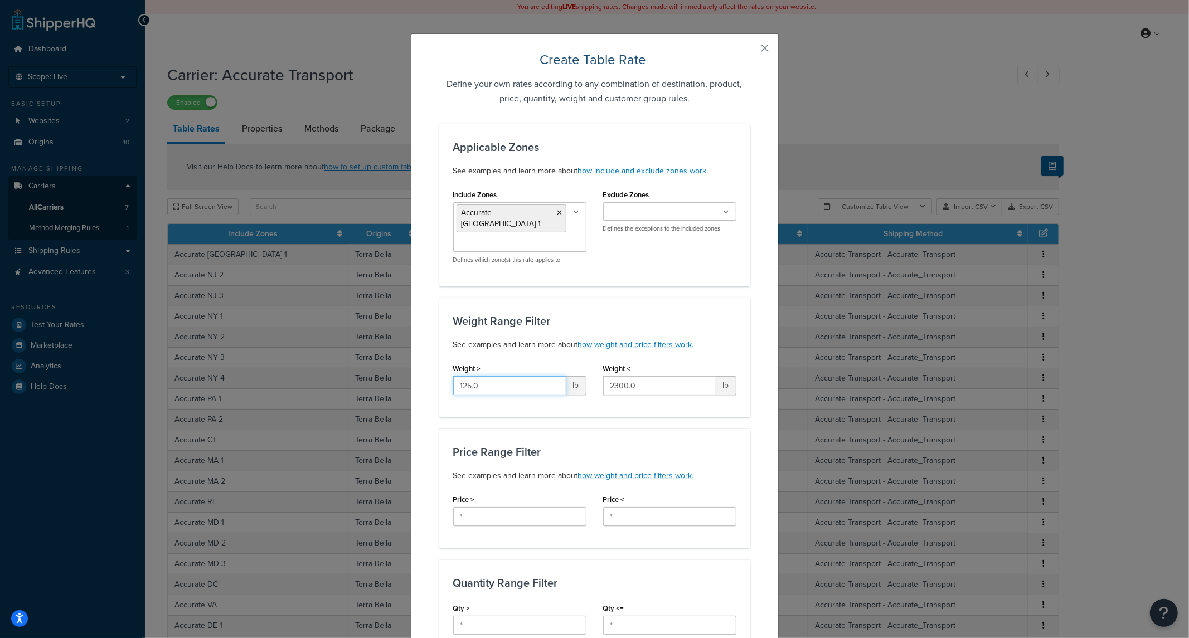
drag, startPoint x: 493, startPoint y: 377, endPoint x: 434, endPoint y: 372, distance: 59.8
click at [383, 369] on div "Create Table Rate Define your own rates according to any combination of destina…" at bounding box center [594, 319] width 1189 height 638
type input "1"
drag, startPoint x: 640, startPoint y: 375, endPoint x: 507, endPoint y: 372, distance: 132.7
click at [445, 372] on div "Weight > 1 lb Weight <= 2300.0 lb" at bounding box center [595, 382] width 300 height 43
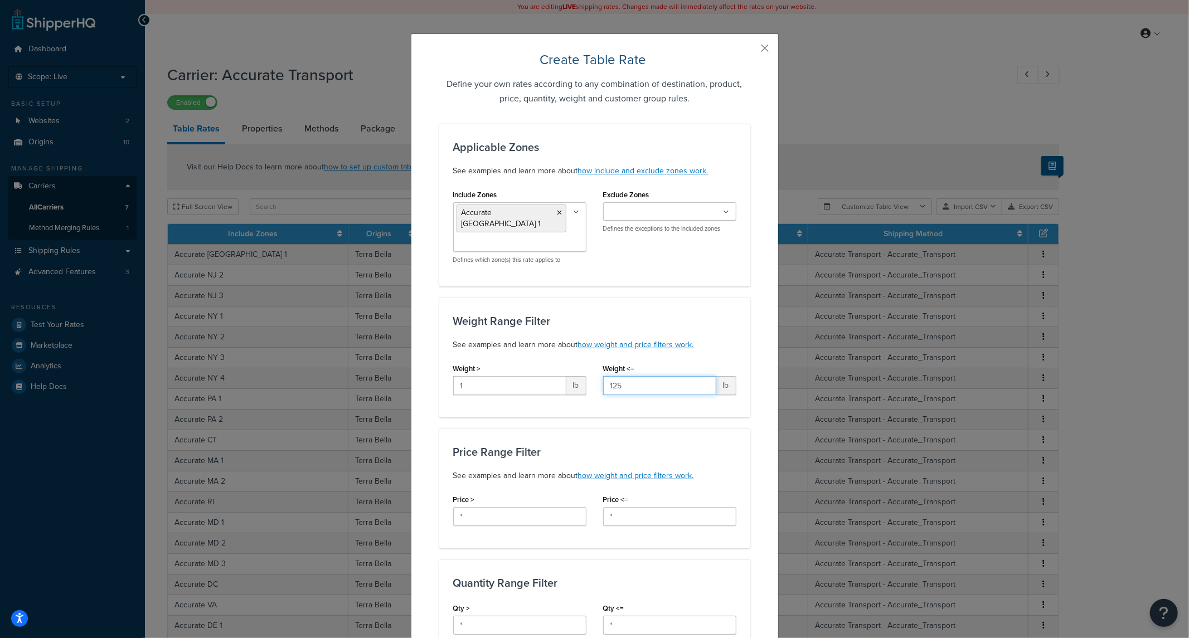
type input "125"
click at [682, 431] on div "Price Range Filter See examples and learn more about how weight and price filte…" at bounding box center [594, 489] width 311 height 120
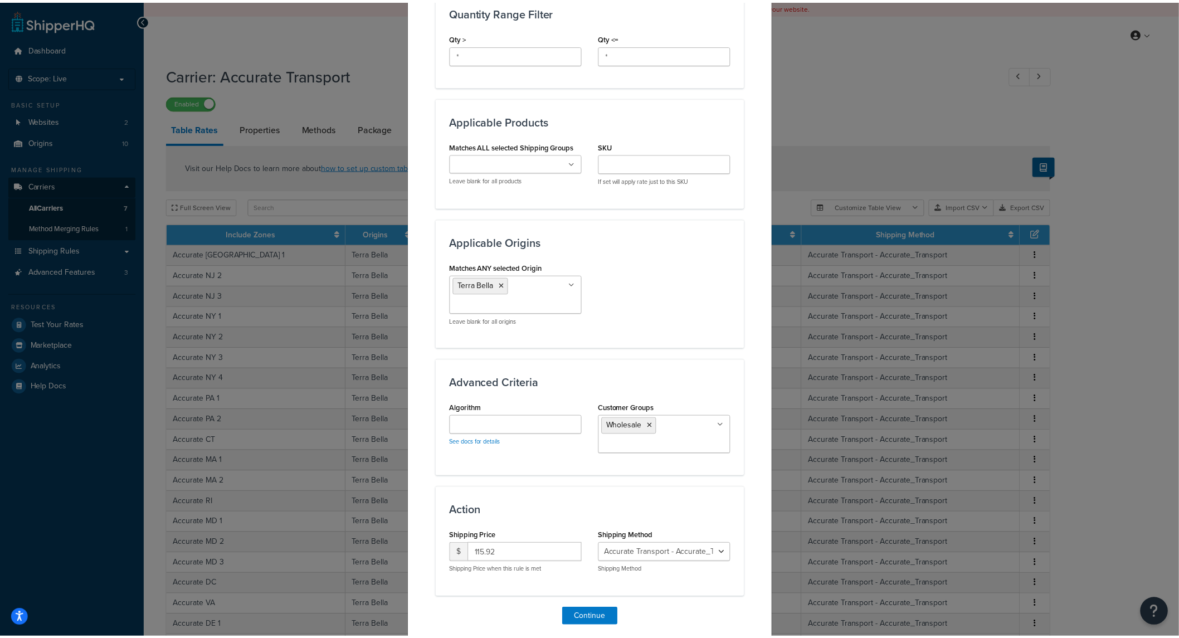
scroll to position [602, 0]
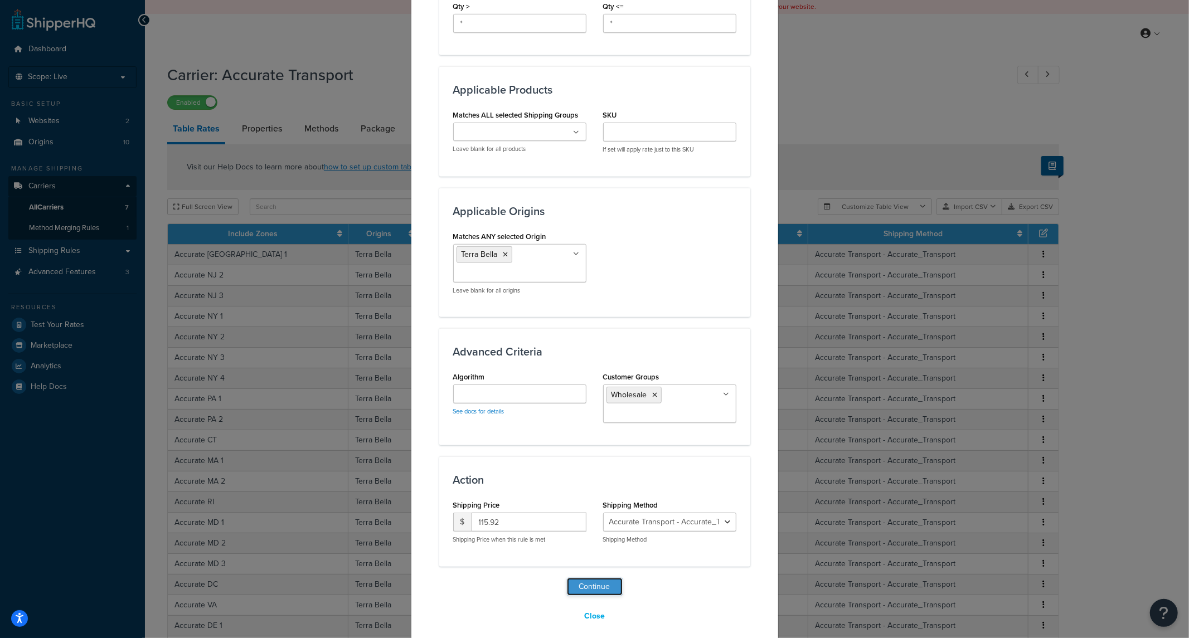
click at [592, 578] on button "Continue" at bounding box center [595, 587] width 56 height 18
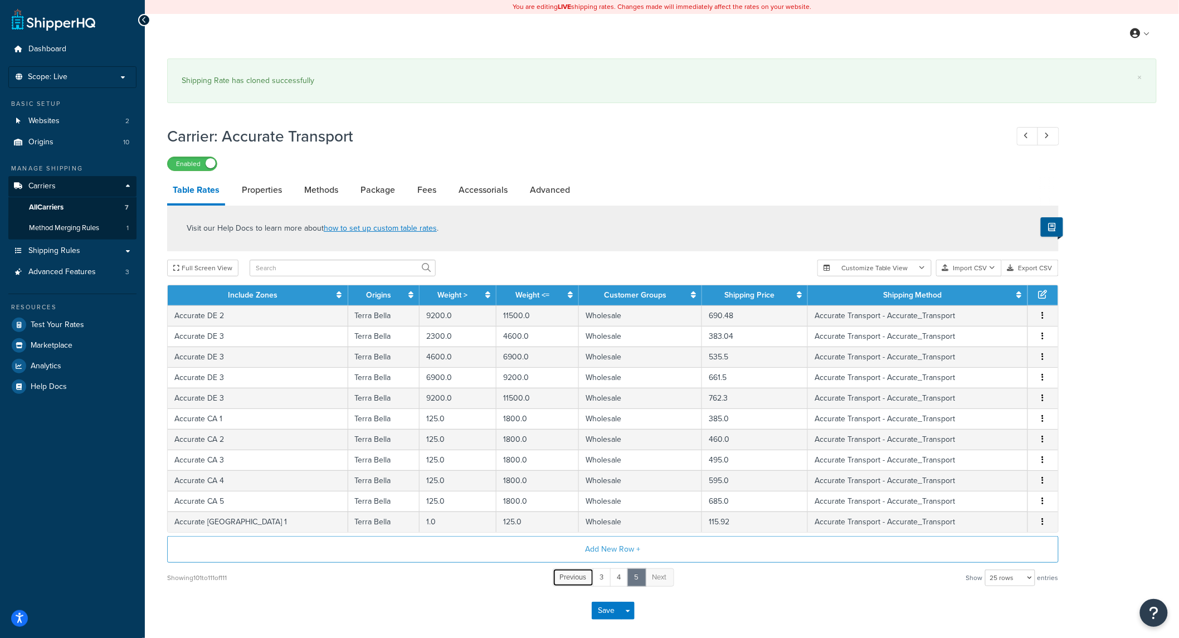
click at [574, 576] on span "Previous" at bounding box center [573, 577] width 27 height 11
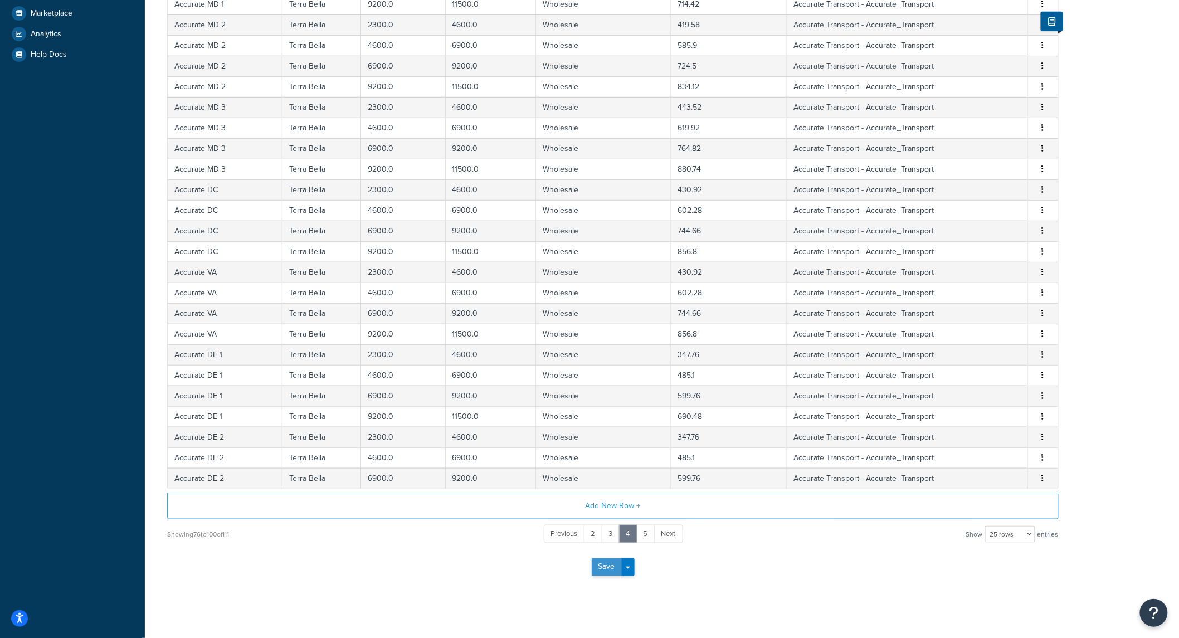
scroll to position [342, 0]
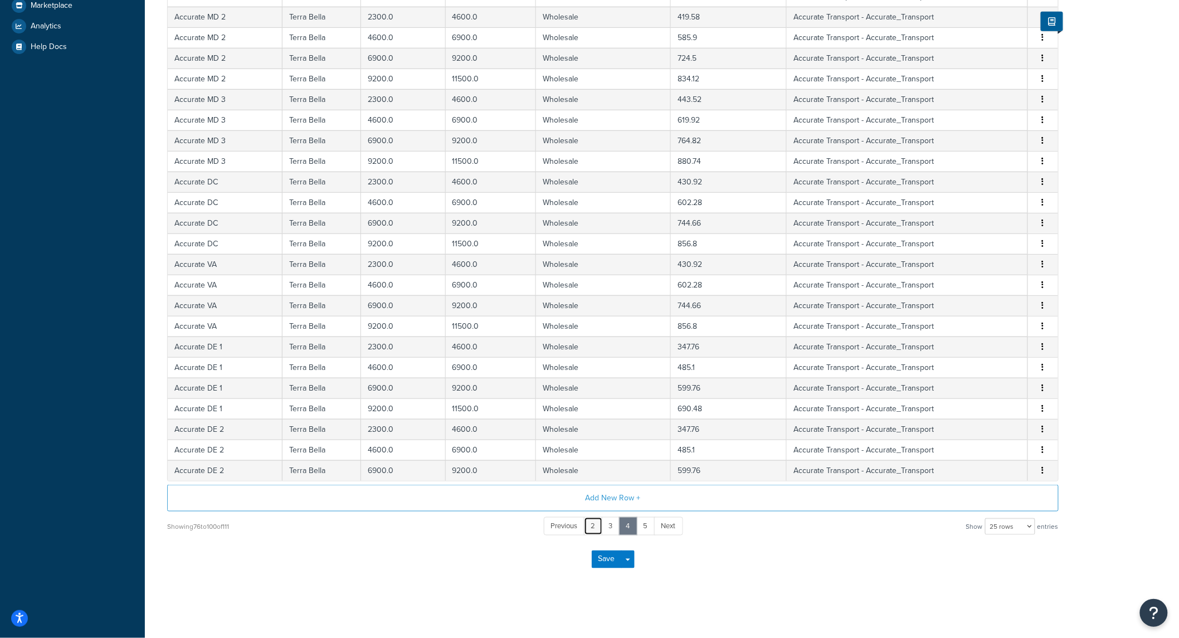
click at [587, 525] on link "2" at bounding box center [593, 526] width 19 height 18
click at [593, 527] on link "1" at bounding box center [593, 526] width 17 height 18
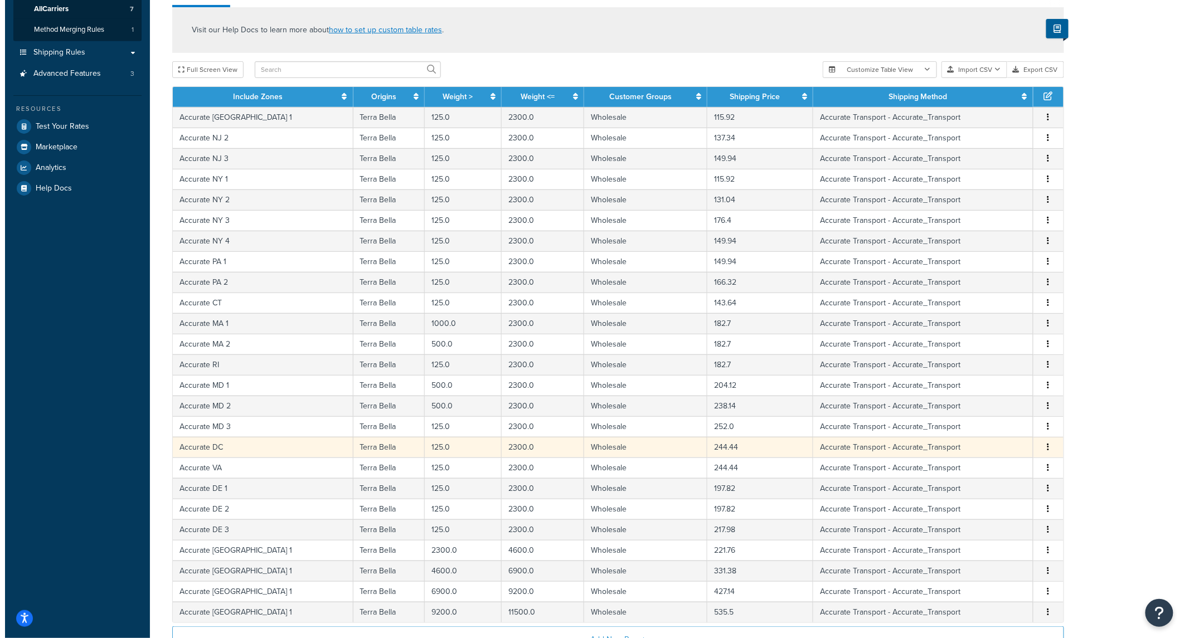
scroll to position [176, 0]
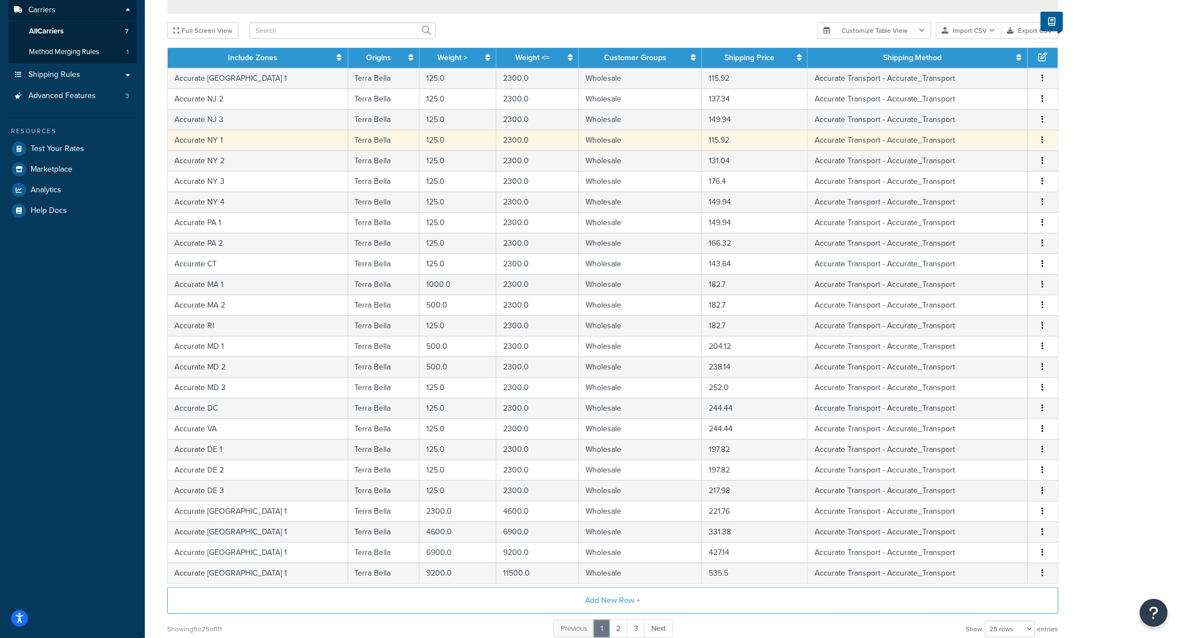
click at [1042, 135] on button "button" at bounding box center [1043, 140] width 9 height 12
click at [995, 139] on div "Duplicate" at bounding box center [986, 141] width 79 height 23
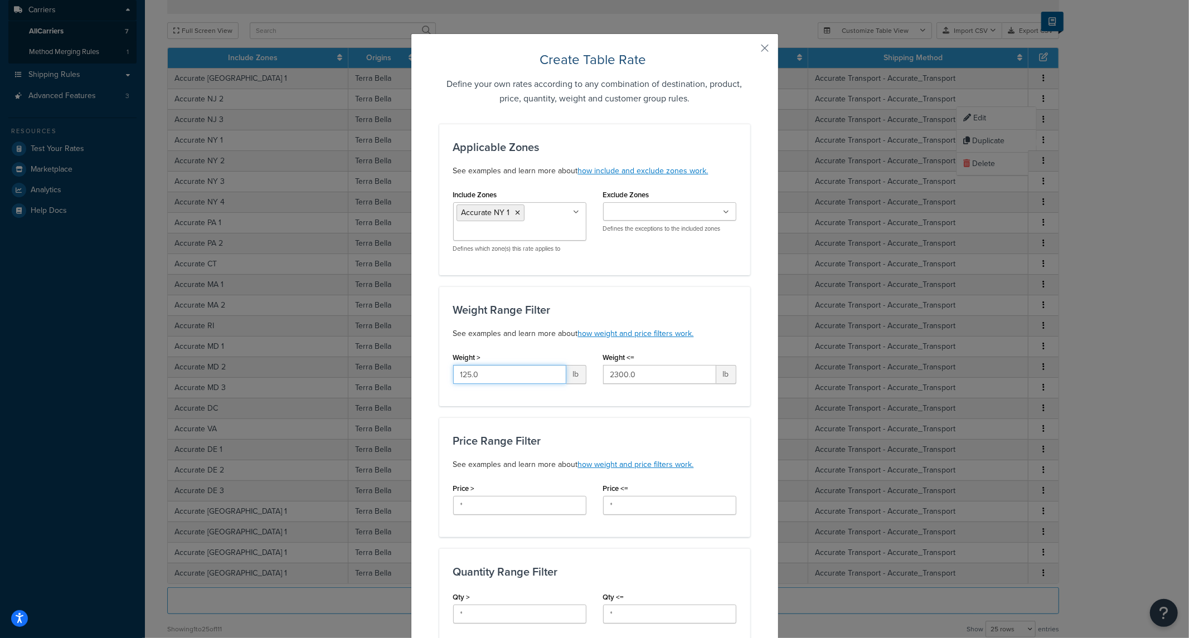
click at [345, 369] on div "Create Table Rate Define your own rates according to any combination of destina…" at bounding box center [594, 319] width 1189 height 638
type input "1"
drag, startPoint x: 604, startPoint y: 371, endPoint x: 438, endPoint y: 377, distance: 166.2
click at [481, 368] on div "Weight > 1 lb Weight <= 2300.0 lb" at bounding box center [595, 370] width 300 height 43
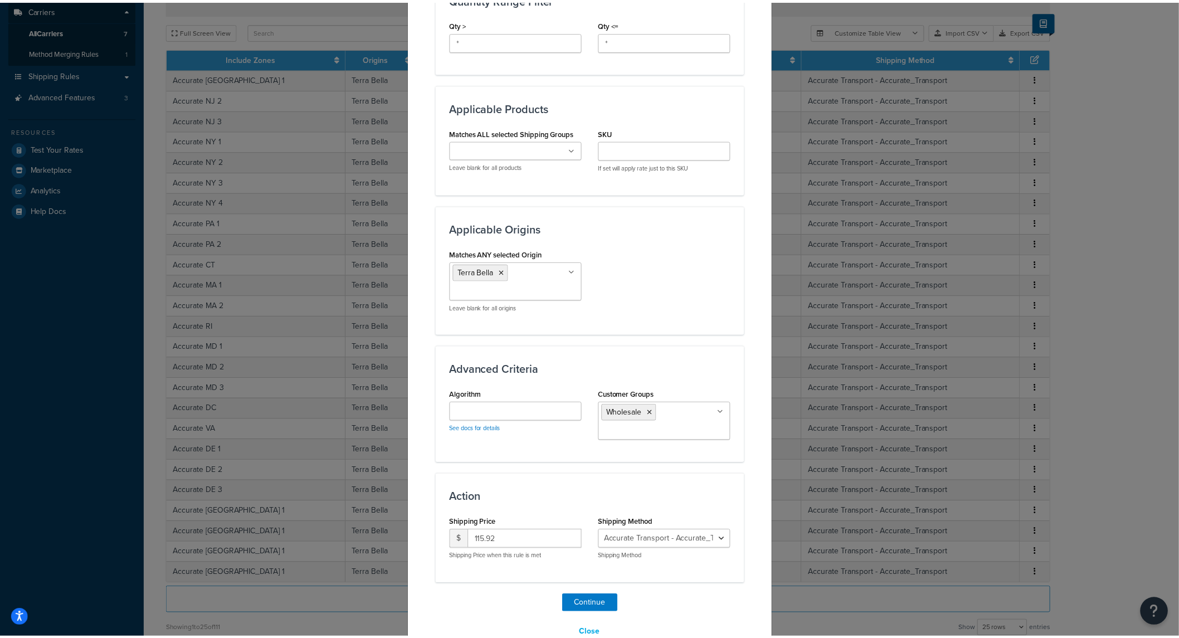
scroll to position [602, 0]
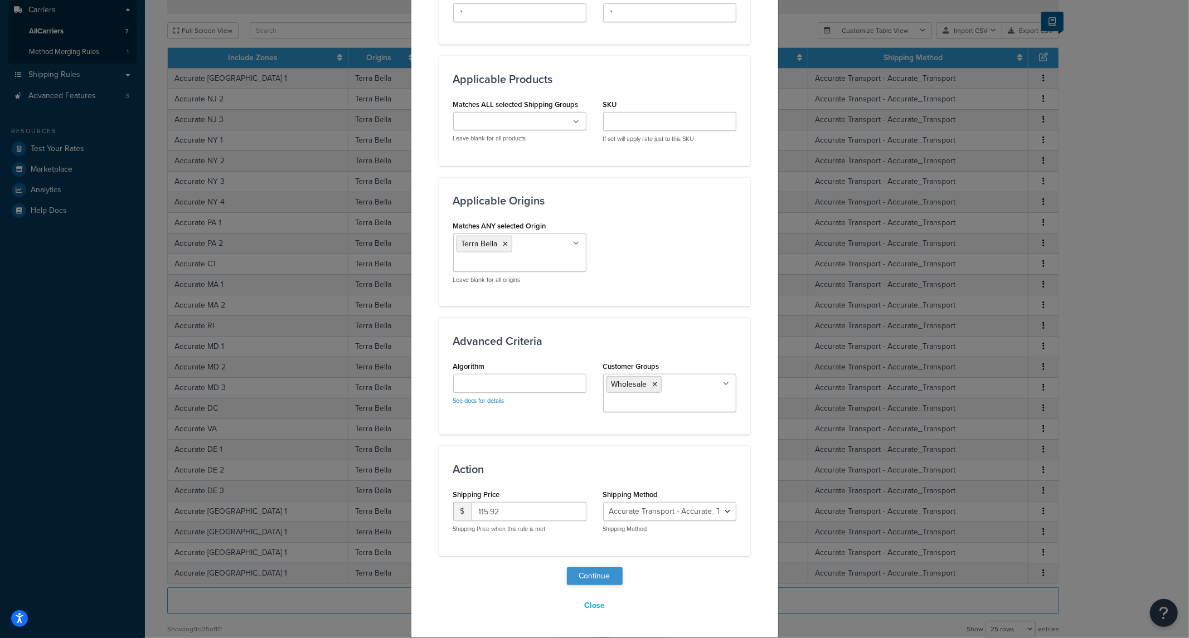
type input "125"
click at [600, 575] on button "Continue" at bounding box center [595, 576] width 56 height 18
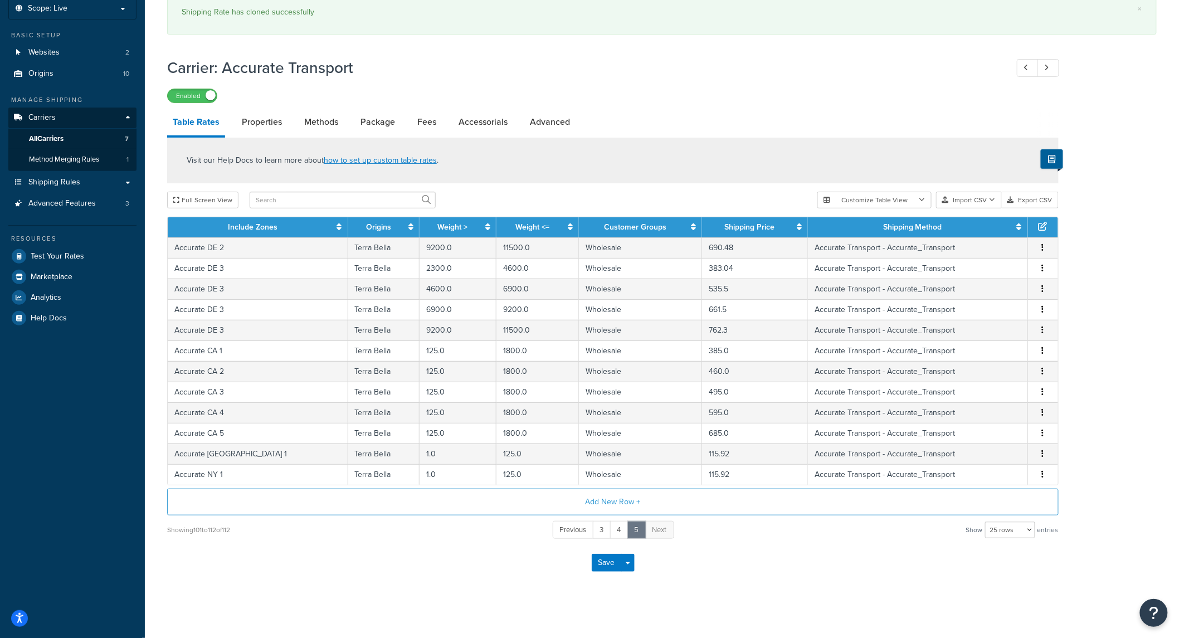
scroll to position [73, 0]
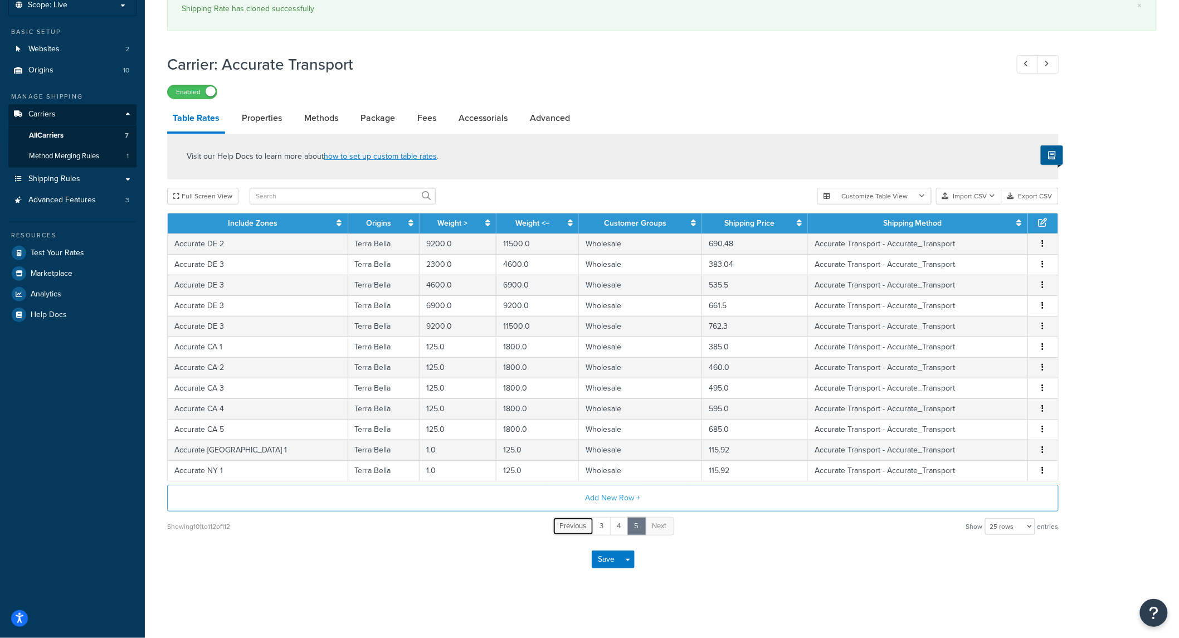
click at [572, 530] on span "Previous" at bounding box center [573, 525] width 27 height 11
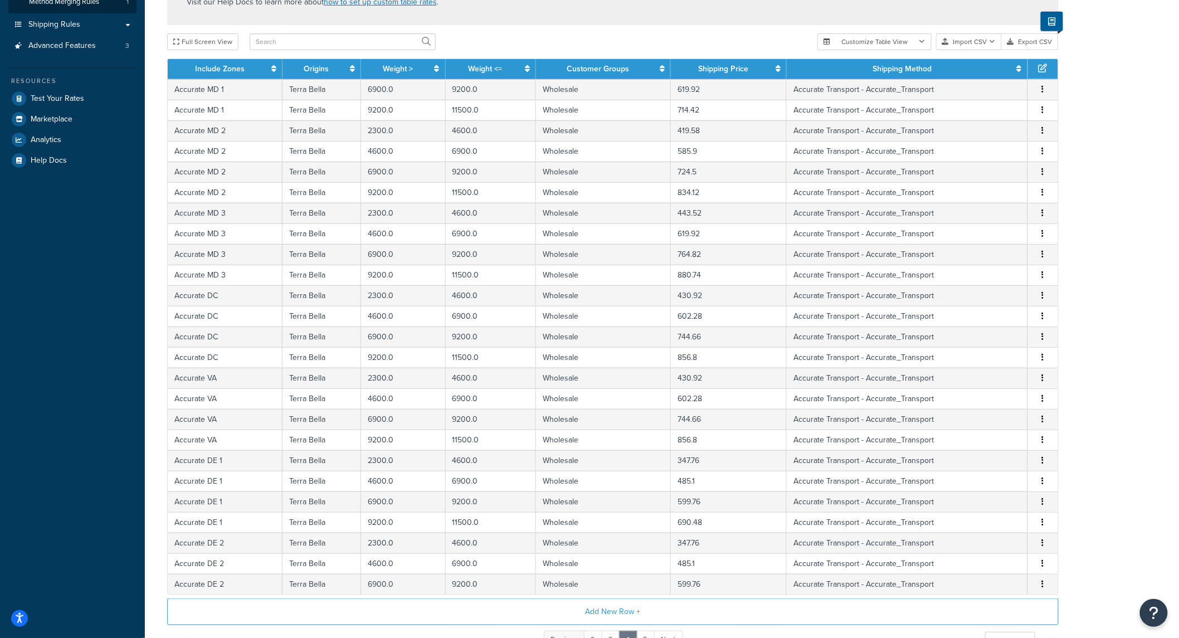
scroll to position [342, 0]
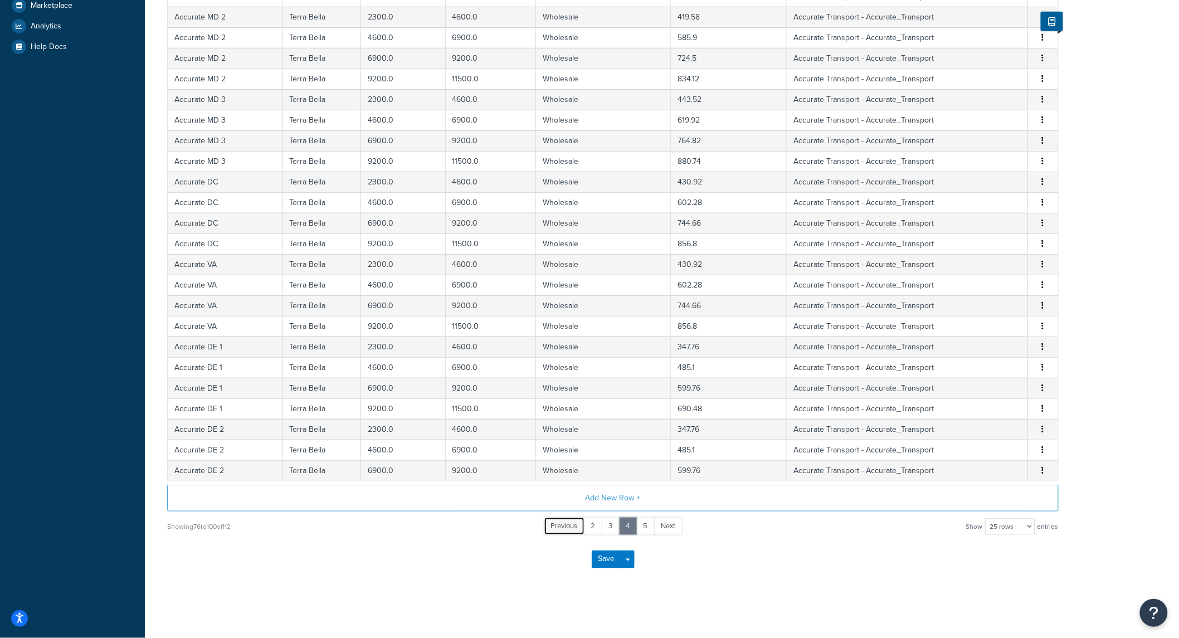
click at [571, 529] on span "Previous" at bounding box center [564, 525] width 27 height 11
click at [582, 528] on link "1" at bounding box center [584, 526] width 17 height 18
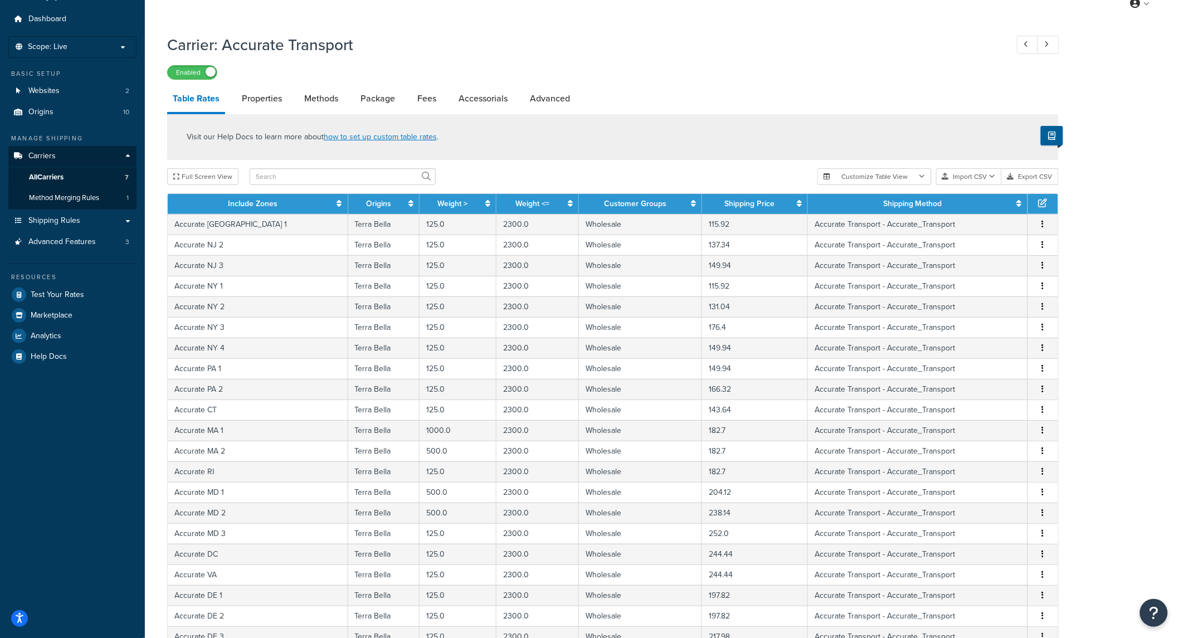
scroll to position [0, 0]
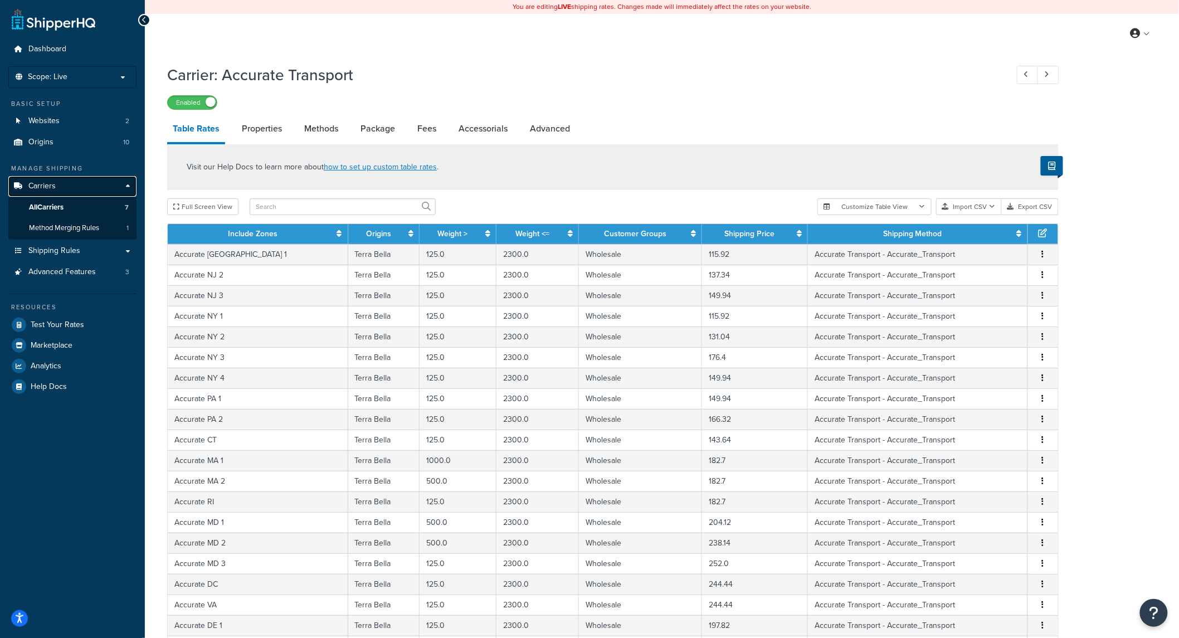
click at [95, 187] on link "Carriers" at bounding box center [72, 186] width 128 height 21
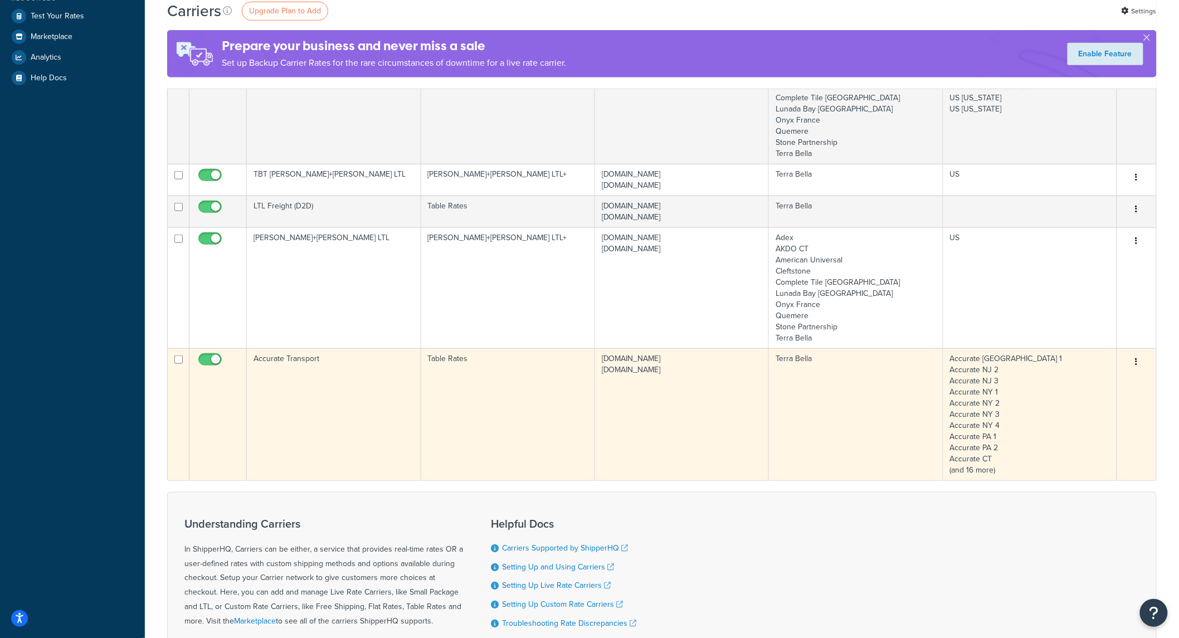
scroll to position [330, 0]
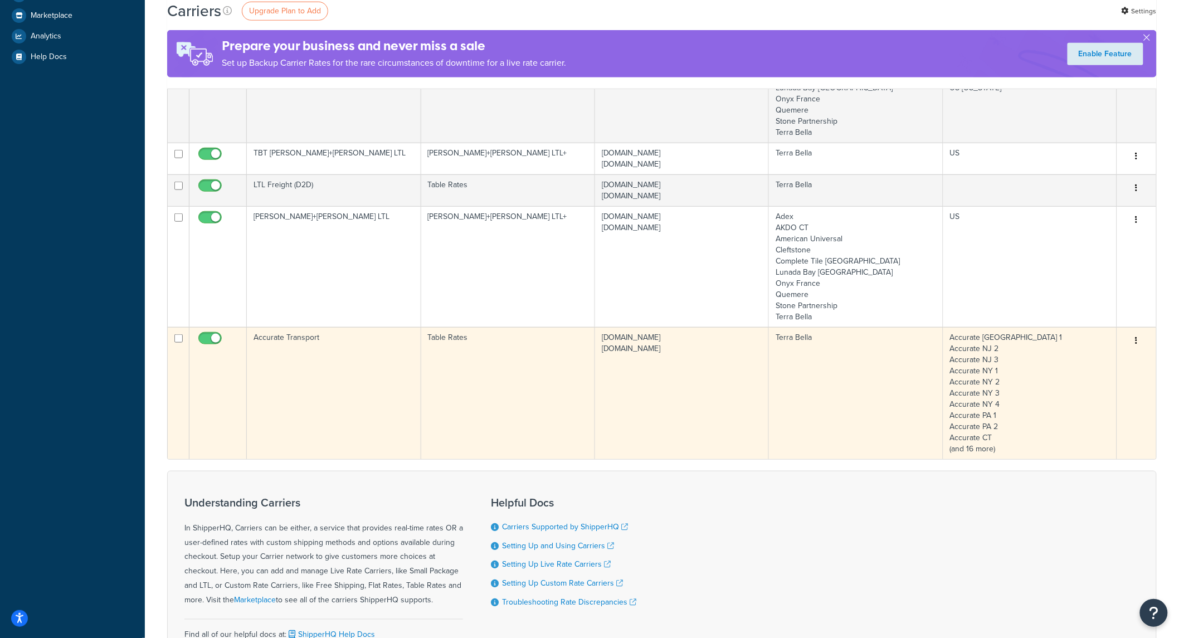
click at [415, 400] on td "Accurate Transport" at bounding box center [334, 393] width 174 height 132
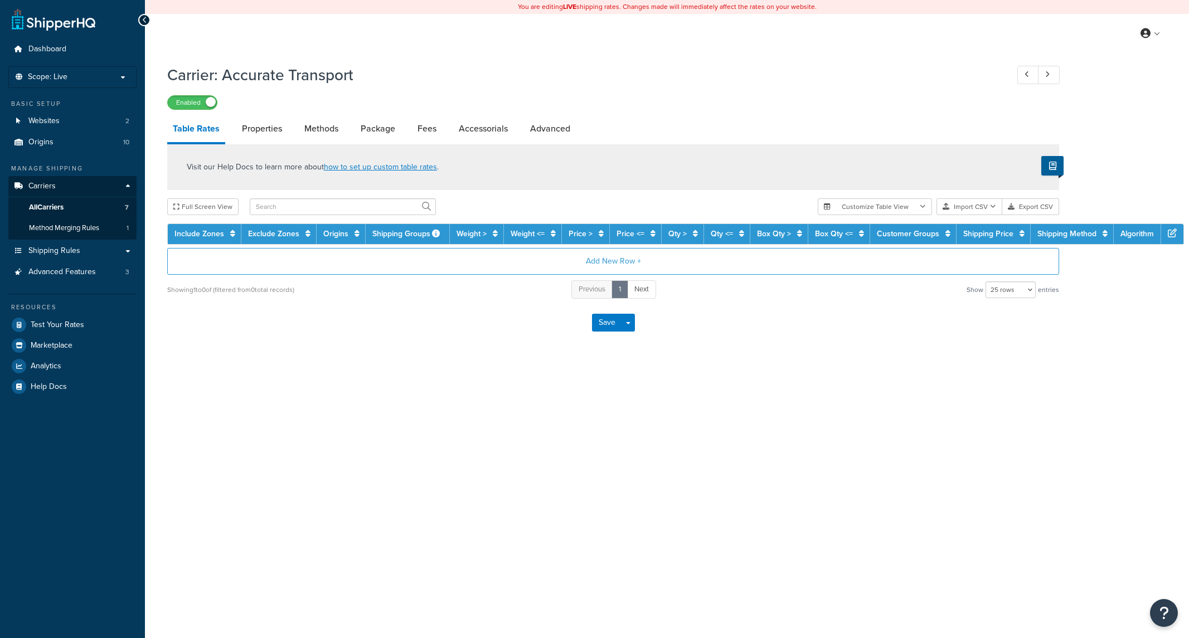
select select "25"
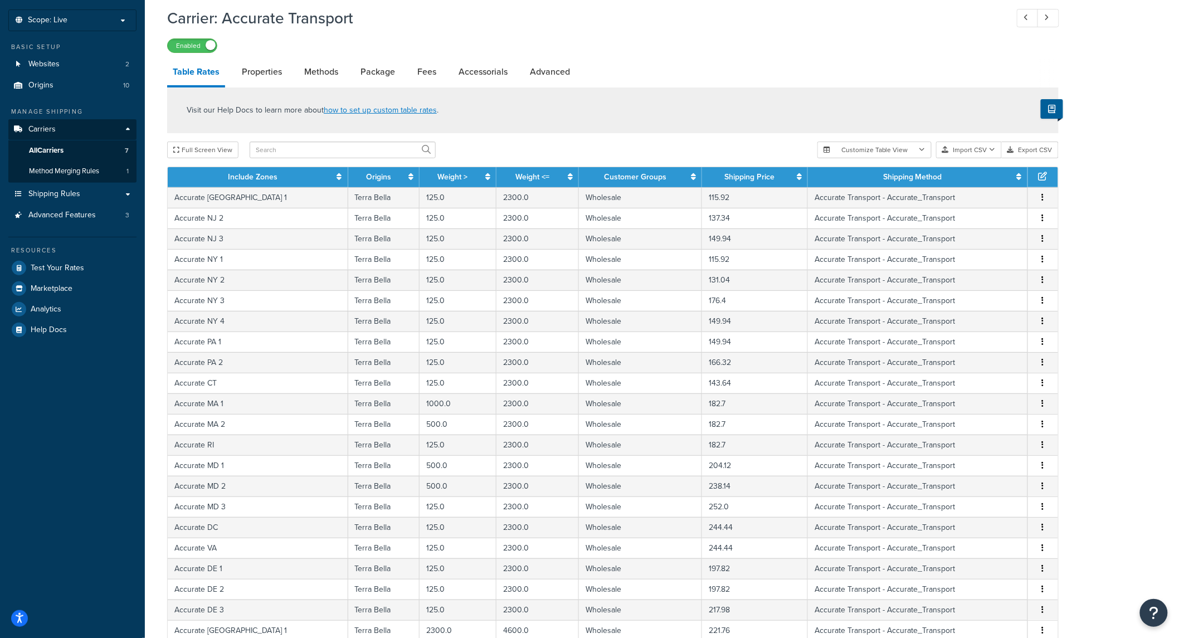
scroll to position [280, 0]
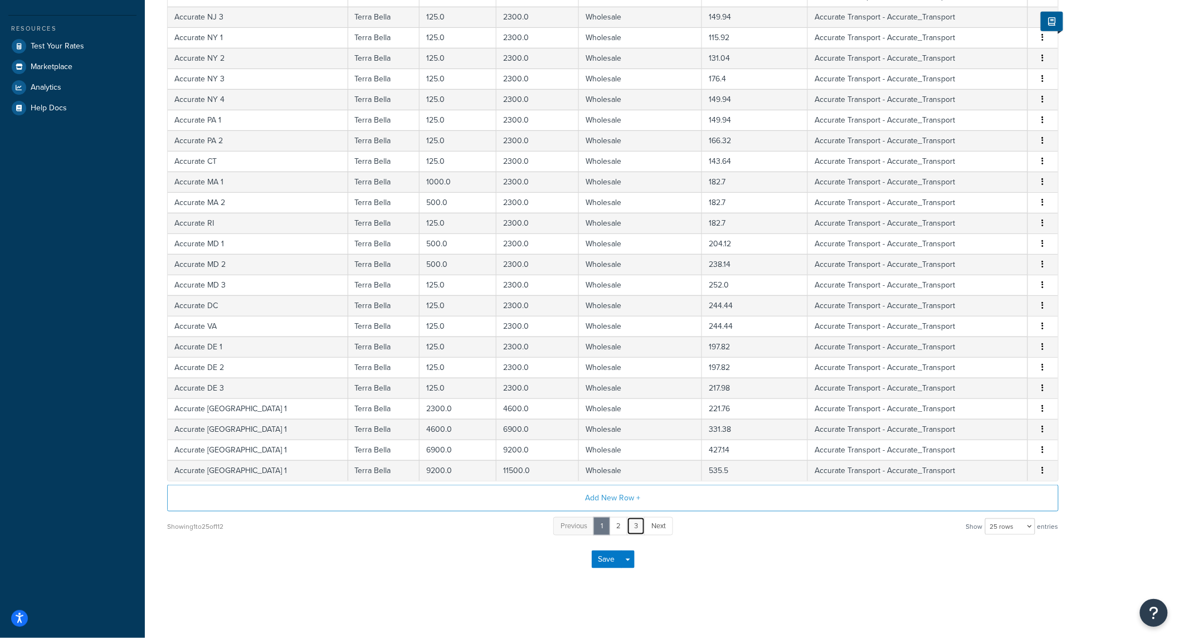
click at [635, 524] on link "3" at bounding box center [636, 526] width 18 height 18
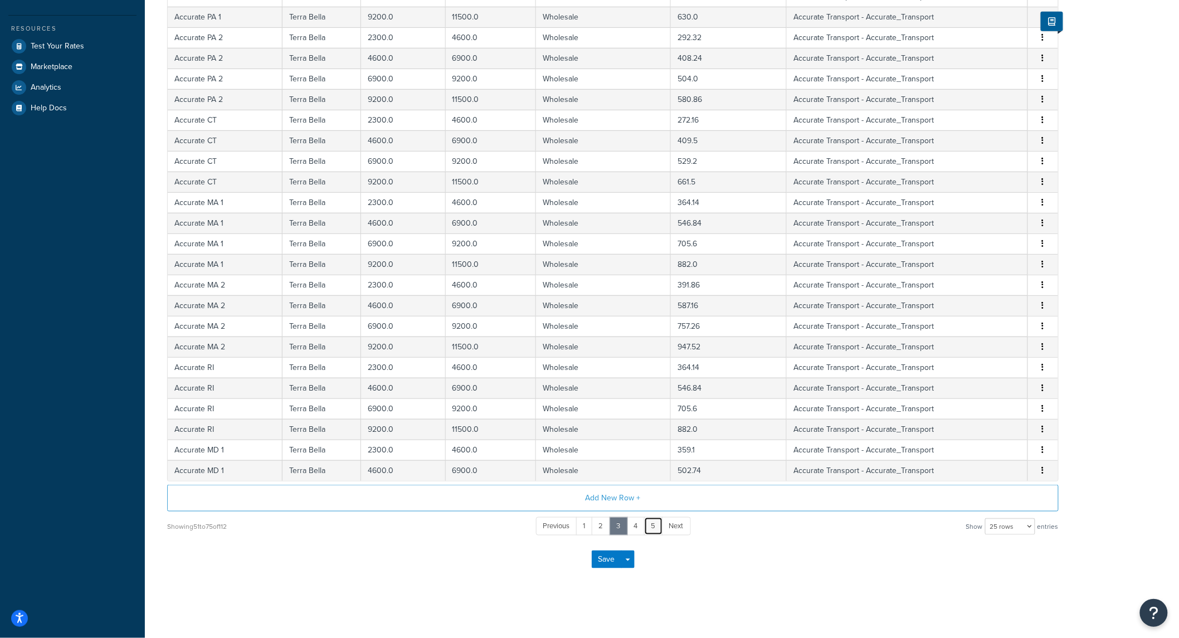
click at [650, 527] on link "5" at bounding box center [653, 526] width 19 height 18
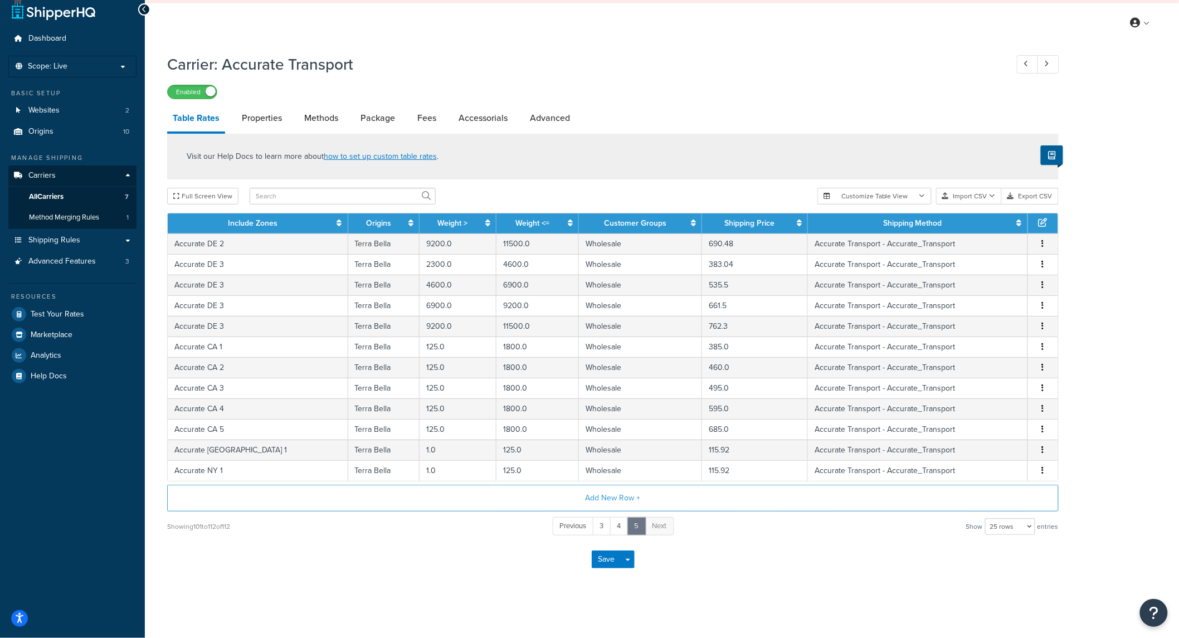
scroll to position [12, 0]
click at [1044, 450] on icon "button" at bounding box center [1043, 450] width 2 height 8
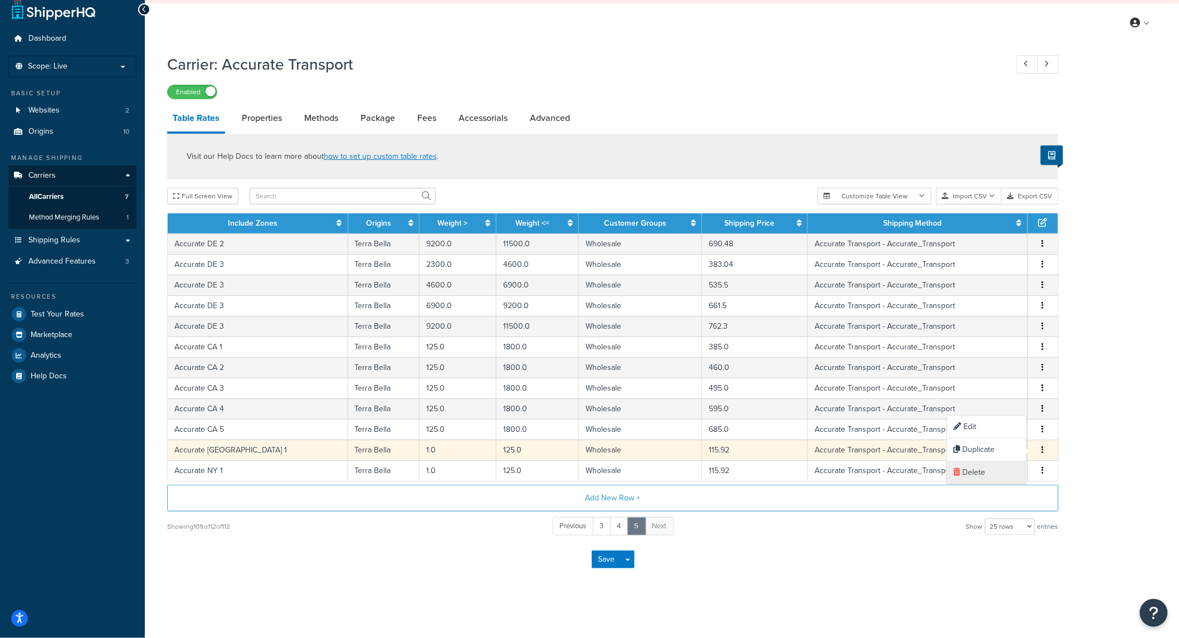
click at [992, 474] on div "Delete" at bounding box center [986, 473] width 79 height 23
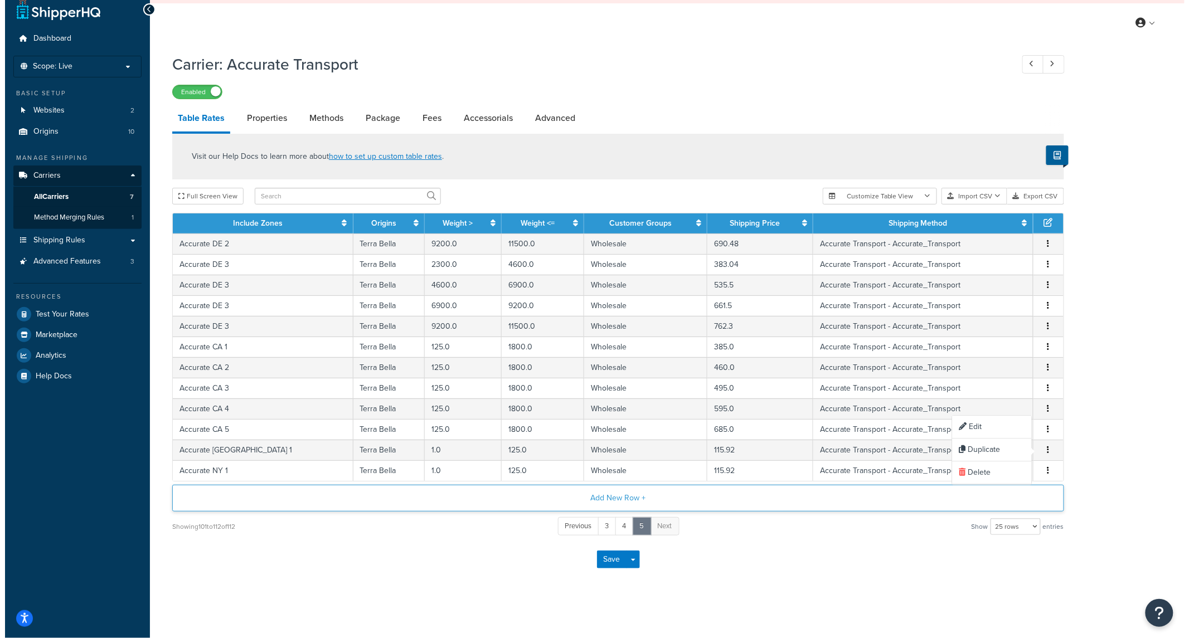
scroll to position [0, 0]
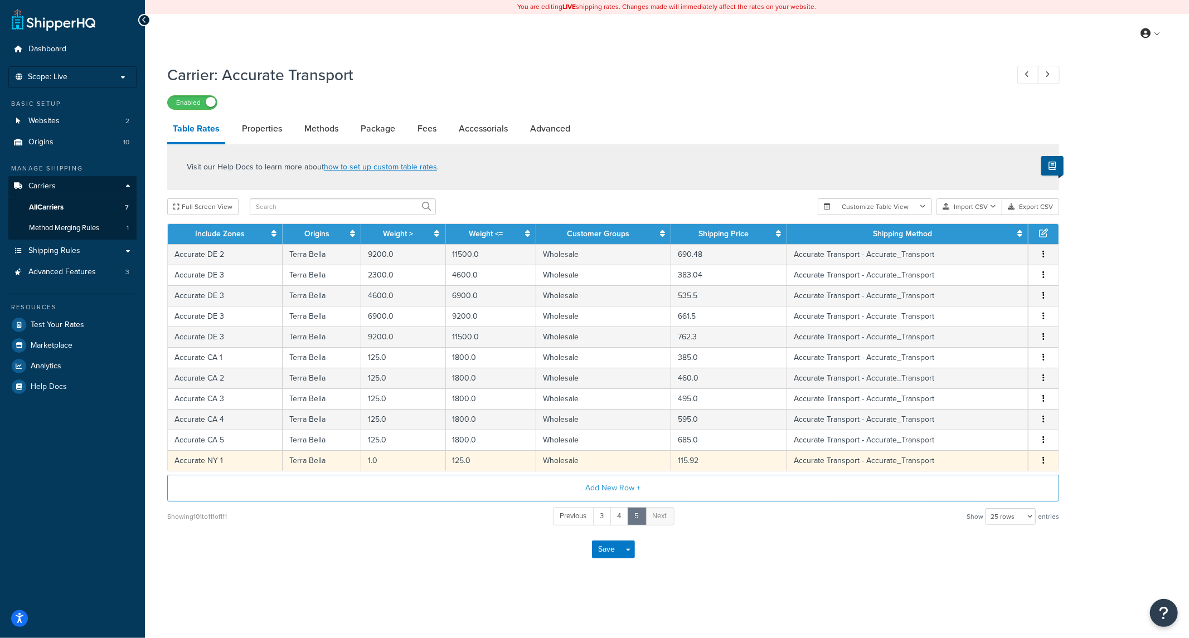
click at [1043, 464] on icon "button" at bounding box center [1043, 460] width 2 height 8
click at [989, 488] on div "Delete" at bounding box center [986, 485] width 79 height 23
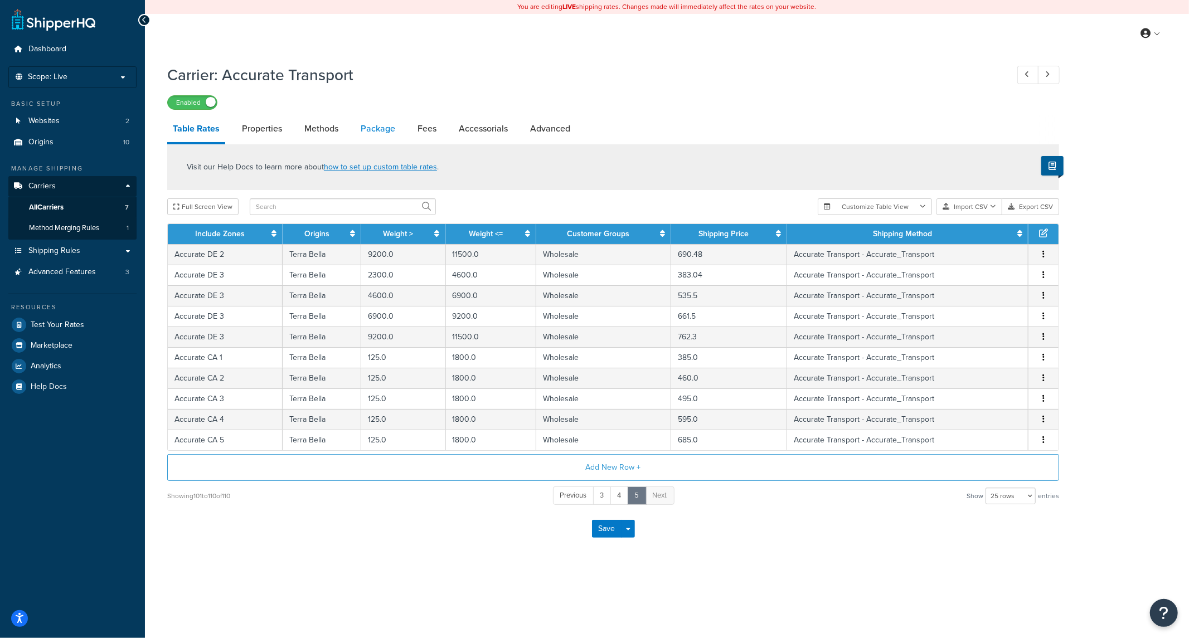
click at [372, 127] on link "Package" at bounding box center [378, 128] width 46 height 27
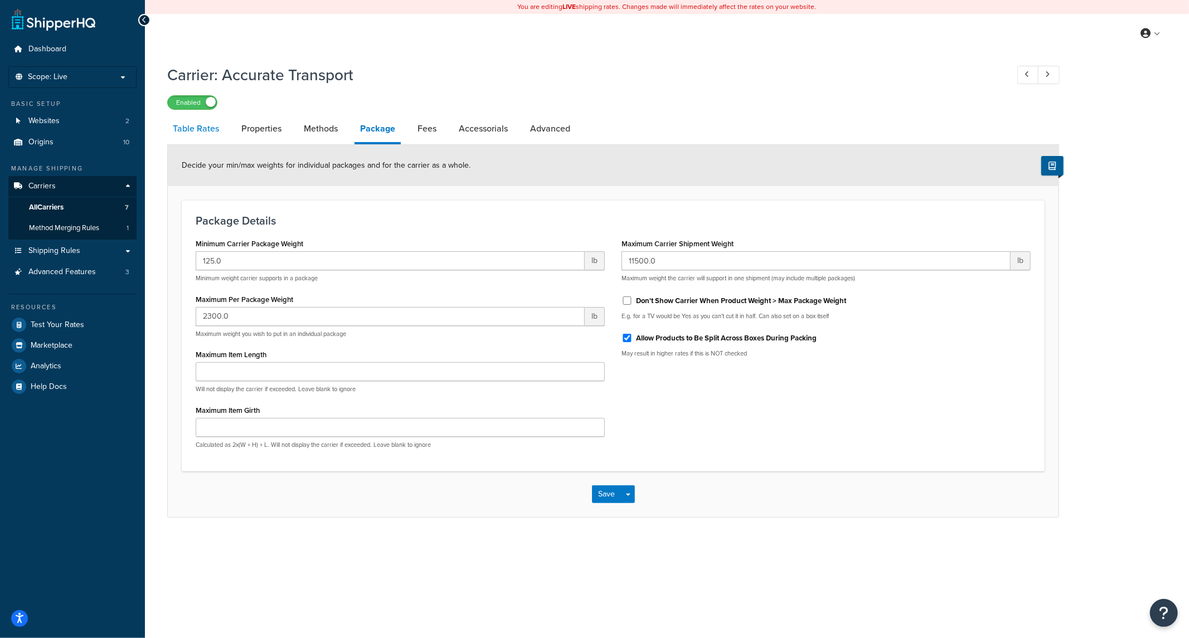
click at [182, 129] on link "Table Rates" at bounding box center [195, 128] width 57 height 27
select select "25"
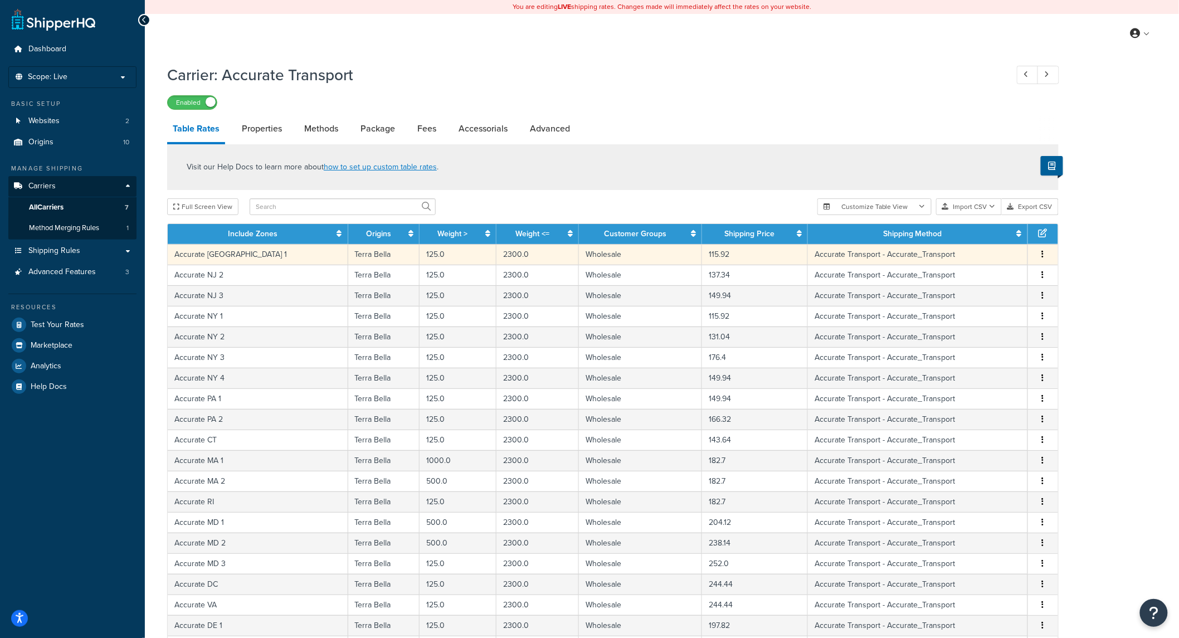
click at [1047, 252] on button "button" at bounding box center [1043, 255] width 9 height 12
click at [979, 231] on div "Edit" at bounding box center [986, 233] width 79 height 23
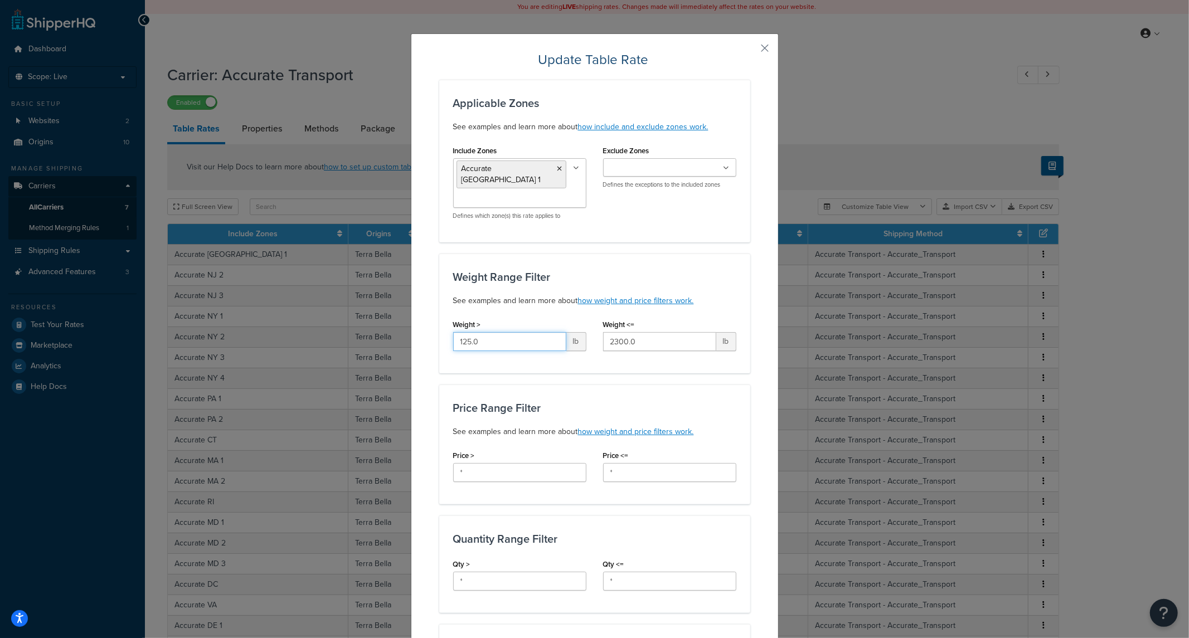
drag, startPoint x: 523, startPoint y: 339, endPoint x: 387, endPoint y: 330, distance: 136.2
click at [376, 325] on div "Update Table Rate Applicable Zones See examples and learn more about how includ…" at bounding box center [594, 319] width 1189 height 638
type input "1"
click at [669, 385] on div "Price Range Filter See examples and learn more about how weight and price filte…" at bounding box center [594, 445] width 311 height 120
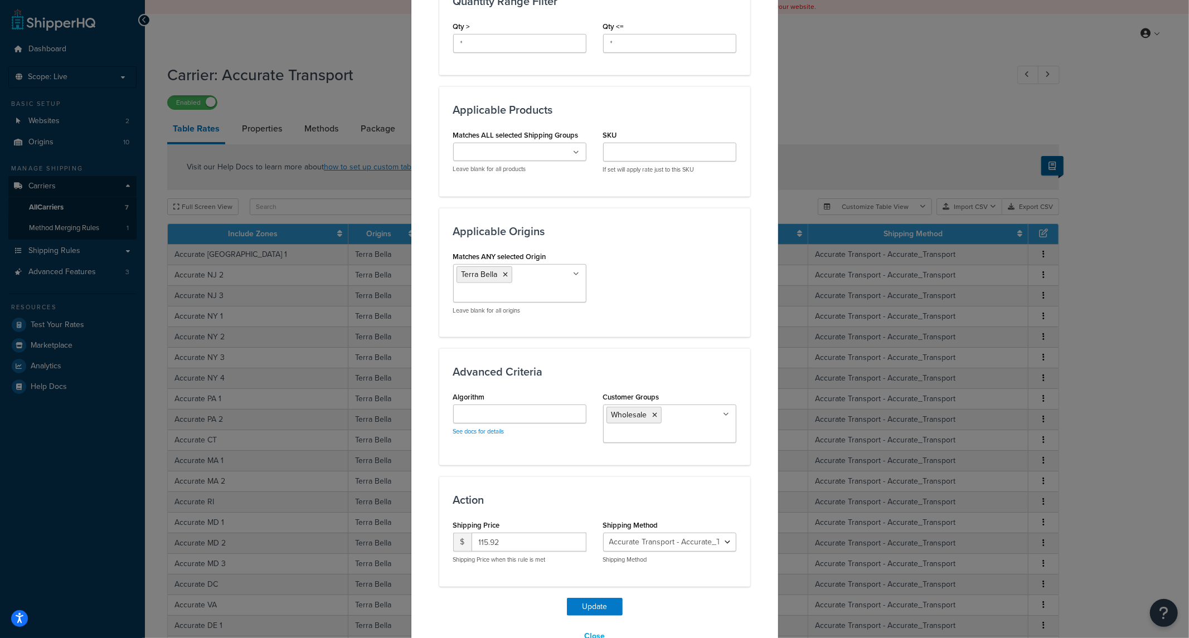
scroll to position [558, 0]
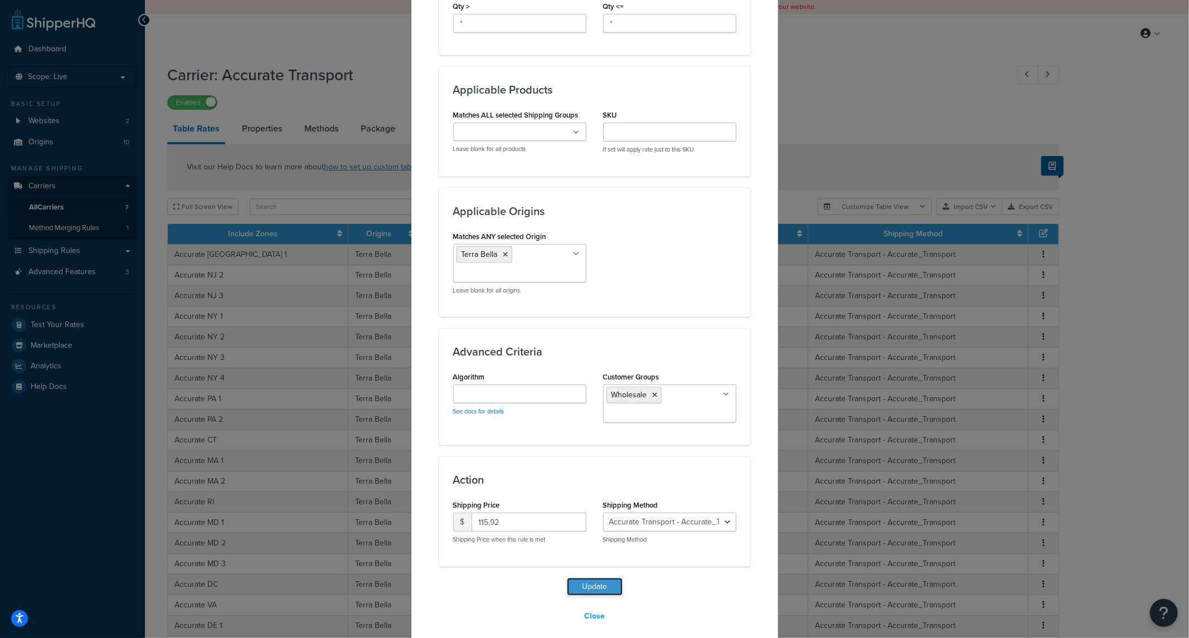
click at [570, 578] on button "Update" at bounding box center [595, 587] width 56 height 18
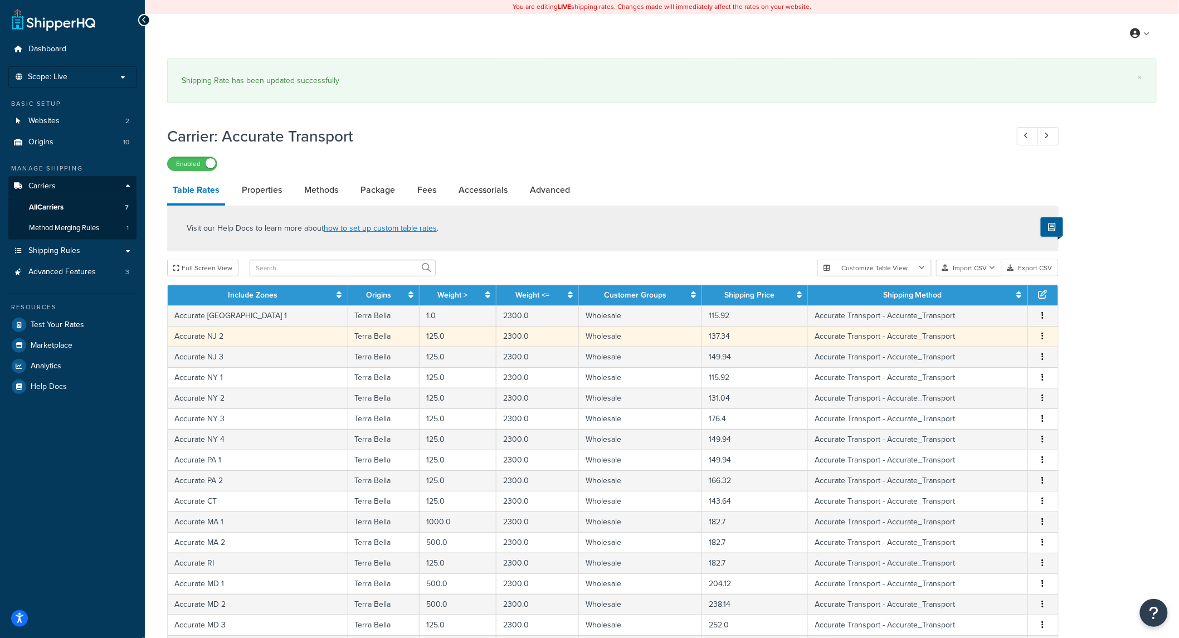
click at [1036, 336] on span "Edit Duplicate Delete" at bounding box center [1043, 336] width 17 height 12
click at [1041, 339] on button "button" at bounding box center [1043, 336] width 9 height 12
click at [979, 313] on div "Edit" at bounding box center [986, 314] width 79 height 23
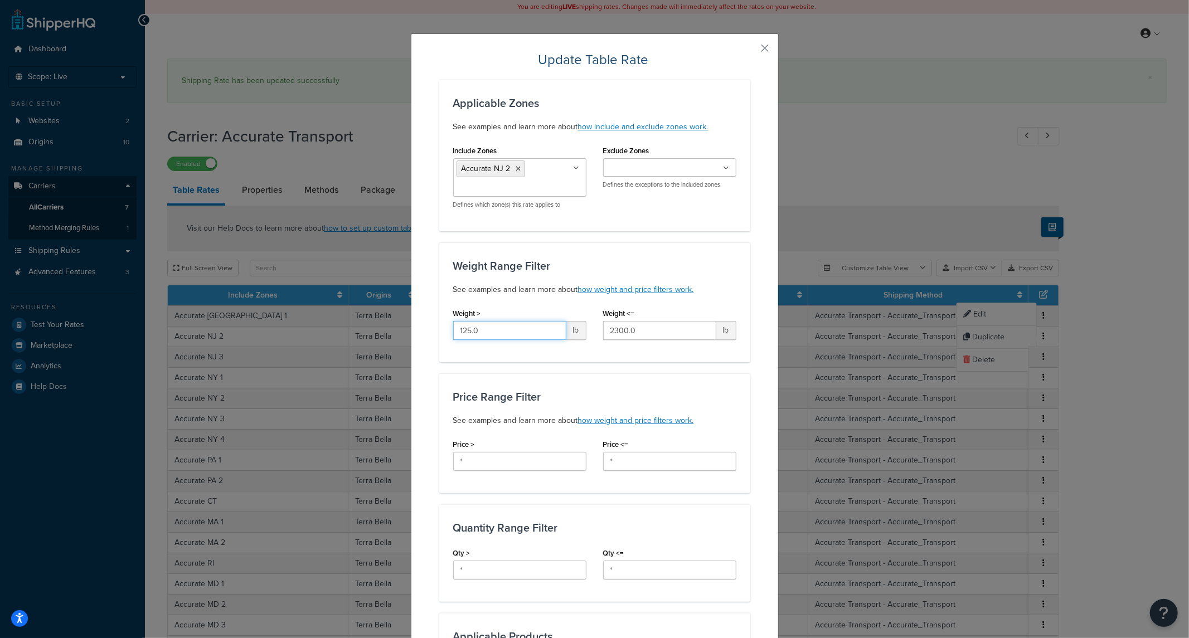
click at [354, 328] on div "Update Table Rate Applicable Zones See examples and learn more about how includ…" at bounding box center [594, 319] width 1189 height 638
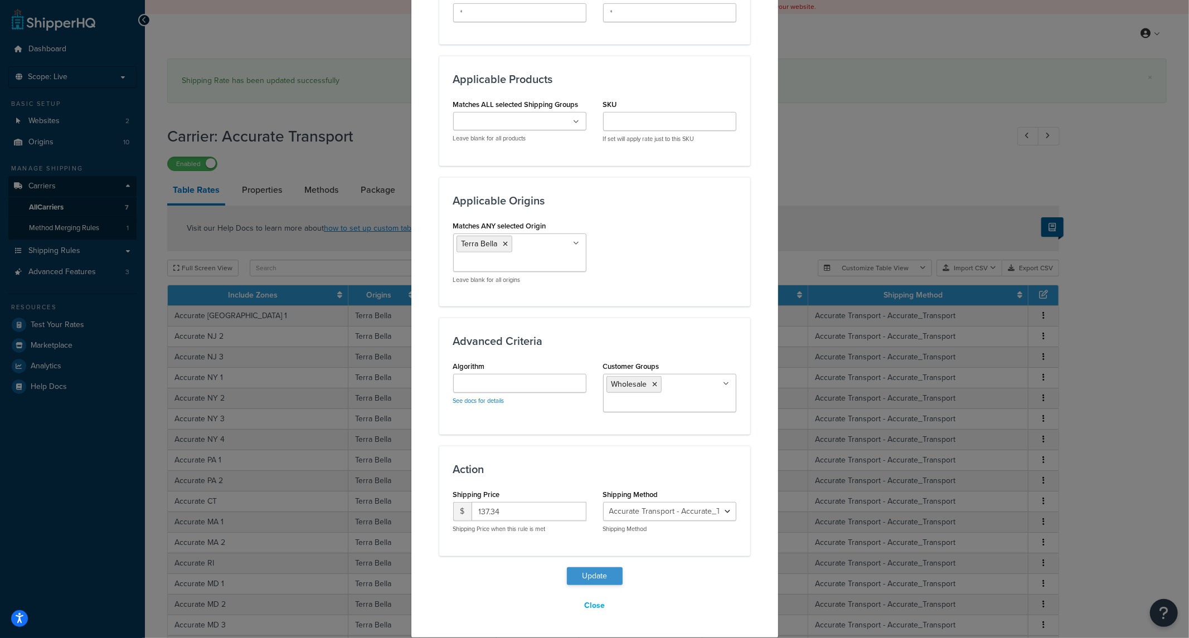
type input "1"
click at [588, 576] on button "Update" at bounding box center [595, 576] width 56 height 18
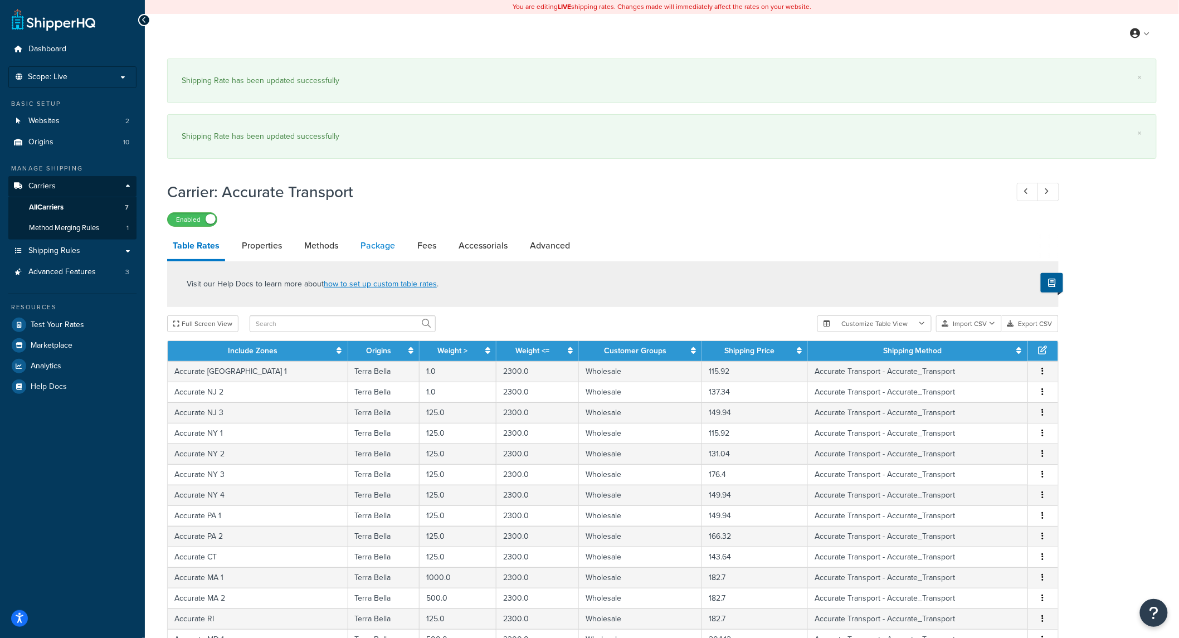
click at [381, 245] on link "Package" at bounding box center [378, 245] width 46 height 27
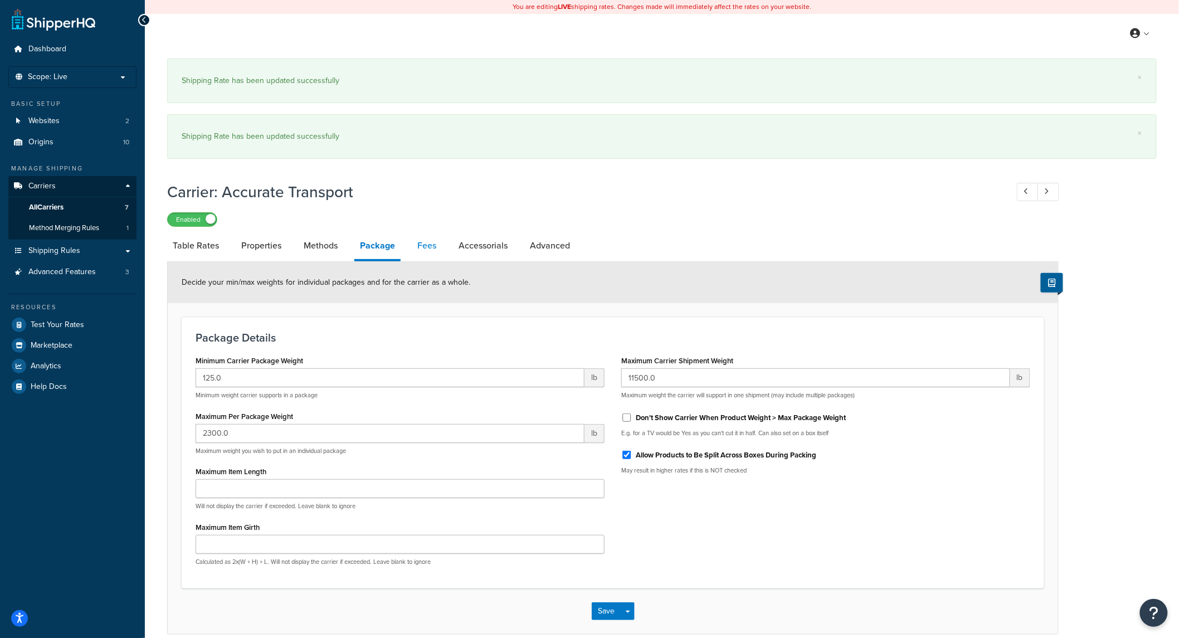
click at [426, 249] on link "Fees" at bounding box center [427, 245] width 30 height 27
select select "AFTER"
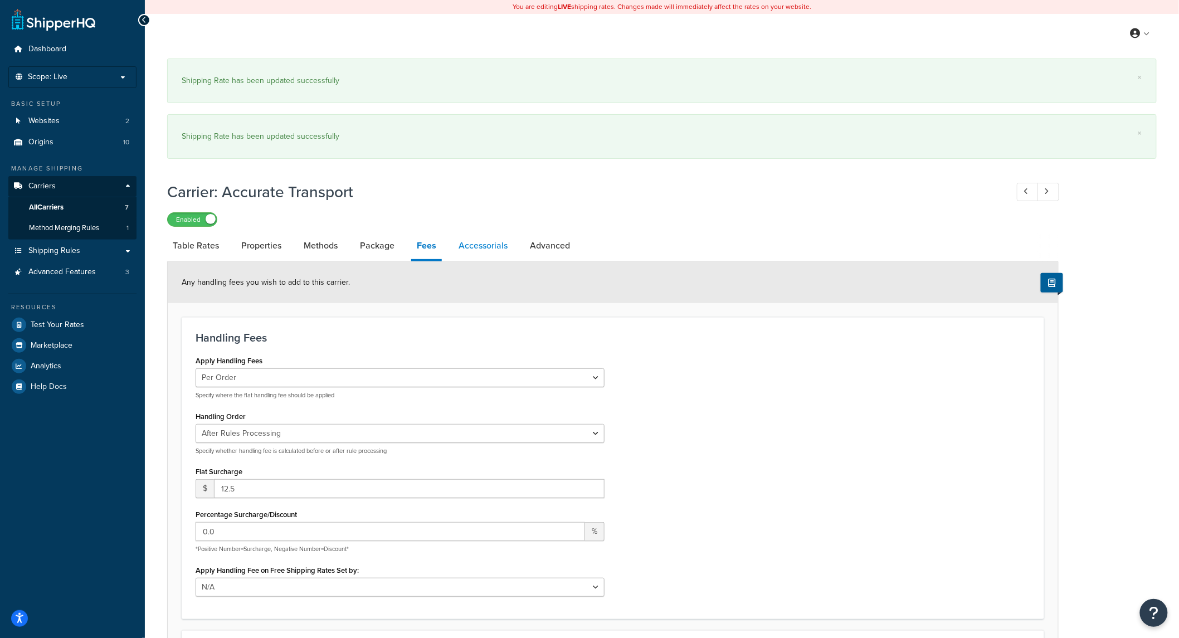
click at [473, 247] on link "Accessorials" at bounding box center [483, 245] width 60 height 27
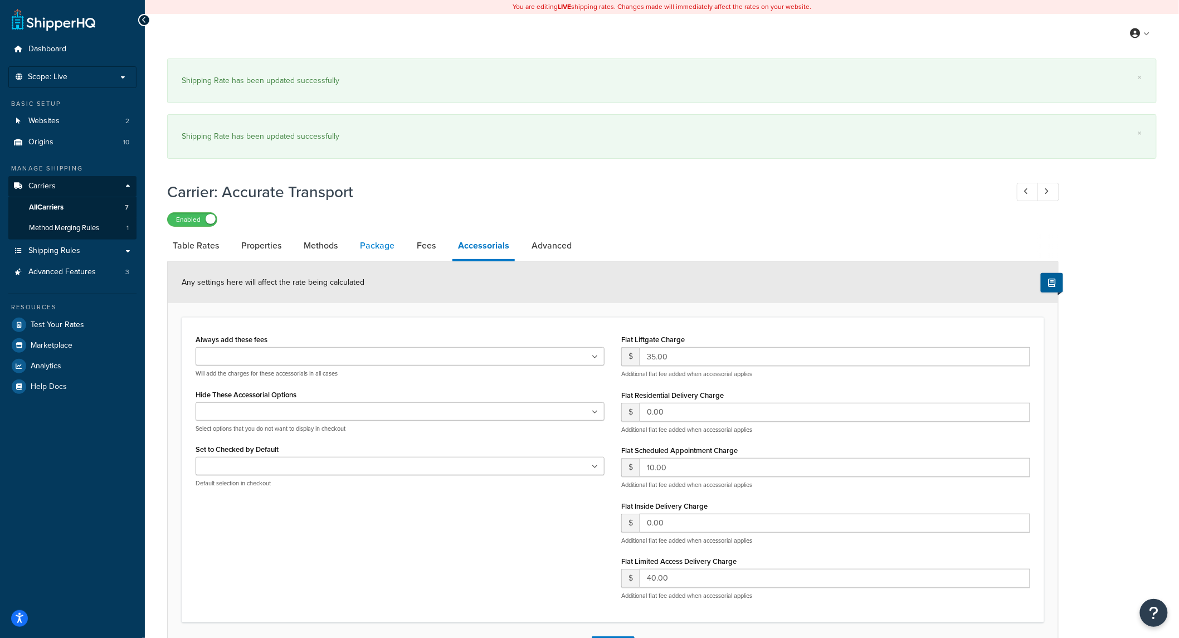
click at [356, 254] on link "Package" at bounding box center [377, 245] width 46 height 27
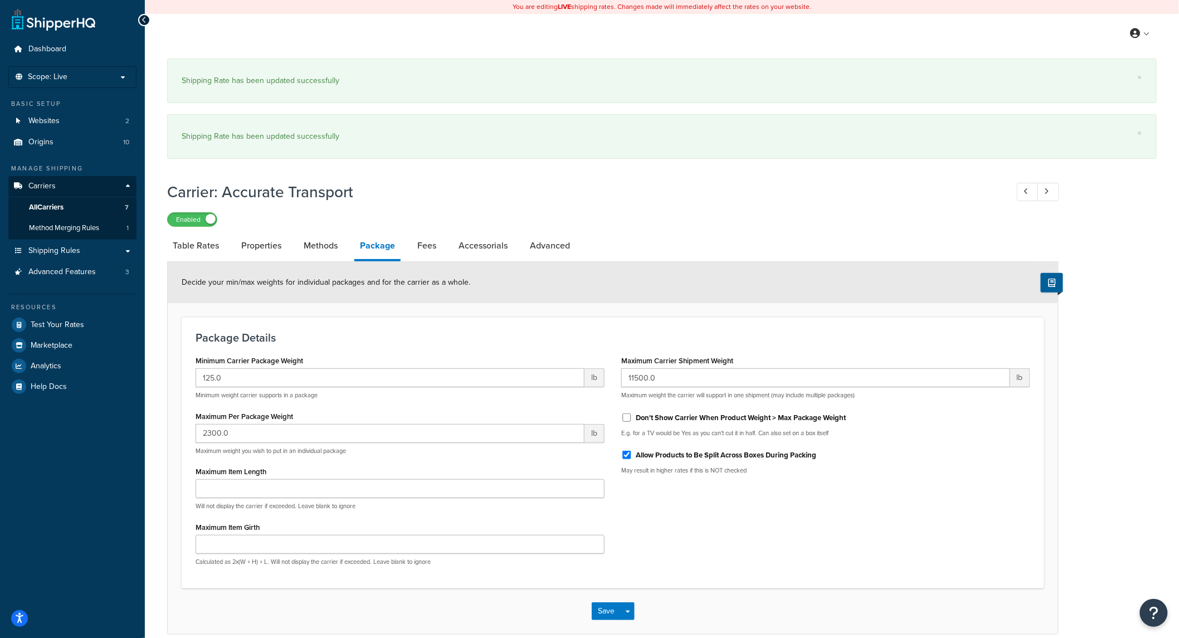
click at [296, 241] on li "Properties" at bounding box center [267, 245] width 62 height 27
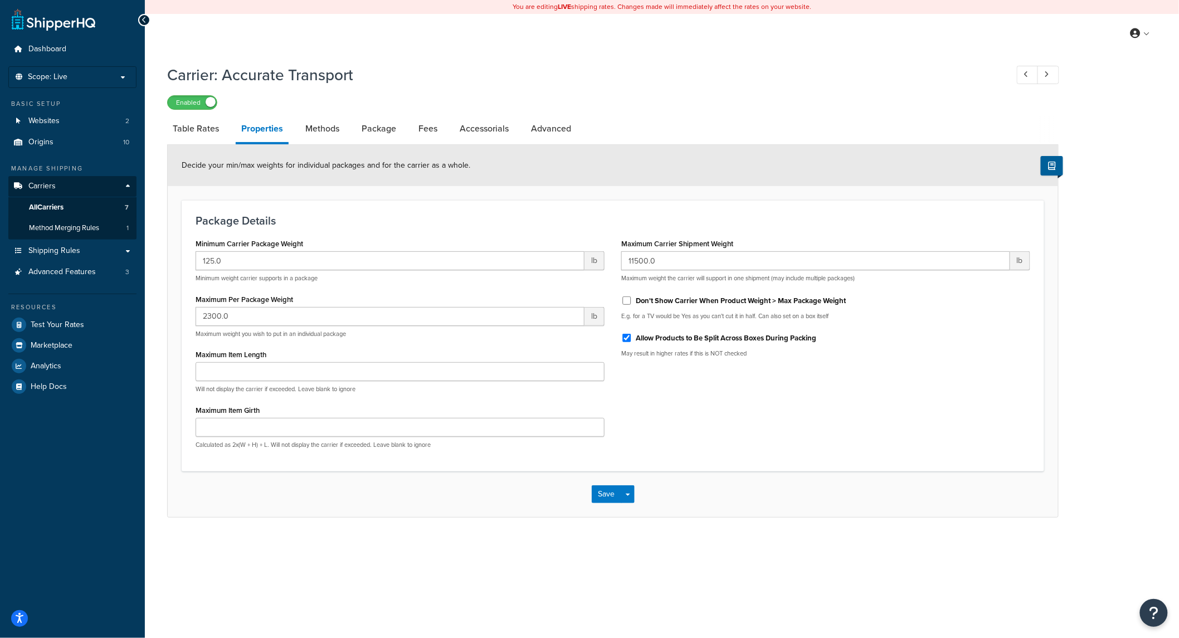
click at [310, 250] on div "Table Rates Properties Methods Package Fees Accessorials Advanced Decide your m…" at bounding box center [613, 316] width 892 height 402
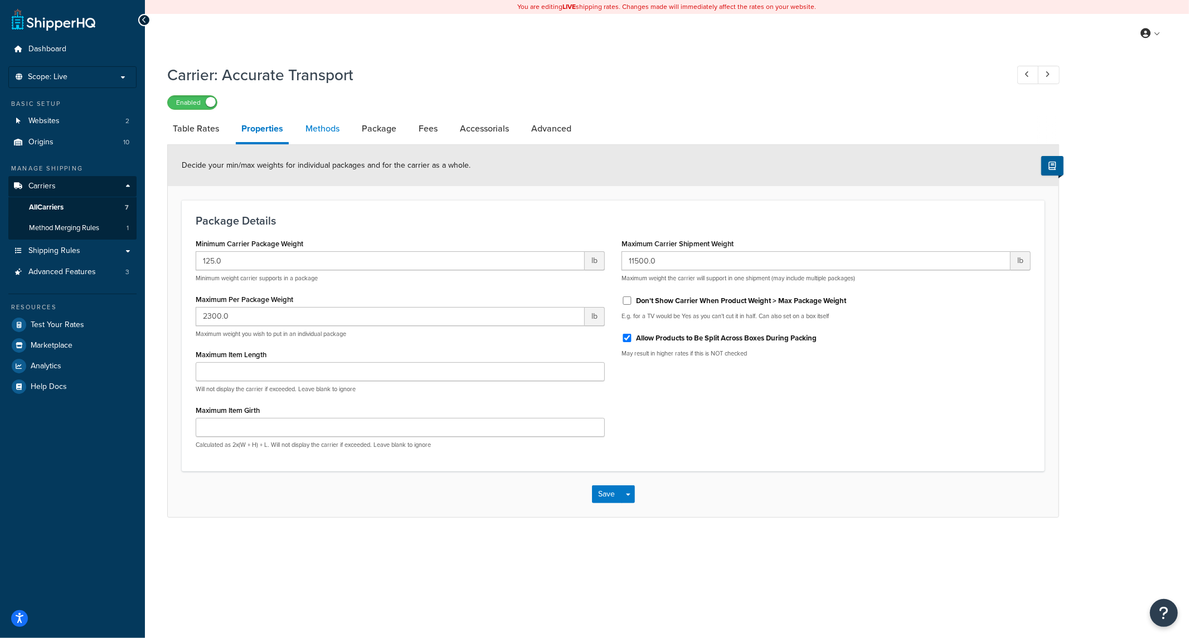
click at [318, 133] on link "Methods" at bounding box center [322, 128] width 45 height 27
select select "25"
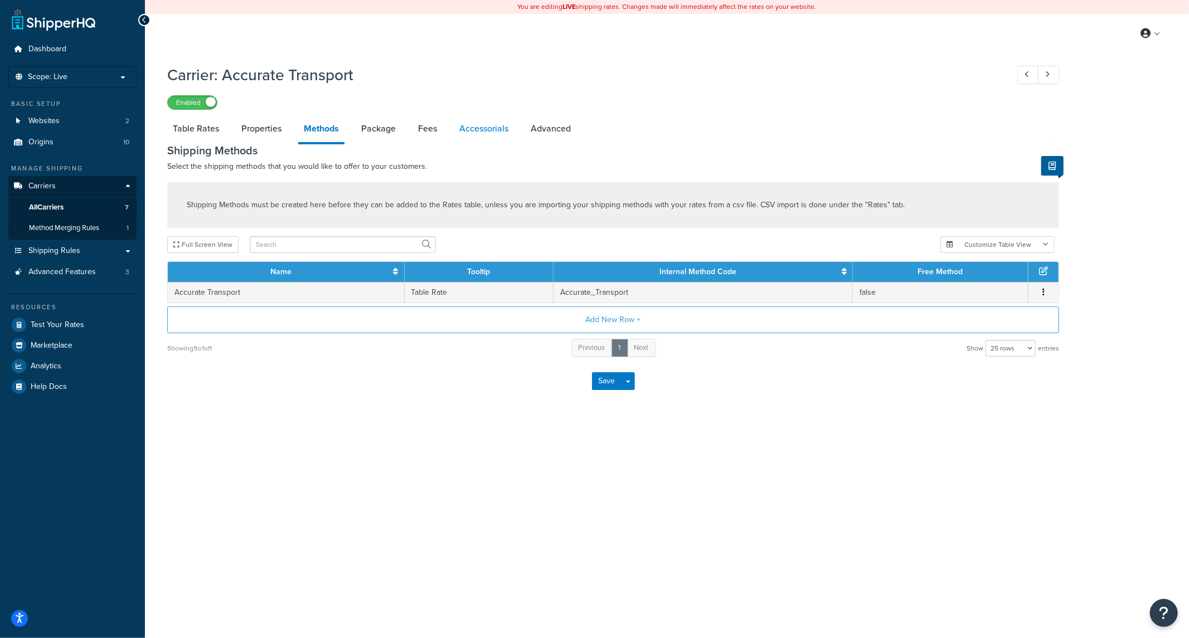
click at [488, 126] on link "Accessorials" at bounding box center [484, 128] width 60 height 27
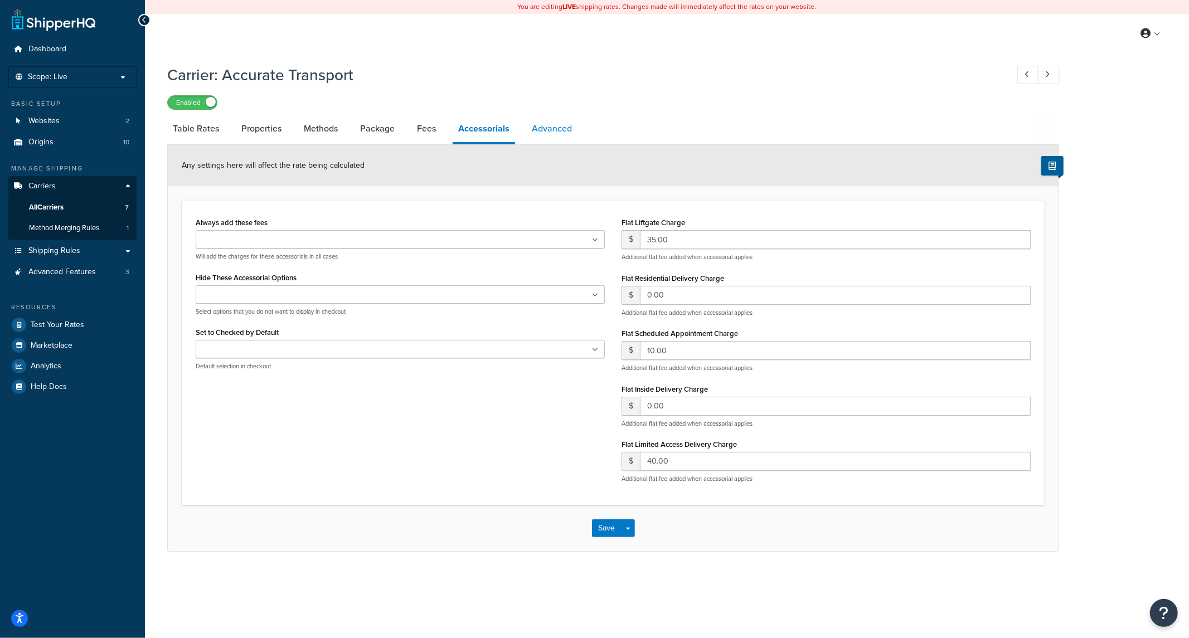
click at [539, 133] on link "Advanced" at bounding box center [551, 128] width 51 height 27
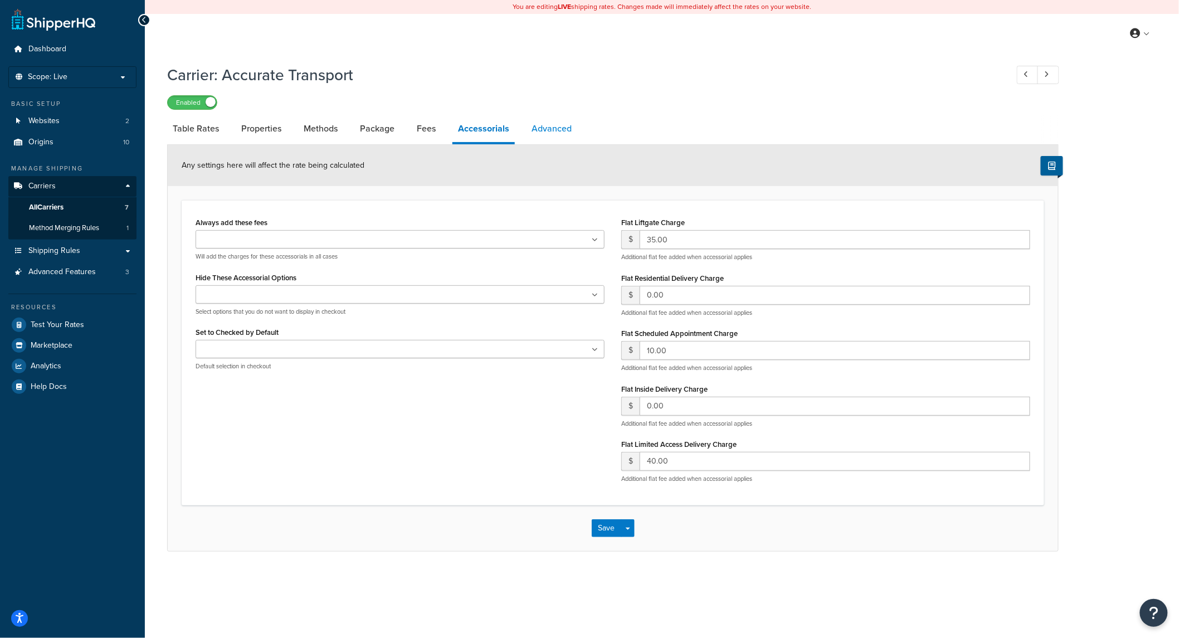
select select "false"
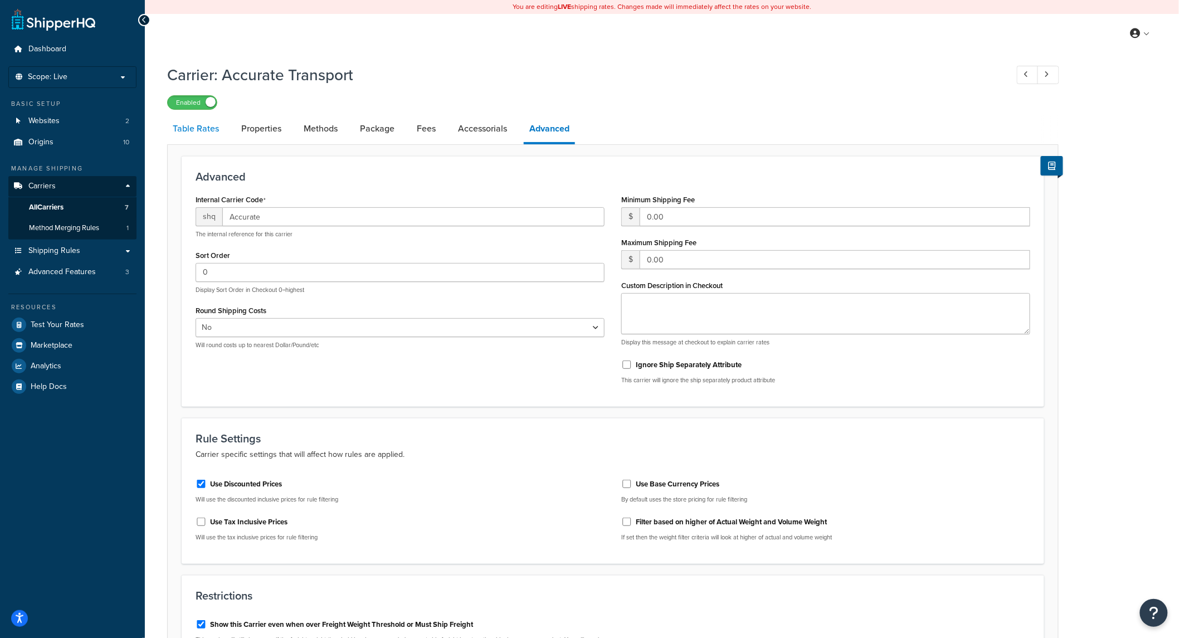
click at [193, 140] on link "Table Rates" at bounding box center [195, 128] width 57 height 27
select select "25"
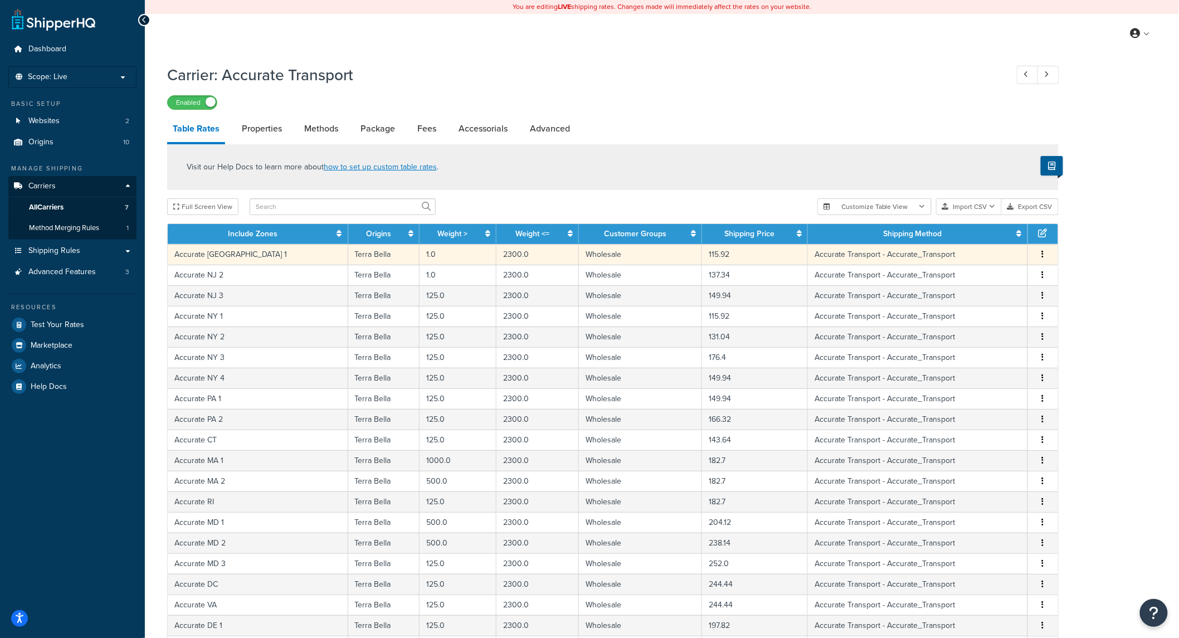
click at [1040, 258] on button "button" at bounding box center [1043, 255] width 9 height 12
click at [985, 236] on div "Edit" at bounding box center [986, 233] width 79 height 23
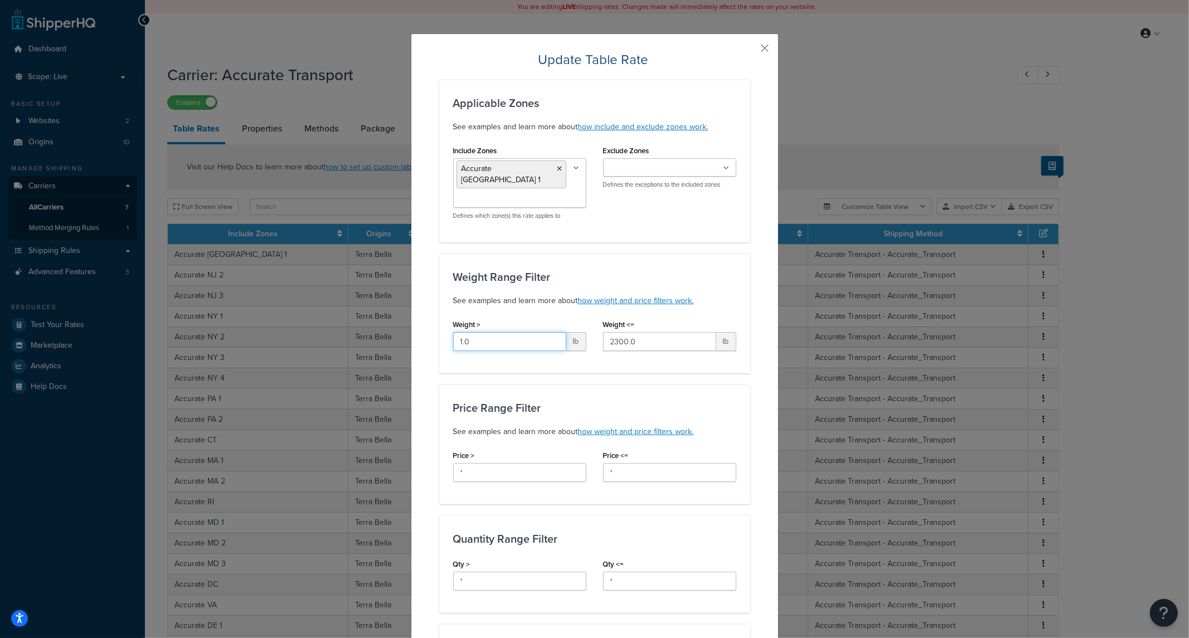
drag, startPoint x: 480, startPoint y: 335, endPoint x: 393, endPoint y: 319, distance: 88.5
click at [389, 320] on div "Update Table Rate Applicable Zones See examples and learn more about how includ…" at bounding box center [594, 319] width 1189 height 638
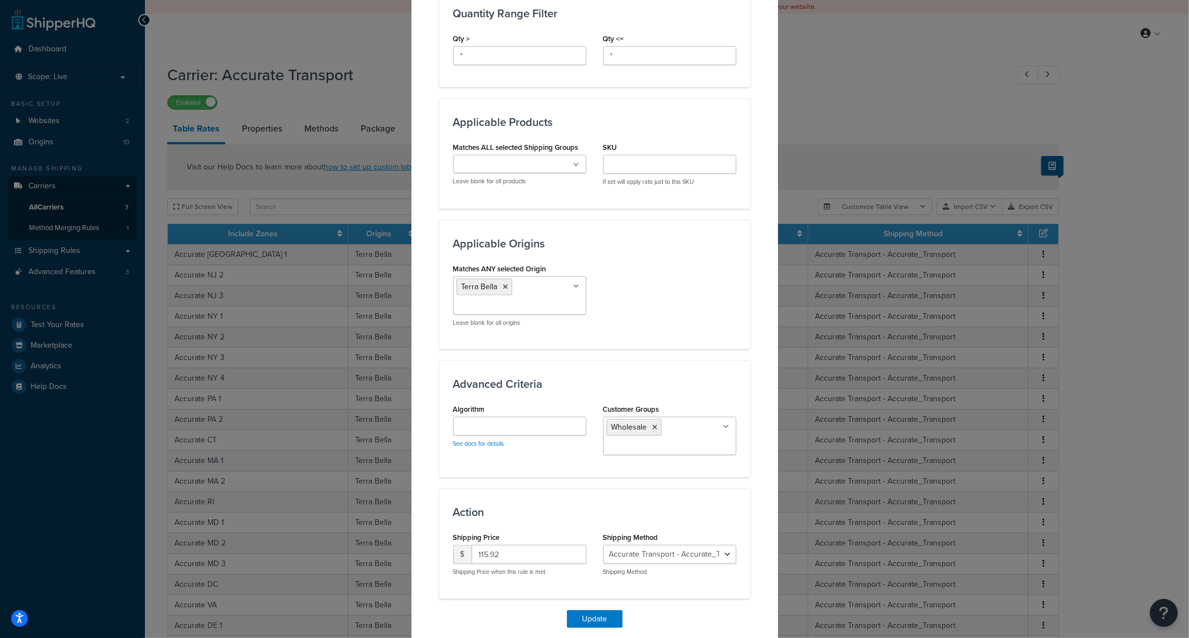
scroll to position [558, 0]
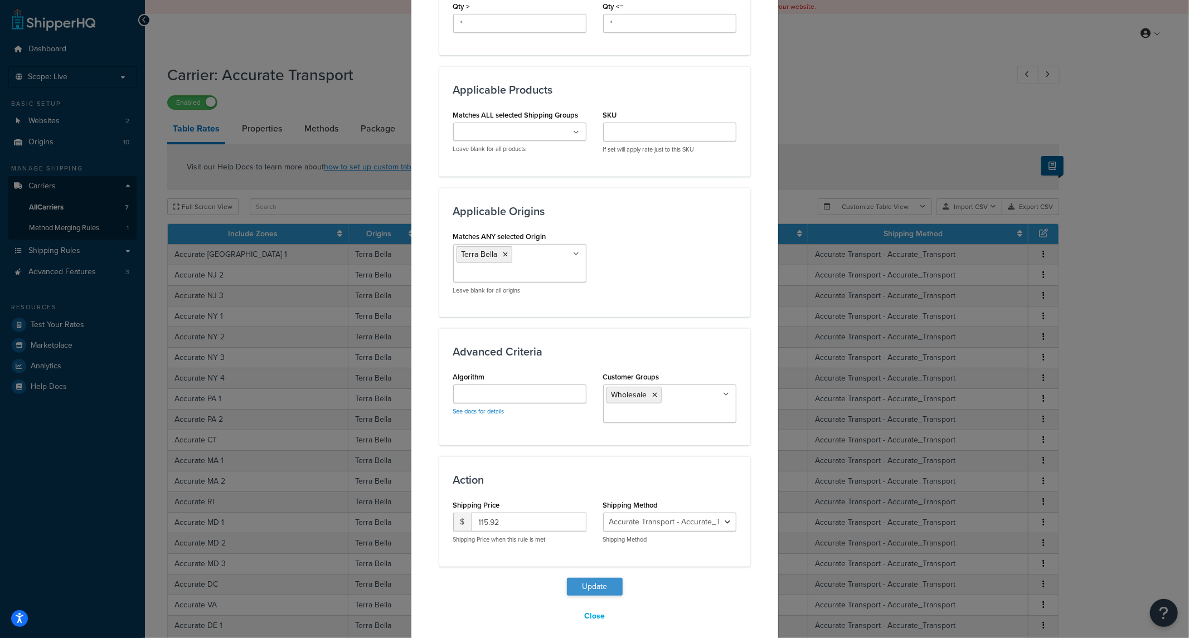
type input "125"
click at [588, 583] on button "Update" at bounding box center [595, 587] width 56 height 18
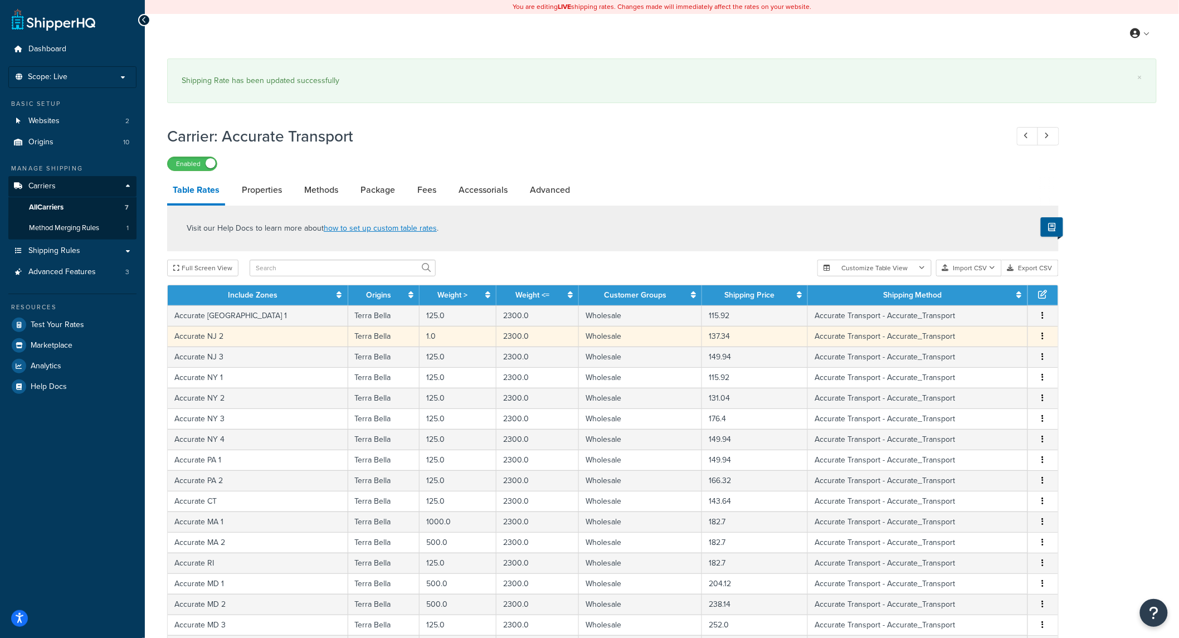
click at [1044, 336] on icon "button" at bounding box center [1043, 336] width 2 height 8
click at [967, 315] on div "Edit" at bounding box center [986, 314] width 79 height 23
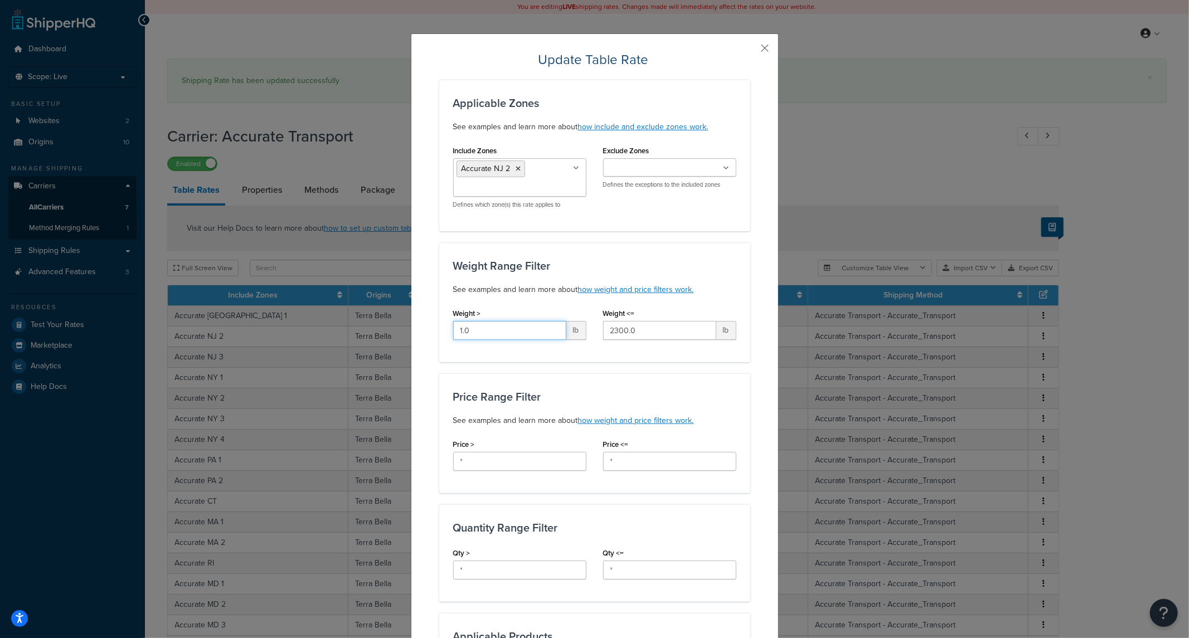
drag, startPoint x: 505, startPoint y: 325, endPoint x: 379, endPoint y: 326, distance: 126.5
click at [370, 325] on div "Update Table Rate Applicable Zones See examples and learn more about how includ…" at bounding box center [594, 319] width 1189 height 638
type input "125"
click at [639, 264] on h3 "Weight Range Filter" at bounding box center [594, 266] width 283 height 12
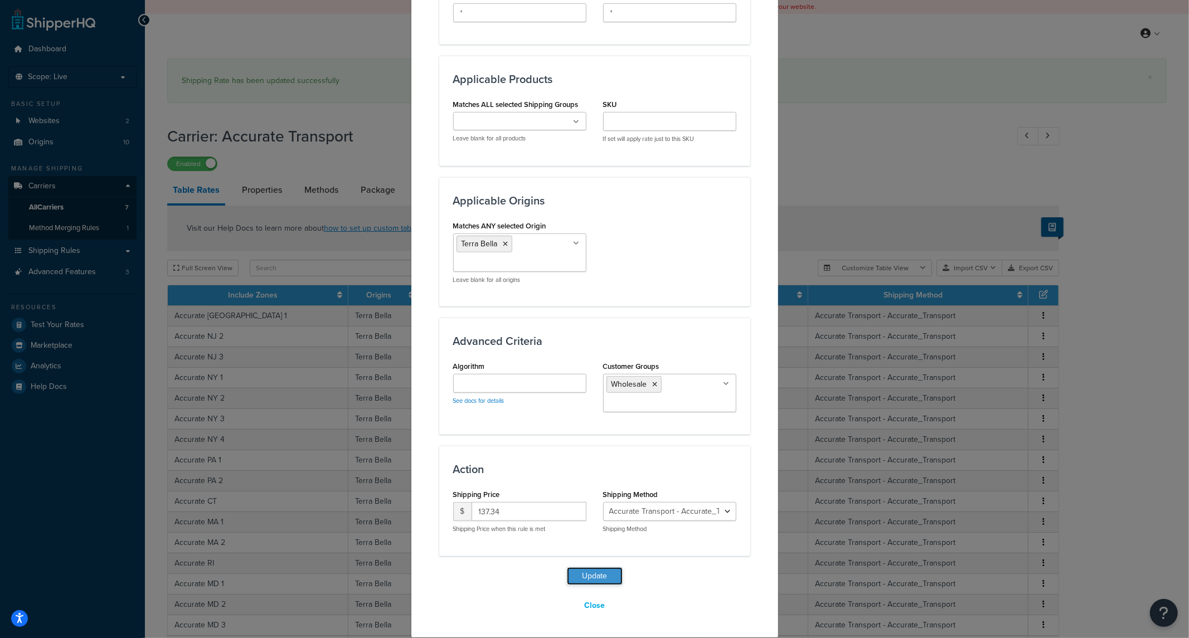
click at [588, 582] on button "Update" at bounding box center [595, 576] width 56 height 18
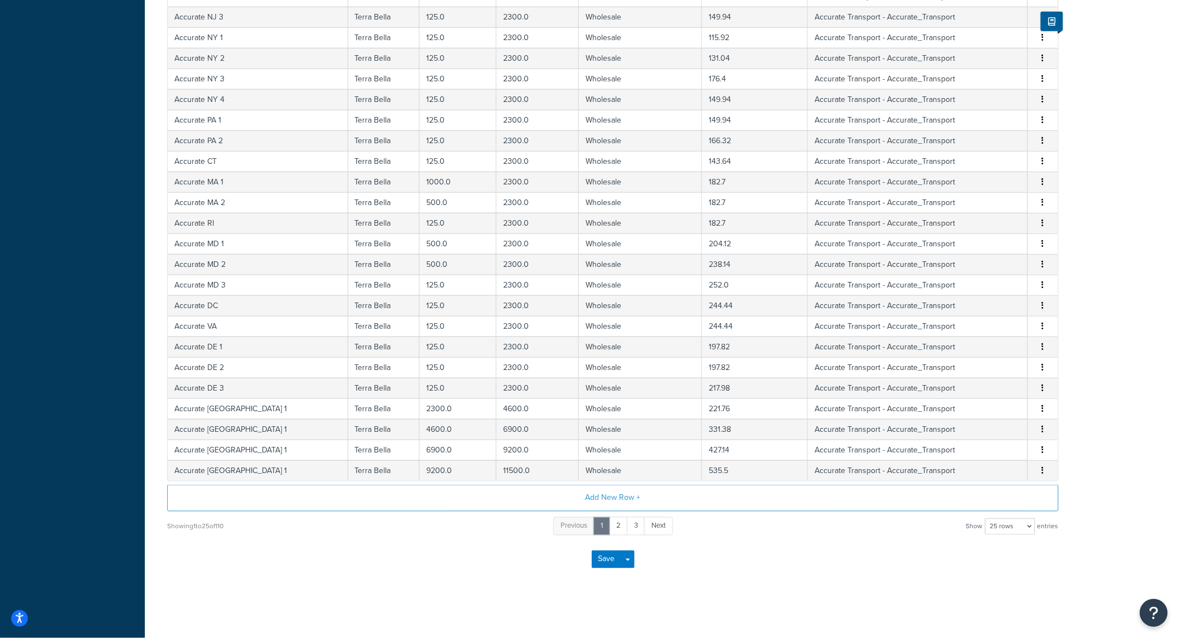
scroll to position [397, 0]
drag, startPoint x: 592, startPoint y: 558, endPoint x: 586, endPoint y: 557, distance: 6.2
click at [592, 558] on button "Save" at bounding box center [607, 560] width 30 height 18
